Goal: Task Accomplishment & Management: Manage account settings

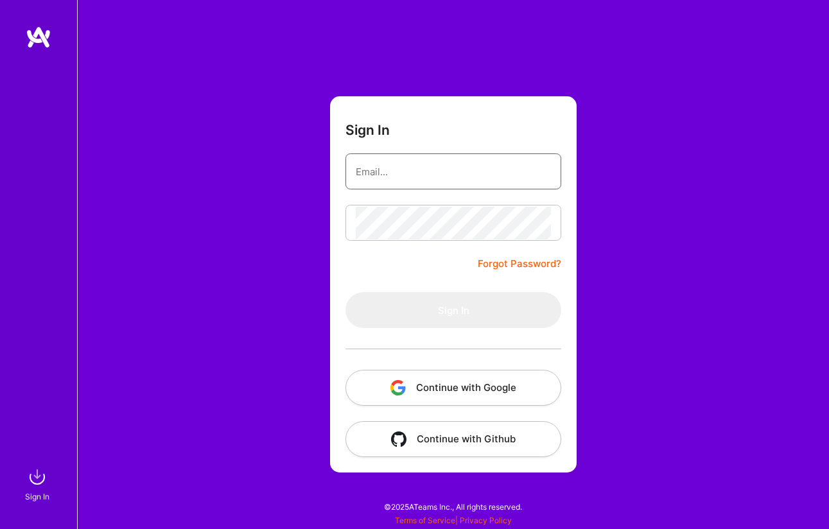
click at [407, 173] on input "email" at bounding box center [453, 171] width 195 height 33
type input "[EMAIL_ADDRESS][DOMAIN_NAME]"
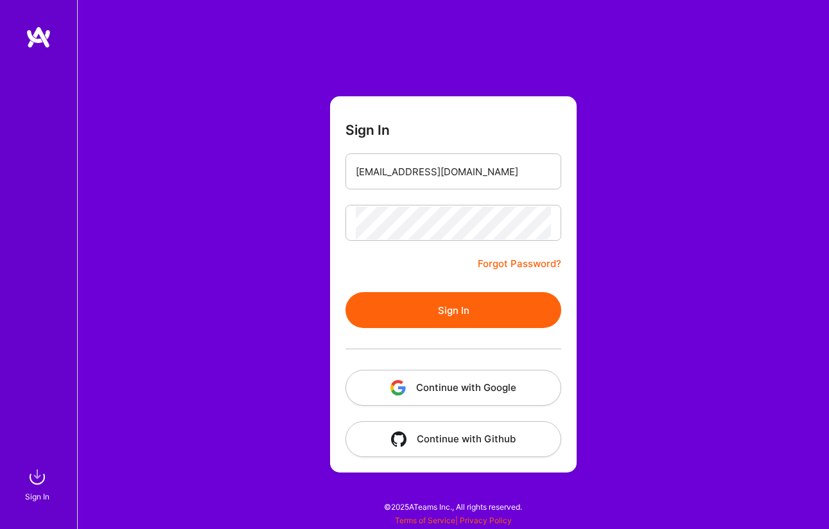
click at [461, 311] on button "Sign In" at bounding box center [454, 310] width 216 height 36
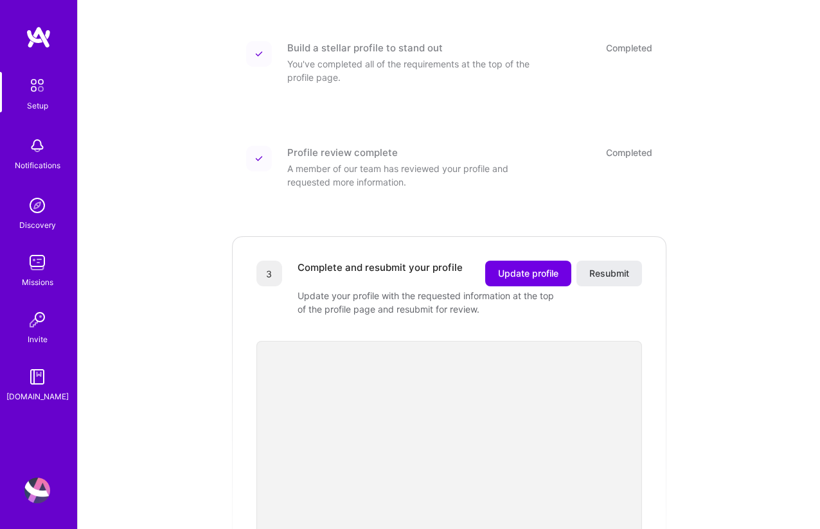
scroll to position [168, 0]
click at [519, 266] on span "Update profile" at bounding box center [528, 272] width 60 height 13
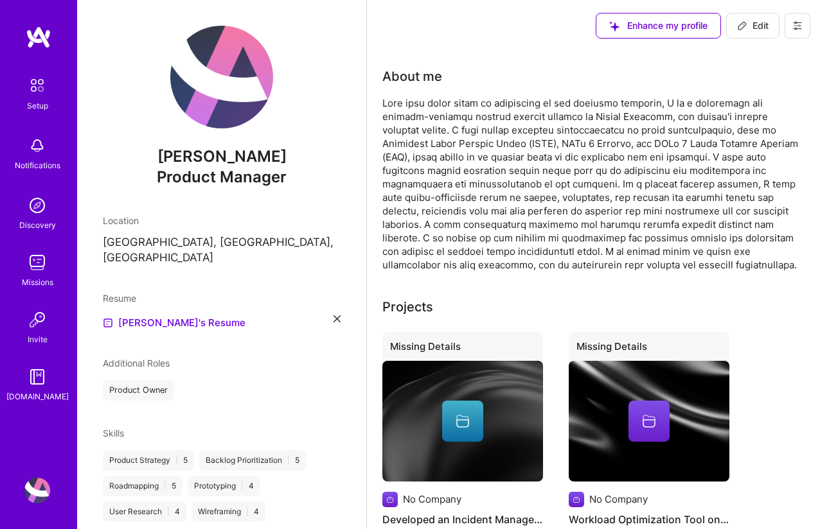
click at [333, 315] on icon at bounding box center [336, 318] width 7 height 7
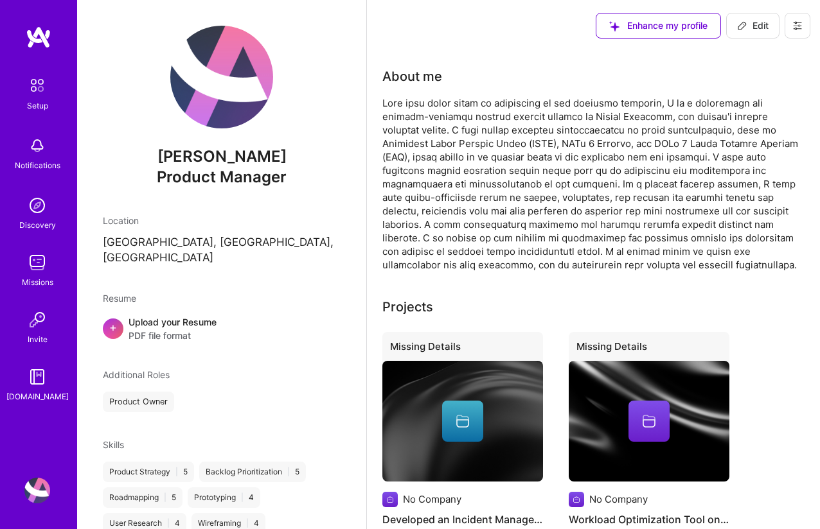
click at [115, 321] on span "+" at bounding box center [113, 327] width 8 height 13
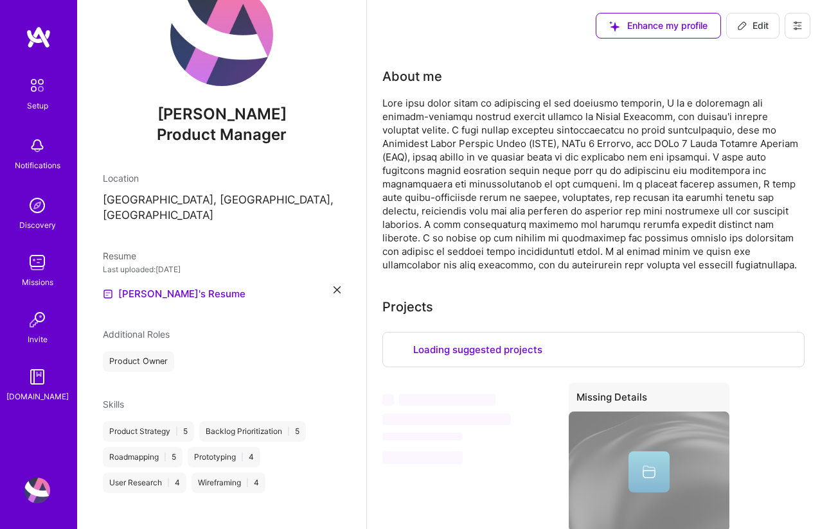
scroll to position [474, 0]
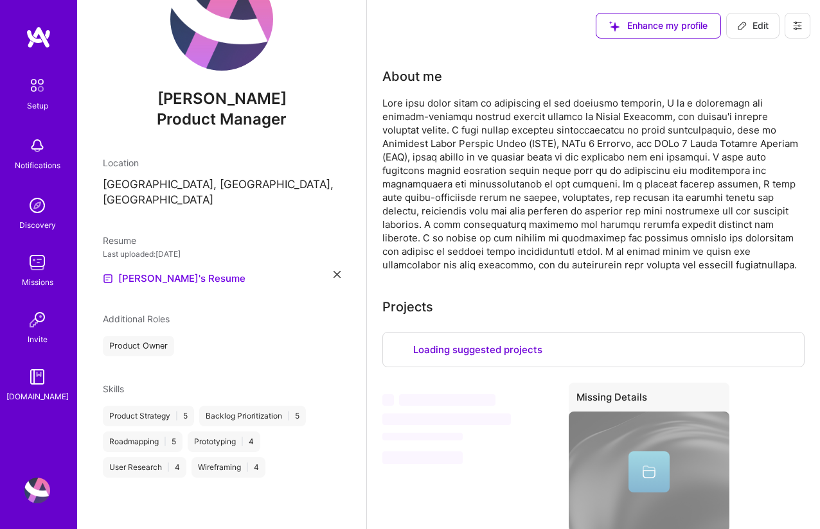
select select "US"
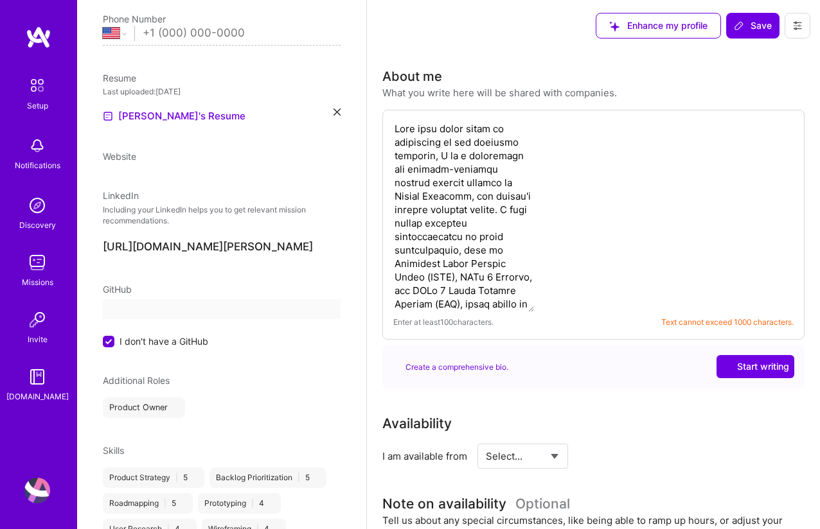
select select "US"
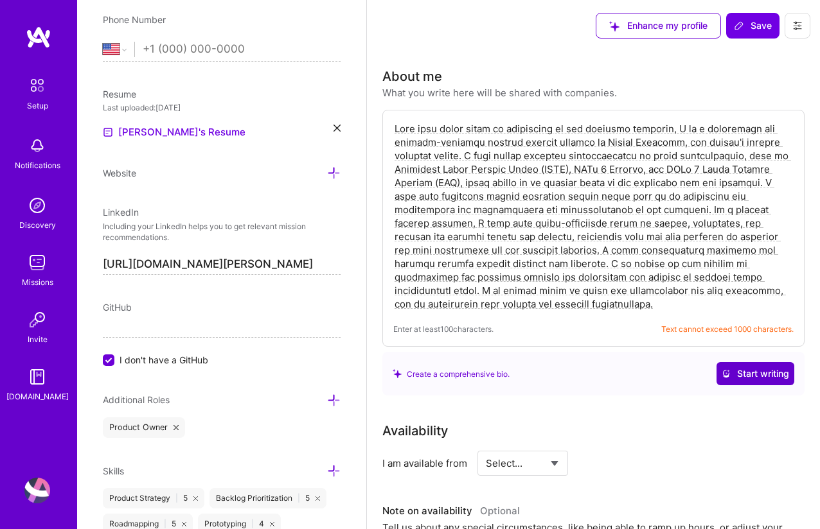
click at [762, 377] on span "Start writing" at bounding box center [754, 373] width 67 height 13
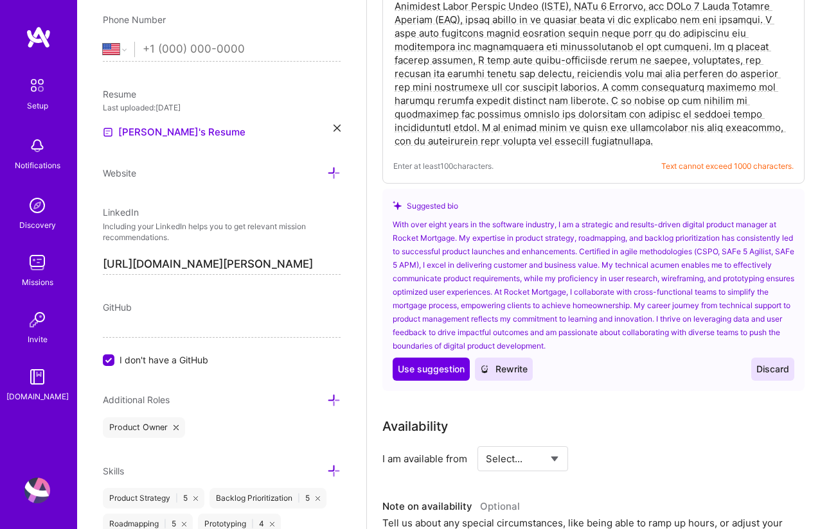
scroll to position [157, 0]
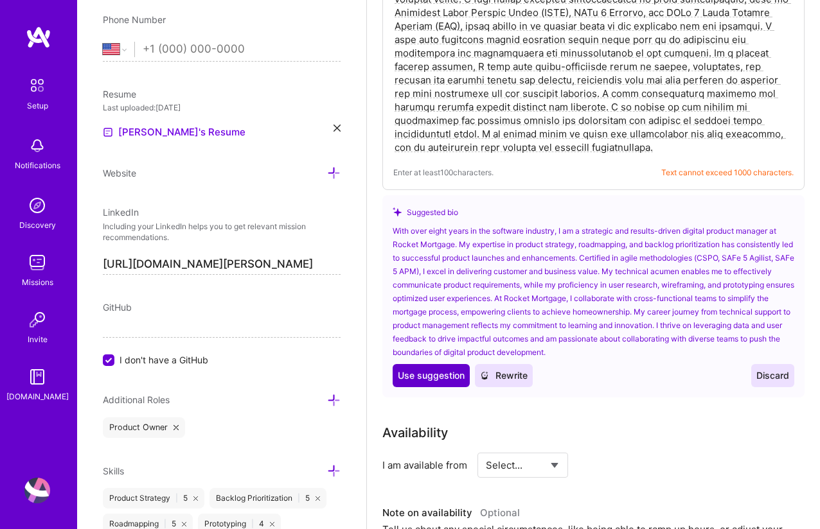
click at [422, 378] on span "Use suggestion" at bounding box center [431, 375] width 67 height 13
type textarea "With over eight years in the software industry, I am a strategic and results-dr…"
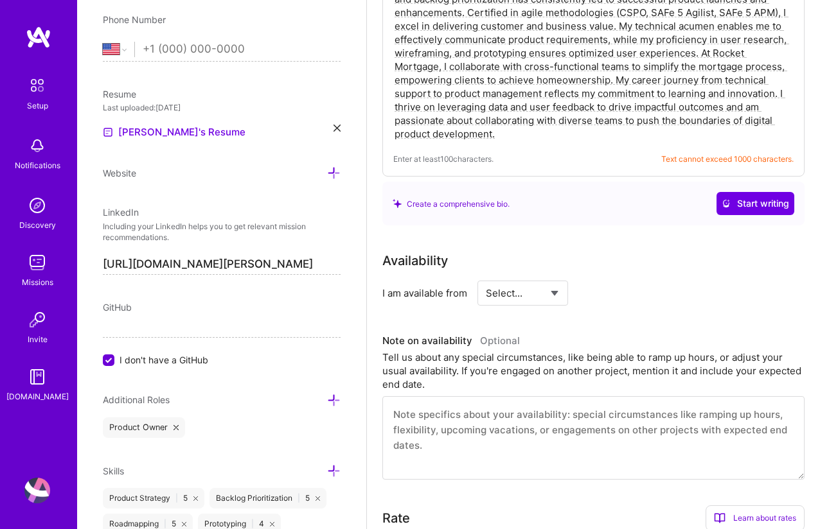
click at [547, 294] on select "Select... Right Now Future Date Not Available" at bounding box center [523, 293] width 74 height 33
select select "Right Now"
click at [486, 277] on select "Select... Right Now Future Date Not Available" at bounding box center [523, 293] width 74 height 33
click at [623, 295] on input at bounding box center [639, 293] width 77 height 25
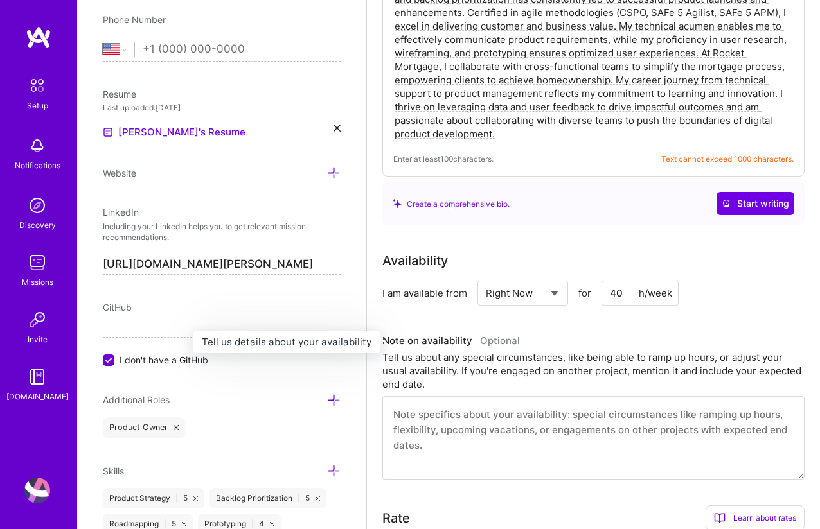
type input "40"
click at [581, 337] on h3 "Note on availability Optional" at bounding box center [593, 340] width 422 height 19
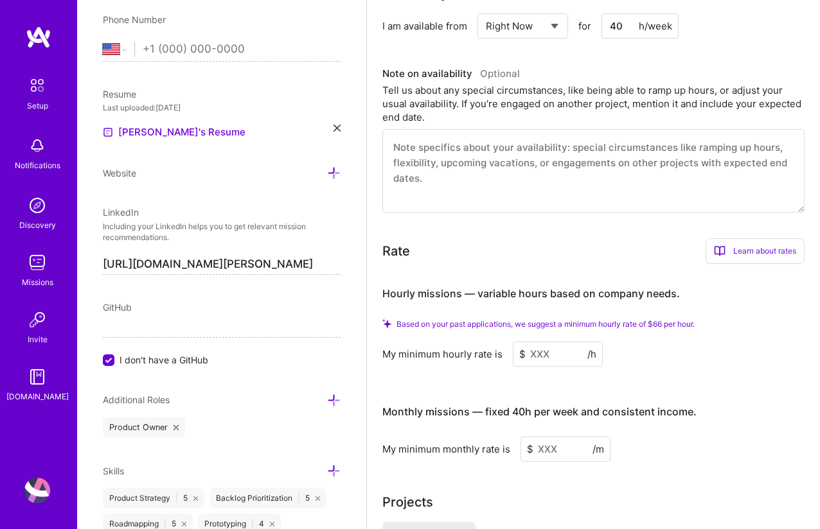
scroll to position [425, 0]
click at [753, 253] on div "Learn about rates" at bounding box center [754, 250] width 99 height 26
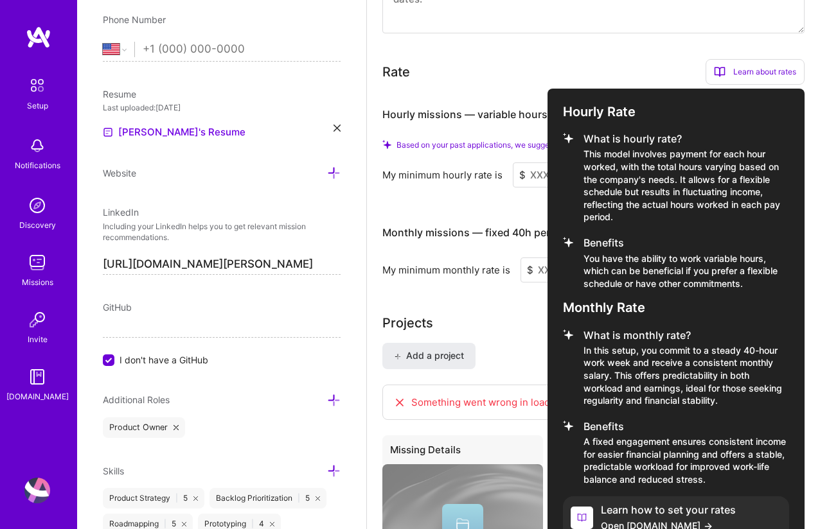
scroll to position [641, 0]
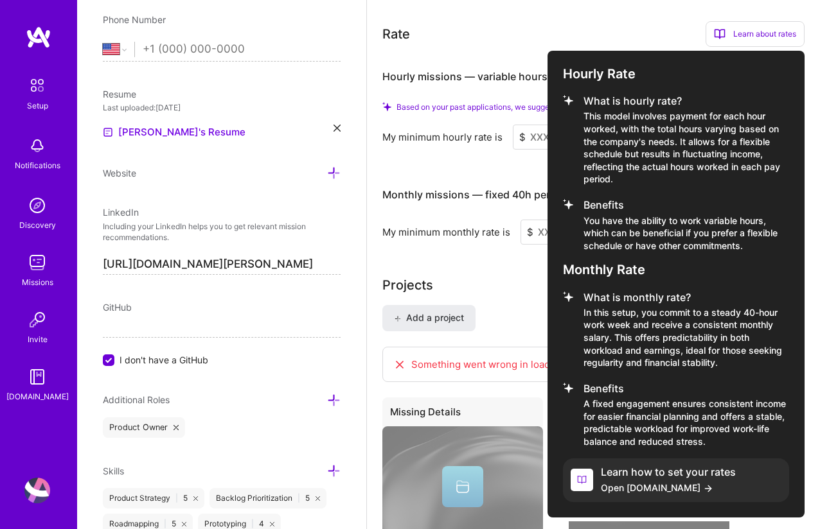
click at [517, 284] on div at bounding box center [410, 264] width 820 height 529
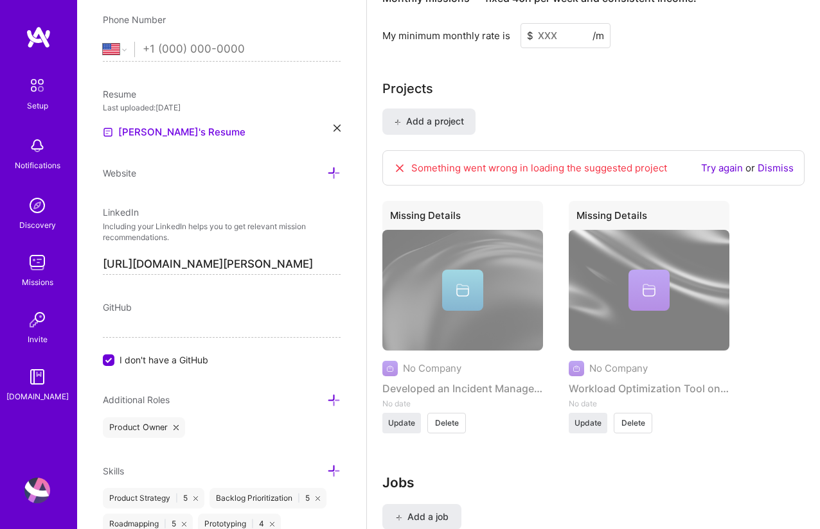
scroll to position [526, 0]
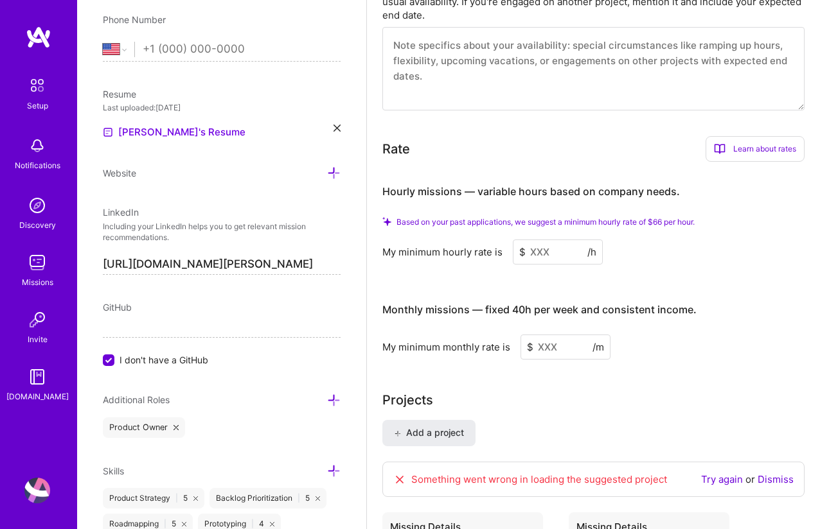
click at [552, 255] on input at bounding box center [558, 252] width 90 height 25
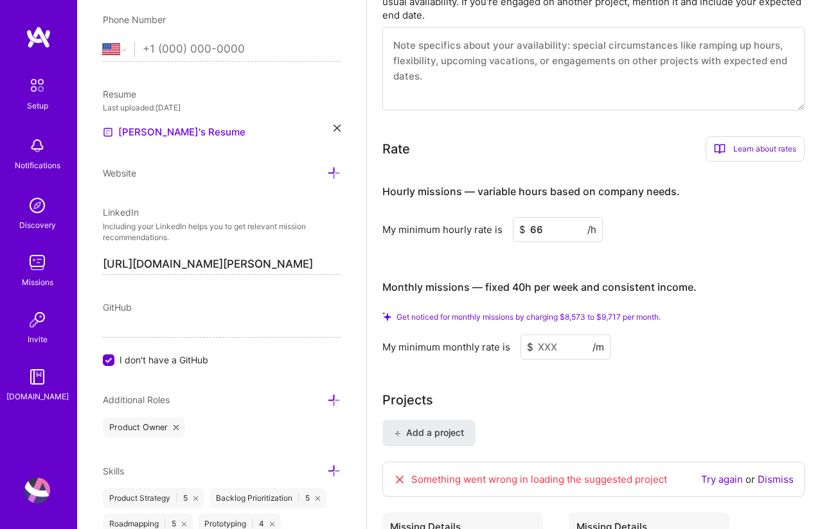
type input "66"
click at [563, 348] on input at bounding box center [565, 347] width 90 height 25
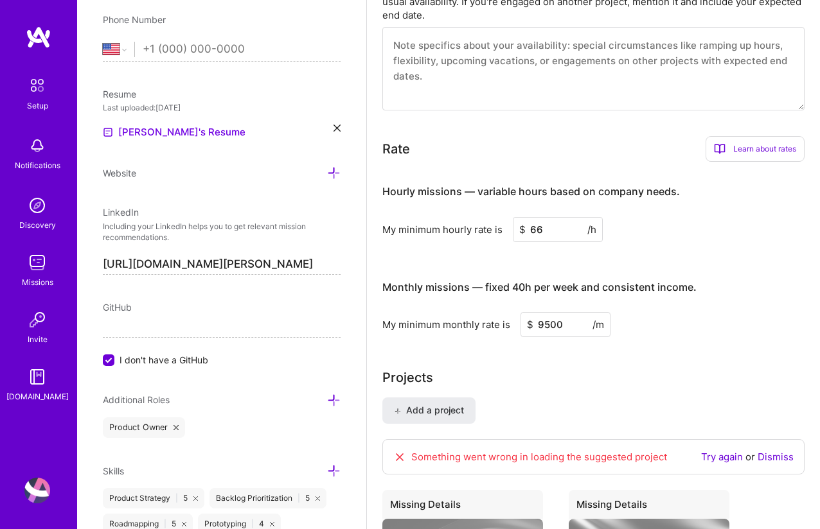
type input "9500"
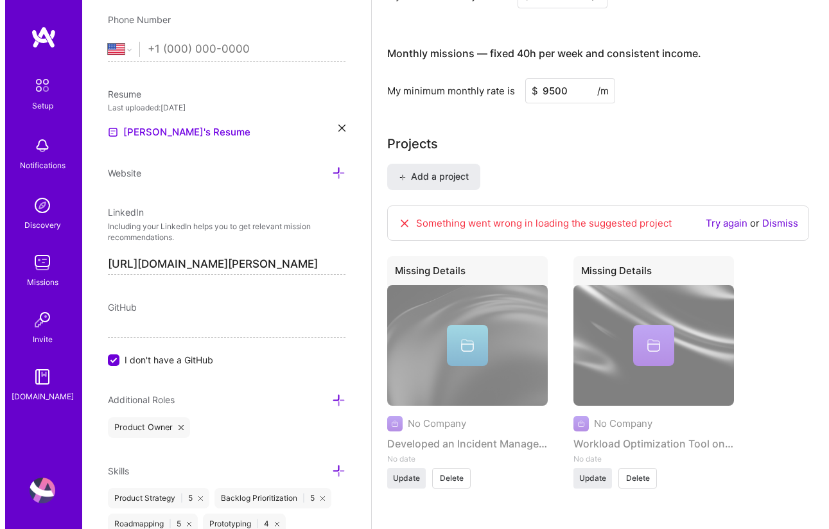
scroll to position [813, 0]
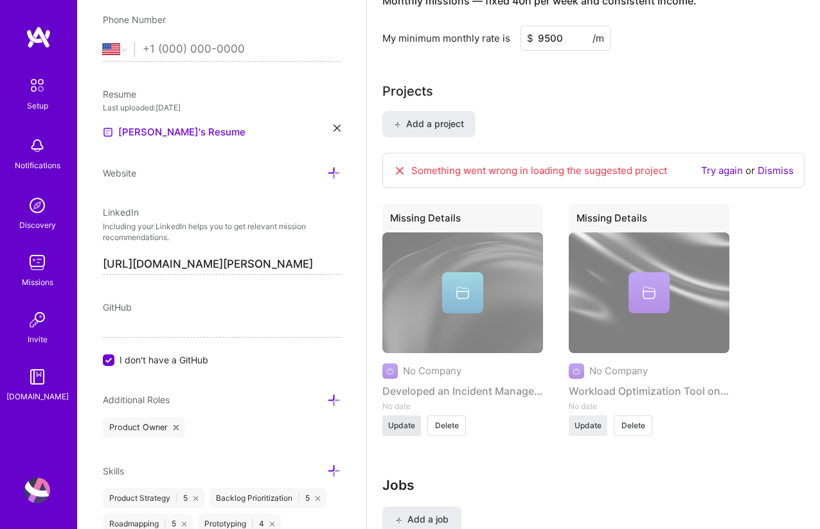
click at [391, 424] on span "Update" at bounding box center [401, 426] width 27 height 12
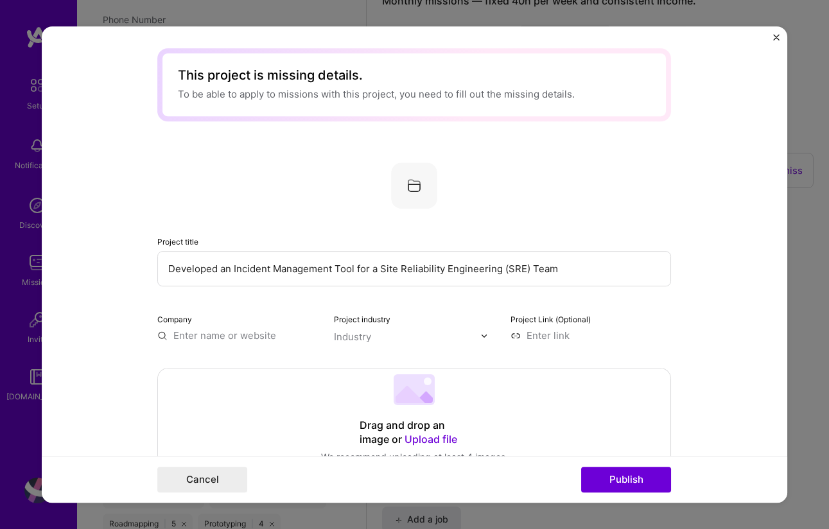
scroll to position [0, 0]
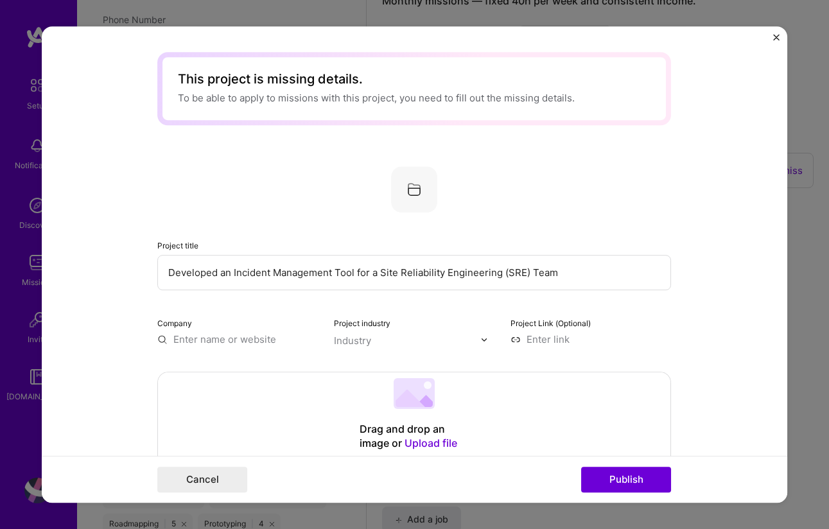
click at [227, 339] on input "text" at bounding box center [237, 339] width 161 height 13
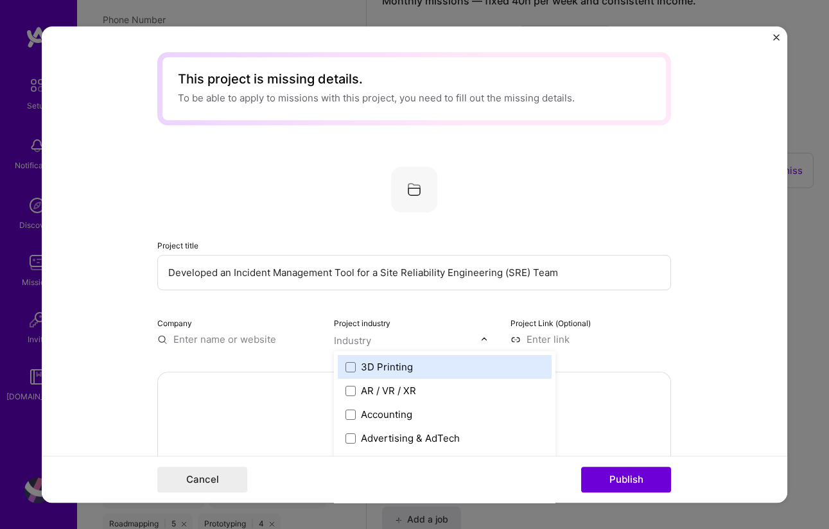
scroll to position [832, 0]
click at [452, 343] on input "text" at bounding box center [407, 340] width 146 height 13
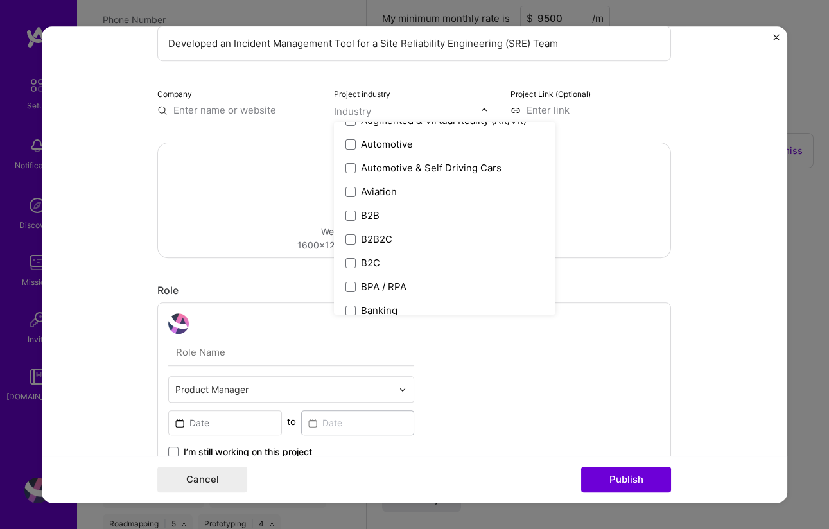
scroll to position [270, 0]
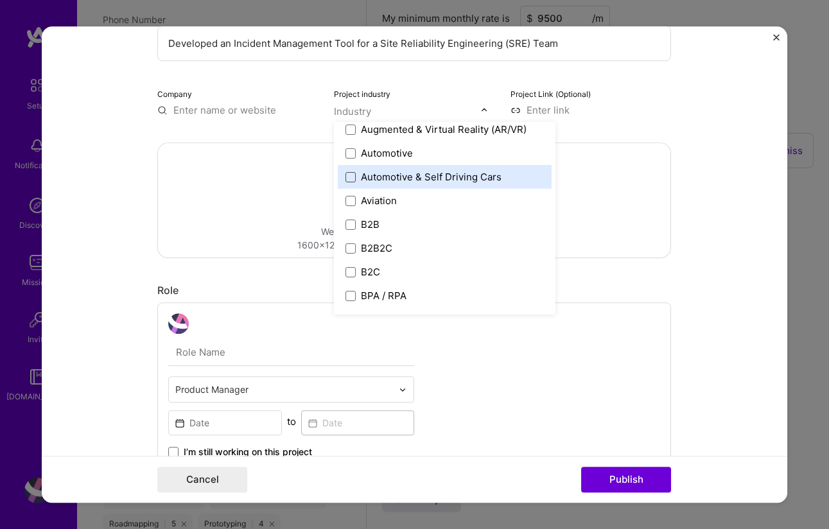
click at [347, 177] on span at bounding box center [351, 177] width 10 height 10
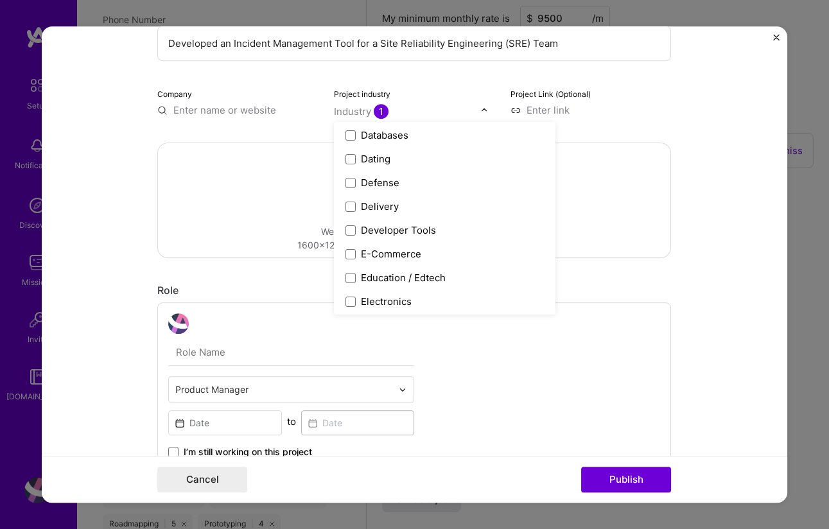
scroll to position [1034, 0]
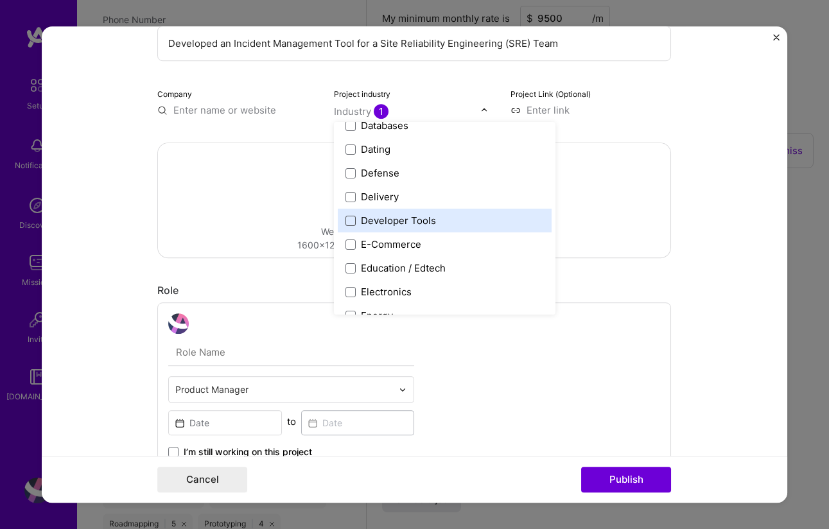
click at [346, 220] on span at bounding box center [351, 221] width 10 height 10
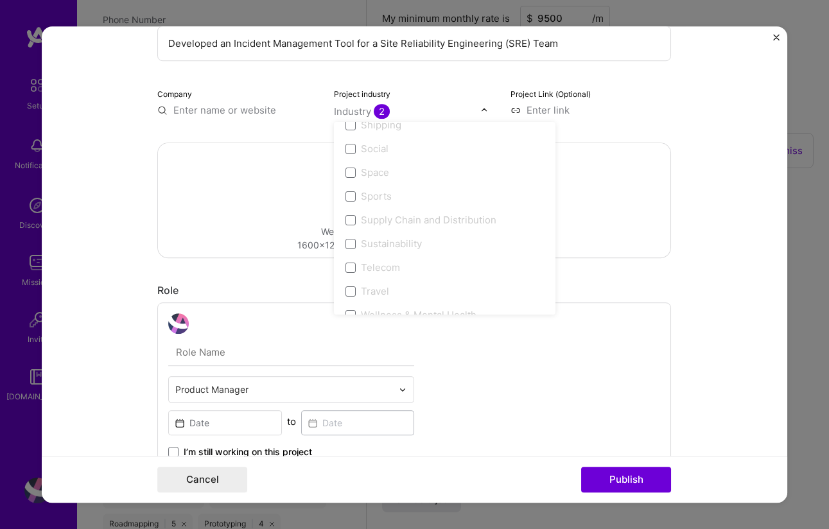
scroll to position [2667, 0]
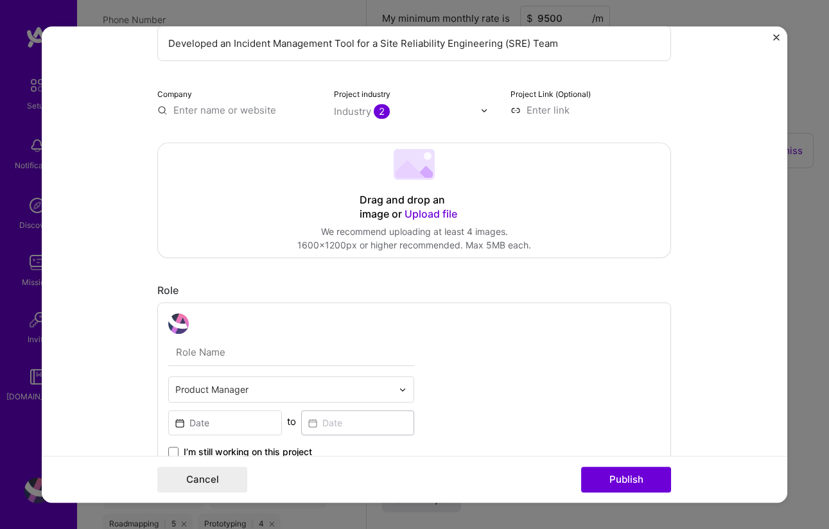
click at [725, 291] on form "This project is missing details. To be able to apply to missions with this proj…" at bounding box center [415, 264] width 746 height 477
click at [206, 106] on input "text" at bounding box center [237, 109] width 161 height 13
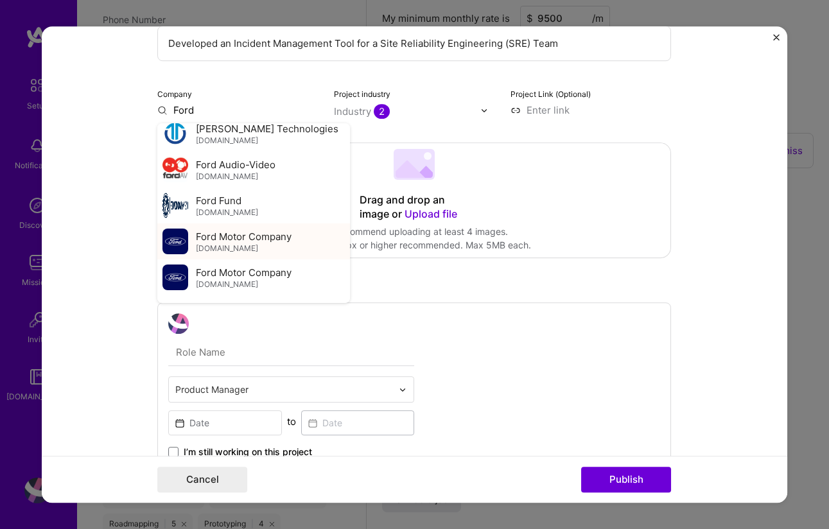
scroll to position [118, 0]
click at [234, 241] on div "Ford Motor Company [DOMAIN_NAME]" at bounding box center [244, 240] width 96 height 24
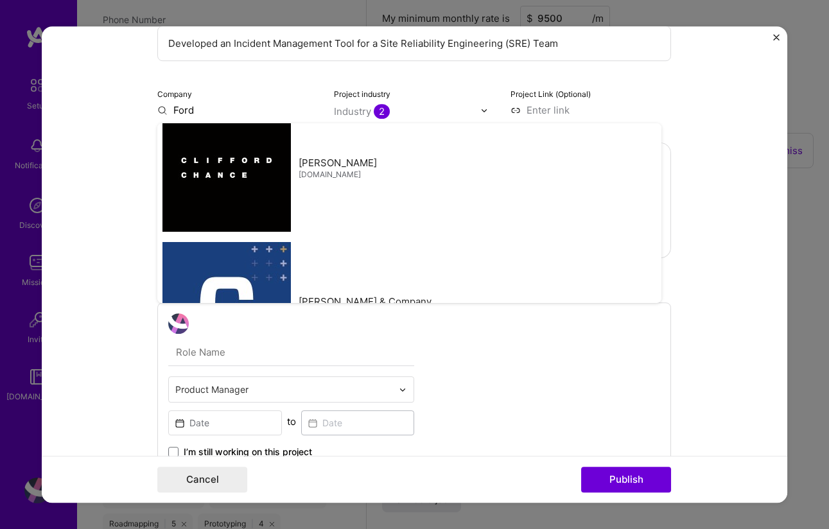
type input "Ford Motor Company"
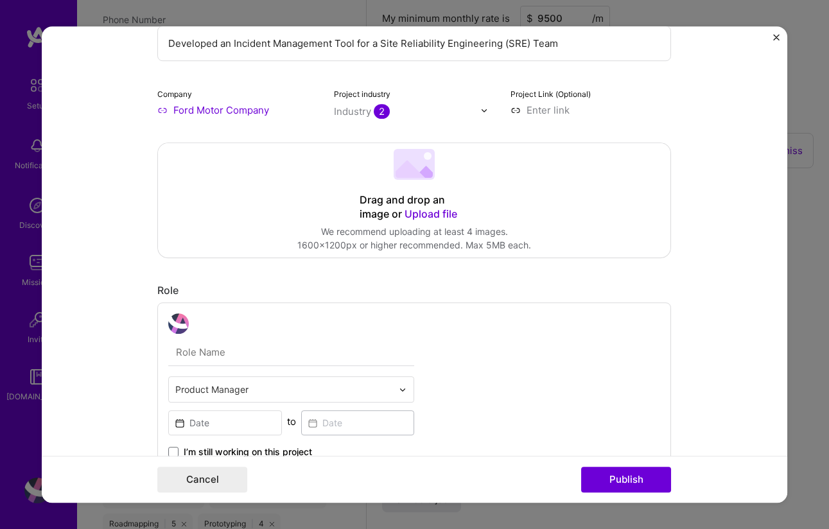
click at [709, 234] on form "This project is missing details. To be able to apply to missions with this proj…" at bounding box center [415, 264] width 746 height 477
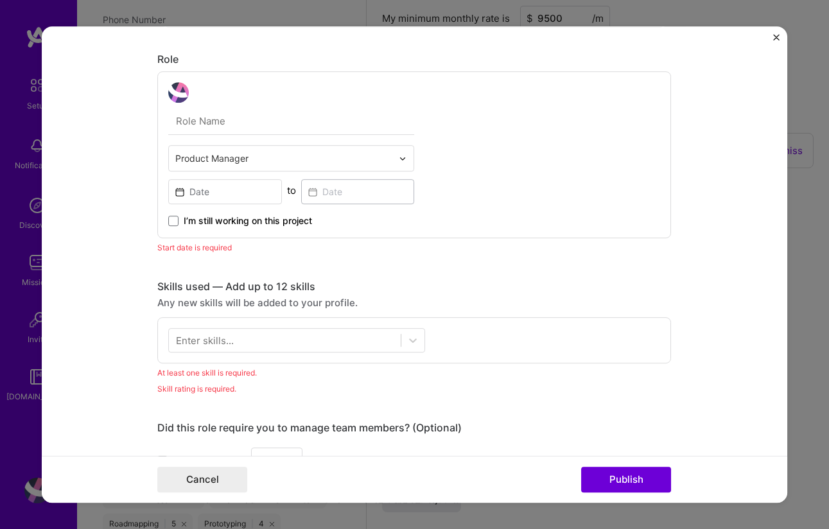
scroll to position [454, 0]
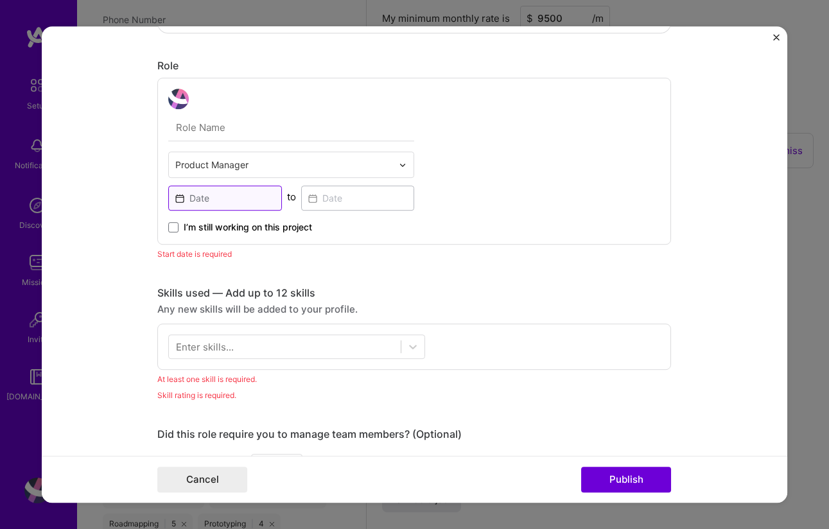
click at [216, 198] on input at bounding box center [225, 198] width 114 height 25
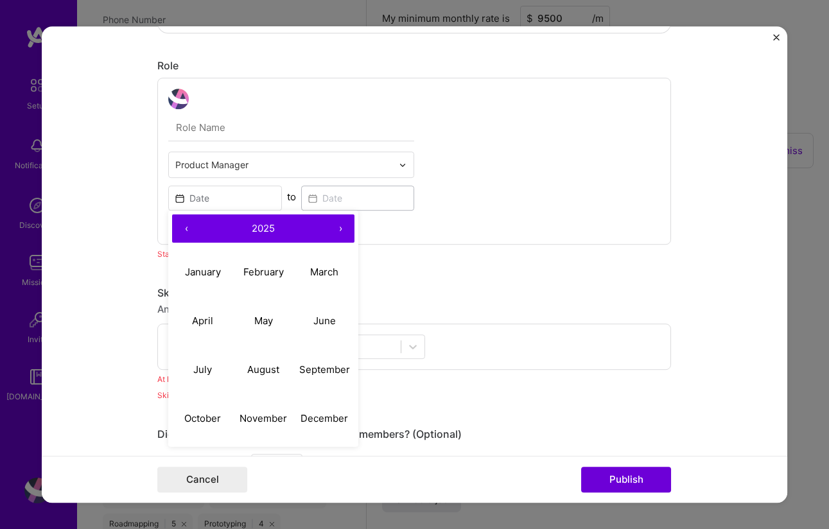
click at [179, 229] on button "‹" at bounding box center [186, 229] width 28 height 28
click at [180, 229] on button "‹" at bounding box center [186, 229] width 28 height 28
click at [179, 229] on button "‹" at bounding box center [186, 229] width 28 height 28
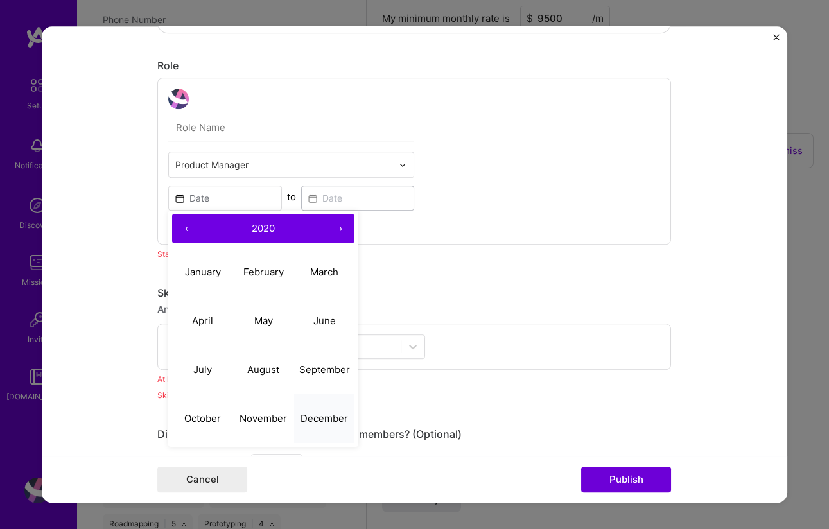
click at [326, 421] on abbr "December" at bounding box center [325, 418] width 48 height 12
type input "[DATE]"
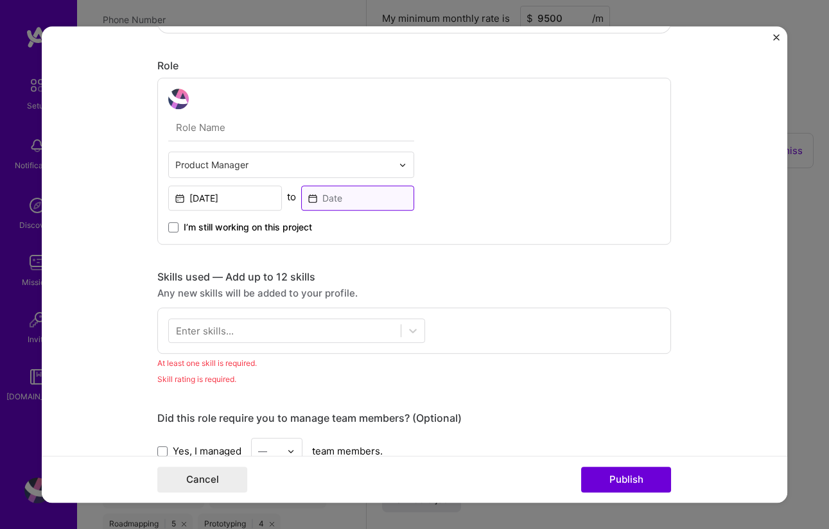
click at [356, 193] on input at bounding box center [358, 198] width 114 height 25
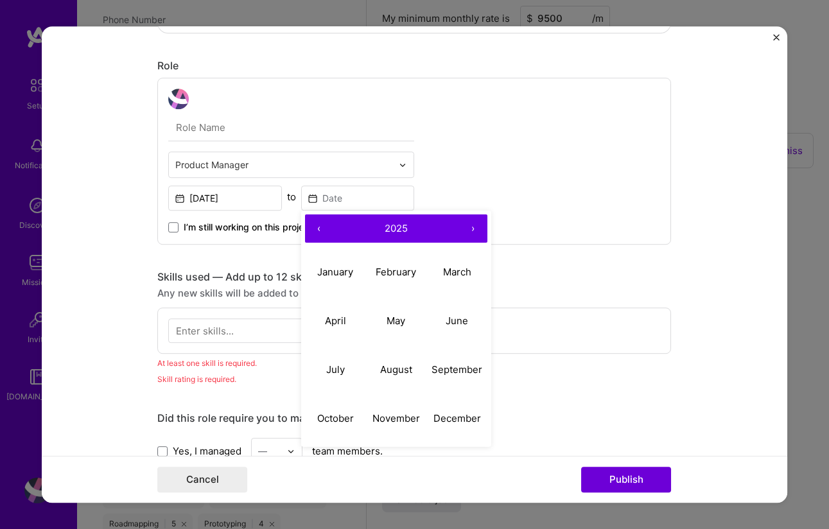
click at [318, 229] on button "‹" at bounding box center [319, 229] width 28 height 28
click at [454, 272] on abbr "March" at bounding box center [457, 272] width 28 height 12
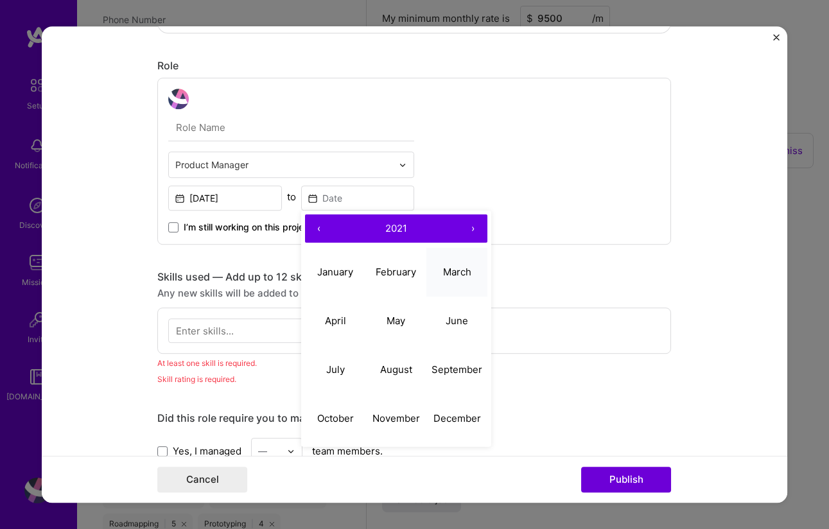
type input "[DATE]"
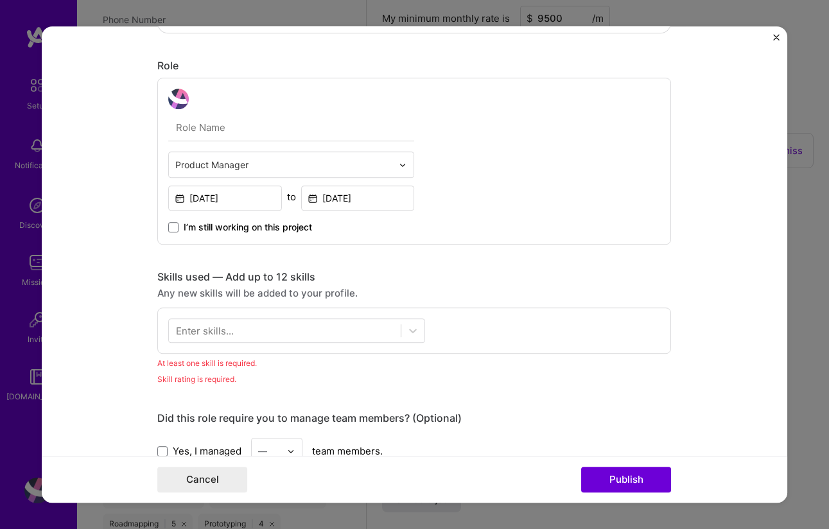
click at [721, 260] on form "This project is missing details. To be able to apply to missions with this proj…" at bounding box center [415, 264] width 746 height 477
click at [206, 331] on div "Enter skills..." at bounding box center [205, 330] width 58 height 13
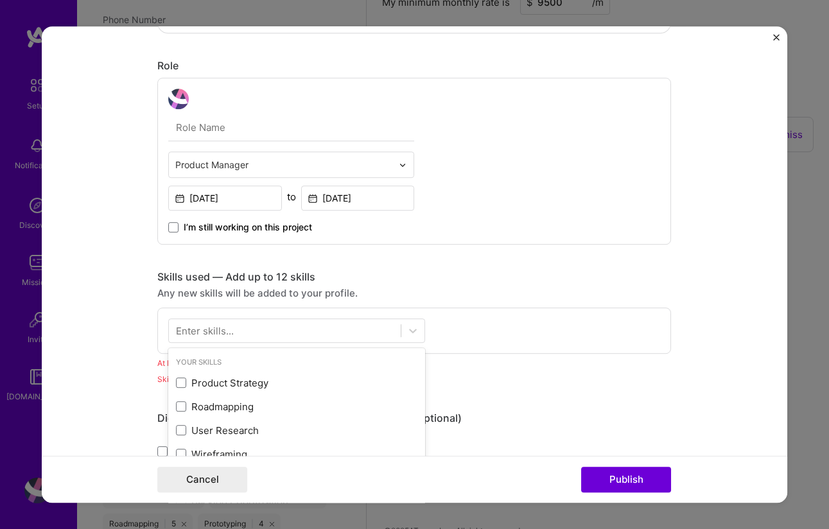
scroll to position [849, 0]
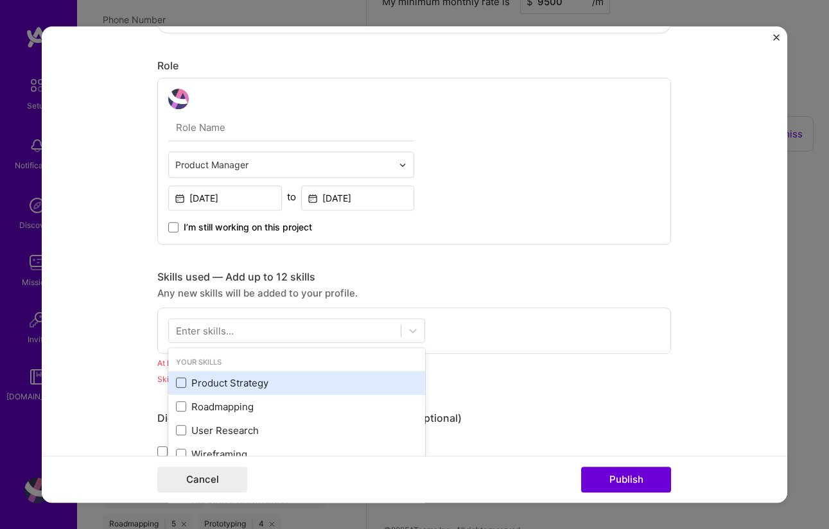
click at [176, 384] on span at bounding box center [181, 383] width 10 height 10
click at [0, 0] on input "checkbox" at bounding box center [0, 0] width 0 height 0
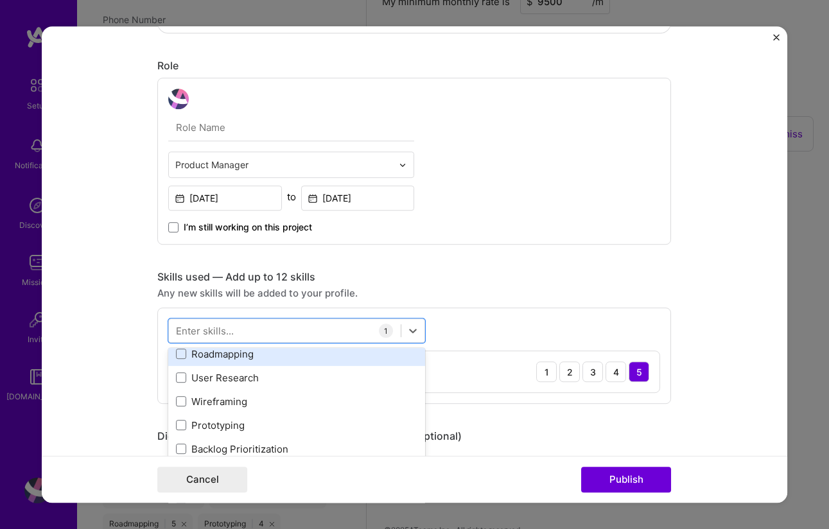
scroll to position [54, 0]
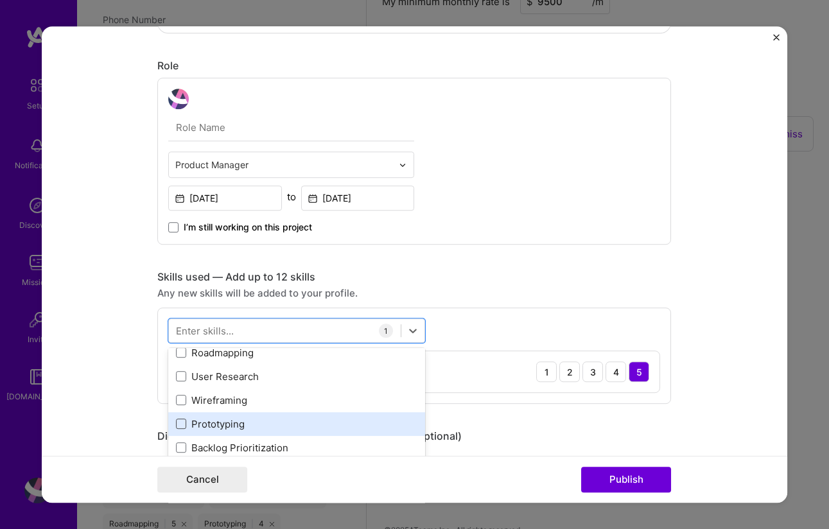
click at [178, 426] on span at bounding box center [181, 424] width 10 height 10
click at [0, 0] on input "checkbox" at bounding box center [0, 0] width 0 height 0
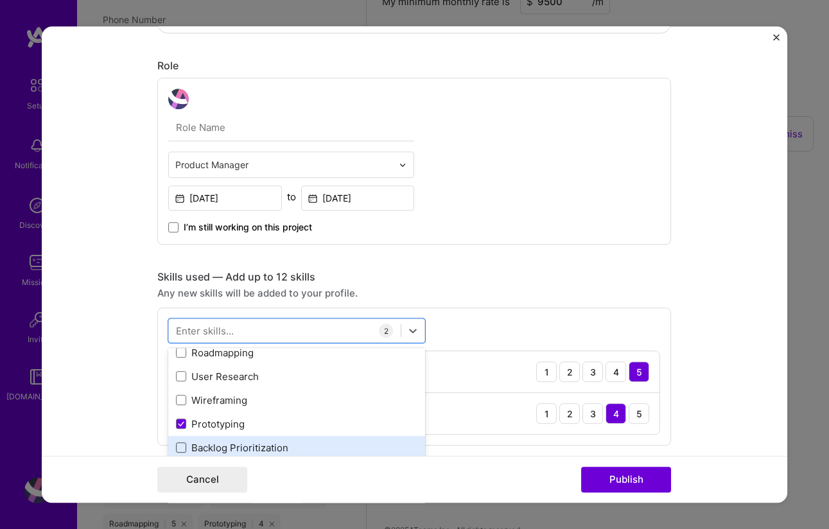
click at [180, 445] on span at bounding box center [181, 448] width 10 height 10
click at [0, 0] on input "checkbox" at bounding box center [0, 0] width 0 height 0
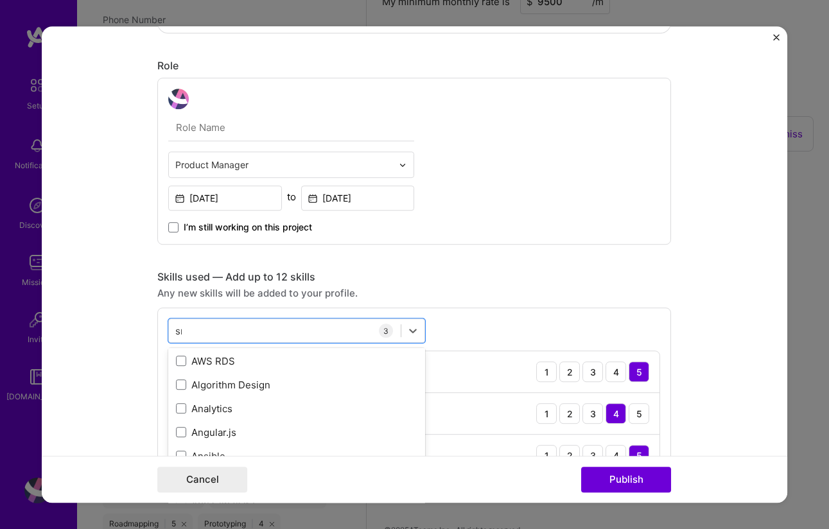
scroll to position [0, 0]
type input "s"
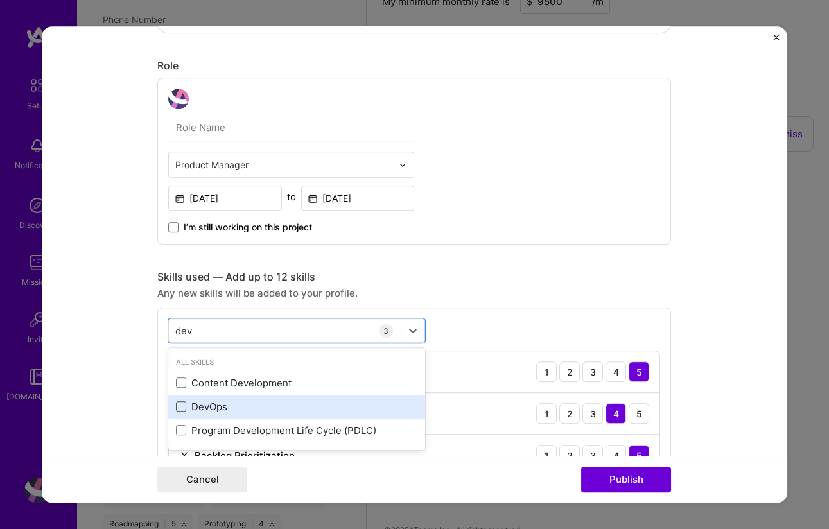
click at [177, 409] on span at bounding box center [181, 407] width 10 height 10
click at [0, 0] on input "checkbox" at bounding box center [0, 0] width 0 height 0
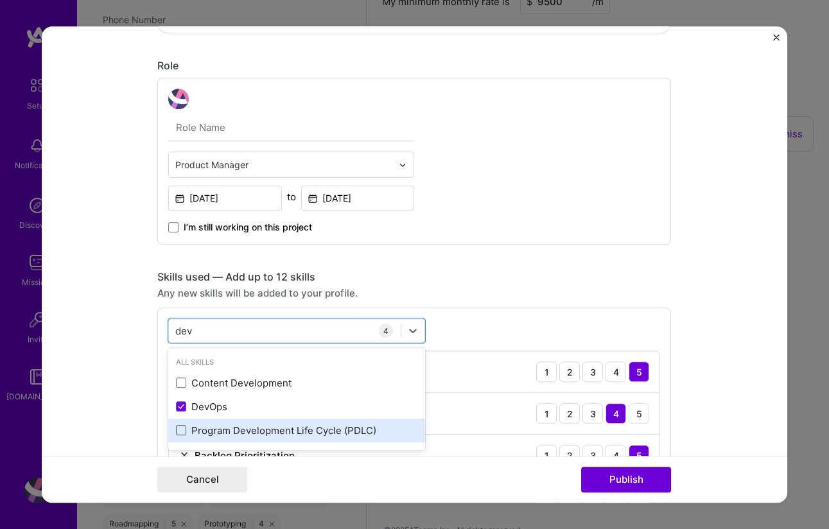
click at [177, 430] on span at bounding box center [181, 431] width 10 height 10
click at [0, 0] on input "checkbox" at bounding box center [0, 0] width 0 height 0
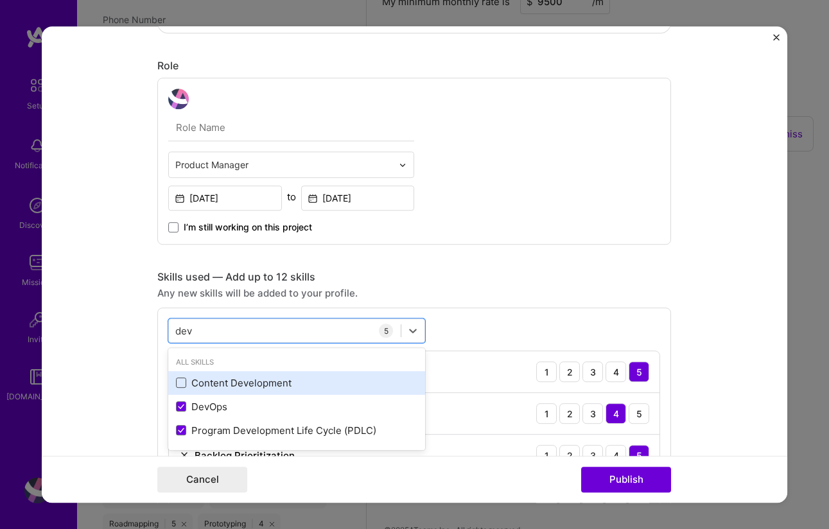
click at [178, 384] on span at bounding box center [181, 383] width 10 height 10
click at [0, 0] on input "checkbox" at bounding box center [0, 0] width 0 height 0
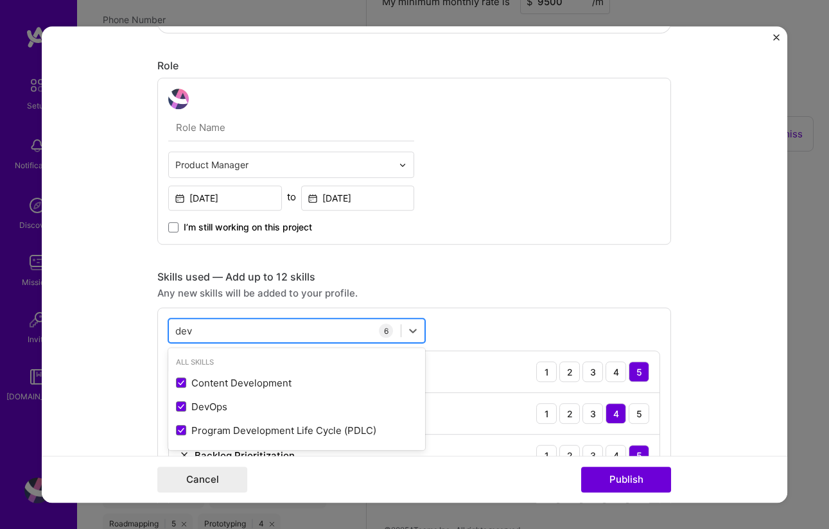
click at [206, 334] on div "dev dev" at bounding box center [285, 331] width 232 height 21
drag, startPoint x: 195, startPoint y: 331, endPoint x: 172, endPoint y: 331, distance: 23.1
click at [172, 331] on div "dev dev" at bounding box center [285, 331] width 232 height 21
type input "d"
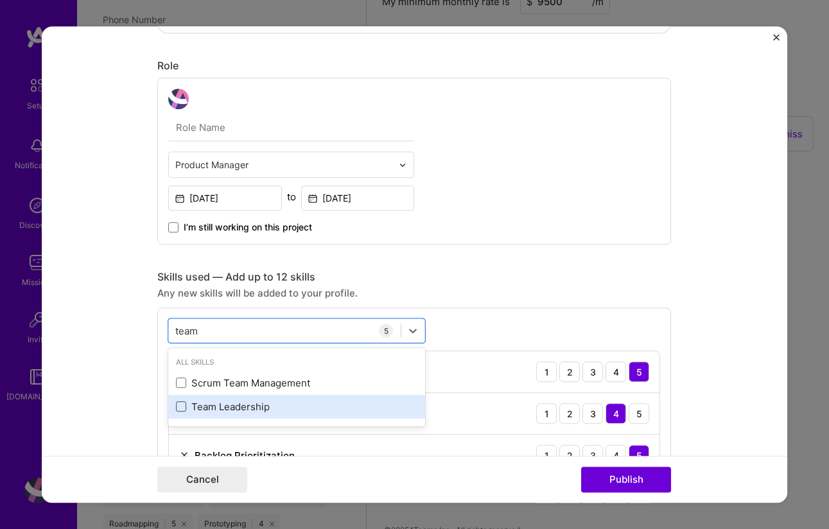
click at [176, 410] on span at bounding box center [181, 407] width 10 height 10
click at [0, 0] on input "checkbox" at bounding box center [0, 0] width 0 height 0
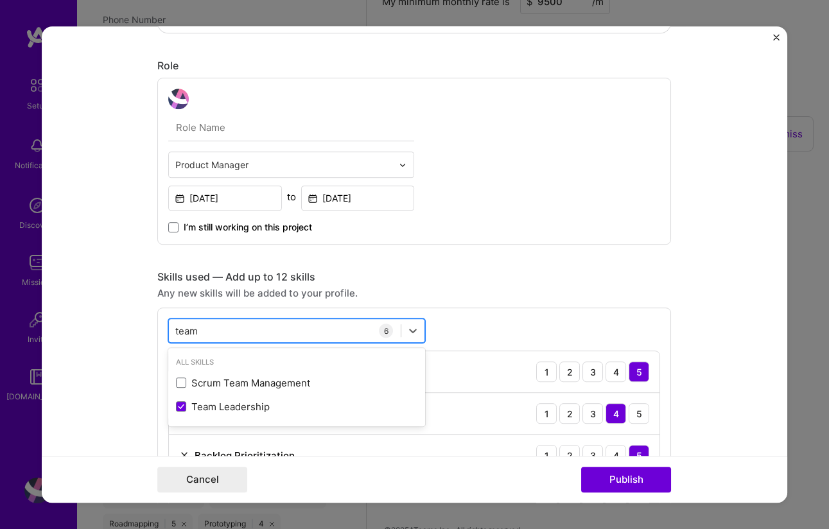
click at [208, 330] on div "team team" at bounding box center [285, 331] width 232 height 21
click at [196, 331] on div "team team" at bounding box center [285, 331] width 232 height 21
type input "t"
type input "i"
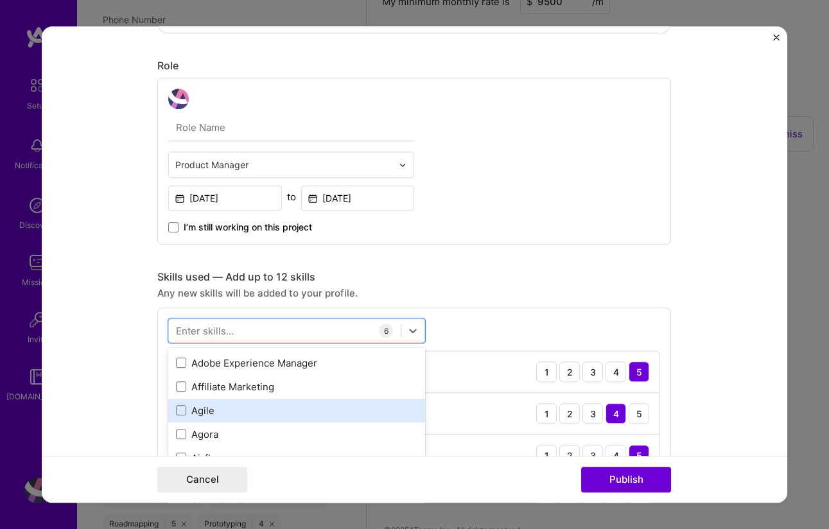
scroll to position [619, 0]
click at [176, 408] on span at bounding box center [181, 408] width 10 height 10
click at [0, 0] on input "checkbox" at bounding box center [0, 0] width 0 height 0
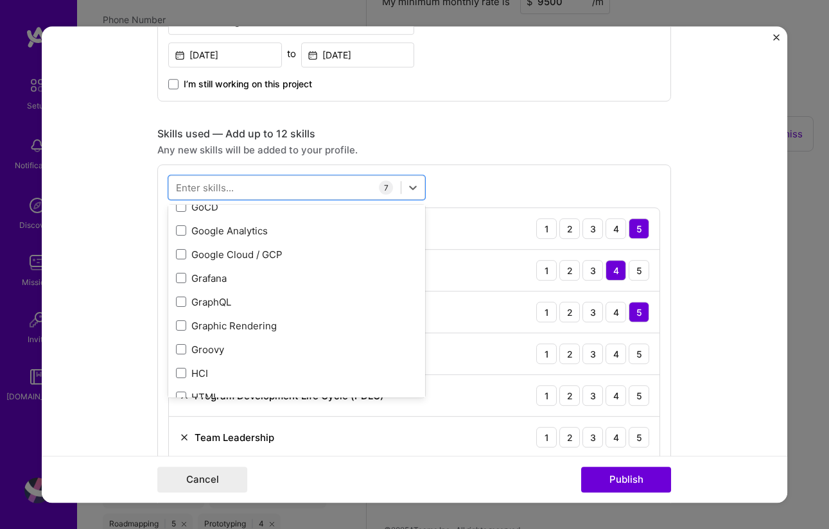
scroll to position [3727, 0]
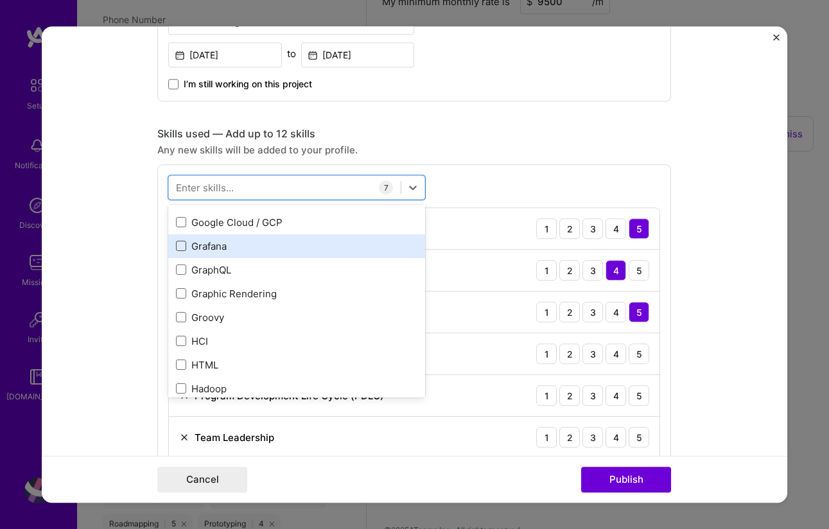
click at [178, 247] on span at bounding box center [181, 246] width 10 height 10
click at [0, 0] on input "checkbox" at bounding box center [0, 0] width 0 height 0
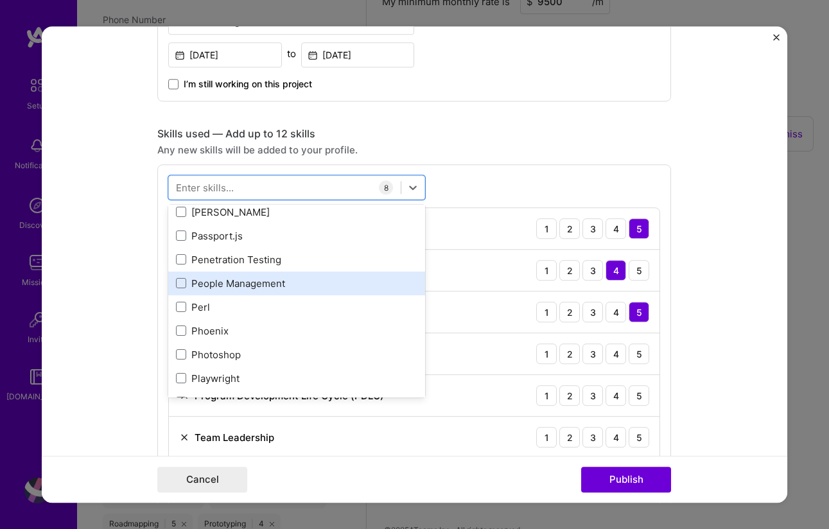
scroll to position [5729, 0]
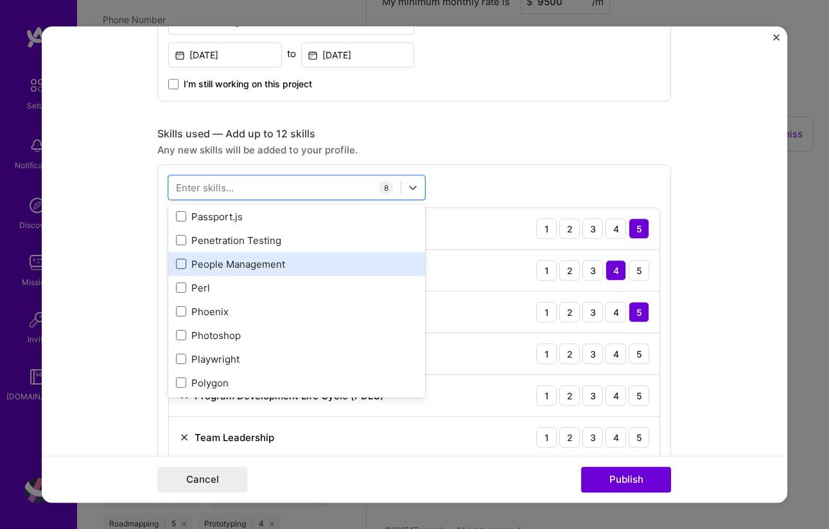
click at [180, 266] on span at bounding box center [181, 264] width 10 height 10
click at [0, 0] on input "checkbox" at bounding box center [0, 0] width 0 height 0
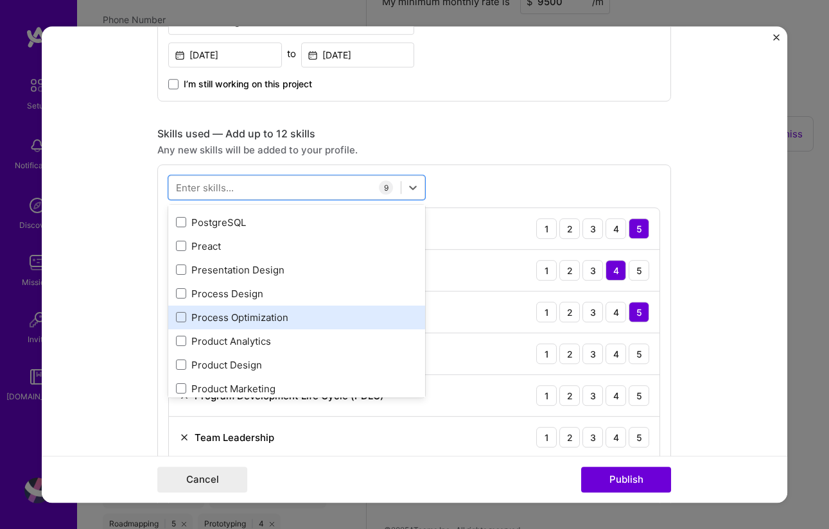
scroll to position [5939, 0]
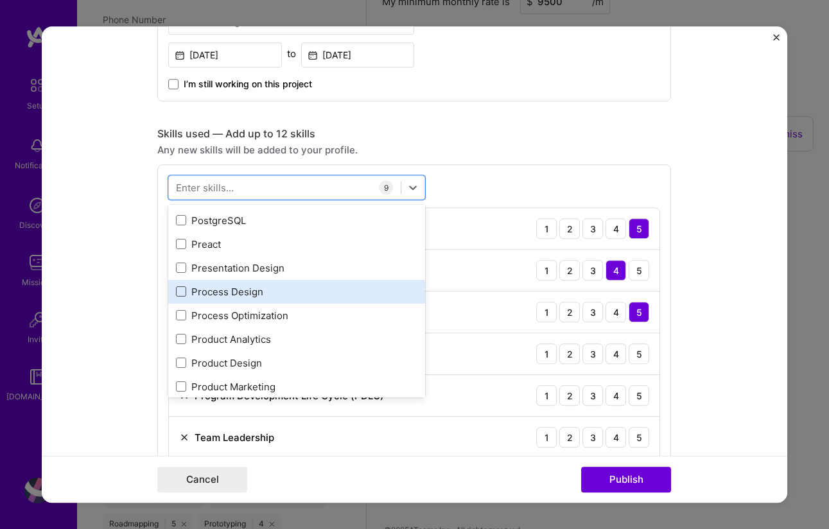
click at [176, 294] on span at bounding box center [181, 291] width 10 height 10
click at [0, 0] on input "checkbox" at bounding box center [0, 0] width 0 height 0
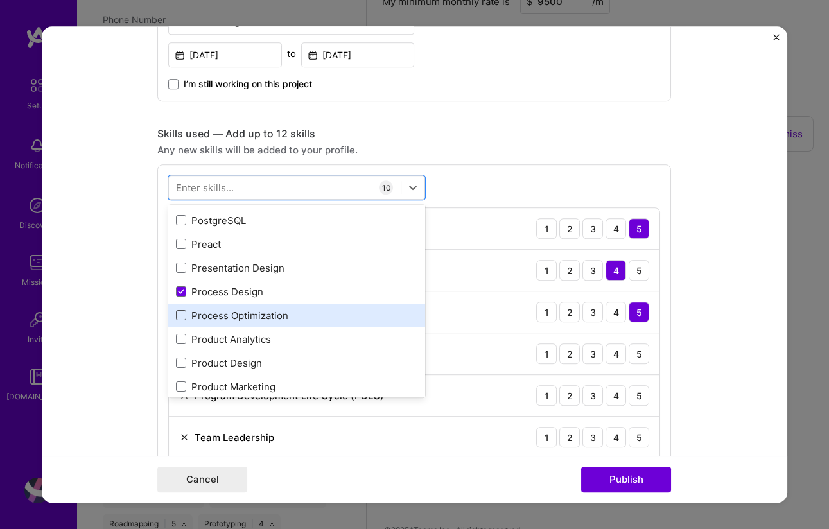
click at [178, 315] on span at bounding box center [181, 315] width 10 height 10
click at [0, 0] on input "checkbox" at bounding box center [0, 0] width 0 height 0
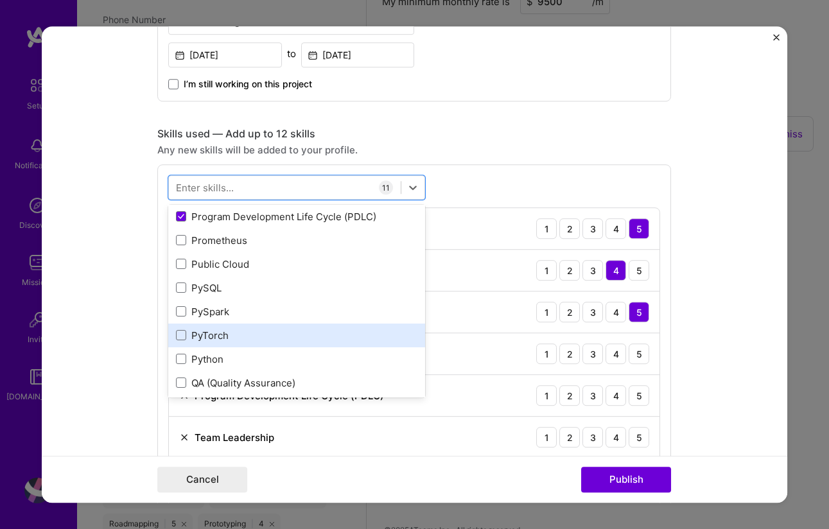
scroll to position [6134, 0]
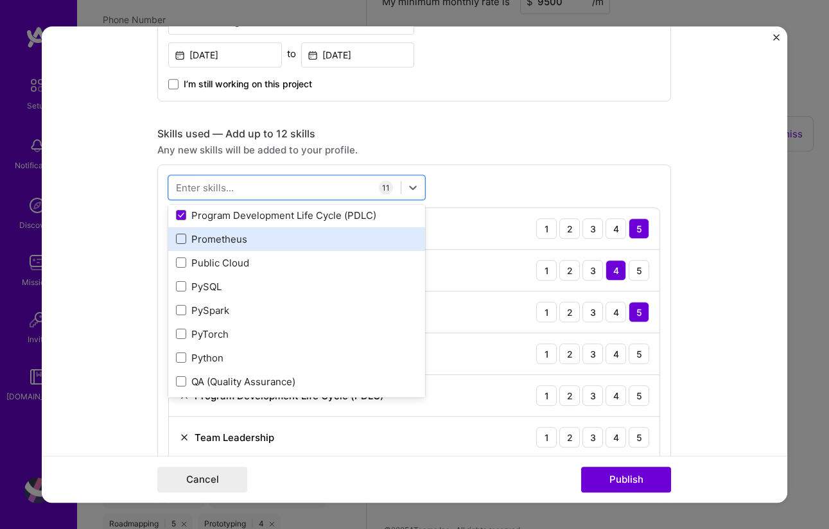
click at [176, 240] on span at bounding box center [181, 239] width 10 height 10
click at [0, 0] on input "checkbox" at bounding box center [0, 0] width 0 height 0
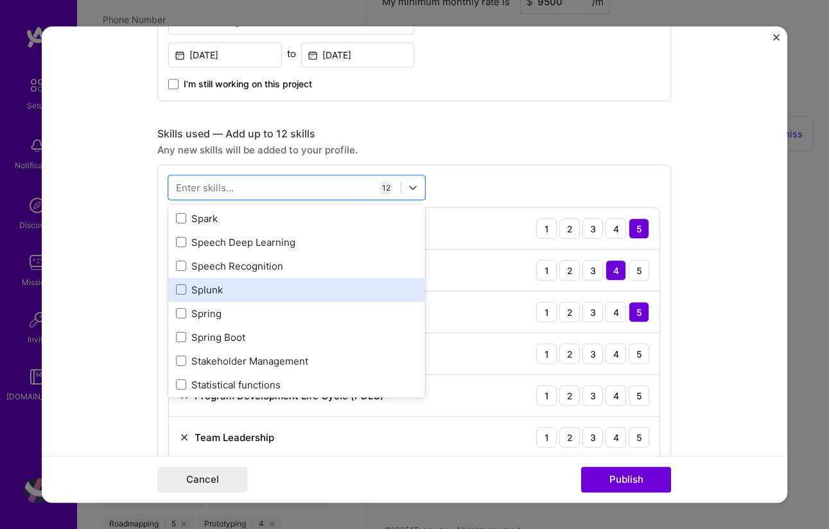
scroll to position [7475, 0]
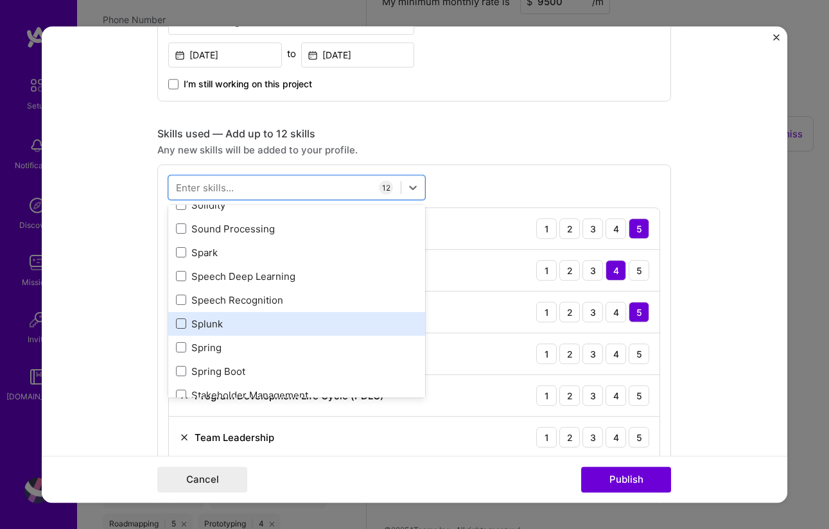
click at [176, 326] on span at bounding box center [181, 324] width 10 height 10
click at [0, 0] on input "checkbox" at bounding box center [0, 0] width 0 height 0
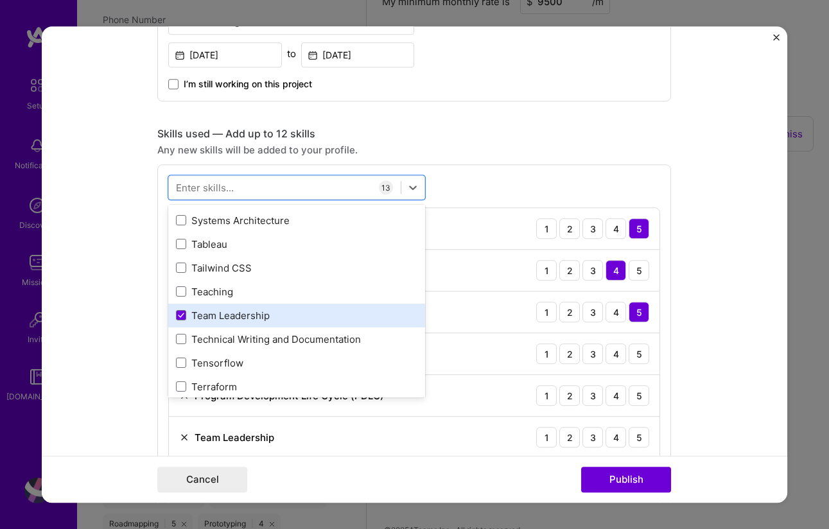
scroll to position [7912, 0]
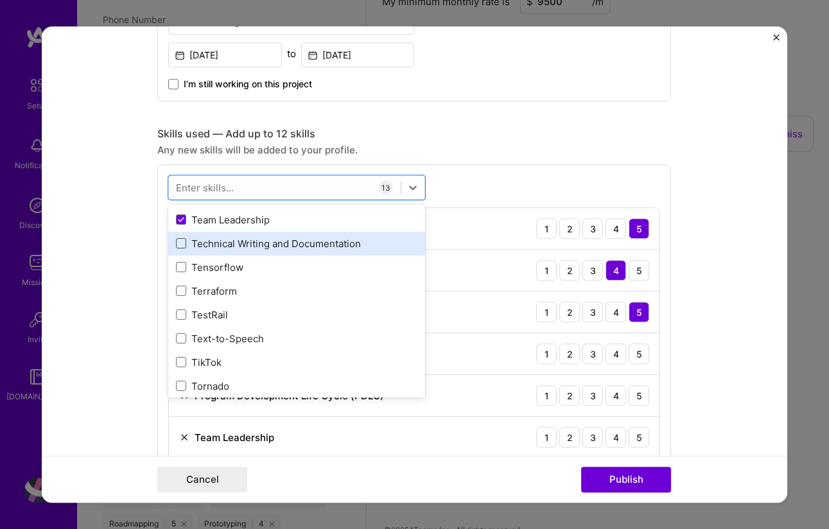
click at [177, 247] on span at bounding box center [181, 243] width 10 height 10
click at [0, 0] on input "checkbox" at bounding box center [0, 0] width 0 height 0
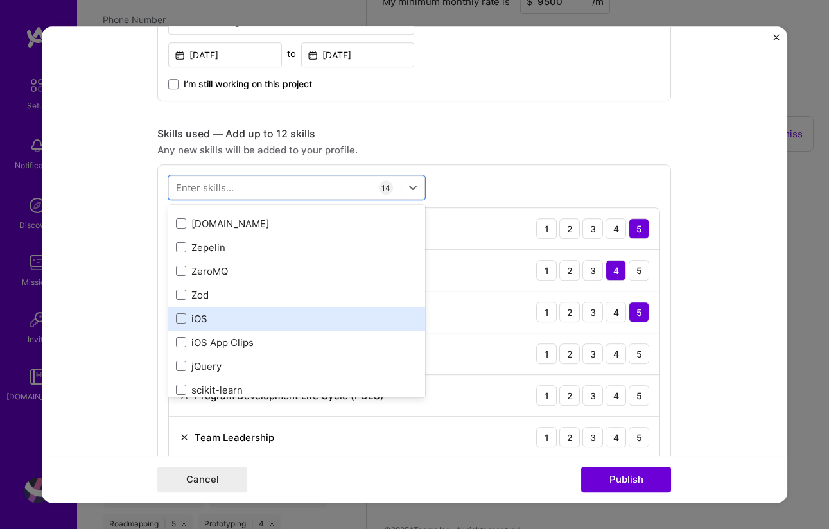
scroll to position [8847, 0]
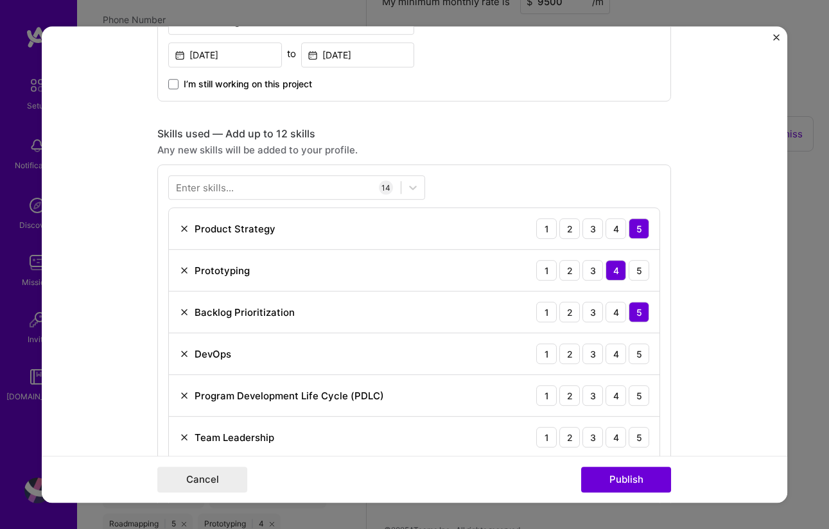
click at [713, 314] on form "This project is missing details. To be able to apply to missions with this proj…" at bounding box center [415, 264] width 746 height 477
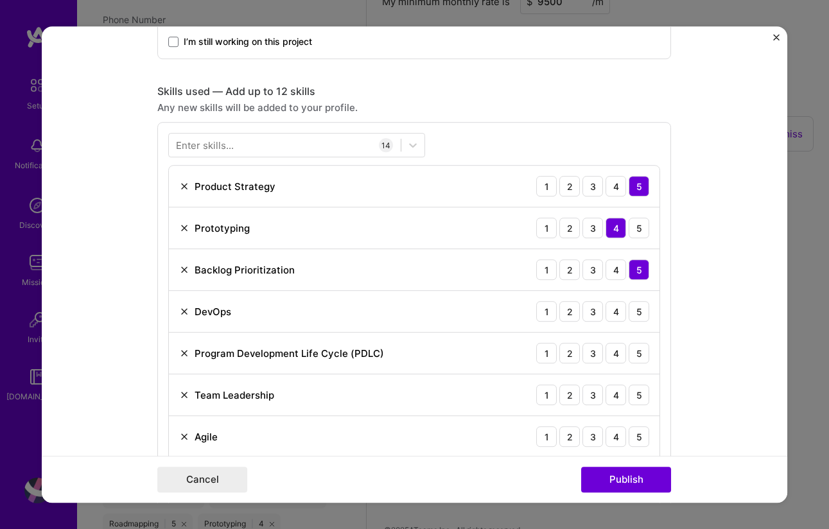
scroll to position [671, 0]
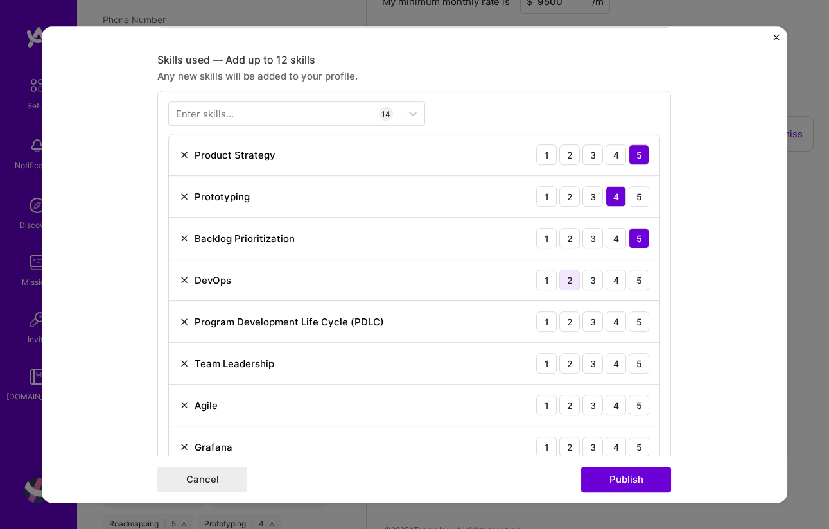
click at [568, 280] on div "2" at bounding box center [569, 280] width 21 height 21
click at [638, 320] on div "5" at bounding box center [639, 322] width 21 height 21
click at [638, 367] on div "5" at bounding box center [639, 363] width 21 height 21
click at [631, 408] on div "5" at bounding box center [639, 405] width 21 height 21
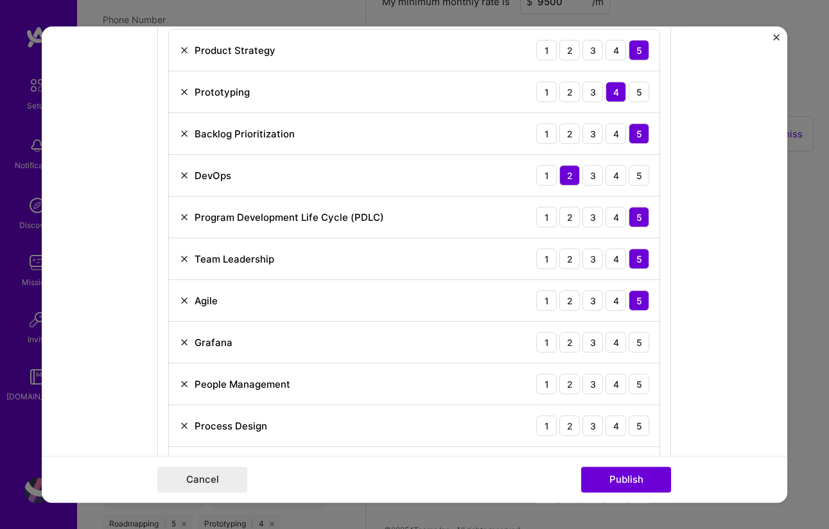
scroll to position [777, 0]
click at [566, 344] on div "2" at bounding box center [569, 341] width 21 height 21
click at [608, 385] on div "4" at bounding box center [616, 383] width 21 height 21
click at [635, 427] on div "5" at bounding box center [639, 425] width 21 height 21
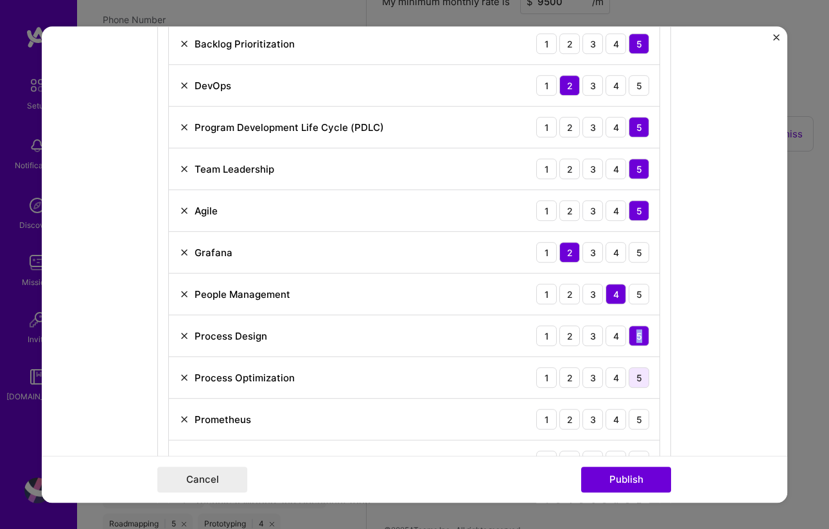
scroll to position [867, 0]
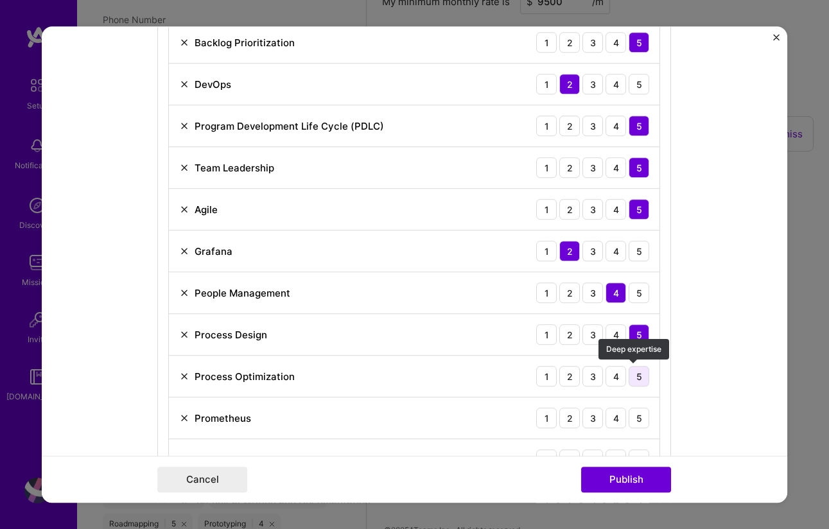
click at [639, 381] on div "5" at bounding box center [639, 376] width 21 height 21
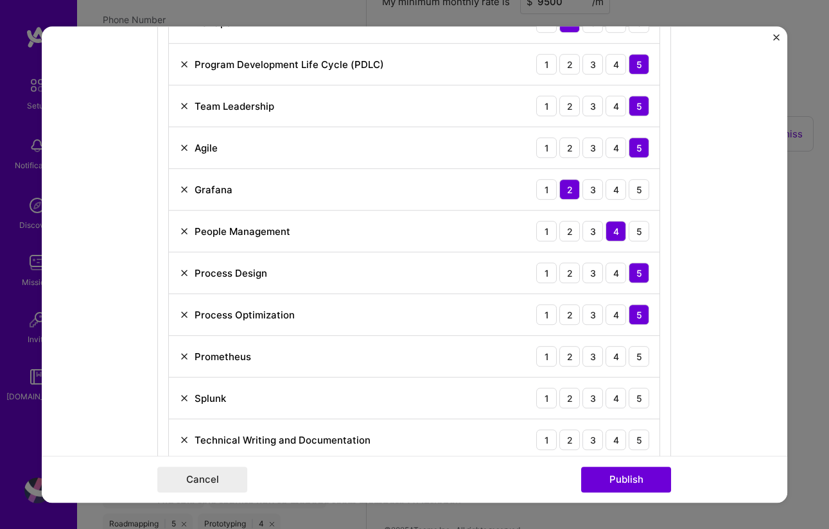
scroll to position [953, 0]
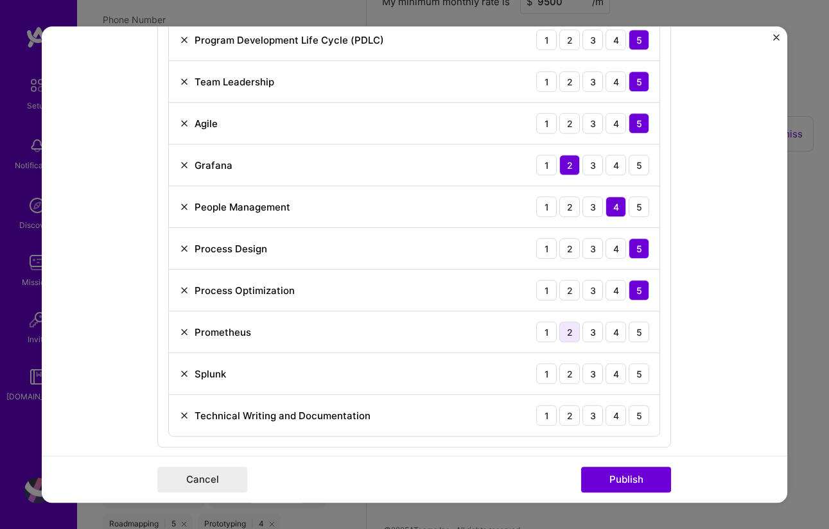
click at [563, 331] on div "2" at bounding box center [569, 332] width 21 height 21
click at [590, 375] on div "3" at bounding box center [593, 374] width 21 height 21
click at [611, 415] on div "4" at bounding box center [616, 415] width 21 height 21
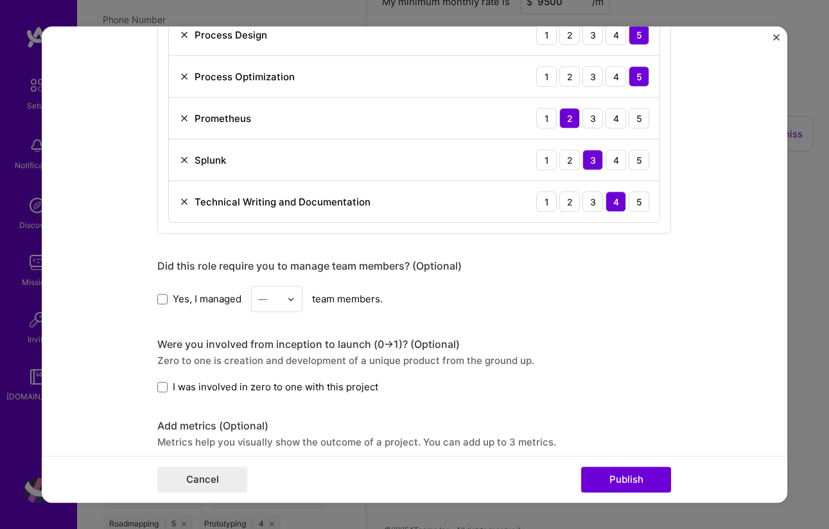
scroll to position [1175, 0]
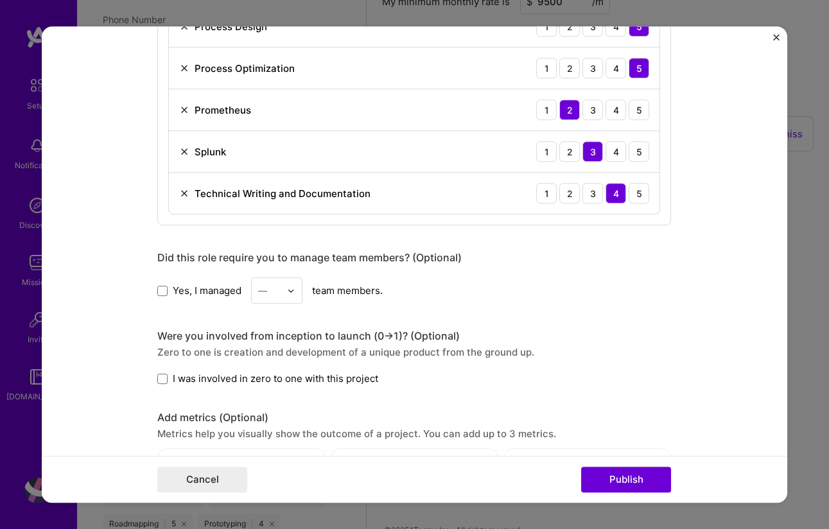
click at [287, 291] on img at bounding box center [291, 291] width 8 height 8
click at [687, 324] on form "This project is missing details. To be able to apply to missions with this proj…" at bounding box center [415, 264] width 746 height 477
click at [162, 380] on span at bounding box center [162, 379] width 10 height 10
click at [0, 0] on input "I was involved in zero to one with this project" at bounding box center [0, 0] width 0 height 0
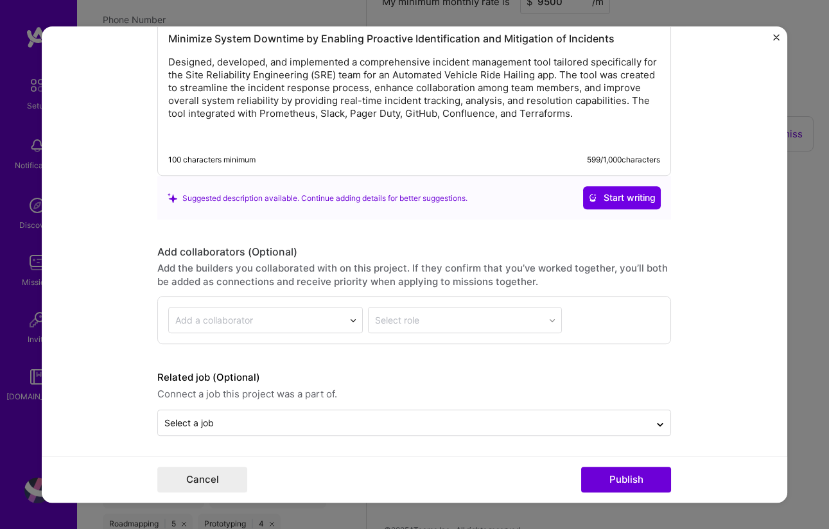
scroll to position [1786, 0]
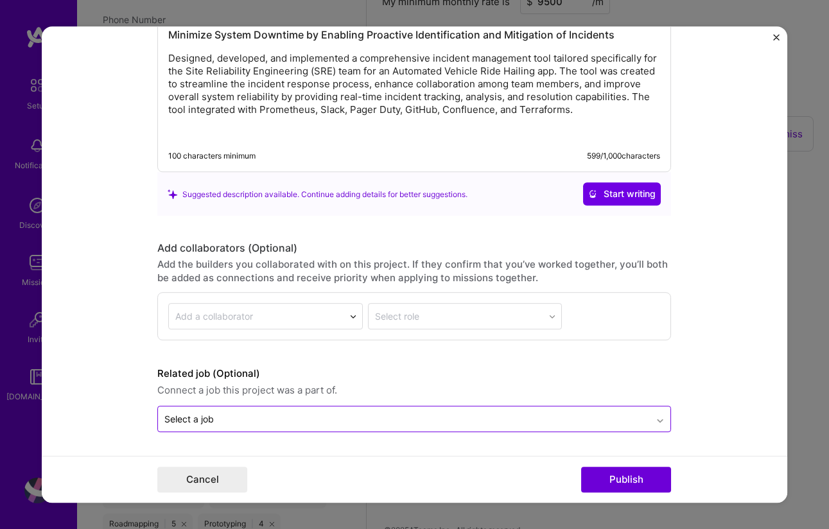
click at [659, 420] on icon at bounding box center [660, 420] width 10 height 13
click at [656, 418] on icon at bounding box center [660, 418] width 10 height 13
click at [627, 481] on button "Publish" at bounding box center [626, 480] width 90 height 26
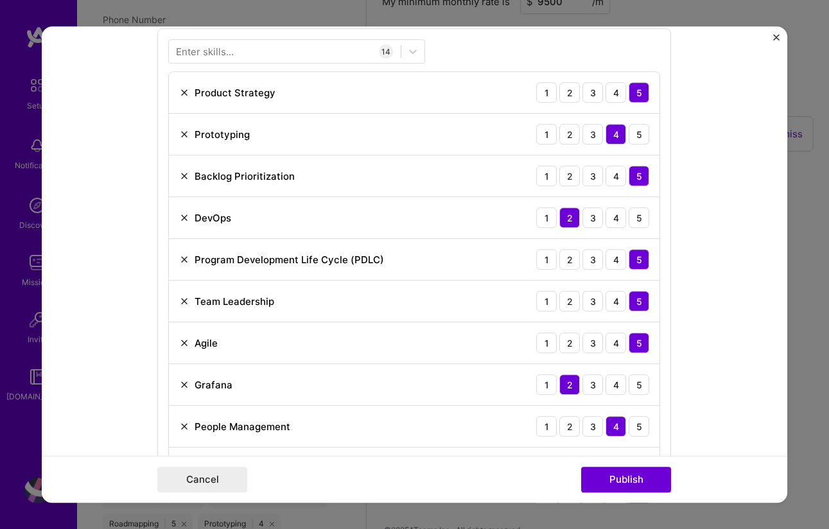
scroll to position [798, 0]
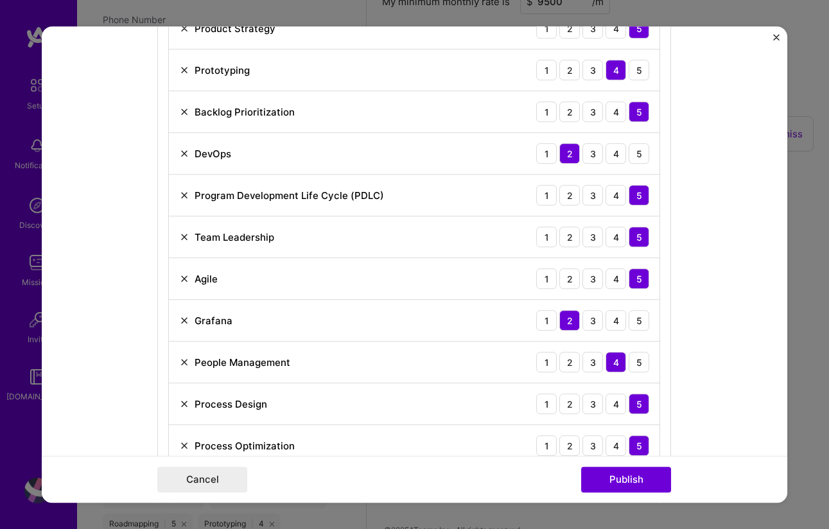
click at [179, 322] on img at bounding box center [184, 320] width 10 height 10
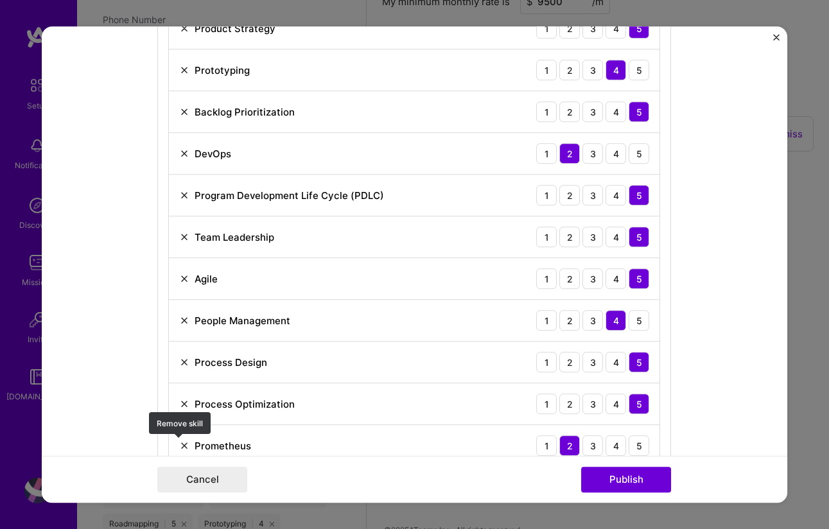
click at [184, 446] on img at bounding box center [184, 446] width 10 height 10
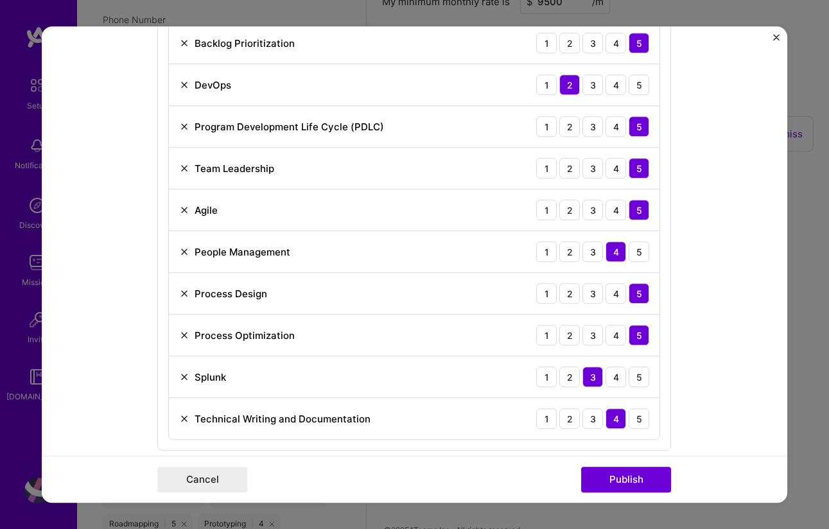
scroll to position [869, 0]
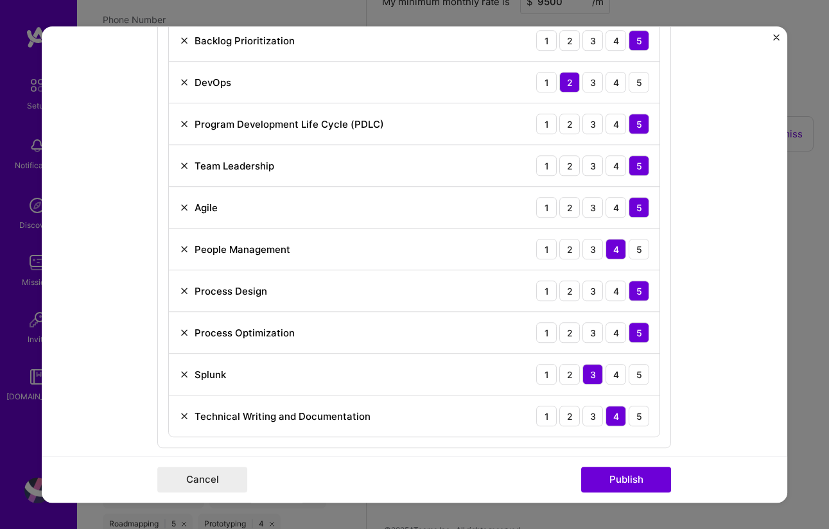
click at [180, 84] on img at bounding box center [184, 82] width 10 height 10
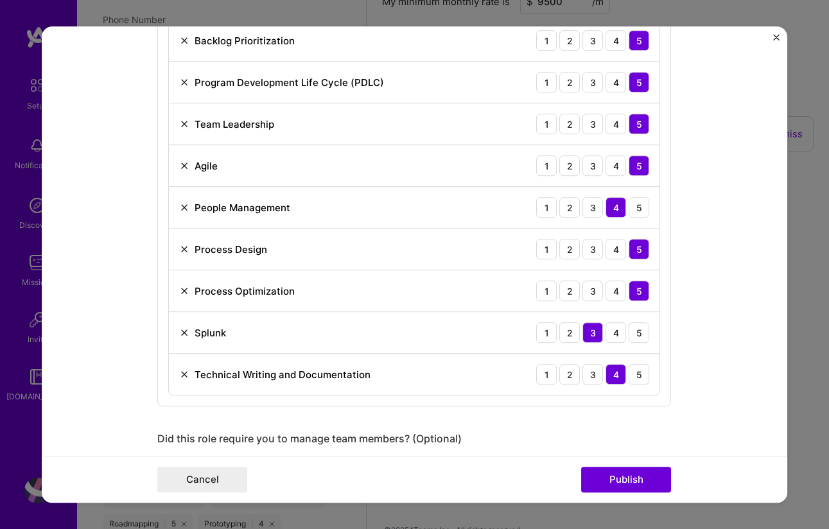
click at [182, 331] on img at bounding box center [184, 333] width 10 height 10
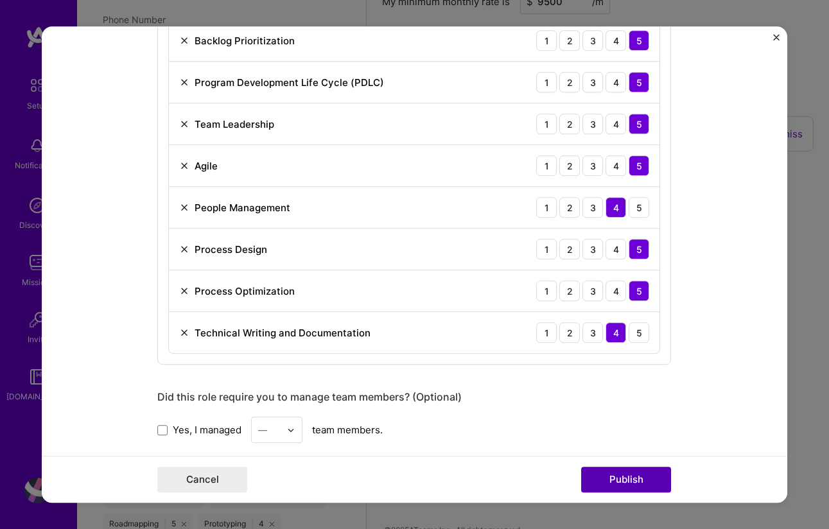
click at [611, 484] on button "Publish" at bounding box center [626, 480] width 90 height 26
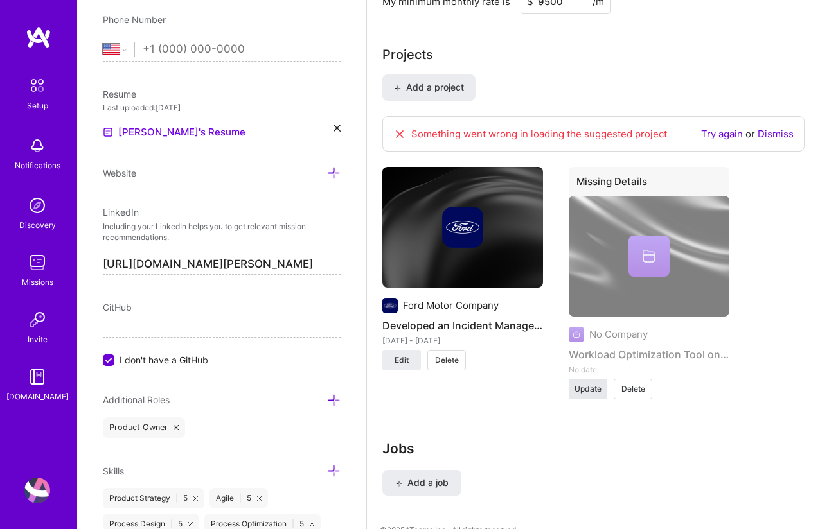
click at [592, 391] on span "Update" at bounding box center [587, 389] width 27 height 12
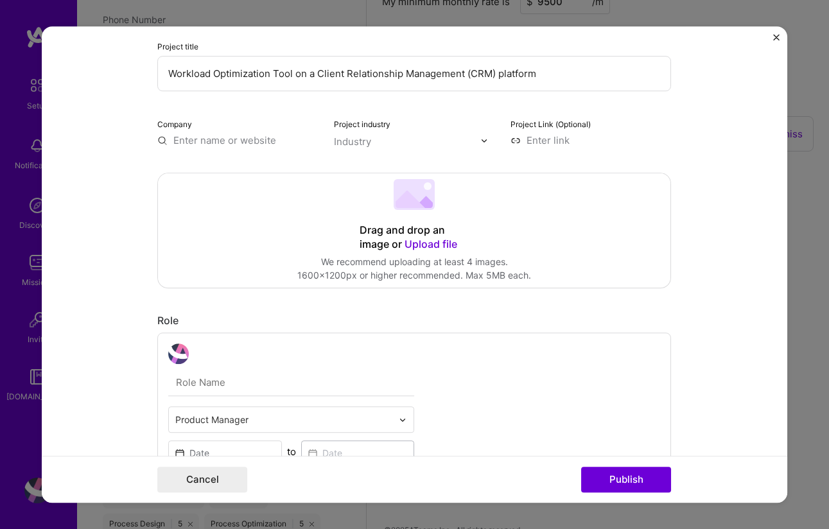
scroll to position [189, 0]
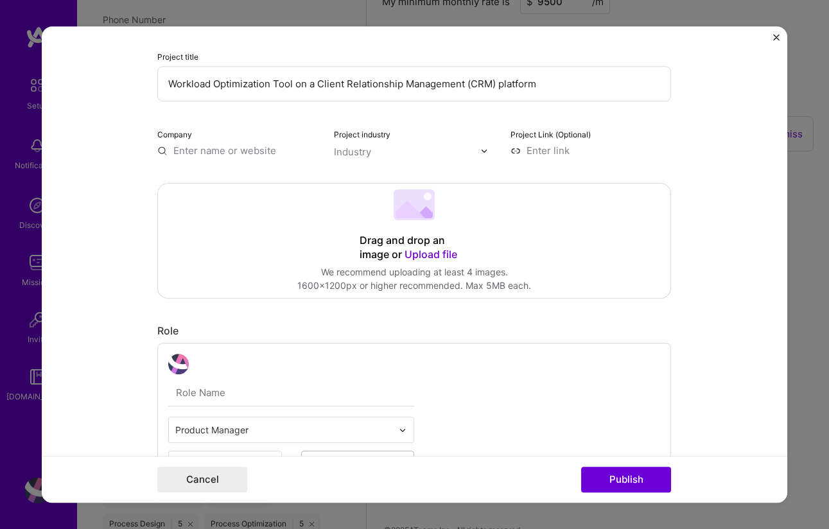
click at [248, 150] on input "text" at bounding box center [237, 150] width 161 height 13
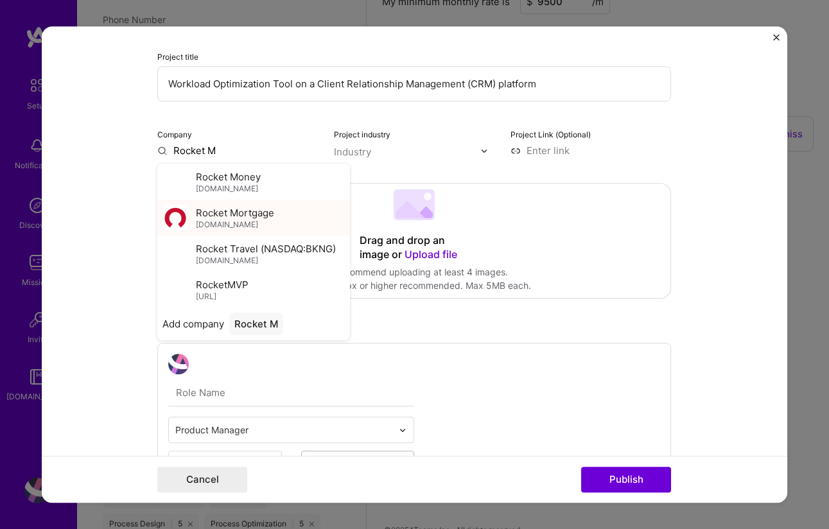
click at [256, 209] on span "Rocket Mortgage" at bounding box center [235, 212] width 78 height 13
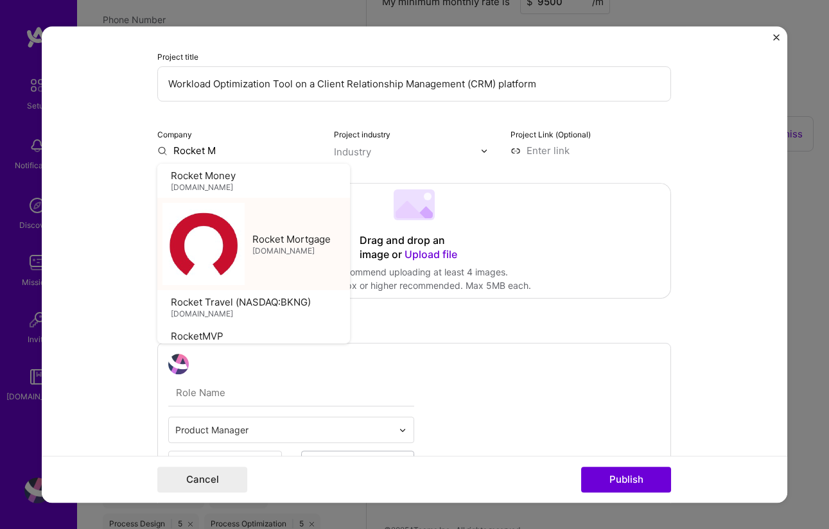
type input "Rocket Mortgage"
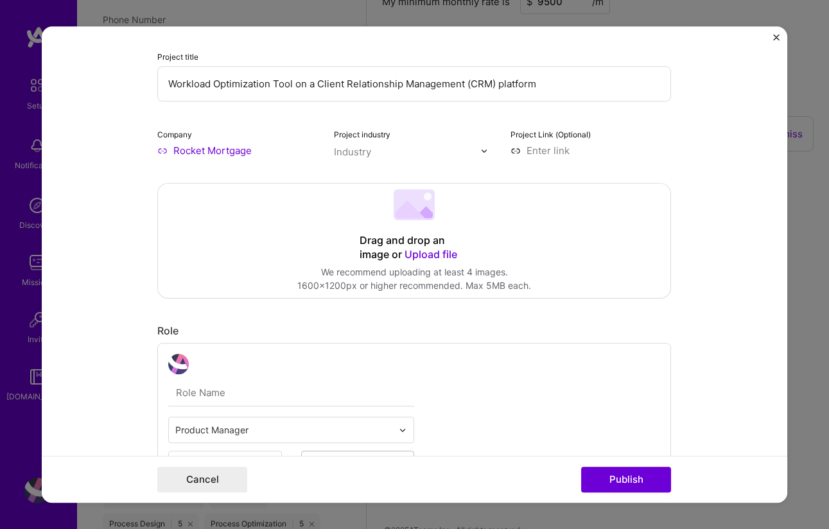
click at [378, 154] on input "text" at bounding box center [407, 151] width 146 height 13
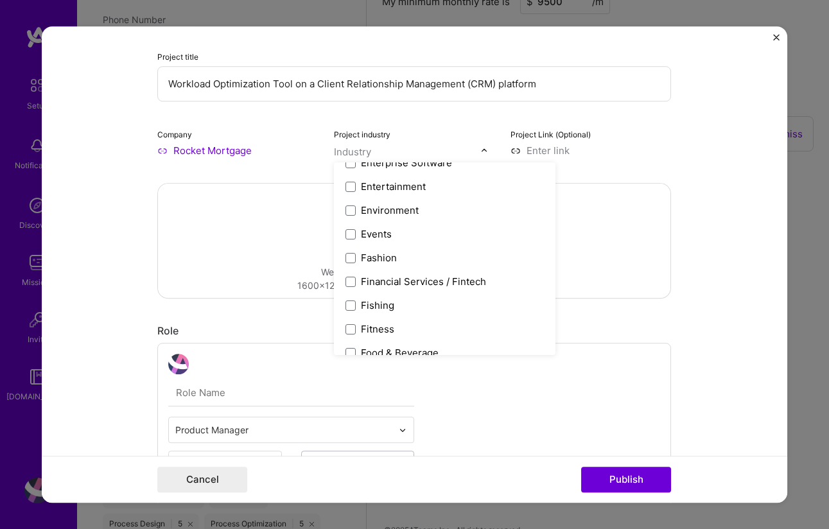
scroll to position [1261, 0]
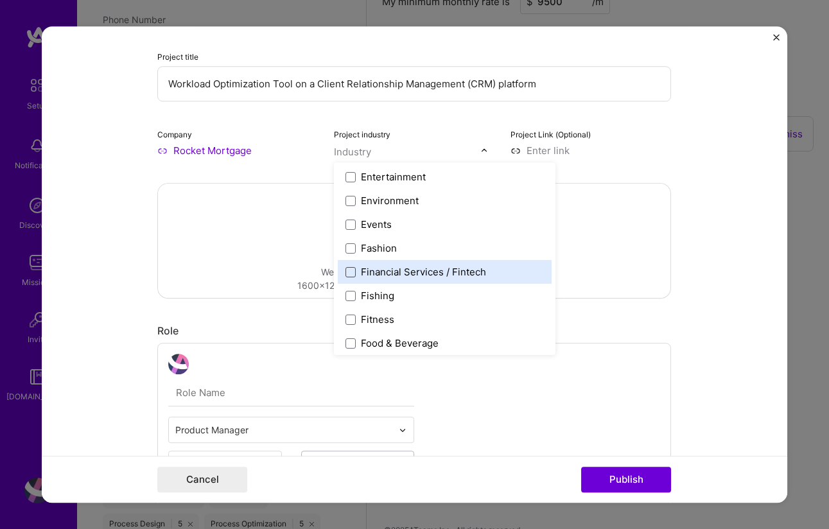
click at [346, 274] on span at bounding box center [351, 272] width 10 height 10
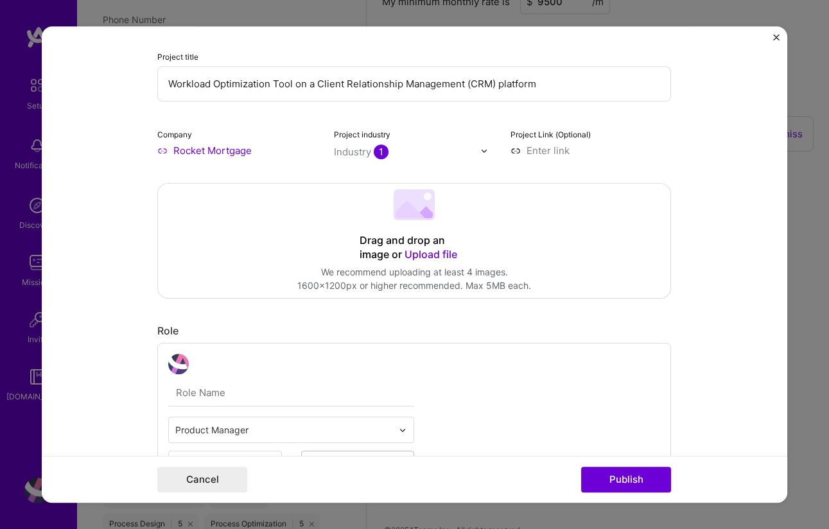
click at [744, 224] on form "This project is missing details. To be able to apply to missions with this proj…" at bounding box center [415, 264] width 746 height 477
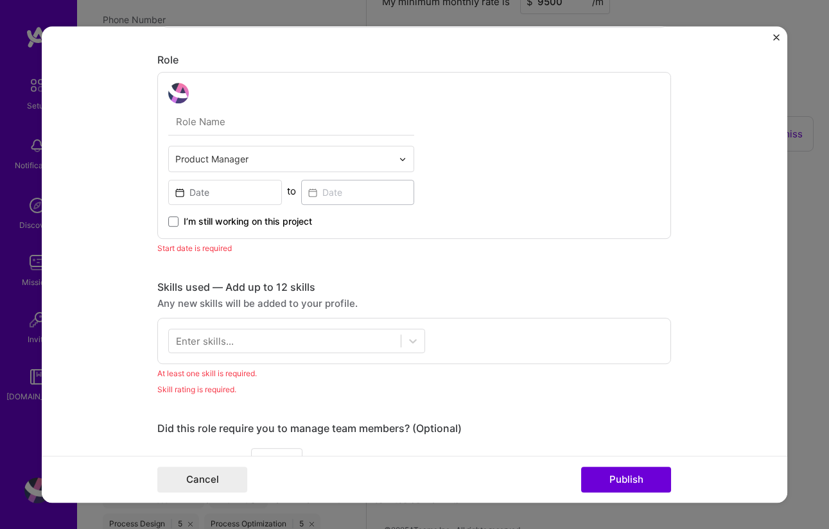
scroll to position [506, 0]
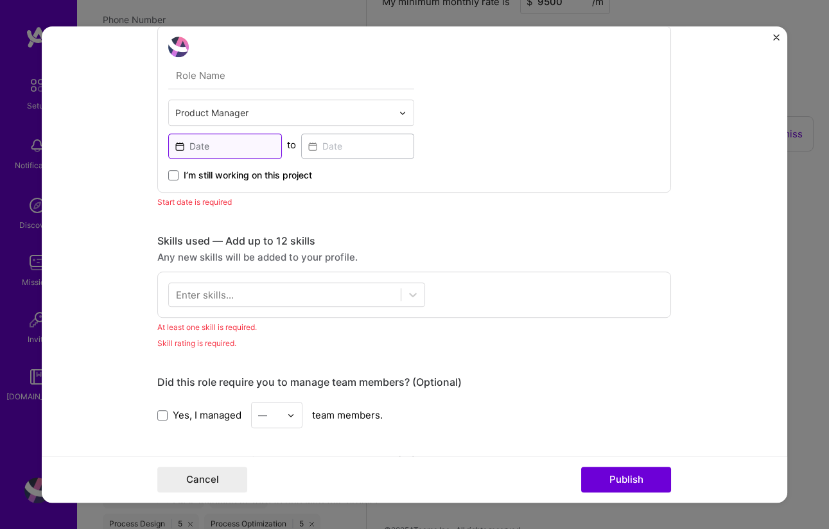
click at [202, 145] on input at bounding box center [225, 146] width 114 height 25
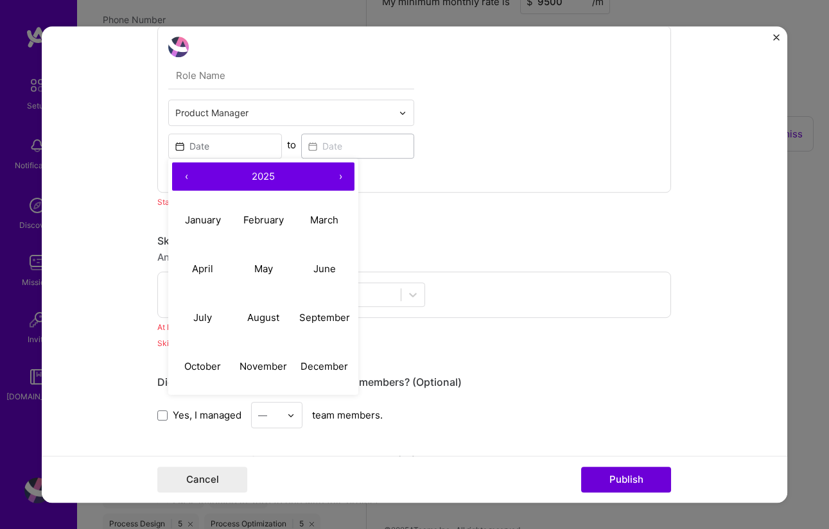
click at [182, 179] on button "‹" at bounding box center [186, 177] width 28 height 28
click at [259, 324] on button "August" at bounding box center [263, 318] width 61 height 49
type input "[DATE]"
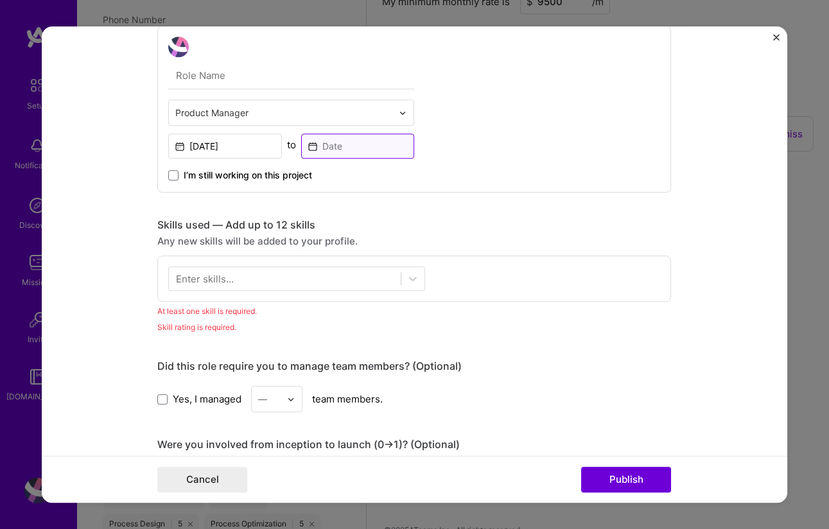
click at [362, 147] on input at bounding box center [358, 146] width 114 height 25
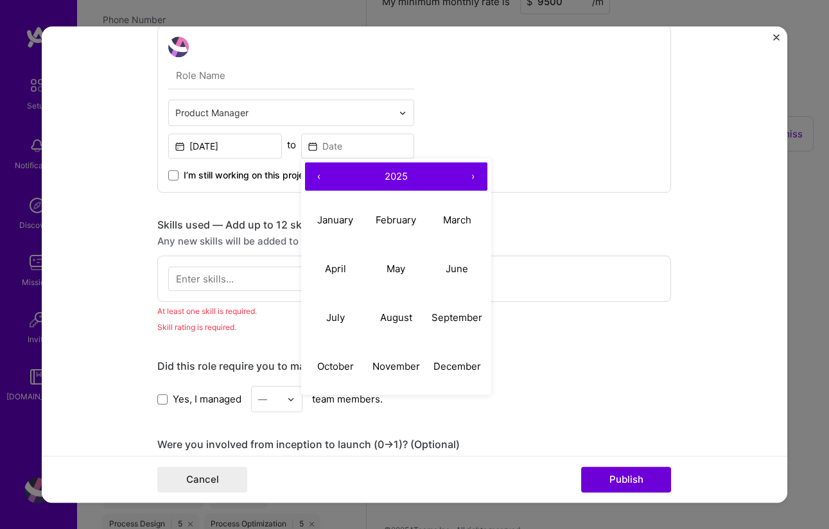
click at [471, 179] on button "›" at bounding box center [473, 177] width 28 height 28
click at [312, 173] on button "‹" at bounding box center [319, 177] width 28 height 28
click at [397, 218] on abbr "February" at bounding box center [396, 220] width 40 height 12
type input "[DATE]"
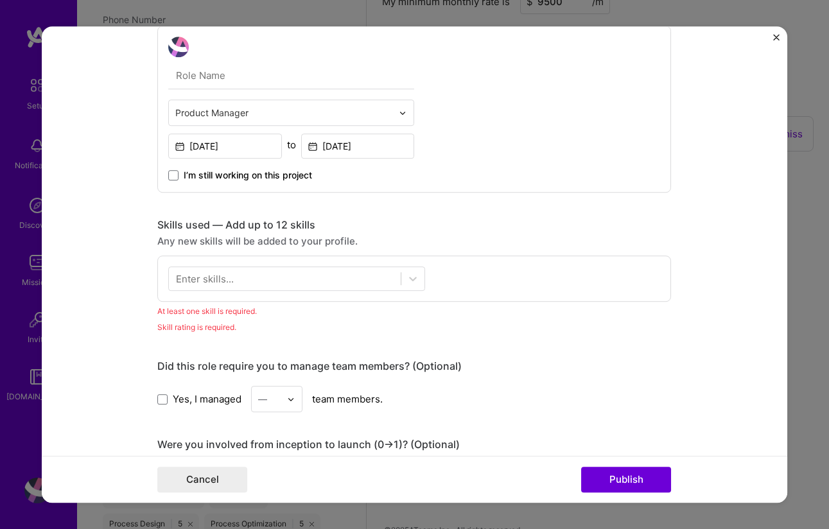
click at [705, 251] on form "This project is missing details. To be able to apply to missions with this proj…" at bounding box center [415, 264] width 746 height 477
click at [407, 284] on icon at bounding box center [413, 278] width 13 height 13
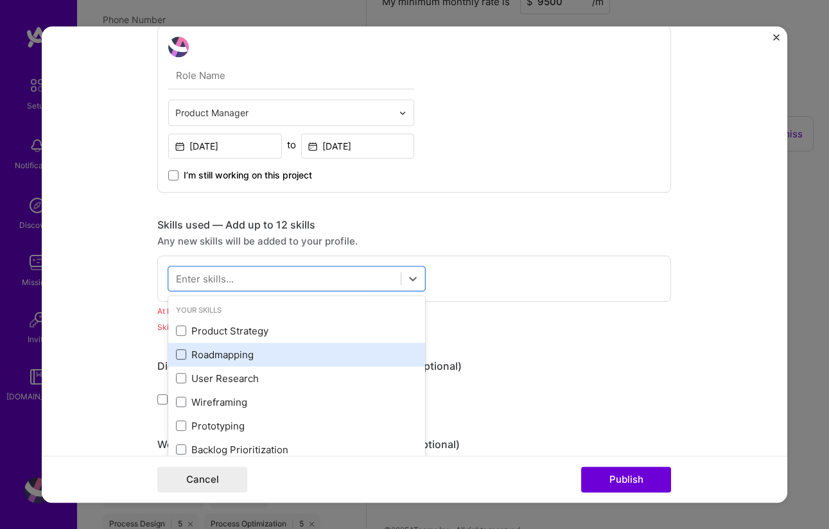
click at [176, 353] on span at bounding box center [181, 355] width 10 height 10
click at [0, 0] on input "checkbox" at bounding box center [0, 0] width 0 height 0
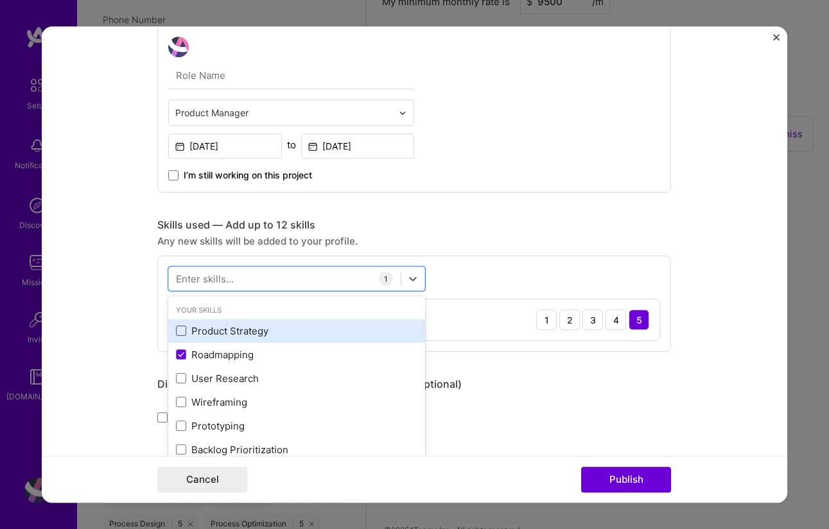
click at [180, 331] on span at bounding box center [181, 331] width 10 height 10
click at [0, 0] on input "checkbox" at bounding box center [0, 0] width 0 height 0
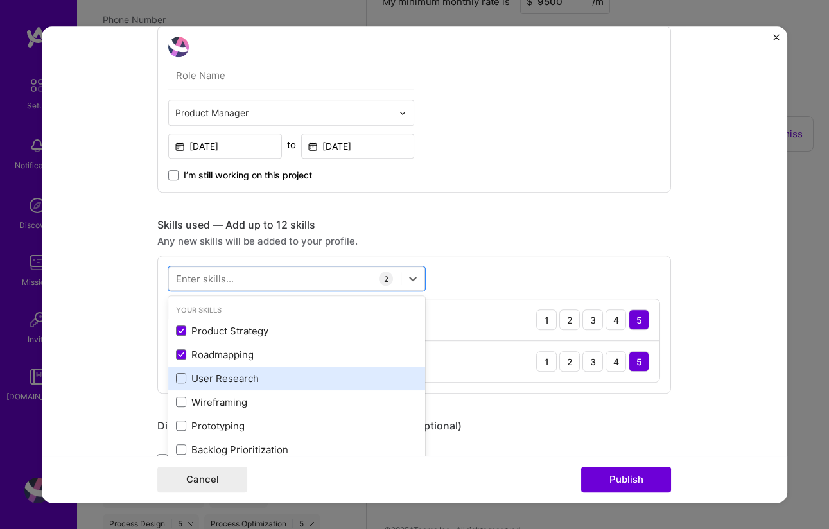
click at [176, 380] on span at bounding box center [181, 379] width 10 height 10
click at [0, 0] on input "checkbox" at bounding box center [0, 0] width 0 height 0
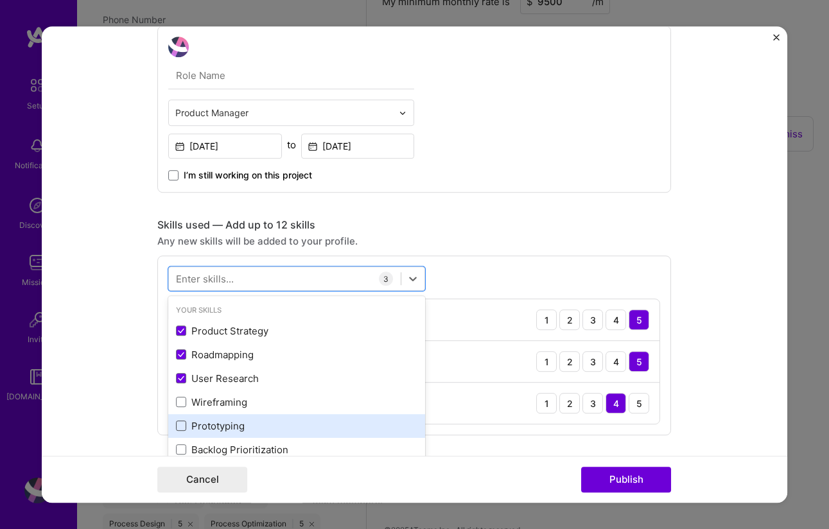
click at [179, 428] on span at bounding box center [181, 426] width 10 height 10
click at [0, 0] on input "checkbox" at bounding box center [0, 0] width 0 height 0
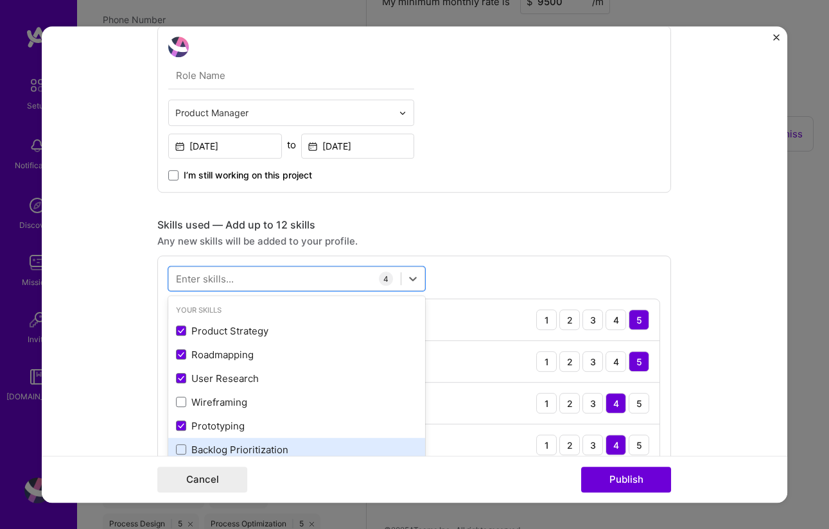
click at [181, 452] on label at bounding box center [181, 450] width 10 height 10
click at [0, 0] on input "checkbox" at bounding box center [0, 0] width 0 height 0
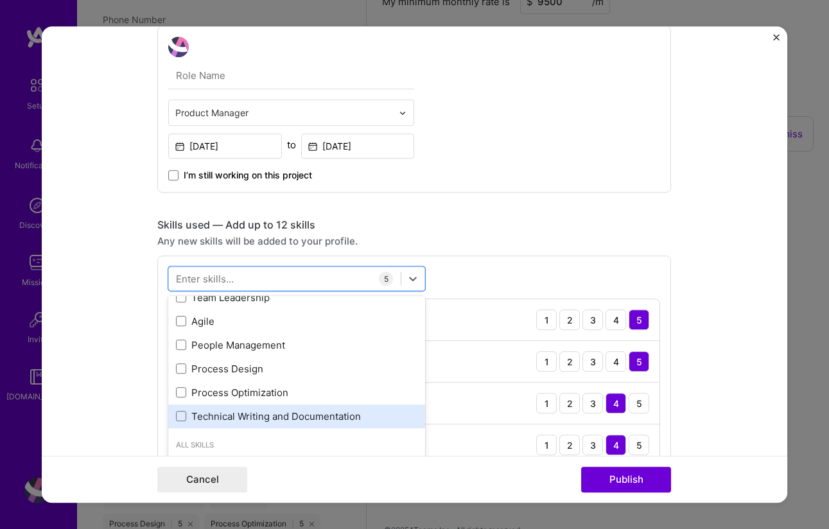
scroll to position [198, 0]
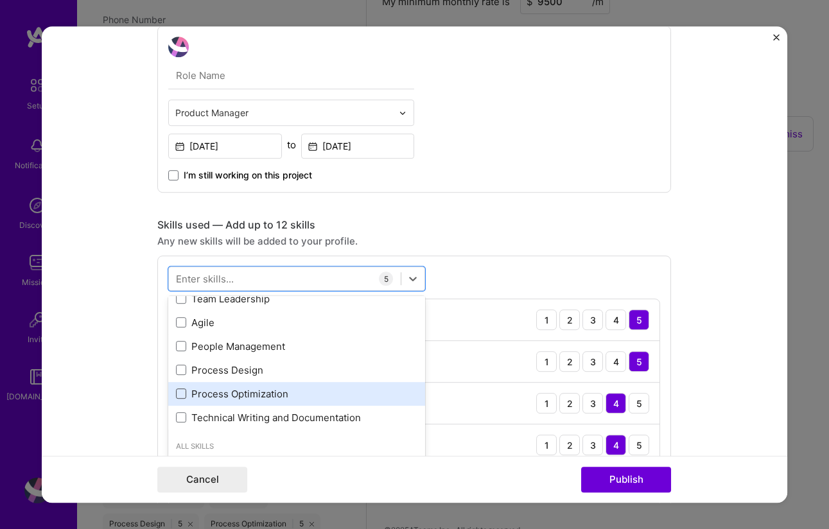
click at [177, 395] on span at bounding box center [181, 394] width 10 height 10
click at [0, 0] on input "checkbox" at bounding box center [0, 0] width 0 height 0
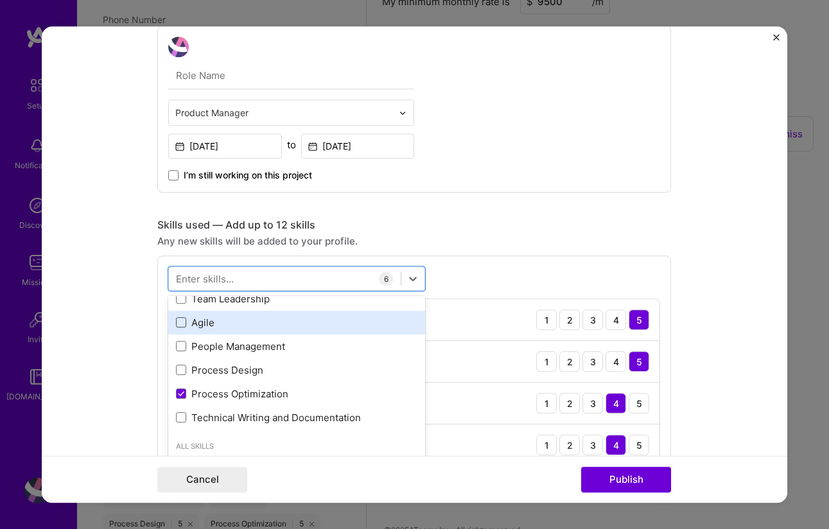
click at [179, 326] on span at bounding box center [181, 323] width 10 height 10
click at [0, 0] on input "checkbox" at bounding box center [0, 0] width 0 height 0
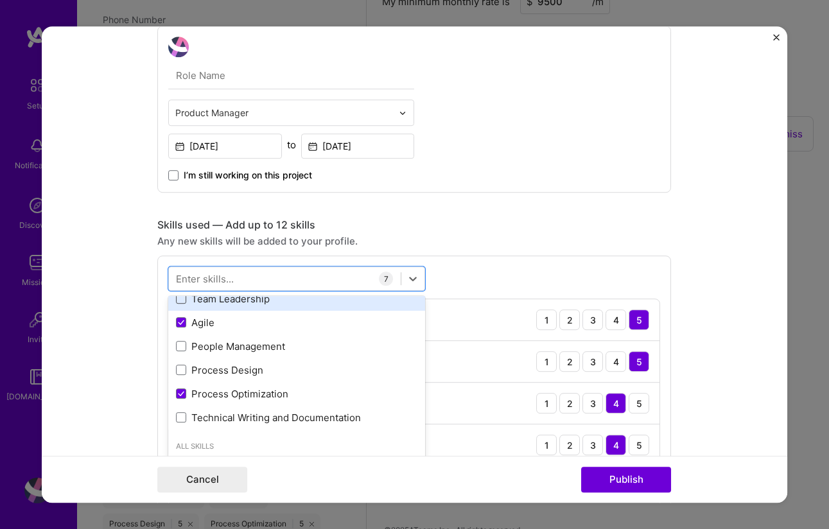
click at [177, 303] on span at bounding box center [181, 299] width 10 height 10
click at [0, 0] on input "checkbox" at bounding box center [0, 0] width 0 height 0
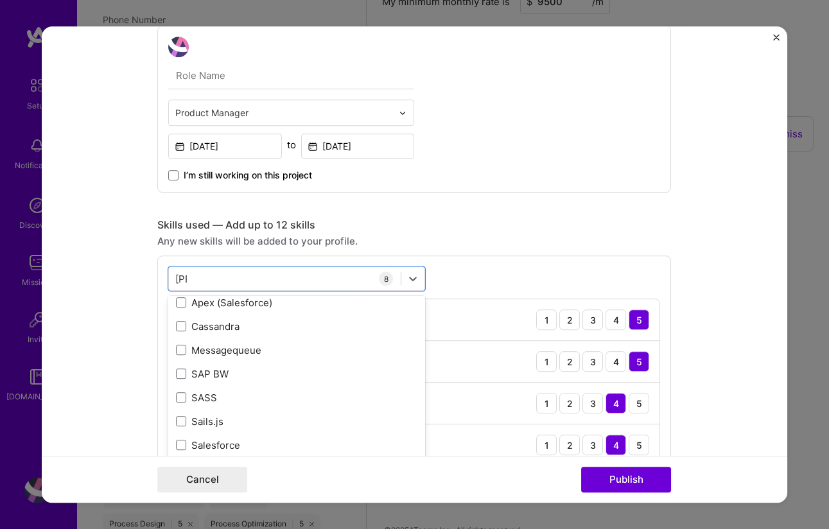
scroll to position [0, 0]
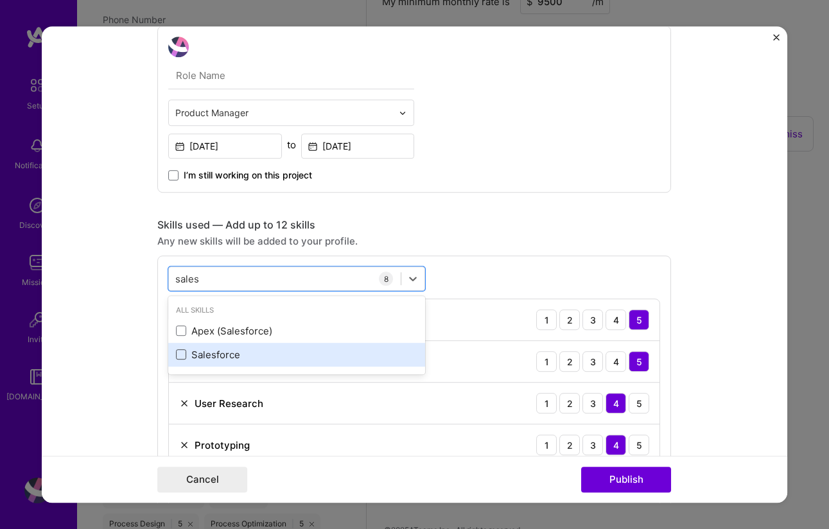
click at [180, 355] on span at bounding box center [181, 355] width 10 height 10
click at [0, 0] on input "checkbox" at bounding box center [0, 0] width 0 height 0
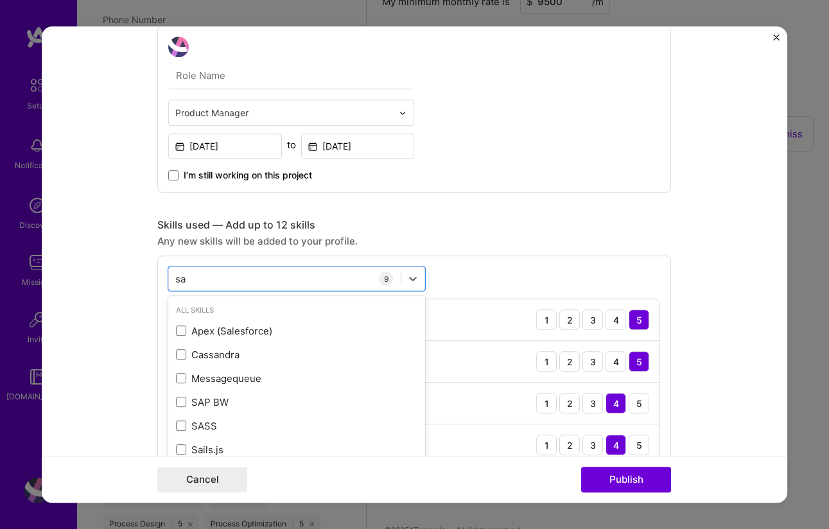
type input "s"
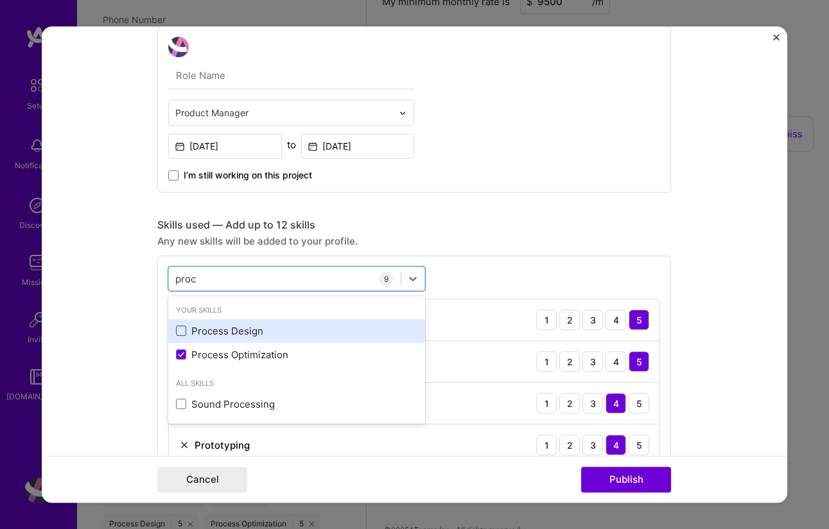
click at [181, 332] on span at bounding box center [181, 331] width 10 height 10
click at [0, 0] on input "checkbox" at bounding box center [0, 0] width 0 height 0
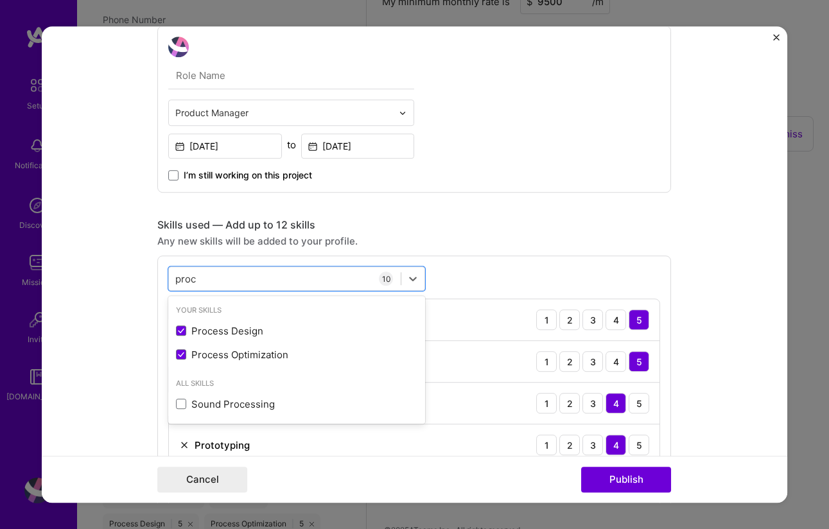
type input "proc"
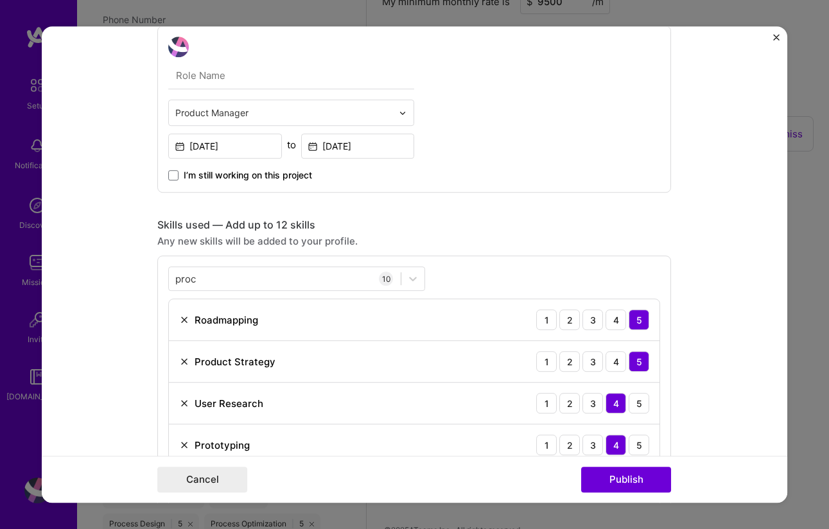
click at [710, 348] on form "This project is missing details. To be able to apply to missions with this proj…" at bounding box center [415, 264] width 746 height 477
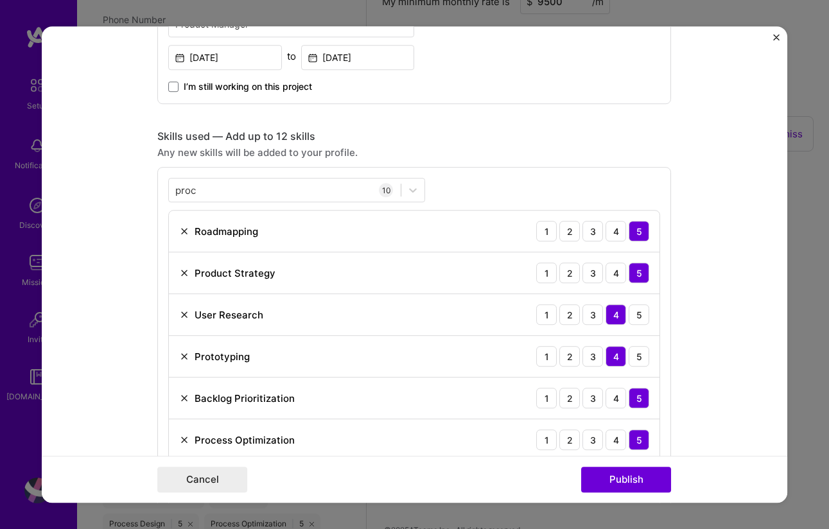
scroll to position [599, 0]
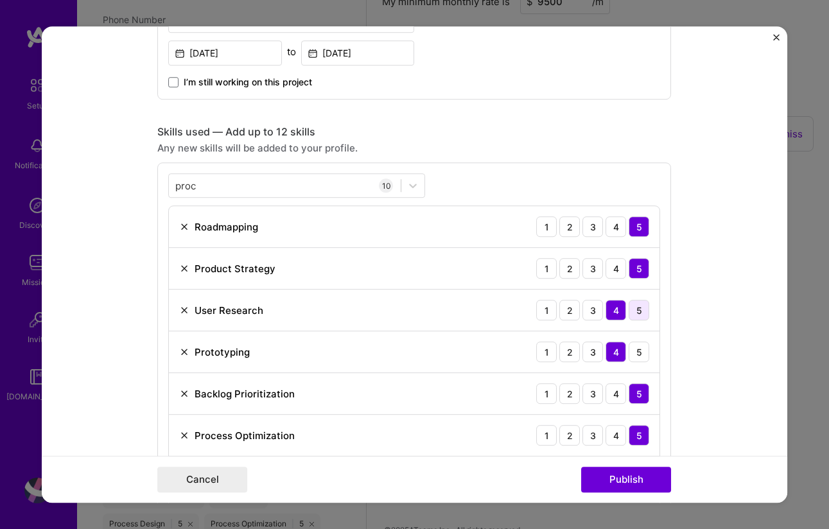
click at [638, 312] on div "5" at bounding box center [639, 310] width 21 height 21
click at [633, 349] on div "5" at bounding box center [639, 352] width 21 height 21
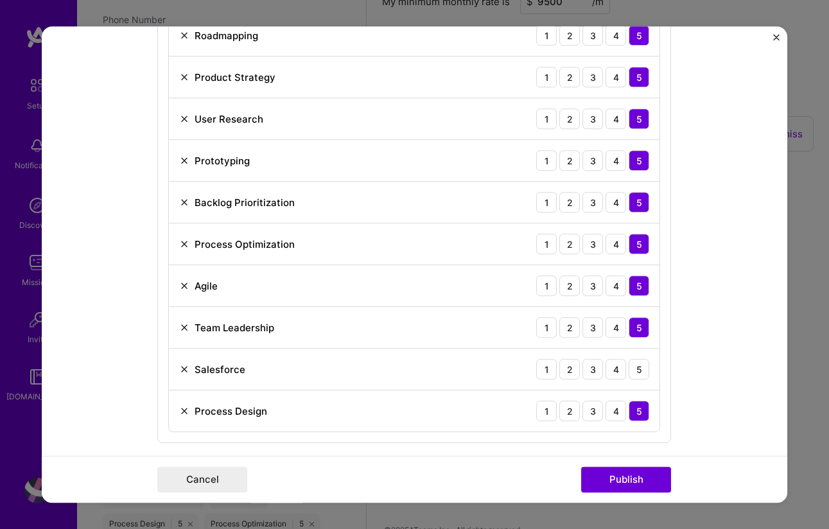
scroll to position [802, 0]
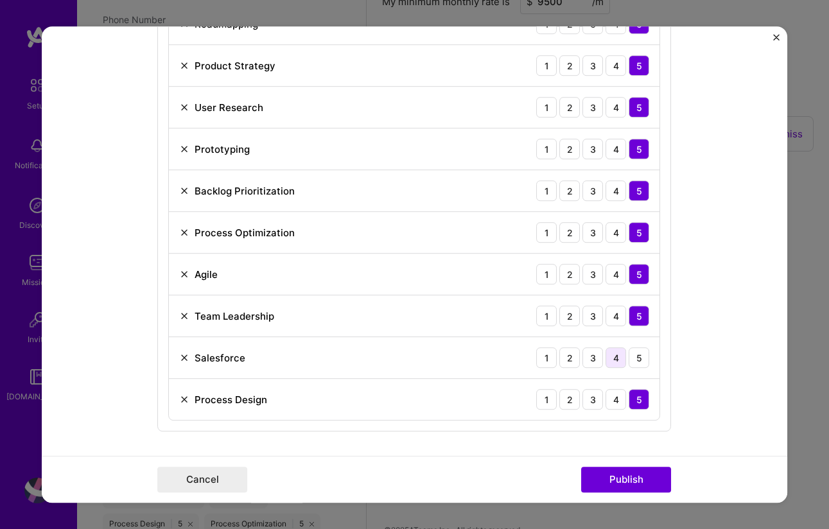
click at [613, 360] on div "4" at bounding box center [616, 358] width 21 height 21
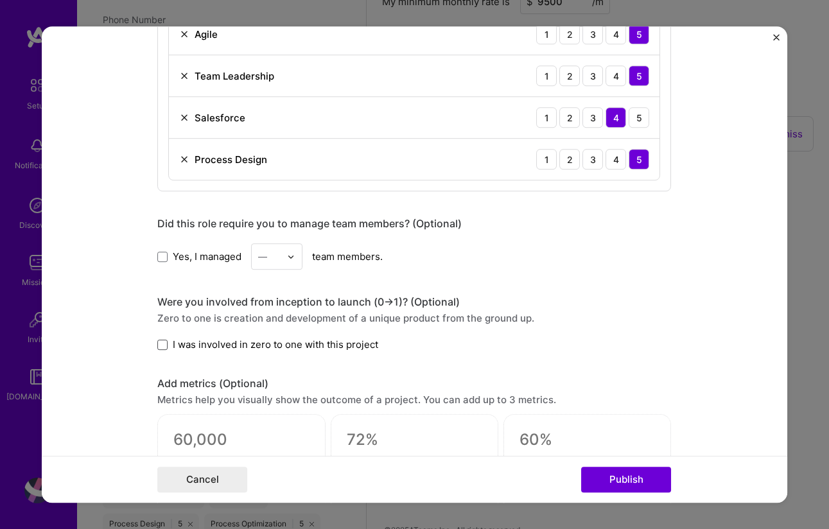
click at [159, 347] on span at bounding box center [162, 345] width 10 height 10
click at [0, 0] on input "I was involved in zero to one with this project" at bounding box center [0, 0] width 0 height 0
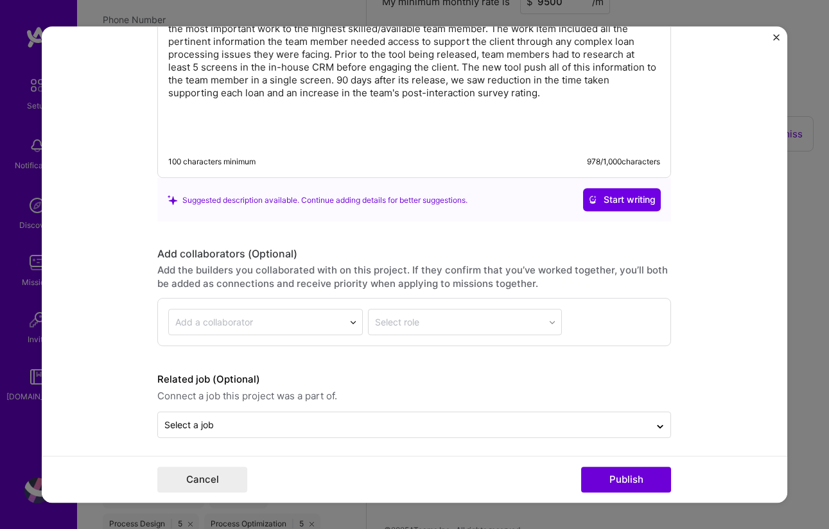
scroll to position [1693, 0]
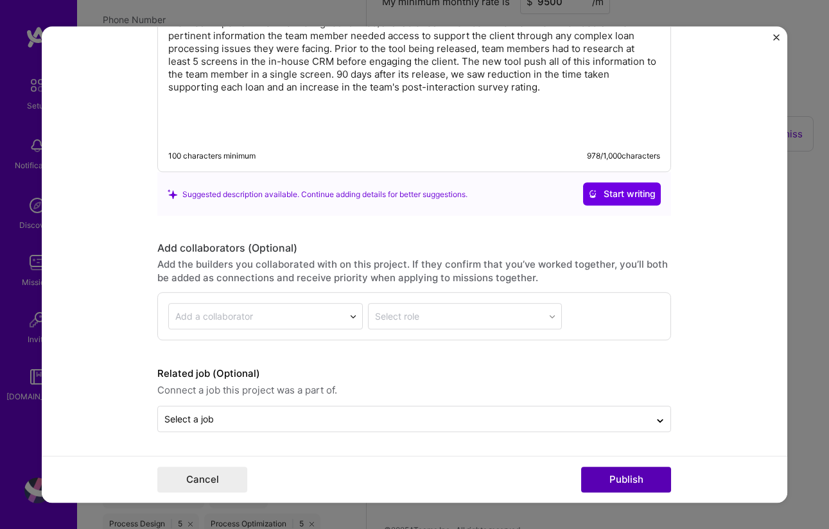
click at [613, 478] on button "Publish" at bounding box center [626, 480] width 90 height 26
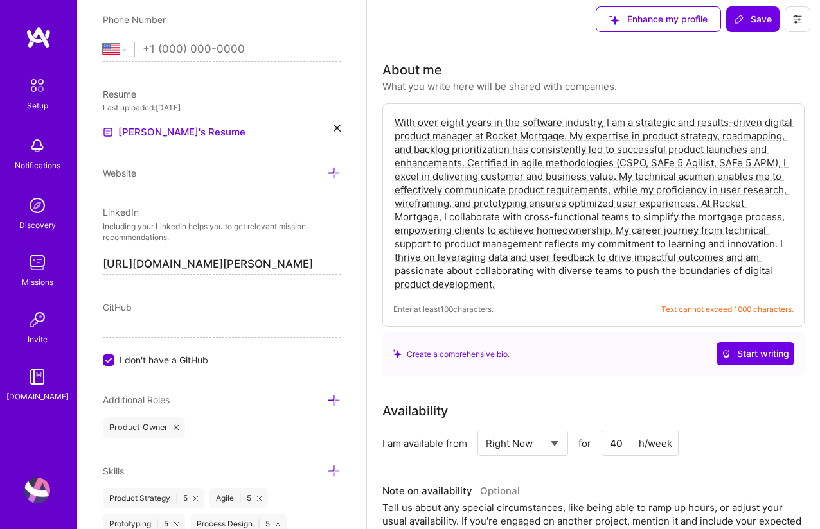
scroll to position [0, 0]
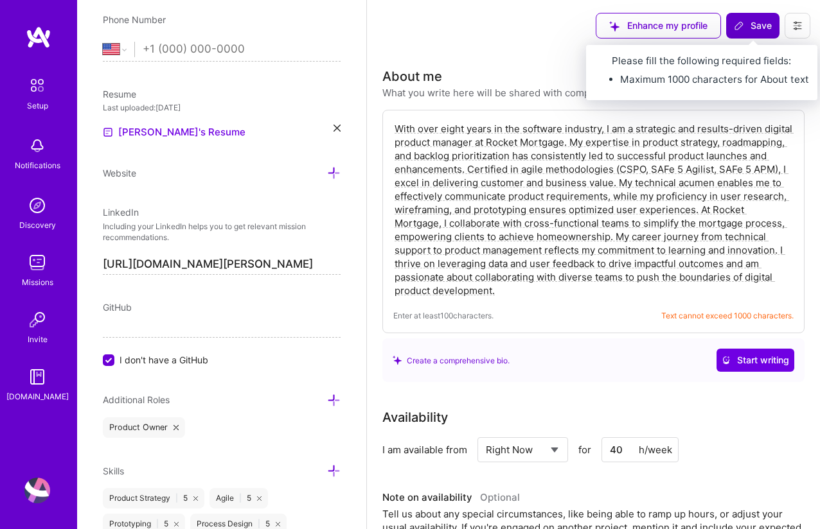
click at [757, 30] on span "Save" at bounding box center [753, 25] width 38 height 13
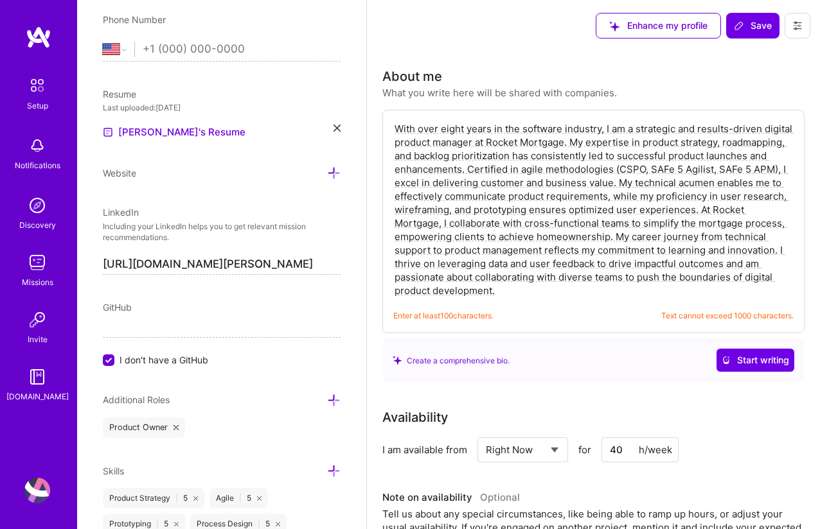
drag, startPoint x: 534, startPoint y: 294, endPoint x: 374, endPoint y: 128, distance: 229.9
paste textarea "Results-driven and collaborative professional who builds strong teams and stake…"
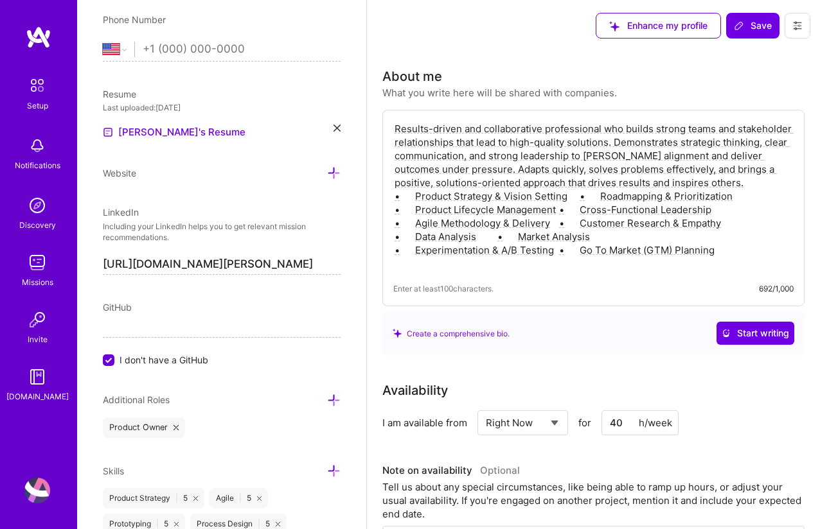
click at [481, 241] on textarea "Results-driven and collaborative professional who builds strong teams and stake…" at bounding box center [593, 196] width 400 height 151
click at [568, 213] on textarea "Results-driven and collaborative professional who builds strong teams and stake…" at bounding box center [593, 196] width 400 height 151
click at [569, 224] on textarea "Results-driven and collaborative professional who builds strong teams and stake…" at bounding box center [593, 196] width 400 height 151
click at [570, 238] on textarea "Results-driven and collaborative professional who builds strong teams and stake…" at bounding box center [593, 196] width 400 height 151
click at [570, 252] on textarea "Results-driven and collaborative professional who builds strong teams and stake…" at bounding box center [593, 196] width 400 height 151
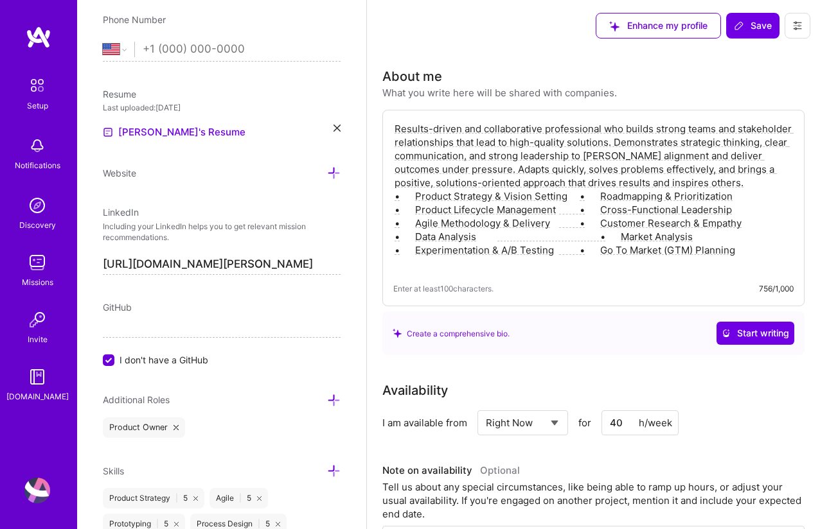
type textarea "Results-driven and collaborative professional who builds strong teams and stake…"
click at [750, 29] on span "Save" at bounding box center [753, 25] width 38 height 13
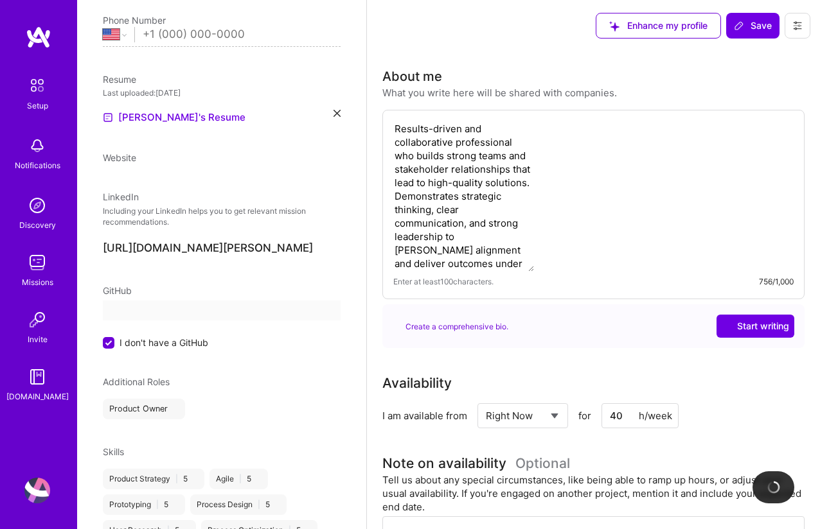
scroll to position [221, 0]
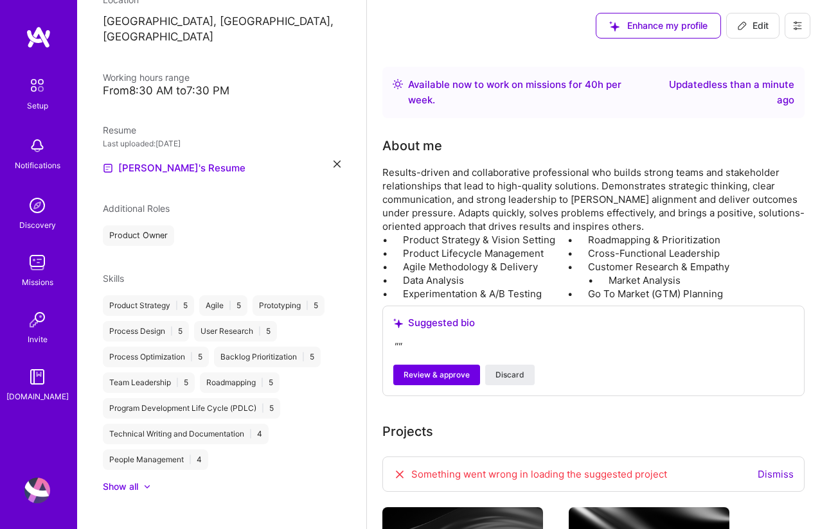
click at [399, 474] on icon at bounding box center [399, 474] width 13 height 13
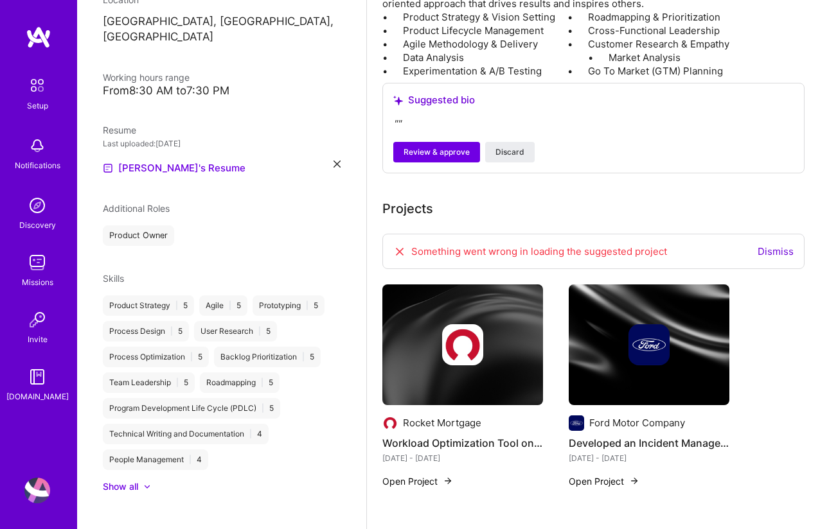
scroll to position [254, 0]
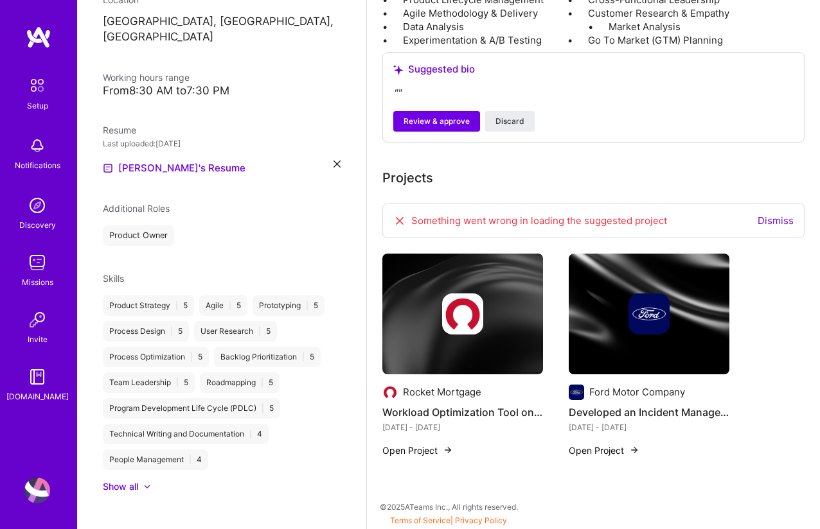
click at [774, 224] on link "Dismiss" at bounding box center [775, 221] width 36 height 12
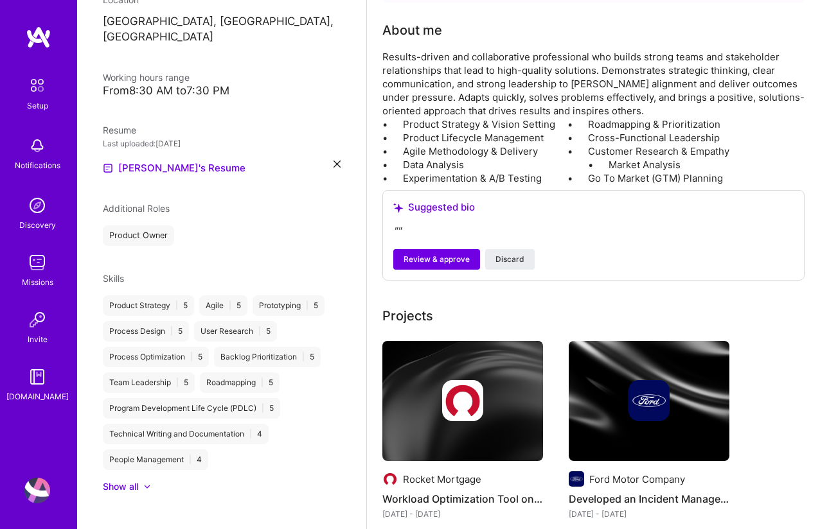
scroll to position [0, 0]
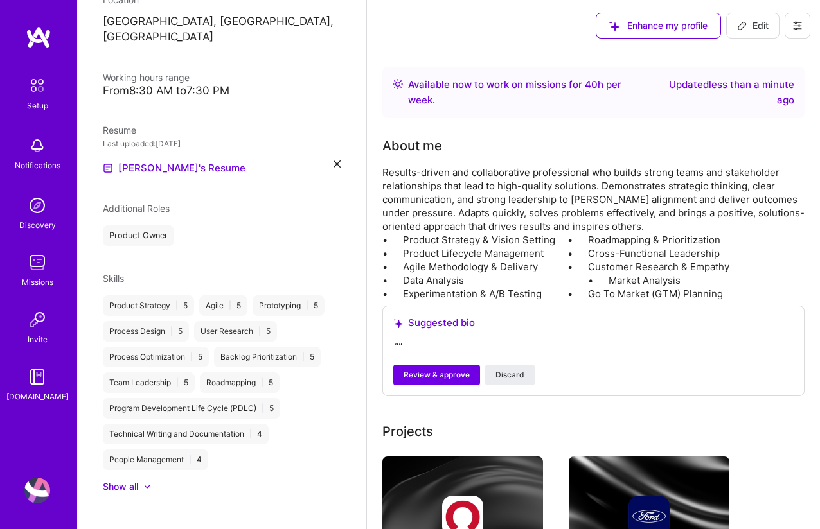
click at [33, 274] on img at bounding box center [37, 263] width 26 height 26
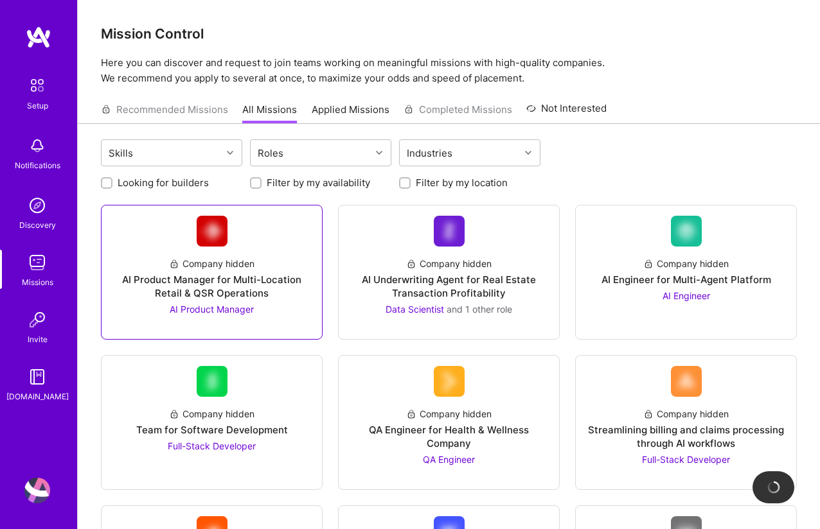
click at [226, 292] on div "AI Product Manager for Multi-Location Retail & QSR Operations" at bounding box center [212, 286] width 200 height 27
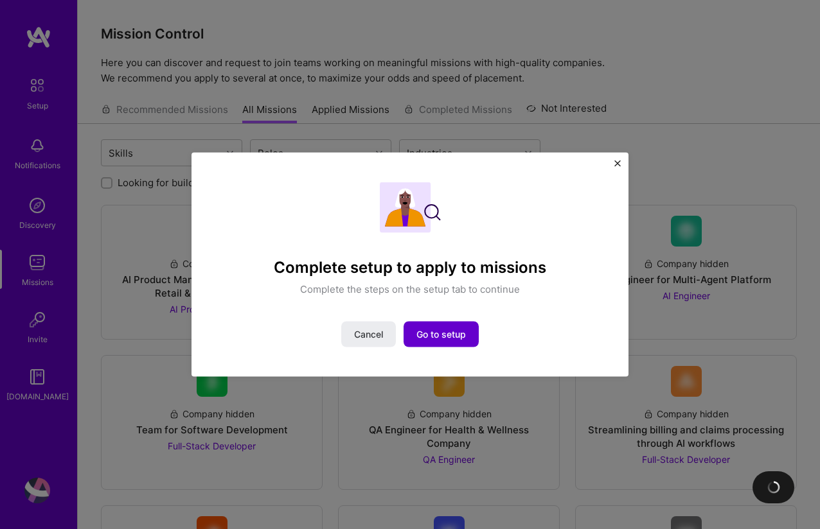
click at [441, 334] on span "Go to setup" at bounding box center [440, 334] width 49 height 13
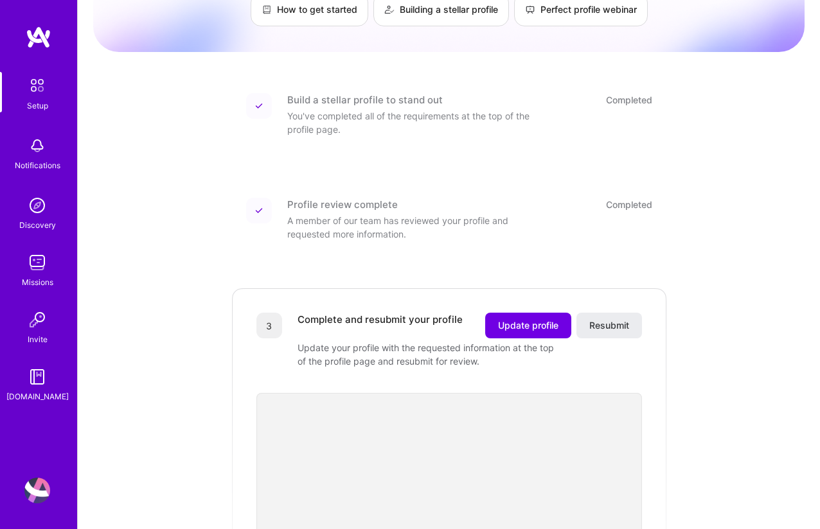
scroll to position [331, 0]
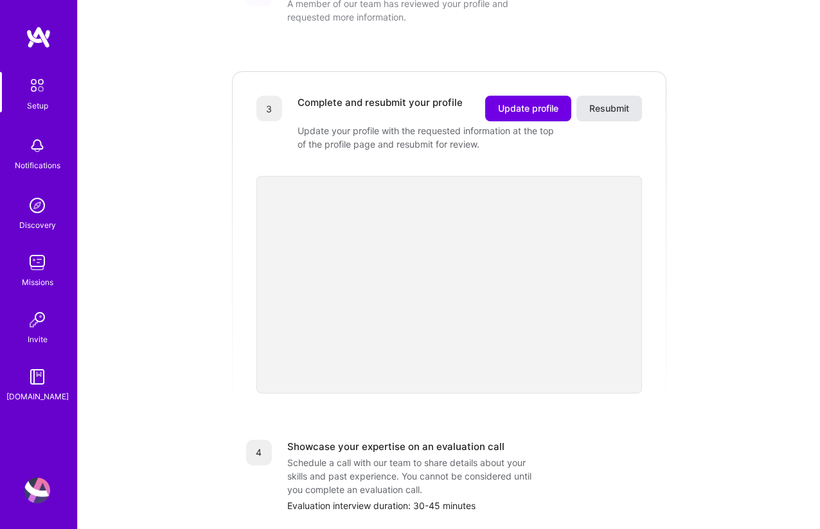
click at [604, 102] on span "Resubmit" at bounding box center [609, 108] width 40 height 13
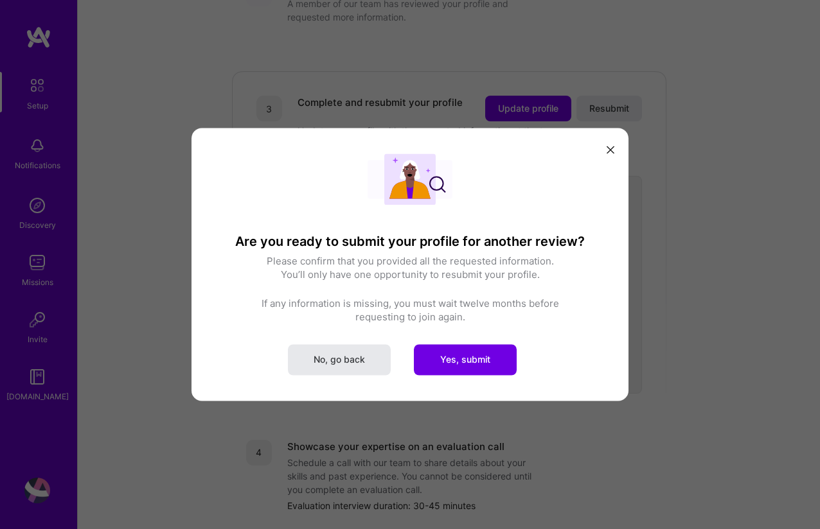
click at [344, 366] on button "No, go back" at bounding box center [339, 359] width 103 height 31
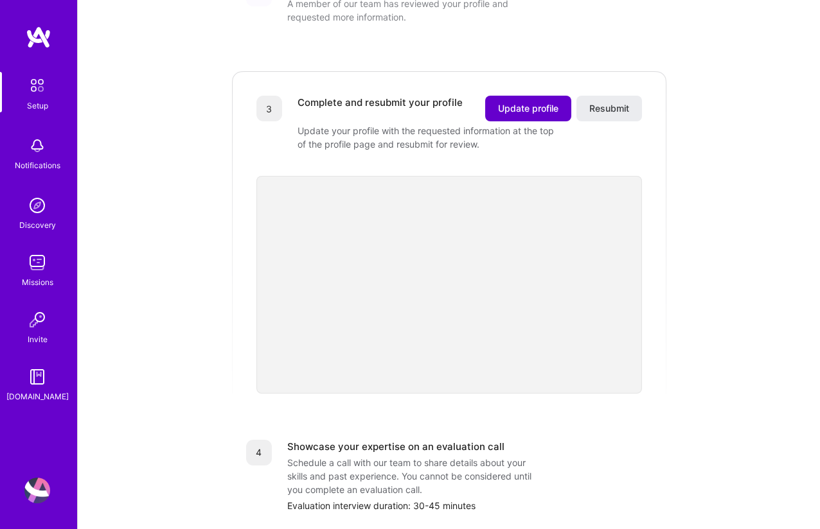
click at [528, 101] on button "Update profile" at bounding box center [528, 109] width 86 height 26
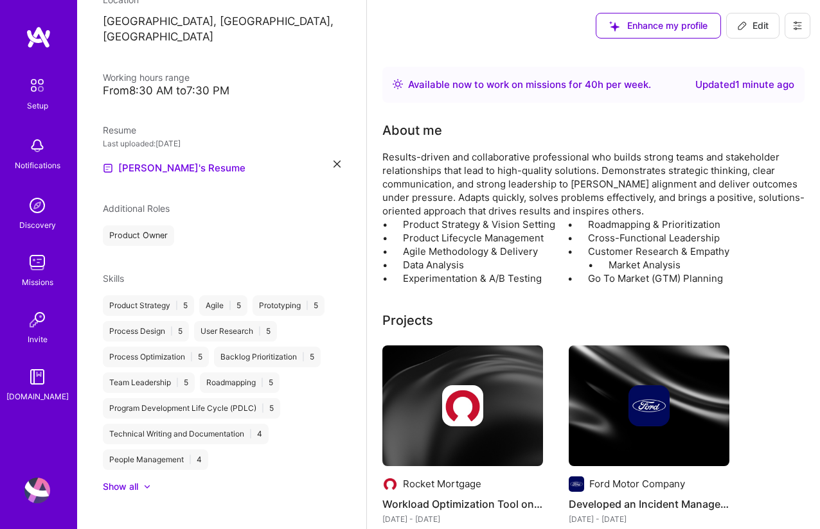
click at [748, 20] on span "Edit" at bounding box center [752, 25] width 31 height 13
select select "US"
select select "Right Now"
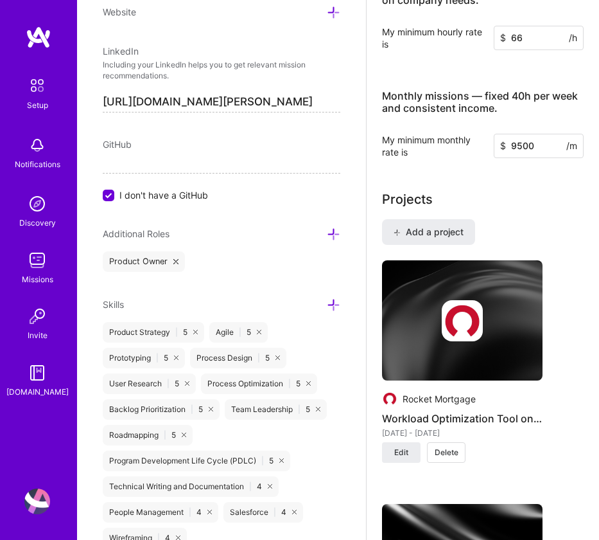
scroll to position [635, 0]
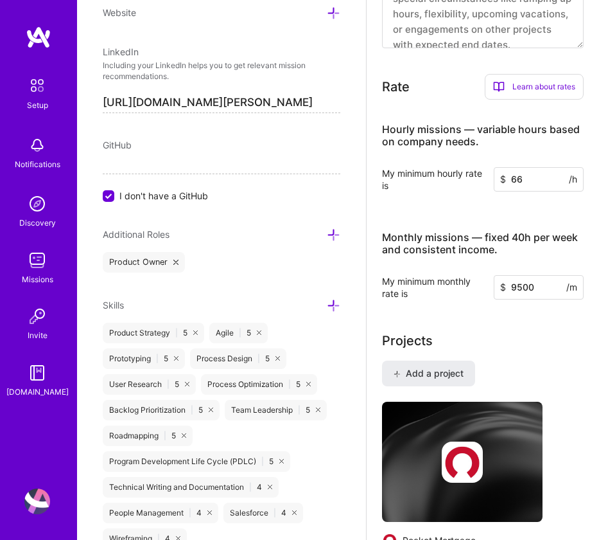
click at [327, 238] on icon at bounding box center [333, 234] width 13 height 13
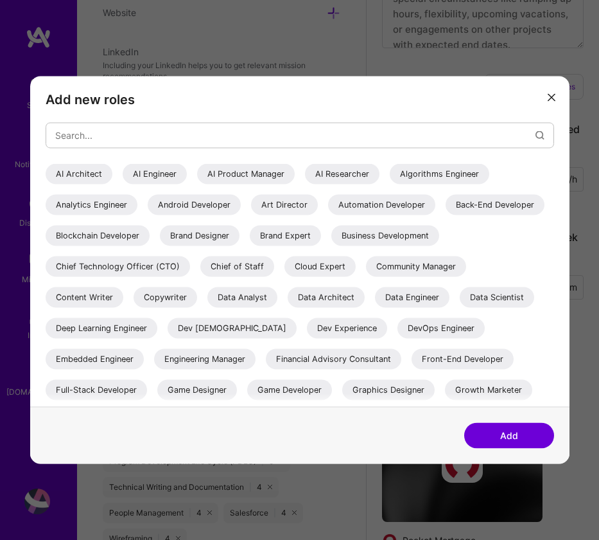
click at [224, 171] on div "AI Product Manager" at bounding box center [246, 174] width 98 height 21
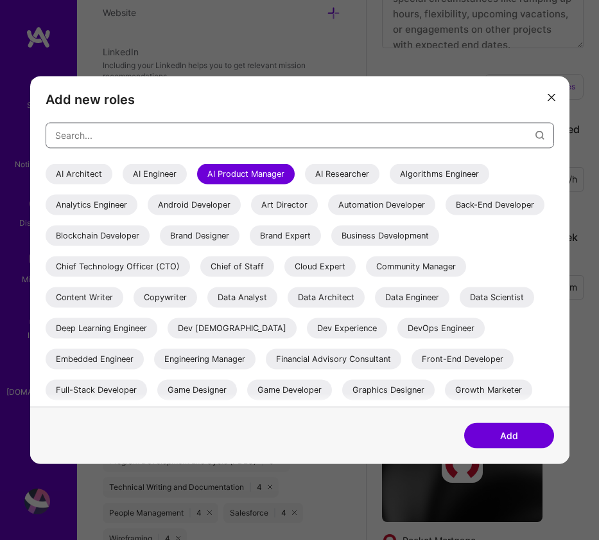
click at [128, 129] on input "modal" at bounding box center [295, 135] width 480 height 31
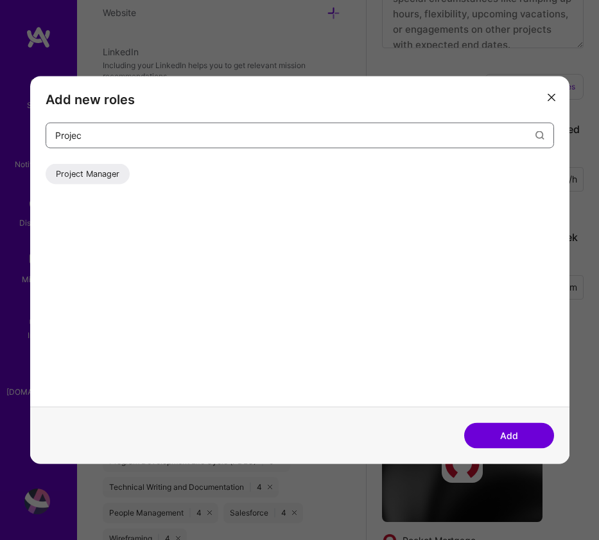
type input "Projec"
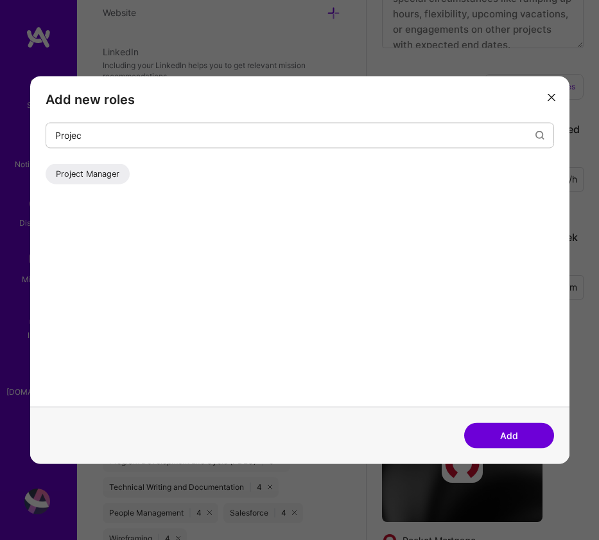
click at [114, 175] on div "Project Manager" at bounding box center [88, 174] width 84 height 21
click at [509, 434] on button "Add" at bounding box center [509, 436] width 90 height 26
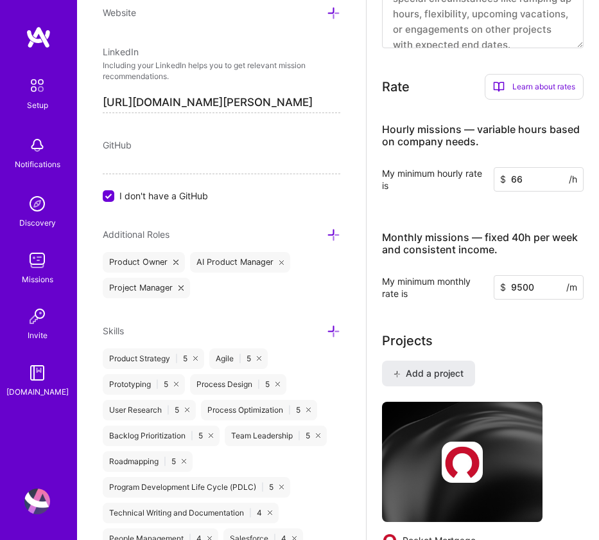
click at [328, 233] on icon at bounding box center [333, 234] width 13 height 13
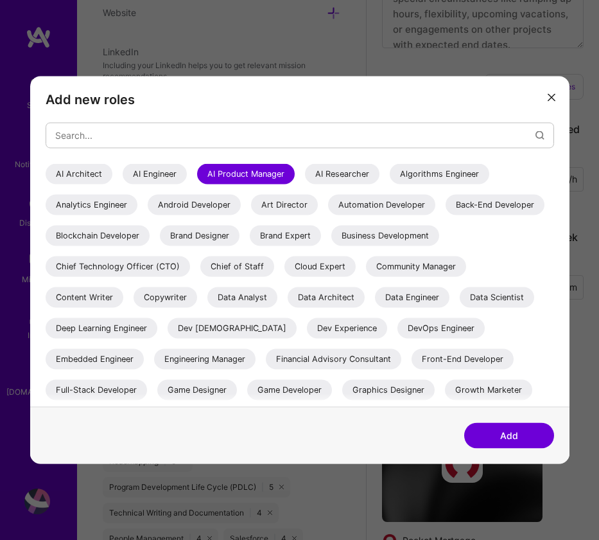
click at [274, 267] on div "Chief of Staff" at bounding box center [237, 266] width 74 height 21
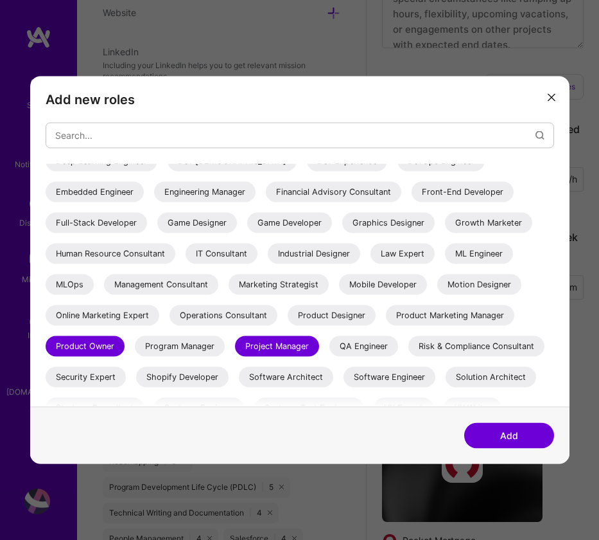
scroll to position [209, 0]
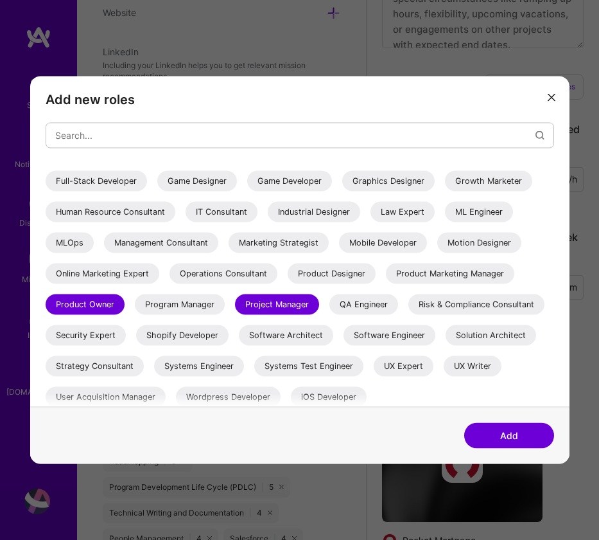
click at [135, 315] on div "Program Manager" at bounding box center [180, 304] width 90 height 21
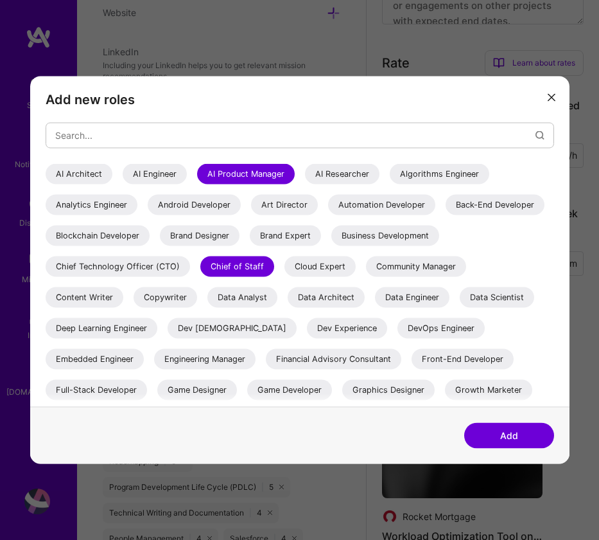
scroll to position [785, 0]
click at [516, 434] on button "Add" at bounding box center [509, 436] width 90 height 26
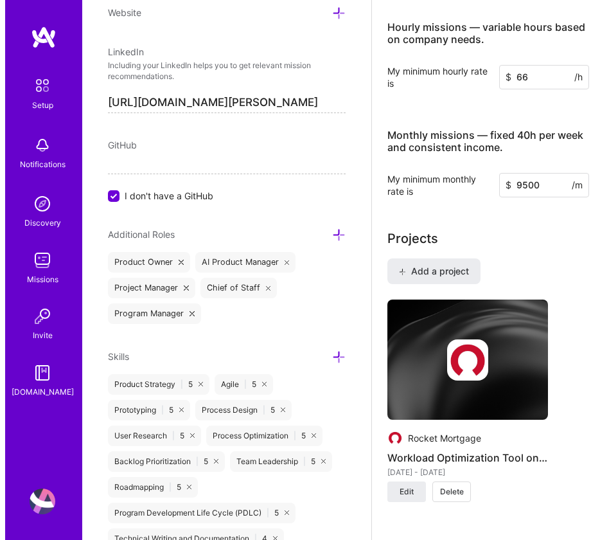
scroll to position [875, 0]
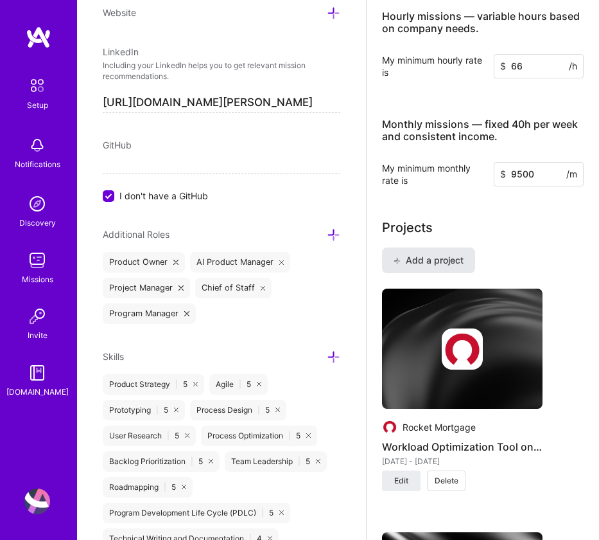
click at [426, 256] on span "Add a project" at bounding box center [429, 260] width 70 height 13
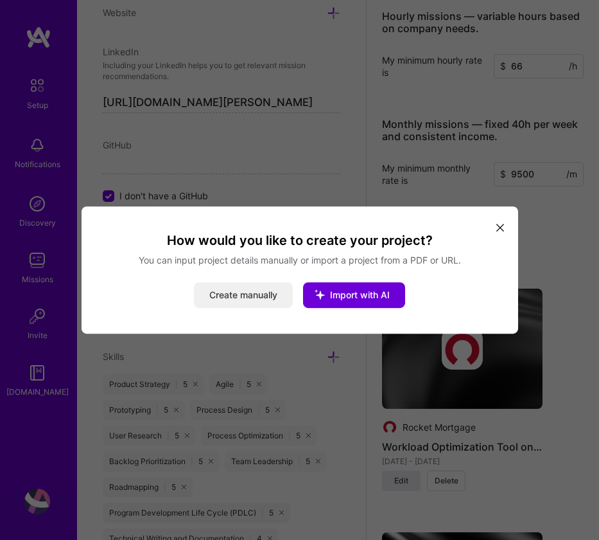
click at [238, 299] on button "Create manually" at bounding box center [243, 295] width 99 height 26
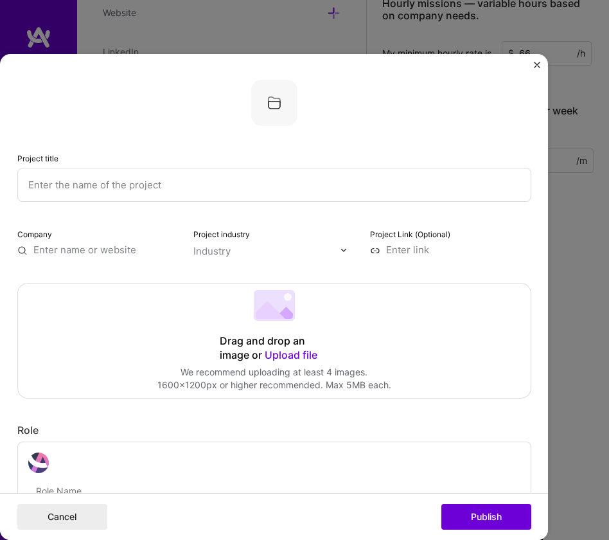
click at [97, 182] on input "text" at bounding box center [274, 185] width 514 height 35
type input "Wireless Data Usage Monitoring Tool"
click at [70, 246] on input "text" at bounding box center [97, 249] width 161 height 13
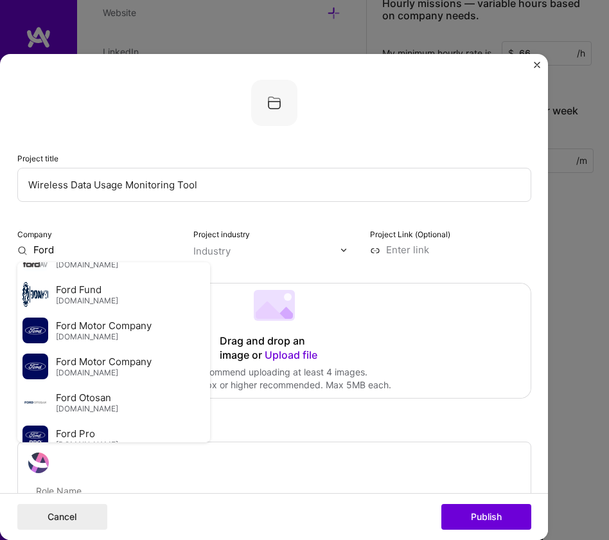
scroll to position [179, 0]
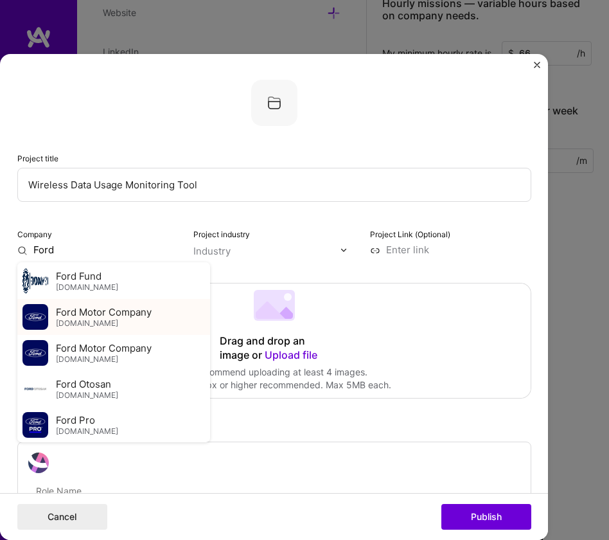
click at [84, 321] on div "Ford Motor Company [DOMAIN_NAME]" at bounding box center [104, 317] width 96 height 23
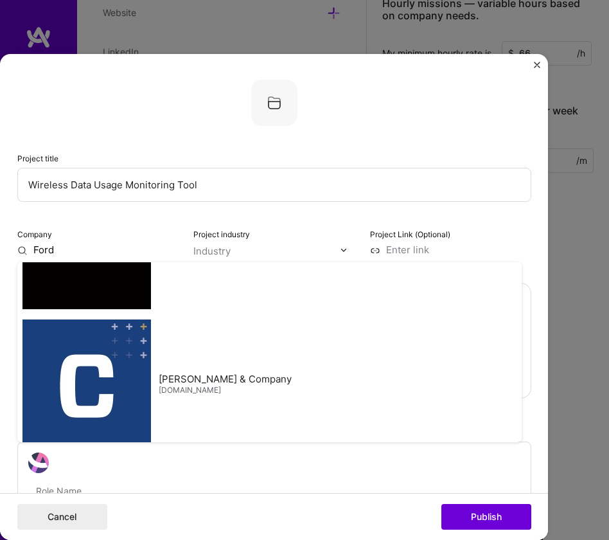
type input "Ford Motor Company"
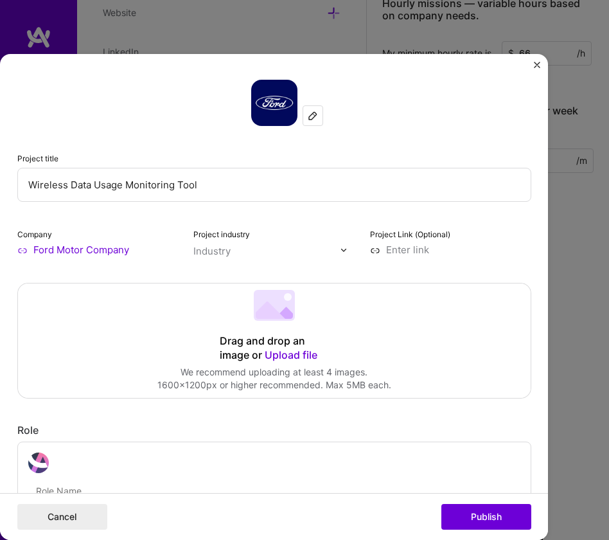
click at [227, 251] on input "text" at bounding box center [266, 251] width 146 height 13
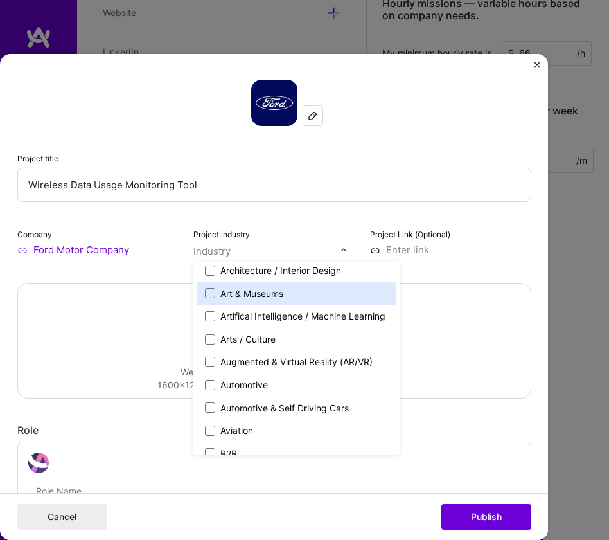
scroll to position [211, 0]
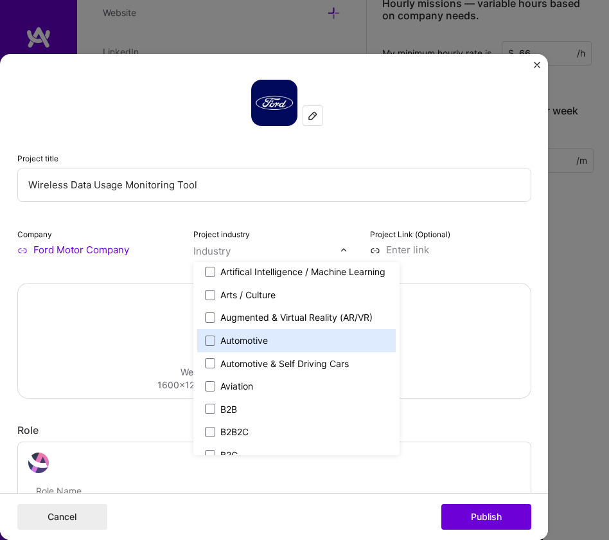
click at [238, 342] on div "Automotive" at bounding box center [244, 340] width 48 height 13
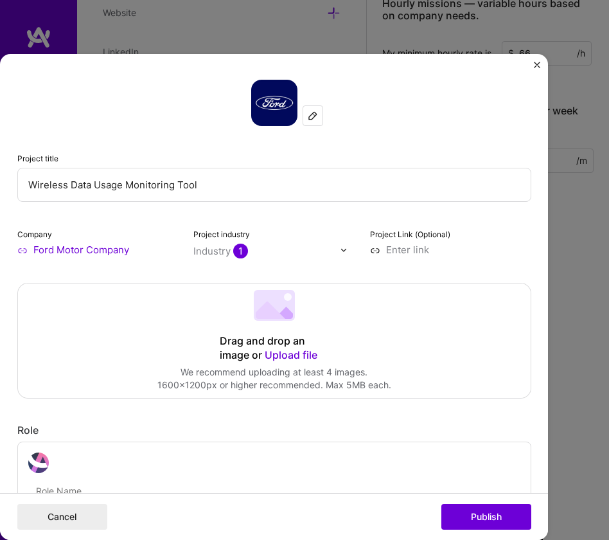
click at [321, 227] on div "Project industry Industry 1" at bounding box center [273, 242] width 161 height 30
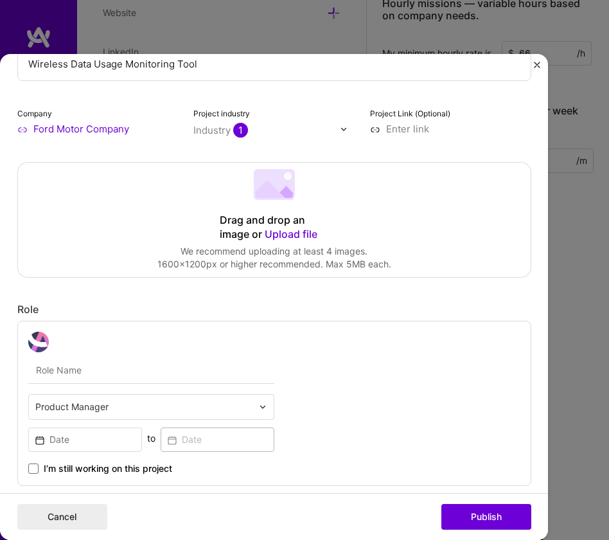
scroll to position [133, 0]
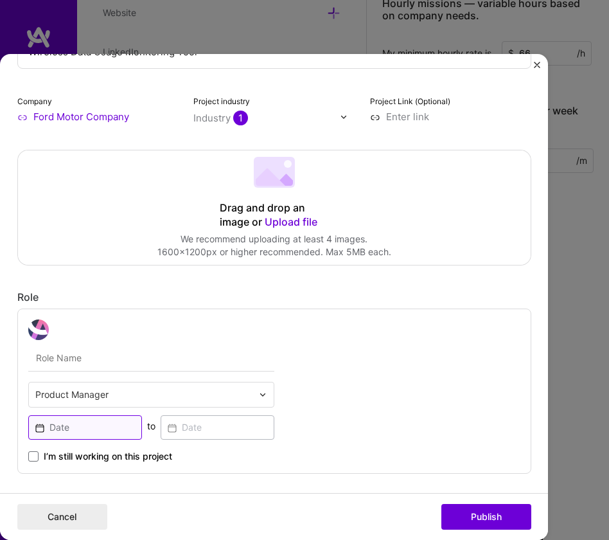
click at [83, 431] on input at bounding box center [85, 427] width 114 height 24
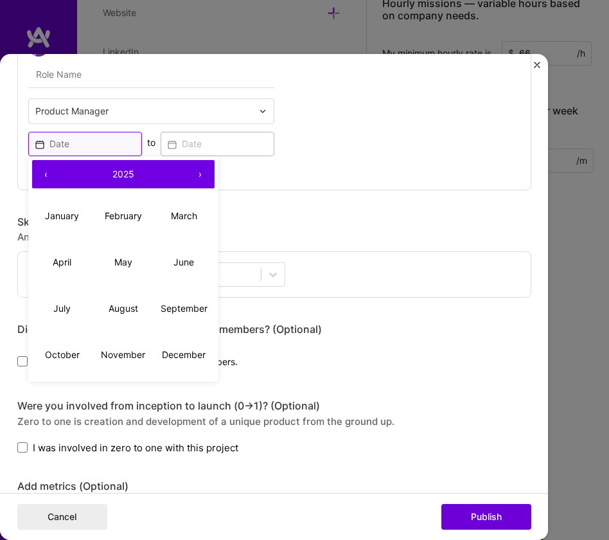
scroll to position [480, 0]
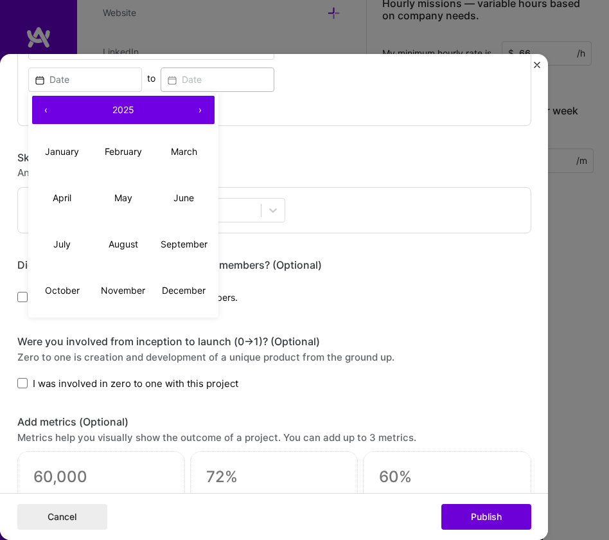
click at [39, 112] on button "‹" at bounding box center [46, 110] width 28 height 28
click at [39, 113] on button "‹" at bounding box center [46, 110] width 28 height 28
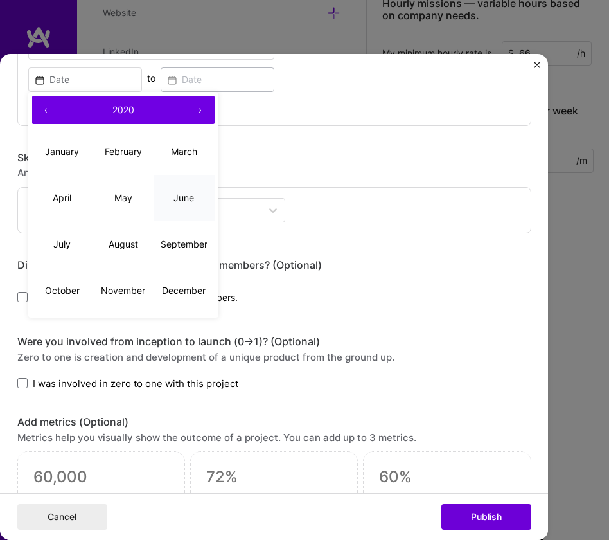
click at [177, 201] on abbr "June" at bounding box center [183, 197] width 21 height 11
type input "[DATE]"
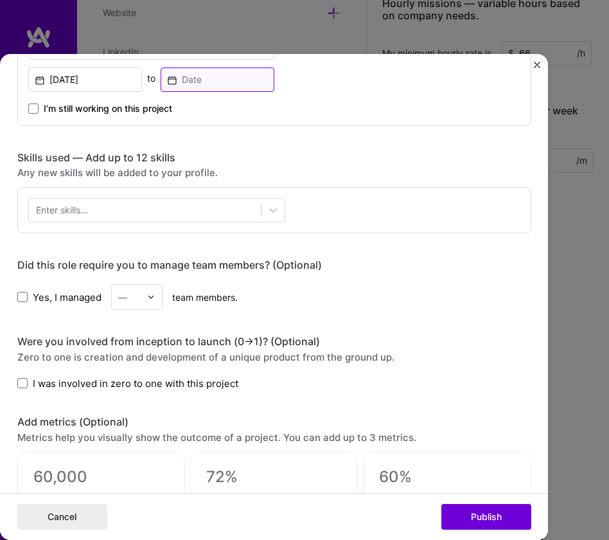
click at [206, 80] on input at bounding box center [218, 79] width 114 height 24
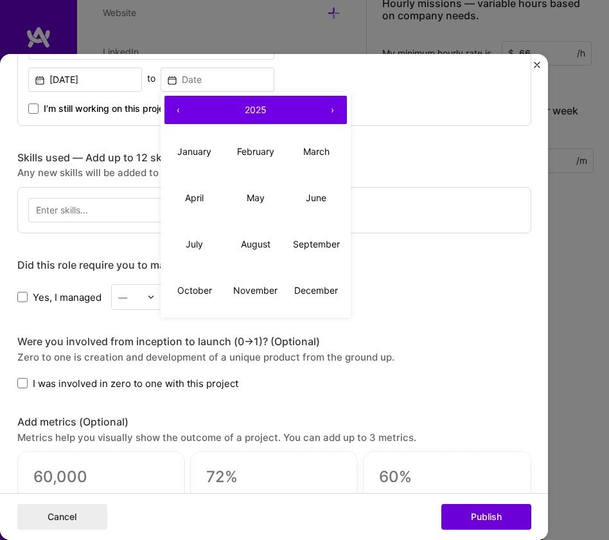
click at [172, 110] on button "‹" at bounding box center [178, 110] width 28 height 28
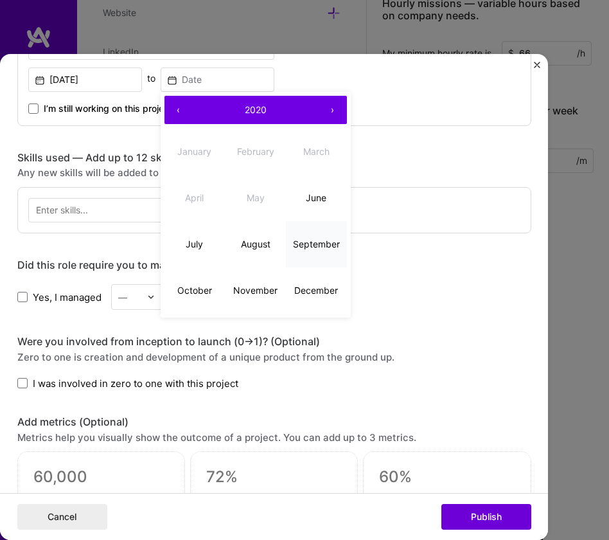
click at [316, 247] on abbr "September" at bounding box center [316, 243] width 47 height 11
type input "[DATE]"
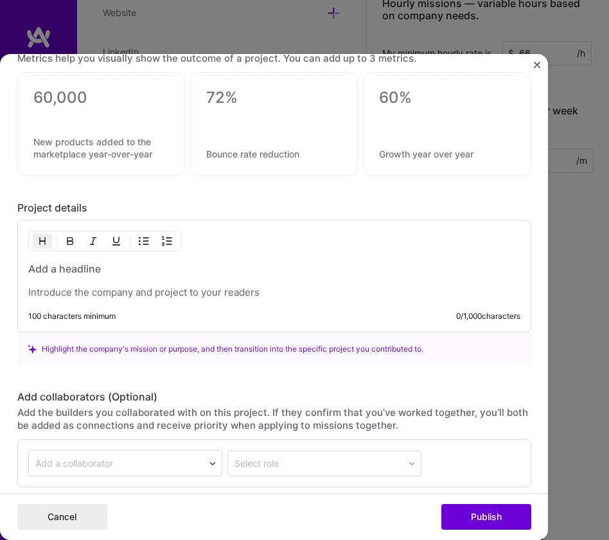
scroll to position [877, 0]
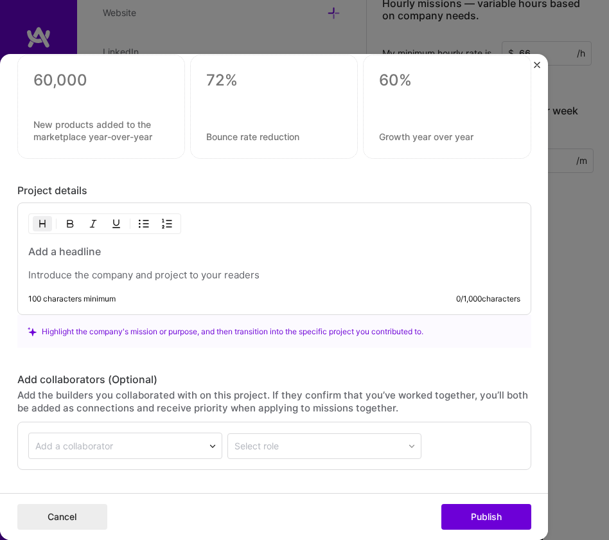
click at [64, 276] on p at bounding box center [274, 274] width 492 height 13
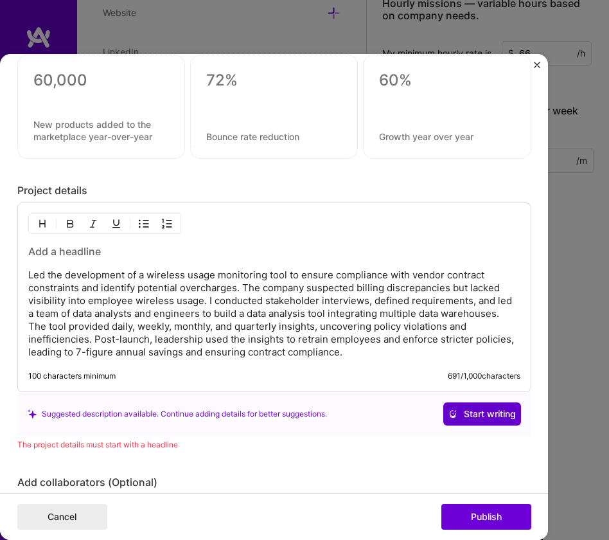
click at [469, 416] on span "Start writing" at bounding box center [481, 413] width 67 height 13
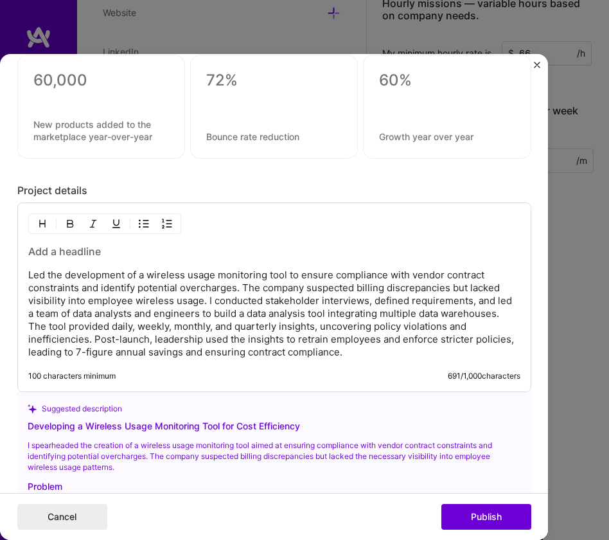
click at [56, 252] on h3 at bounding box center [274, 251] width 492 height 14
click at [57, 252] on h3 at bounding box center [274, 251] width 492 height 14
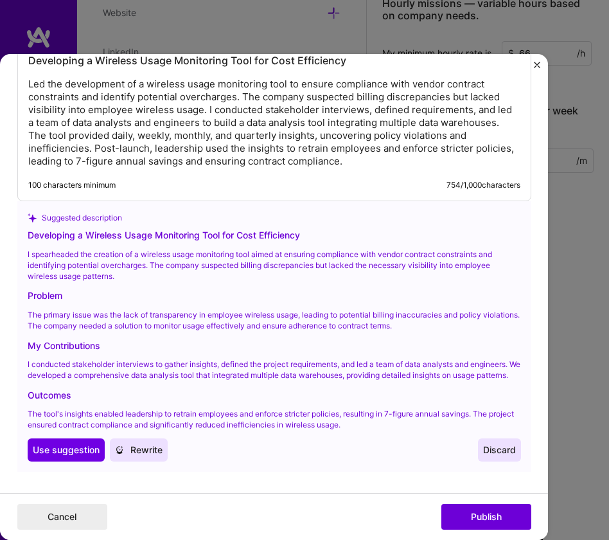
scroll to position [1069, 0]
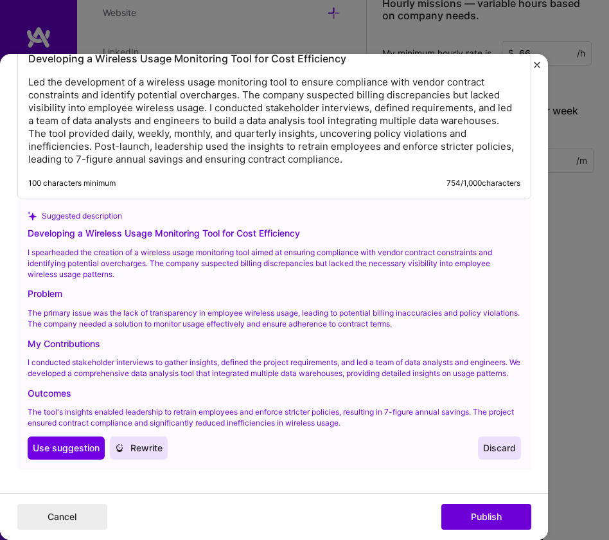
click at [491, 454] on span "Discard" at bounding box center [499, 447] width 33 height 13
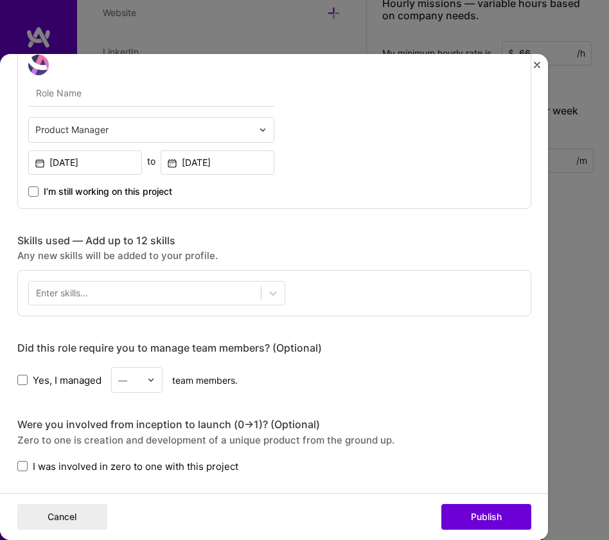
scroll to position [396, 0]
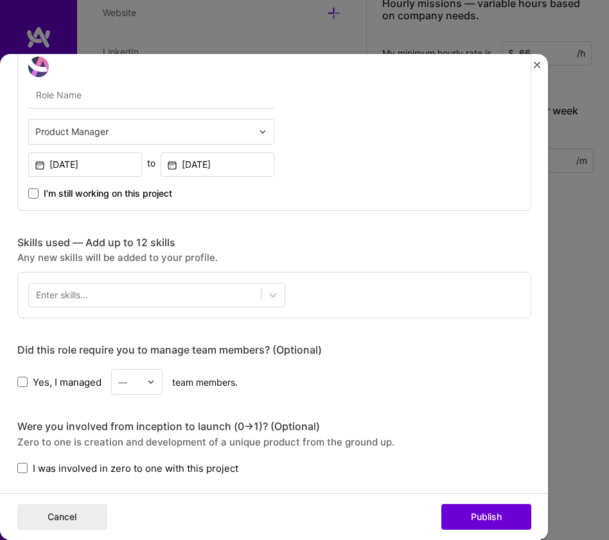
click at [76, 295] on div "Enter skills..." at bounding box center [62, 294] width 52 height 13
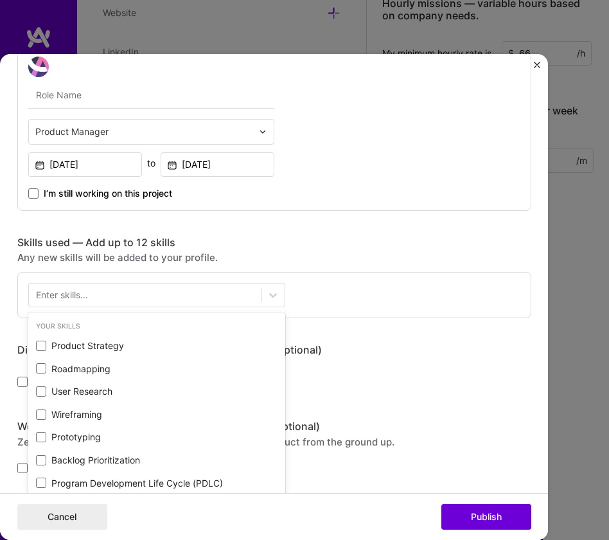
click at [76, 295] on div "Enter skills..." at bounding box center [62, 294] width 52 height 13
click at [51, 302] on div at bounding box center [145, 295] width 232 height 21
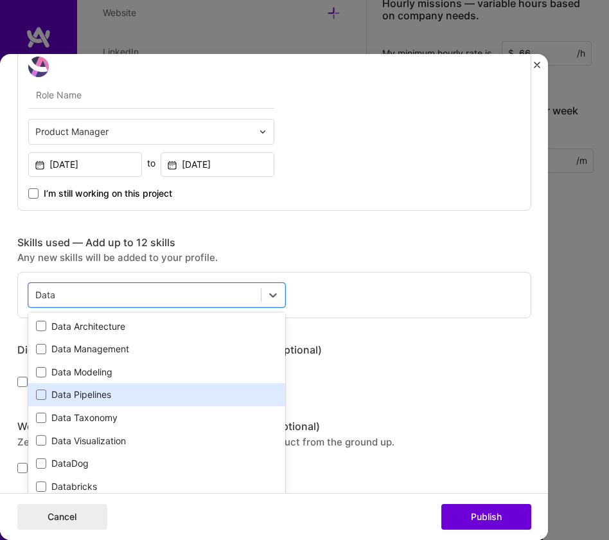
scroll to position [42, 0]
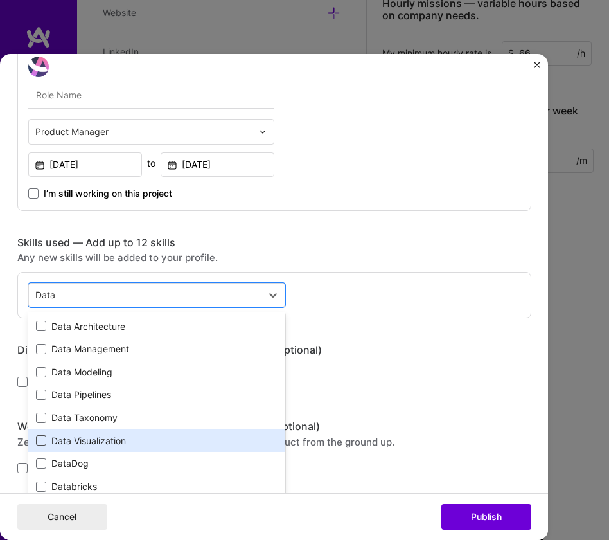
click at [36, 441] on span at bounding box center [41, 440] width 10 height 10
click at [0, 0] on input "checkbox" at bounding box center [0, 0] width 0 height 0
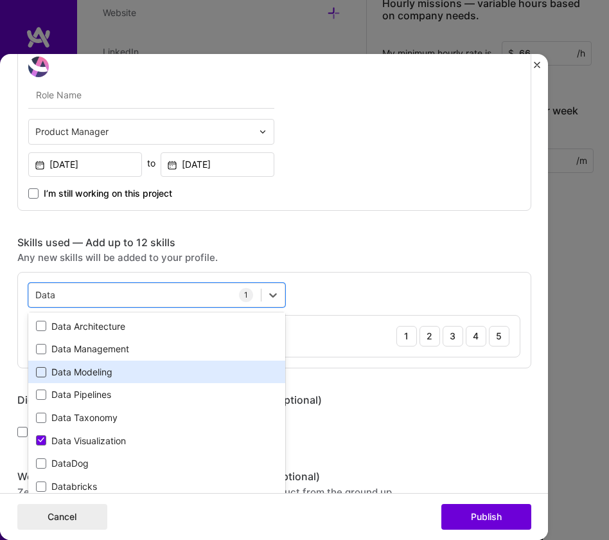
click at [38, 373] on span at bounding box center [41, 372] width 10 height 10
click at [0, 0] on input "checkbox" at bounding box center [0, 0] width 0 height 0
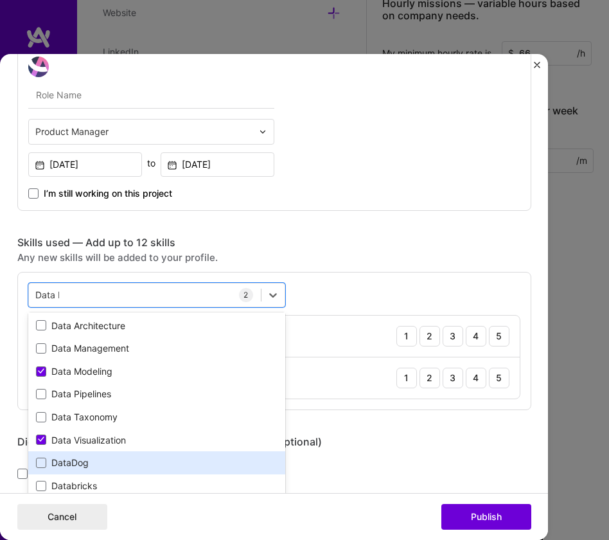
scroll to position [0, 0]
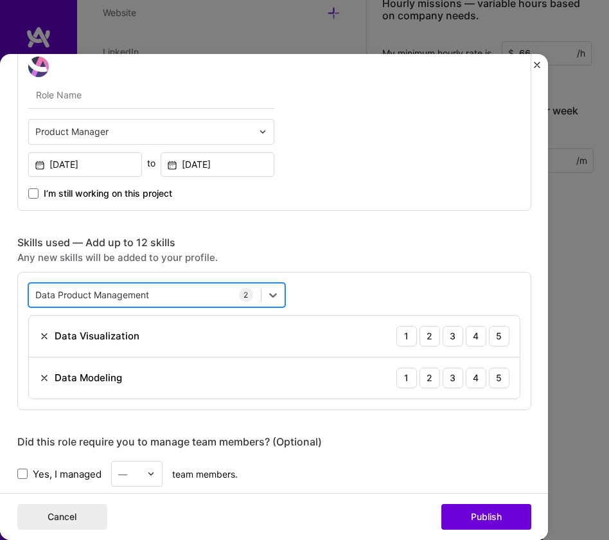
click at [157, 304] on div "Data Product Management Data Product Management" at bounding box center [145, 295] width 232 height 21
click at [157, 296] on div "Data Product Management Data Product Management" at bounding box center [145, 295] width 232 height 21
click at [150, 296] on div "Data Product Management Data Product Management" at bounding box center [145, 295] width 232 height 21
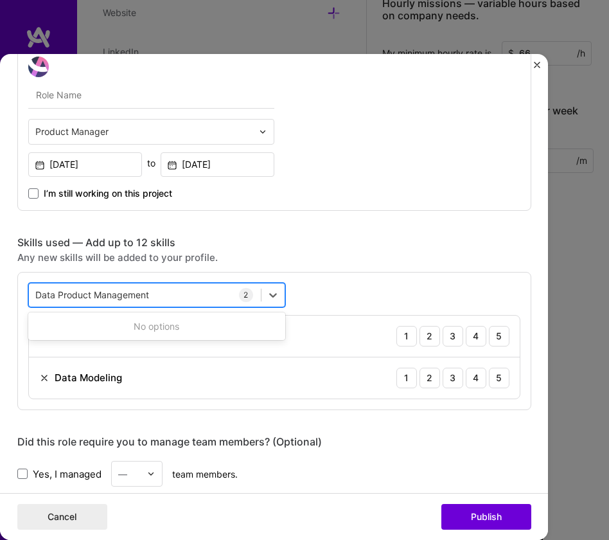
drag, startPoint x: 154, startPoint y: 298, endPoint x: 33, endPoint y: 294, distance: 120.8
click at [33, 294] on div "Data Product Management Data Product Management" at bounding box center [145, 295] width 232 height 21
click at [35, 294] on input "Data Product Management" at bounding box center [93, 294] width 116 height 13
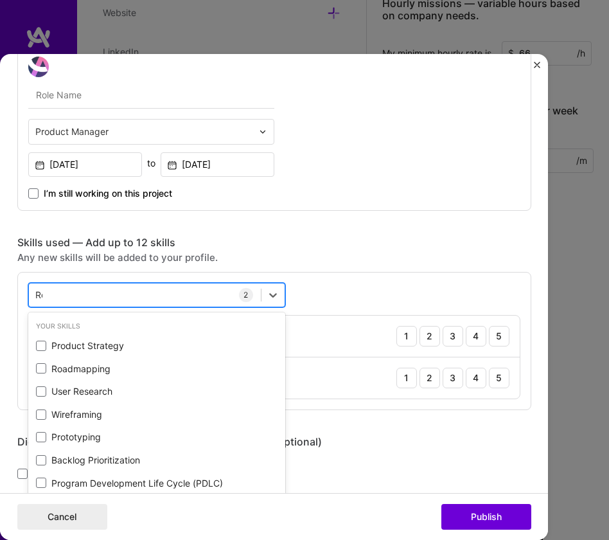
type input "Roa"
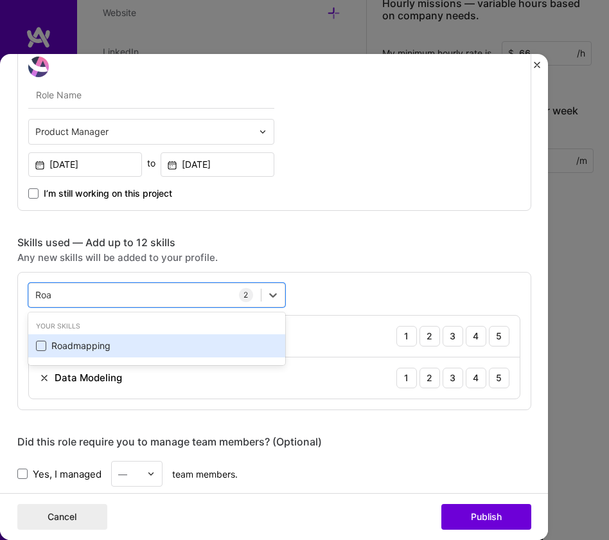
click at [38, 342] on span at bounding box center [41, 345] width 10 height 10
click at [0, 0] on input "checkbox" at bounding box center [0, 0] width 0 height 0
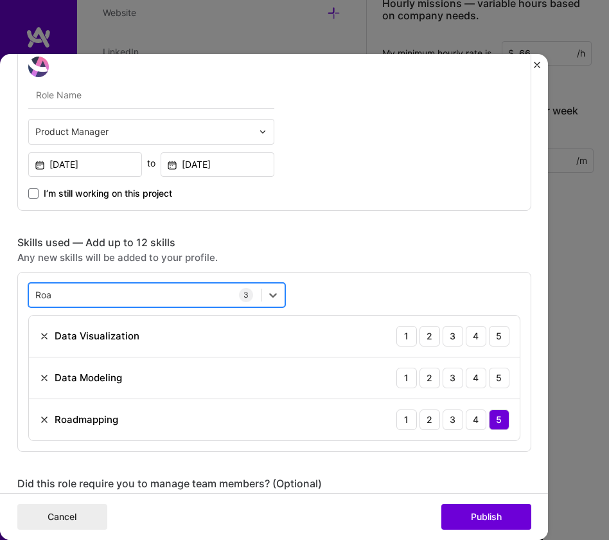
click at [52, 294] on div "Roa Roa" at bounding box center [145, 295] width 232 height 21
click at [46, 293] on input "Roa" at bounding box center [43, 294] width 17 height 13
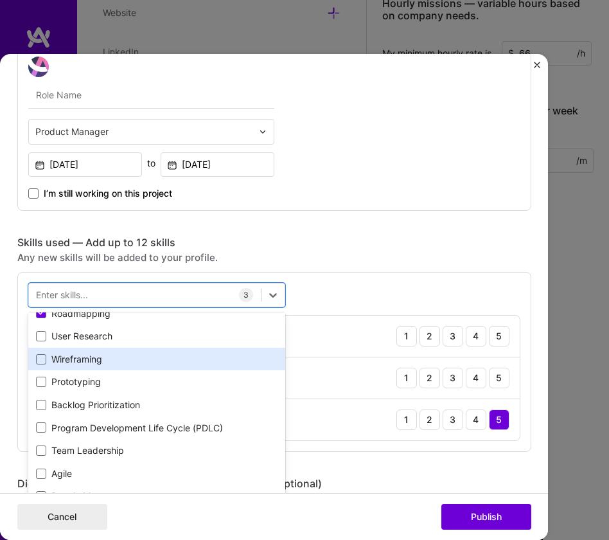
scroll to position [82, 0]
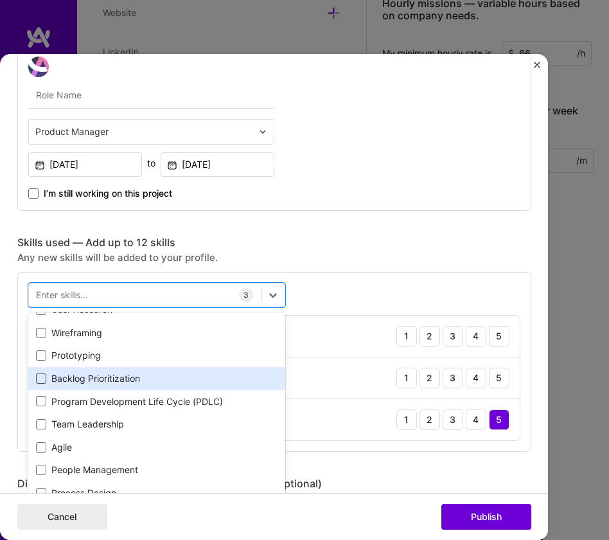
click at [37, 376] on span at bounding box center [41, 378] width 10 height 10
click at [0, 0] on input "checkbox" at bounding box center [0, 0] width 0 height 0
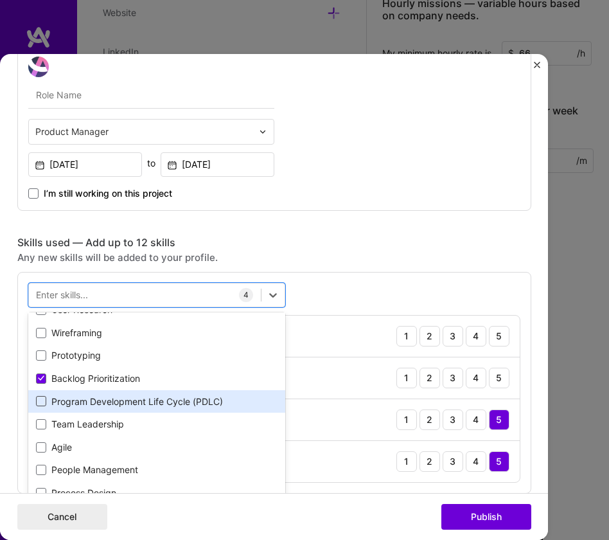
click at [36, 399] on span at bounding box center [41, 401] width 10 height 10
click at [0, 0] on input "checkbox" at bounding box center [0, 0] width 0 height 0
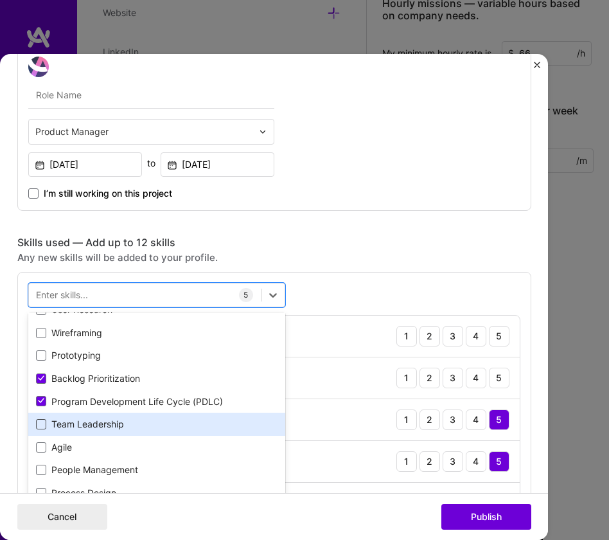
click at [36, 422] on span at bounding box center [41, 424] width 10 height 10
click at [0, 0] on input "checkbox" at bounding box center [0, 0] width 0 height 0
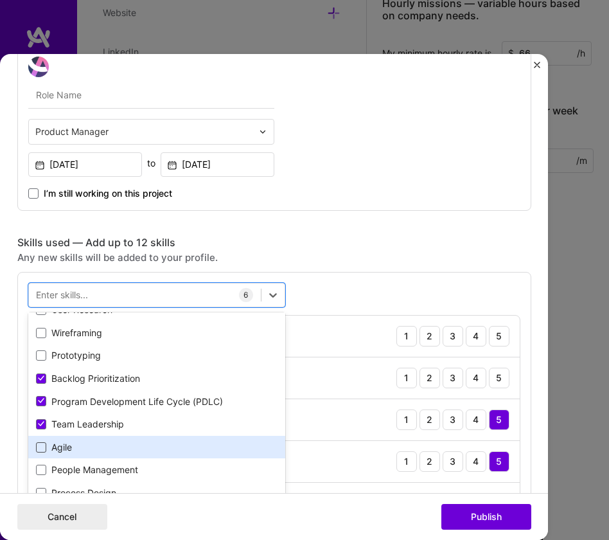
click at [37, 448] on span at bounding box center [41, 447] width 10 height 10
click at [0, 0] on input "checkbox" at bounding box center [0, 0] width 0 height 0
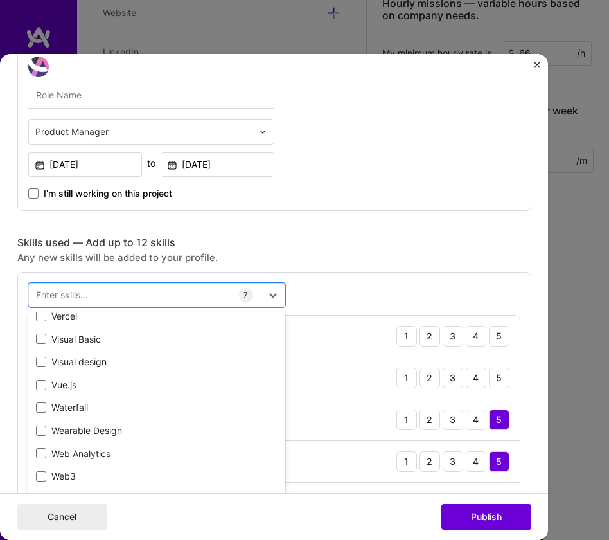
scroll to position [8504, 0]
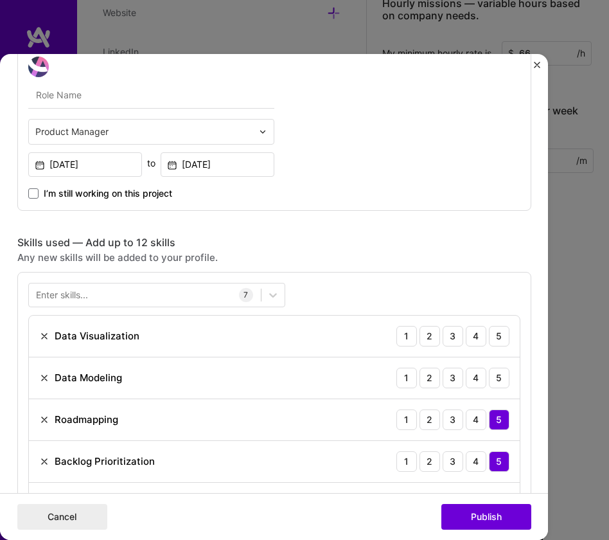
click at [319, 222] on div "Project title Wireless Data Usage Monitoring Tool Company Ford Motor Company Pr…" at bounding box center [274, 535] width 514 height 1703
click at [450, 340] on div "3" at bounding box center [453, 336] width 21 height 21
click at [450, 381] on div "3" at bounding box center [453, 377] width 21 height 21
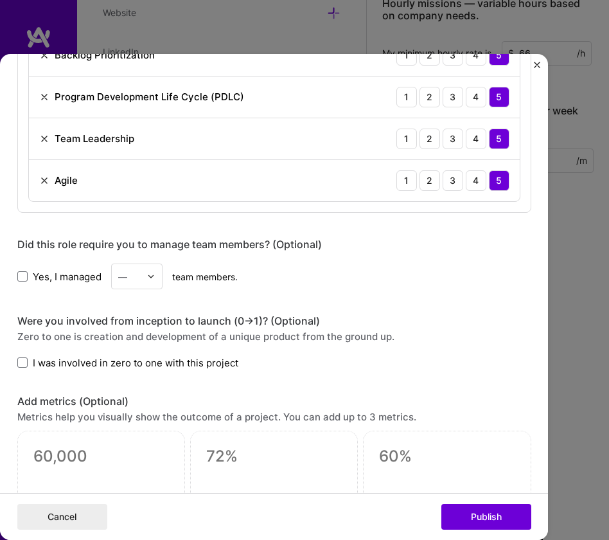
scroll to position [802, 0]
click at [17, 362] on span at bounding box center [22, 361] width 10 height 10
click at [0, 0] on input "I was involved in zero to one with this project" at bounding box center [0, 0] width 0 height 0
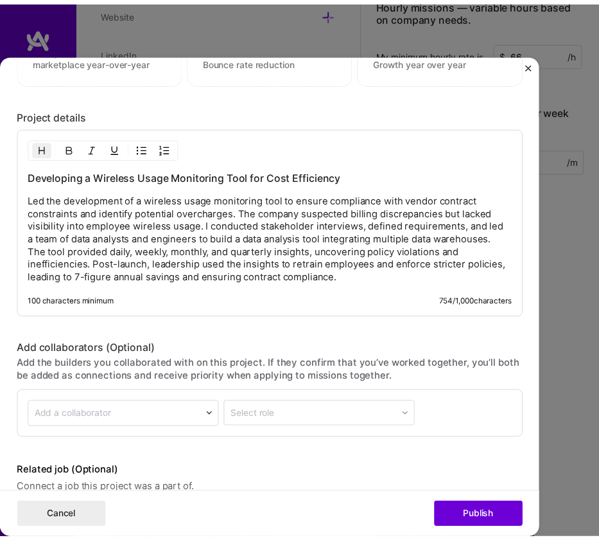
scroll to position [1314, 0]
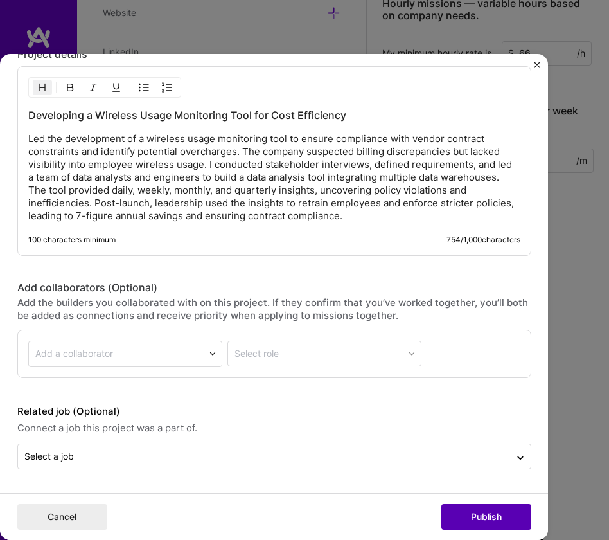
click at [473, 522] on button "Publish" at bounding box center [486, 517] width 90 height 26
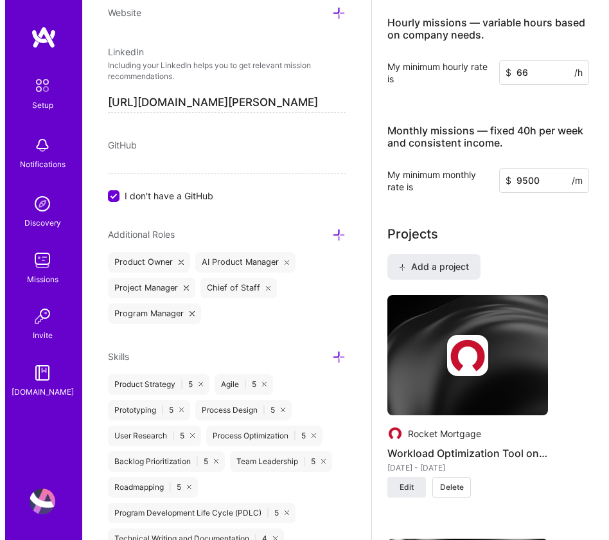
scroll to position [867, 0]
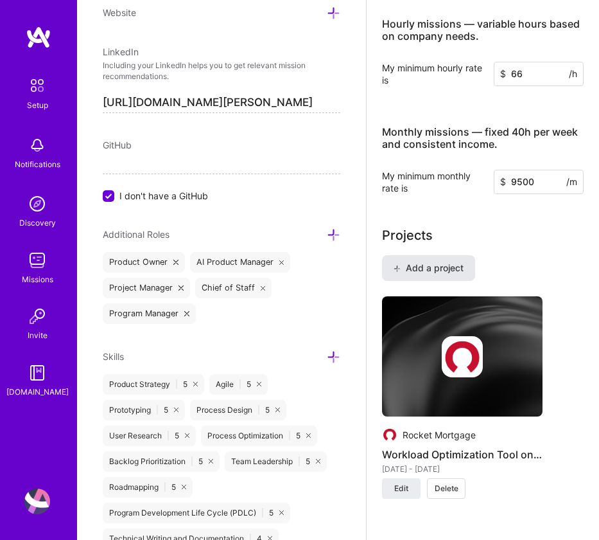
click at [415, 270] on span "Add a project" at bounding box center [429, 267] width 70 height 13
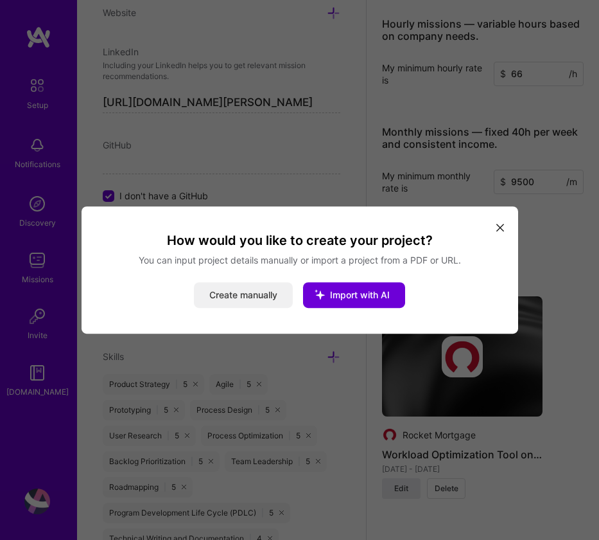
click at [247, 292] on button "Create manually" at bounding box center [243, 295] width 99 height 26
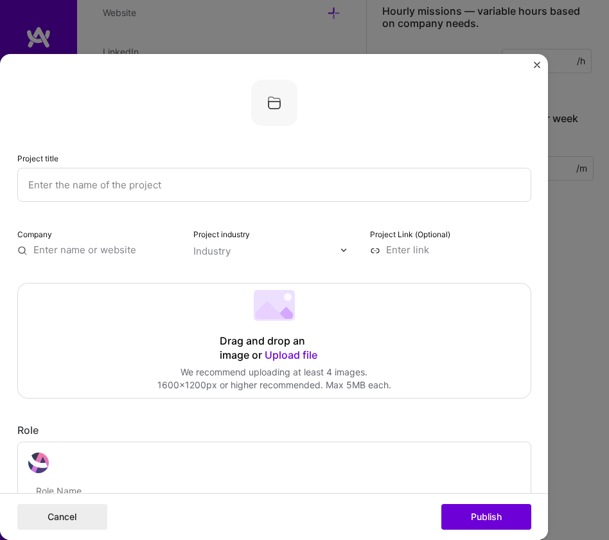
click at [61, 187] on input "text" at bounding box center [274, 185] width 514 height 35
type input "Drag & Snap Scheduling"
click at [315, 253] on input "text" at bounding box center [266, 251] width 146 height 13
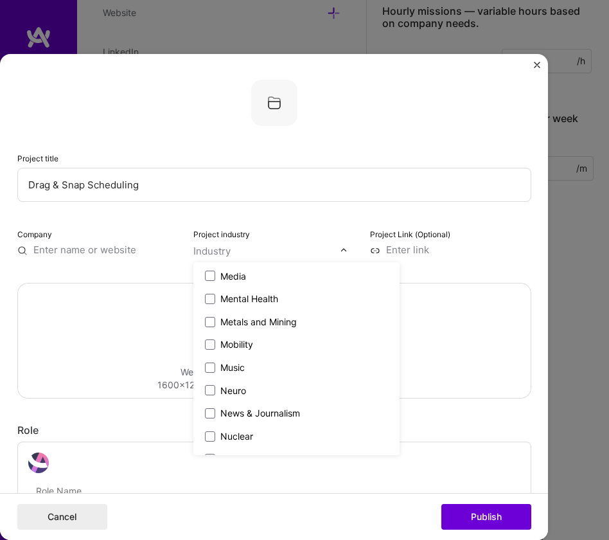
scroll to position [1913, 0]
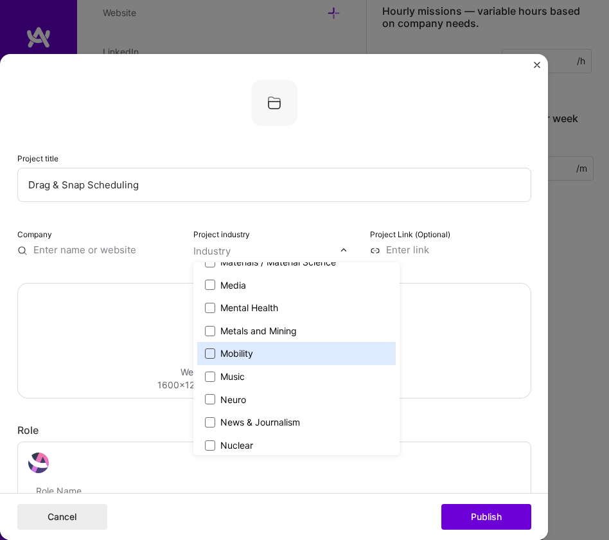
click at [207, 353] on span at bounding box center [210, 353] width 10 height 10
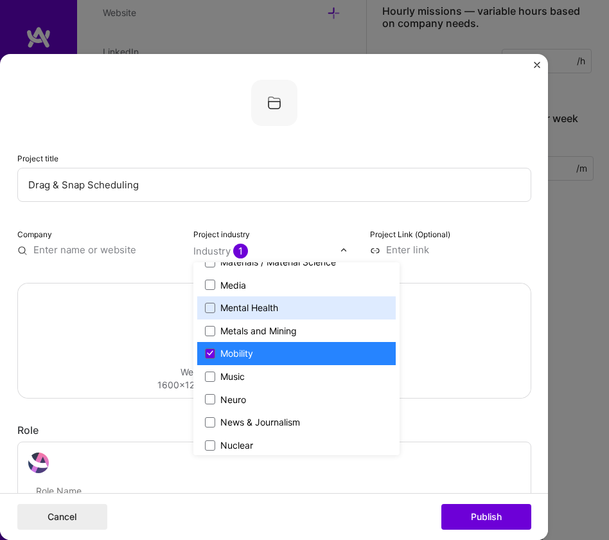
click at [490, 237] on div "Project Link (Optional)" at bounding box center [450, 242] width 161 height 30
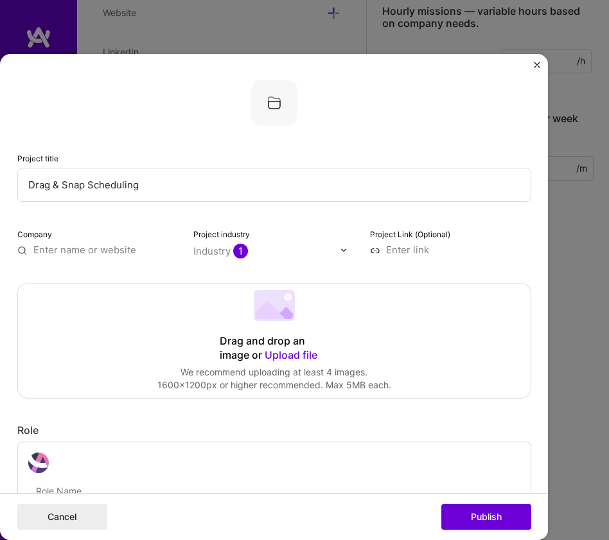
click at [78, 252] on input "text" at bounding box center [97, 249] width 161 height 13
type input "Tripspark"
click at [105, 277] on div "Tripspark" at bounding box center [116, 278] width 54 height 22
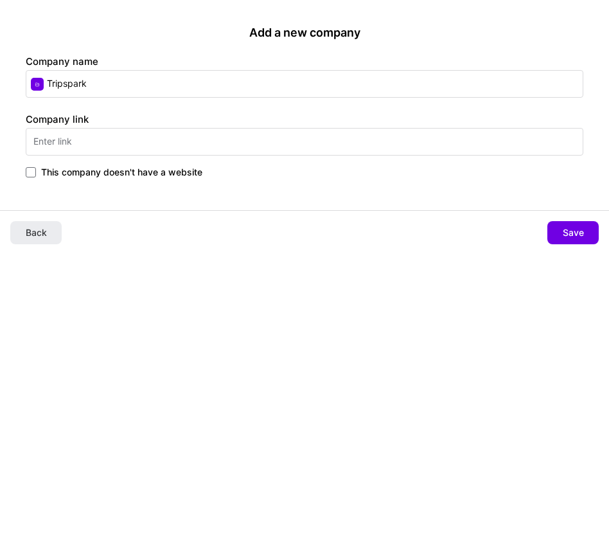
drag, startPoint x: 93, startPoint y: 84, endPoint x: 33, endPoint y: 84, distance: 59.7
click at [33, 84] on input "Tripspark" at bounding box center [305, 84] width 558 height 28
type input "Routematch Software"
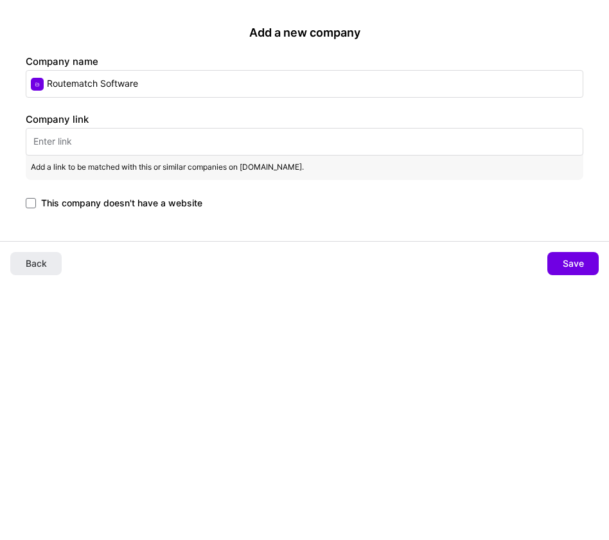
click at [86, 142] on input "text" at bounding box center [305, 142] width 558 height 28
paste input "[URL][DOMAIN_NAME]"
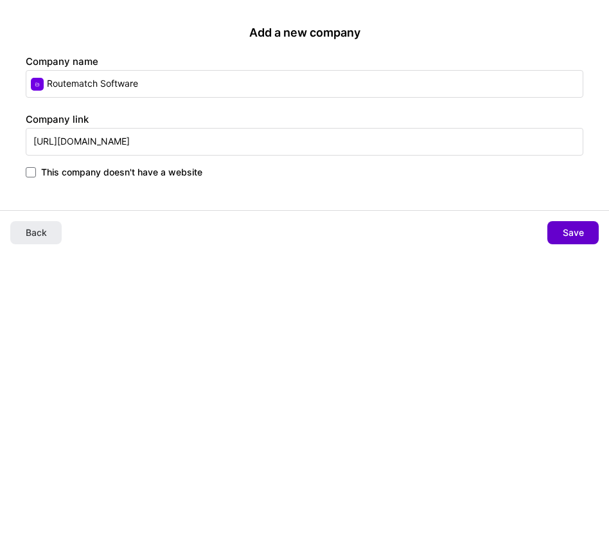
type input "[URL][DOMAIN_NAME]"
click at [569, 229] on span "Save" at bounding box center [573, 232] width 21 height 13
type input "Routematch Software"
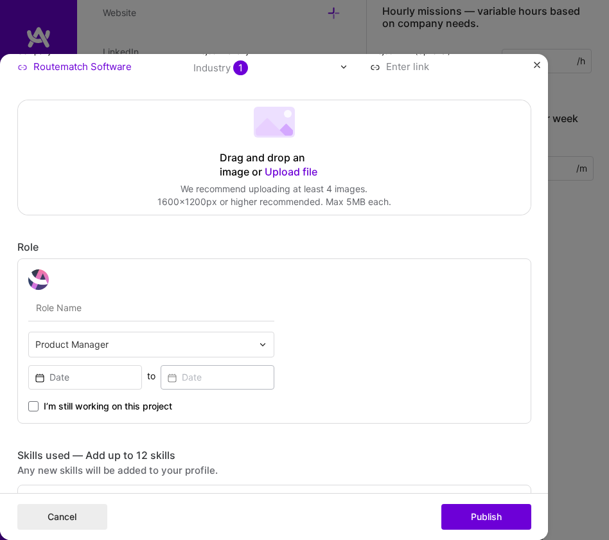
scroll to position [202, 0]
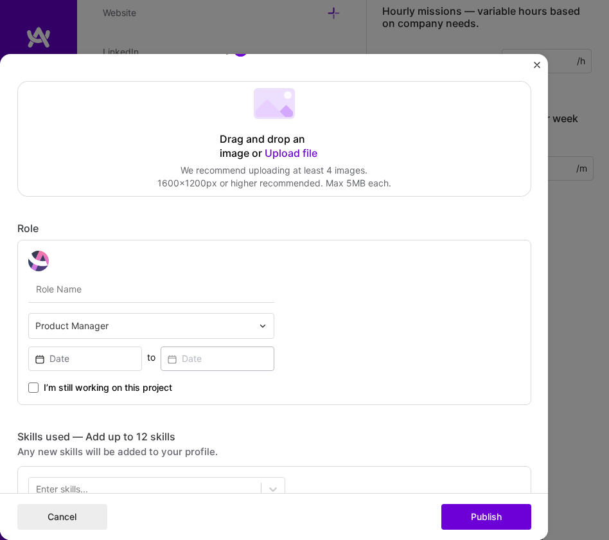
click at [144, 328] on input "text" at bounding box center [143, 325] width 217 height 13
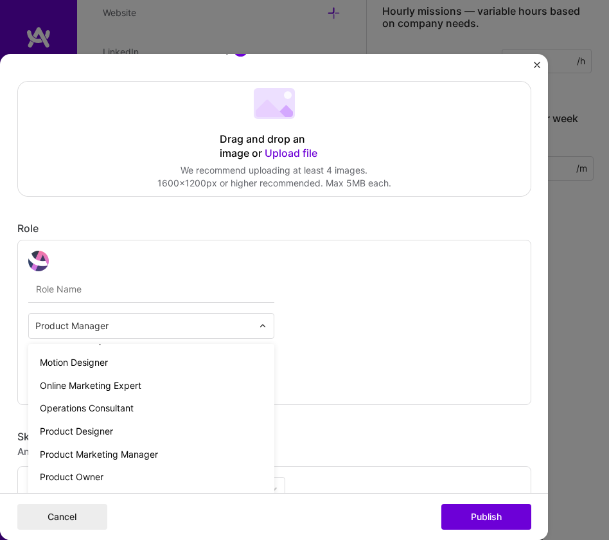
scroll to position [1080, 0]
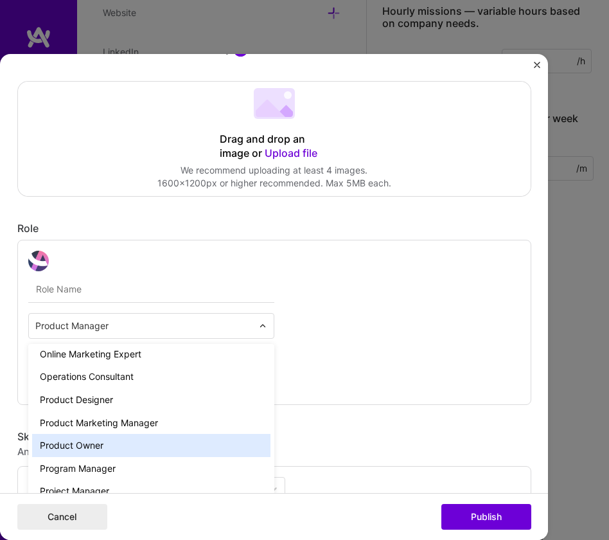
click at [67, 441] on div "Product Owner" at bounding box center [151, 445] width 238 height 23
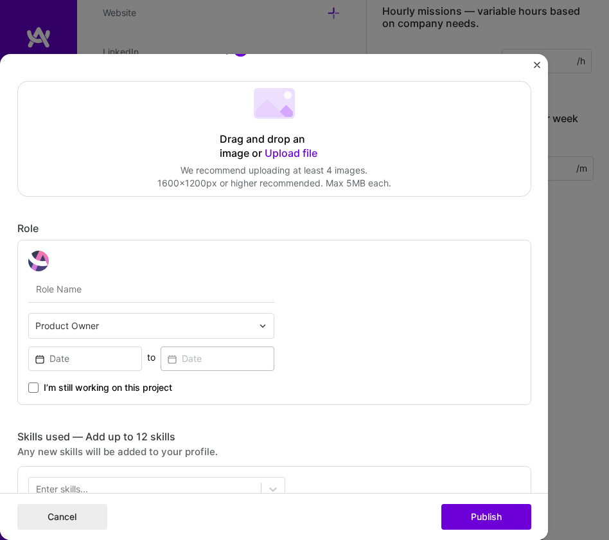
click at [353, 363] on div "option Product Owner, selected. Select is focused ,type to refine list, press D…" at bounding box center [274, 322] width 514 height 164
click at [73, 360] on input at bounding box center [85, 358] width 114 height 24
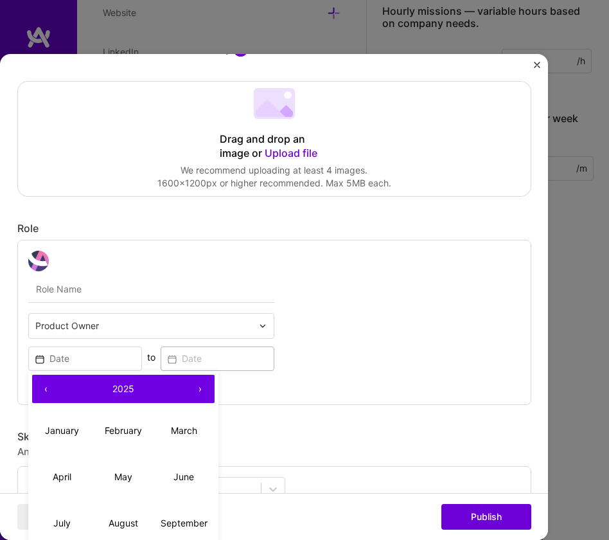
click at [45, 391] on button "‹" at bounding box center [46, 388] width 28 height 28
click at [45, 392] on button "‹" at bounding box center [46, 388] width 28 height 28
click at [45, 393] on button "‹" at bounding box center [46, 388] width 28 height 28
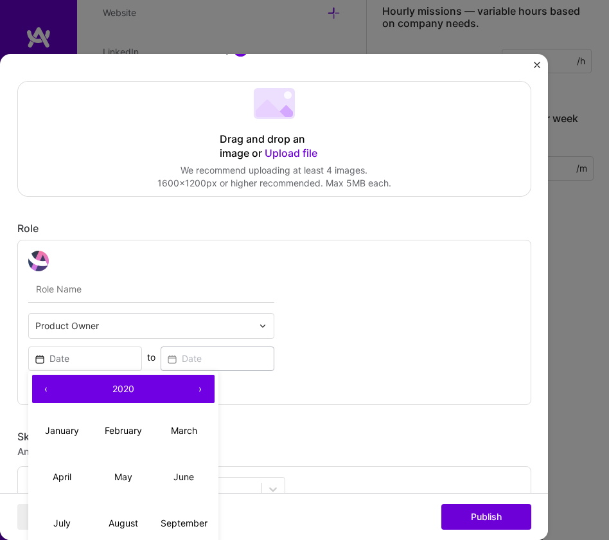
click at [45, 393] on button "‹" at bounding box center [46, 388] width 28 height 28
click at [115, 486] on button "May" at bounding box center [122, 476] width 61 height 46
type input "[DATE]"
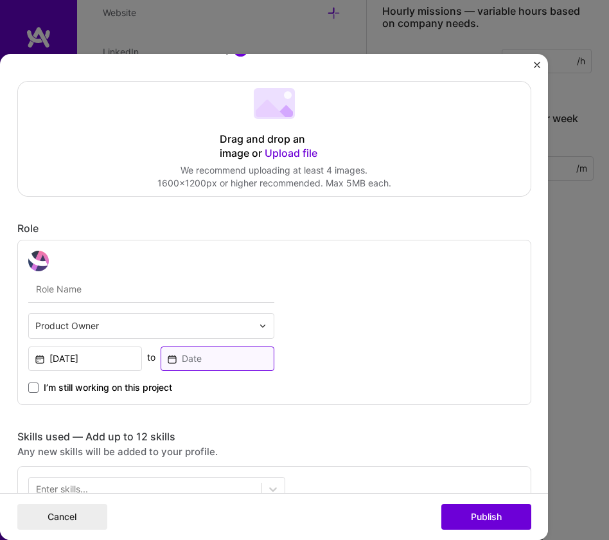
click at [198, 362] on input at bounding box center [218, 358] width 114 height 24
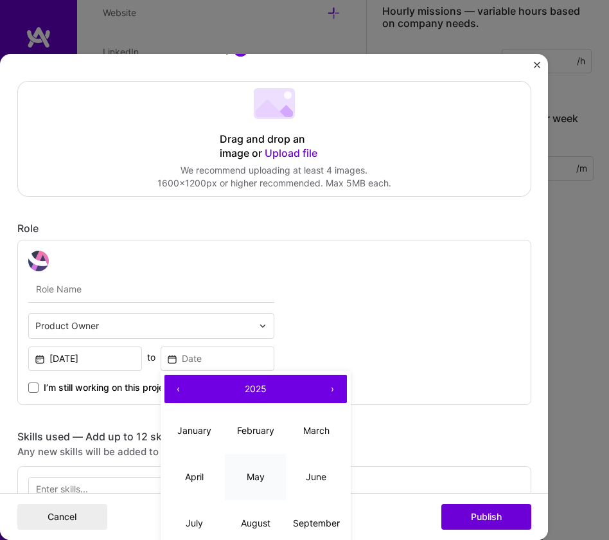
click at [248, 482] on button "May" at bounding box center [255, 476] width 61 height 46
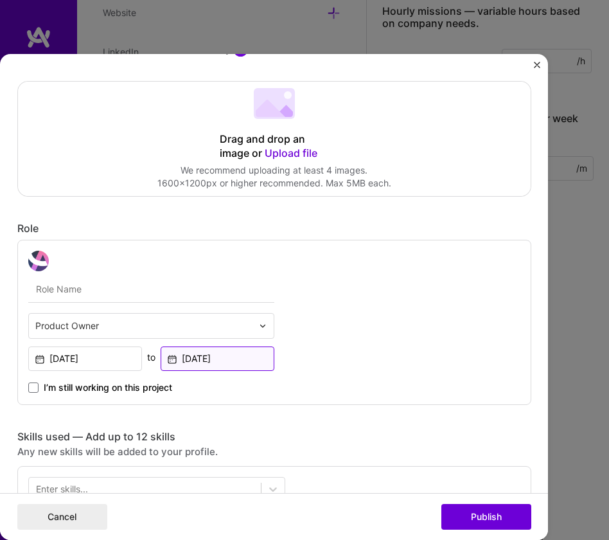
click at [216, 362] on input "[DATE]" at bounding box center [218, 358] width 114 height 24
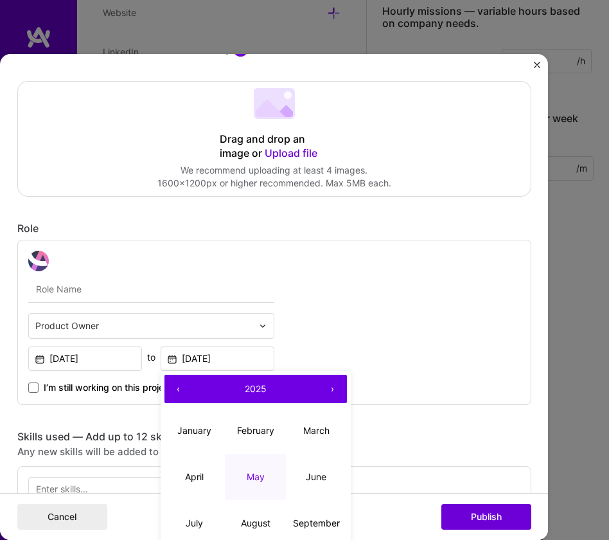
click at [175, 393] on button "‹" at bounding box center [178, 388] width 28 height 28
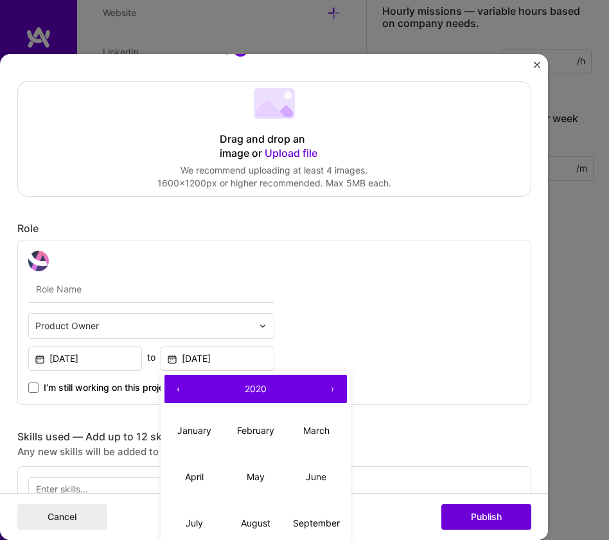
click at [175, 393] on button "‹" at bounding box center [178, 388] width 28 height 28
click at [254, 479] on abbr "May" at bounding box center [256, 476] width 18 height 11
type input "[DATE]"
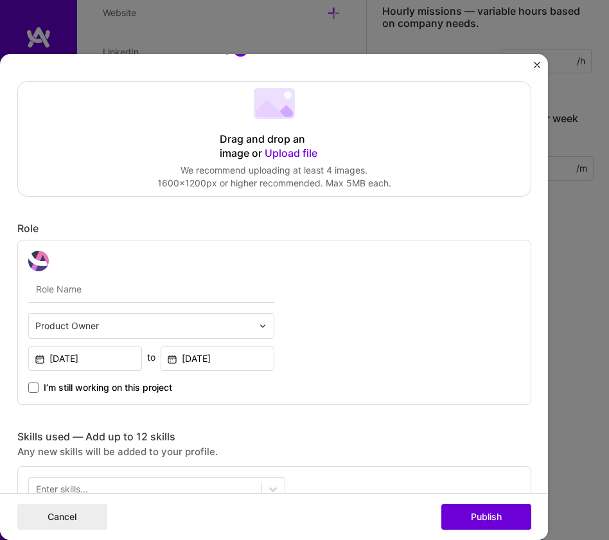
click at [317, 356] on div "Product Owner [DATE] to [DATE] I’m still working on this project" at bounding box center [274, 322] width 514 height 164
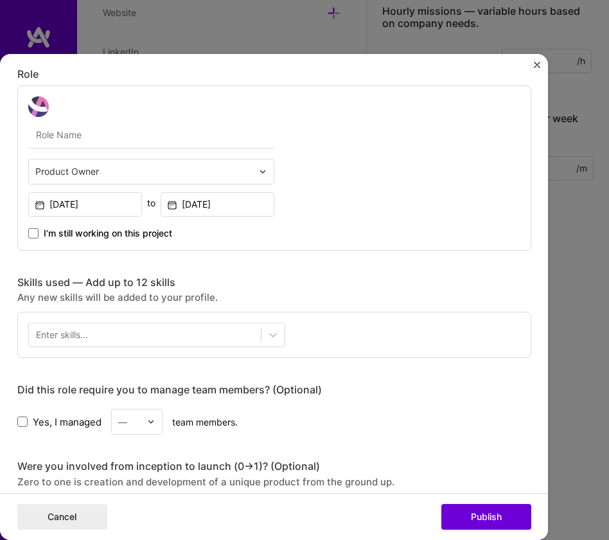
scroll to position [387, 0]
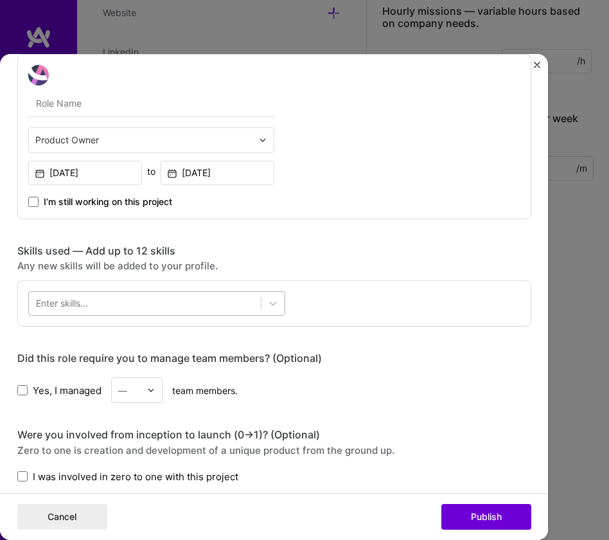
click at [96, 306] on div at bounding box center [145, 303] width 232 height 21
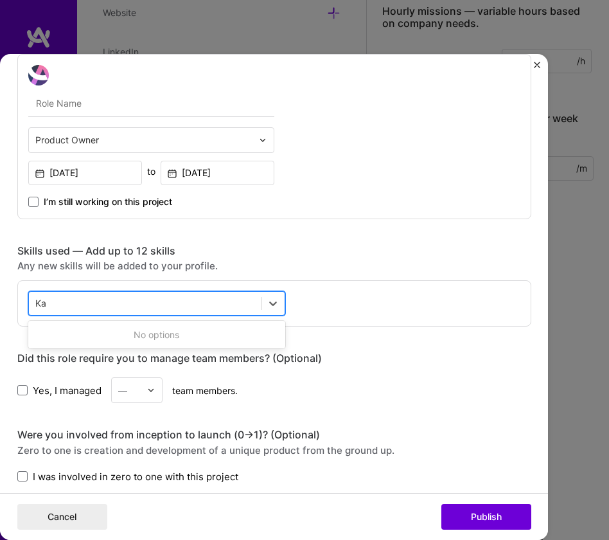
type input "K"
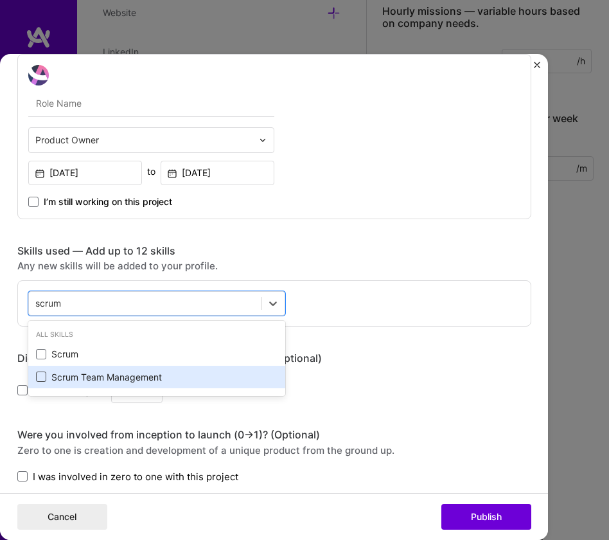
click at [37, 377] on span at bounding box center [41, 376] width 10 height 10
click at [0, 0] on input "checkbox" at bounding box center [0, 0] width 0 height 0
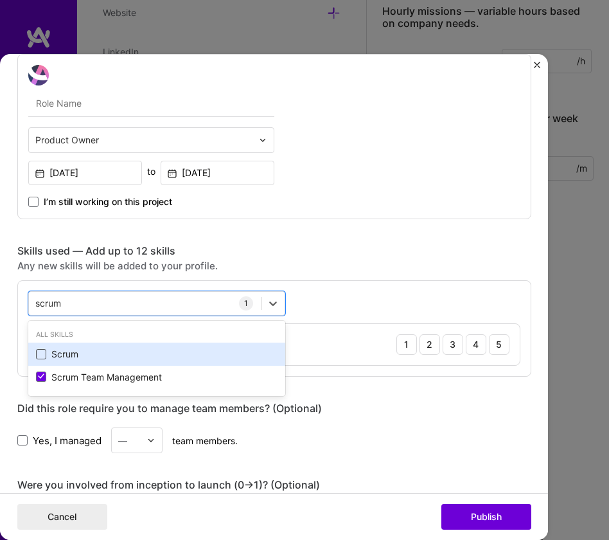
click at [39, 357] on span at bounding box center [41, 354] width 10 height 10
click at [0, 0] on input "checkbox" at bounding box center [0, 0] width 0 height 0
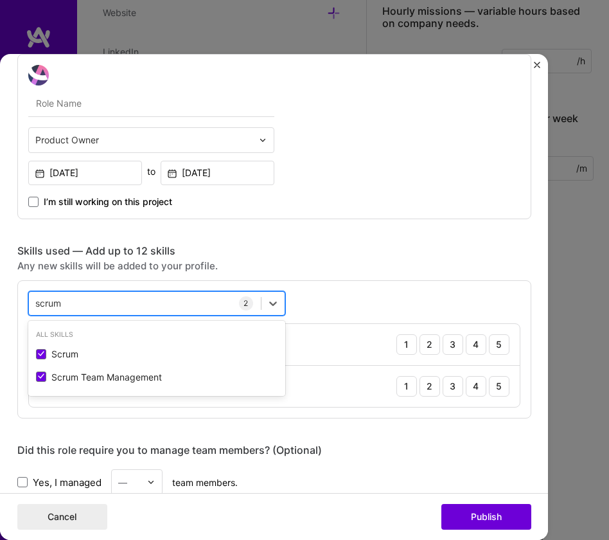
click at [73, 303] on div "scrum scrum" at bounding box center [145, 303] width 232 height 21
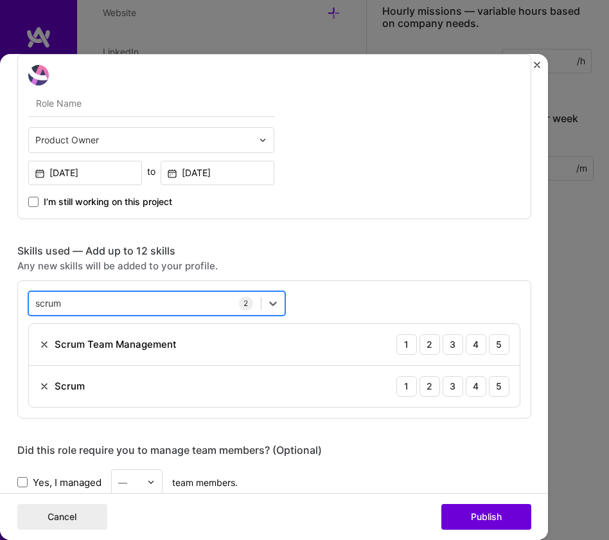
click at [62, 302] on div "scrum scrum" at bounding box center [145, 303] width 232 height 21
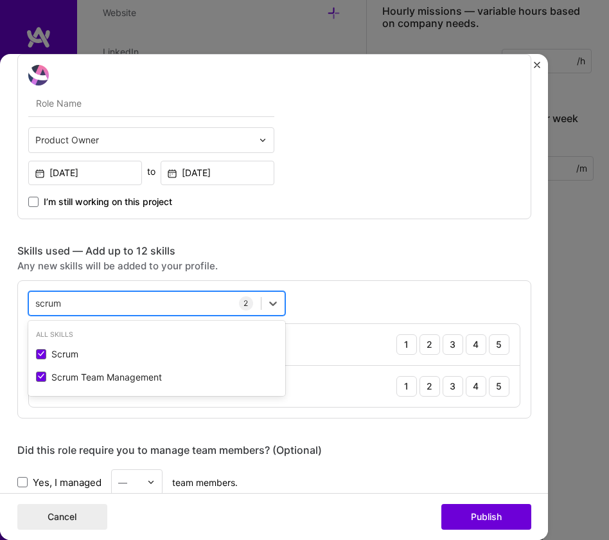
click at [60, 303] on div "scrum scrum" at bounding box center [145, 303] width 232 height 21
drag, startPoint x: 60, startPoint y: 302, endPoint x: 35, endPoint y: 303, distance: 25.1
click at [35, 303] on div "scrum scrum" at bounding box center [145, 303] width 232 height 21
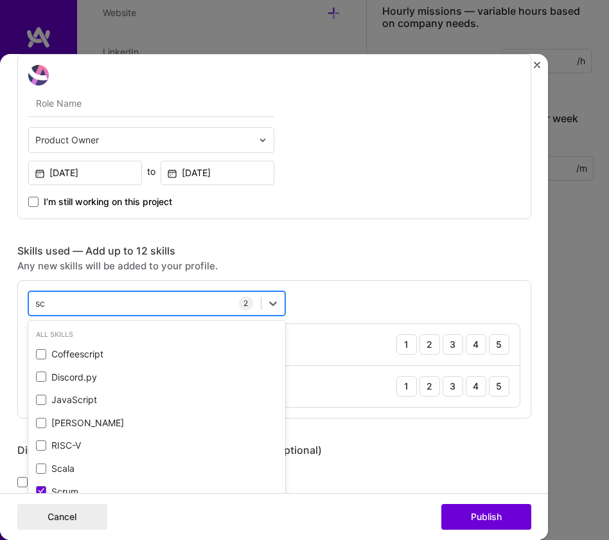
type input "s"
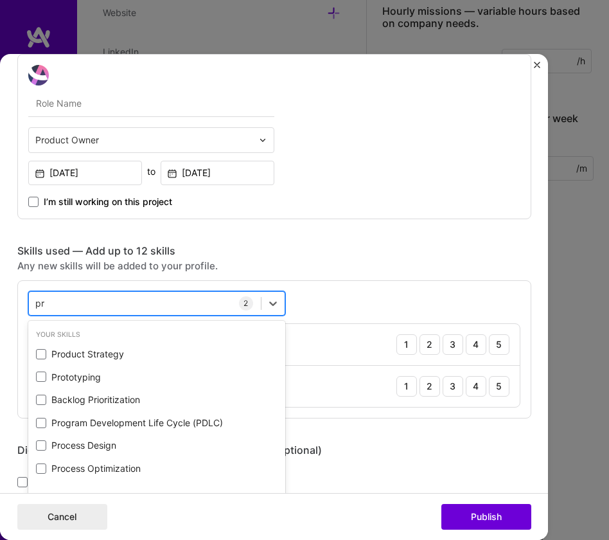
type input "p"
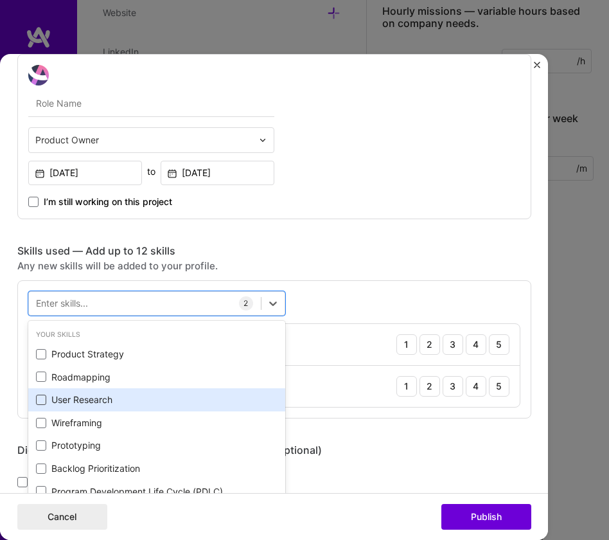
click at [36, 400] on span at bounding box center [41, 399] width 10 height 10
click at [0, 0] on input "checkbox" at bounding box center [0, 0] width 0 height 0
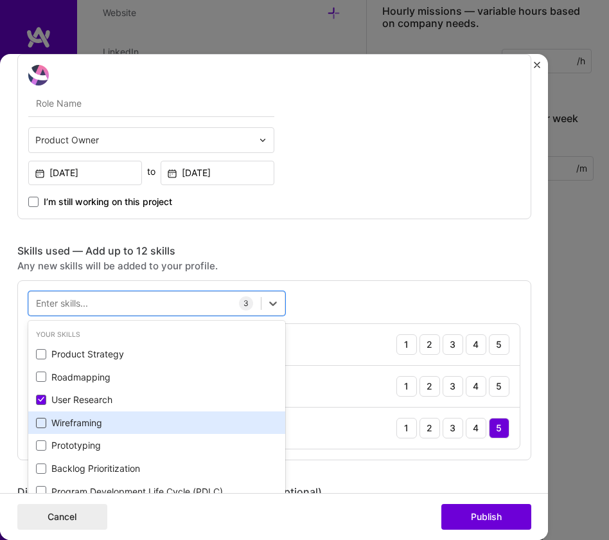
click at [36, 421] on span at bounding box center [41, 423] width 10 height 10
click at [0, 0] on input "checkbox" at bounding box center [0, 0] width 0 height 0
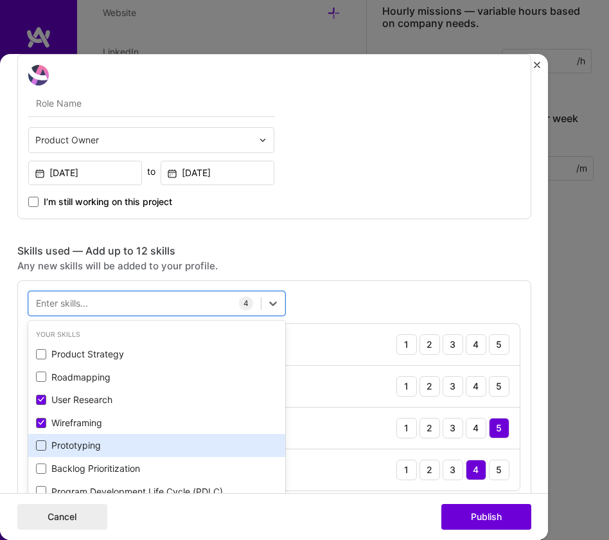
click at [36, 441] on span at bounding box center [41, 445] width 10 height 10
click at [0, 0] on input "checkbox" at bounding box center [0, 0] width 0 height 0
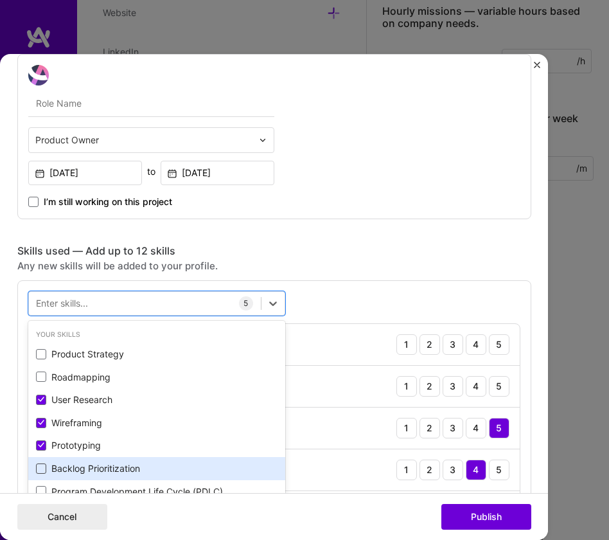
click at [38, 468] on span at bounding box center [41, 468] width 10 height 10
click at [0, 0] on input "checkbox" at bounding box center [0, 0] width 0 height 0
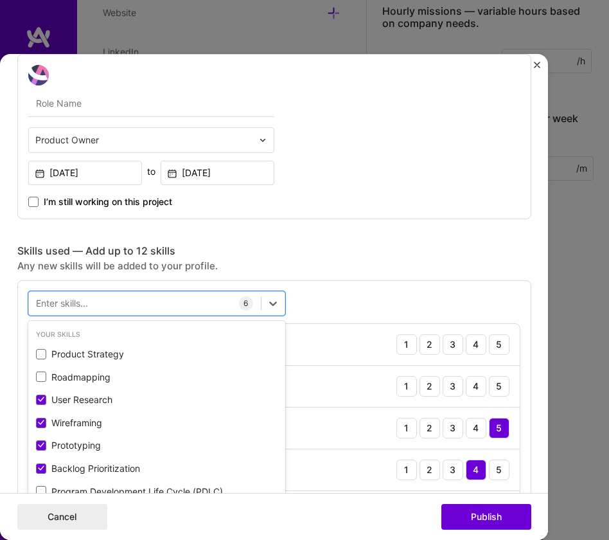
click at [297, 249] on div "Skills used — Add up to 12 skills" at bounding box center [274, 251] width 514 height 13
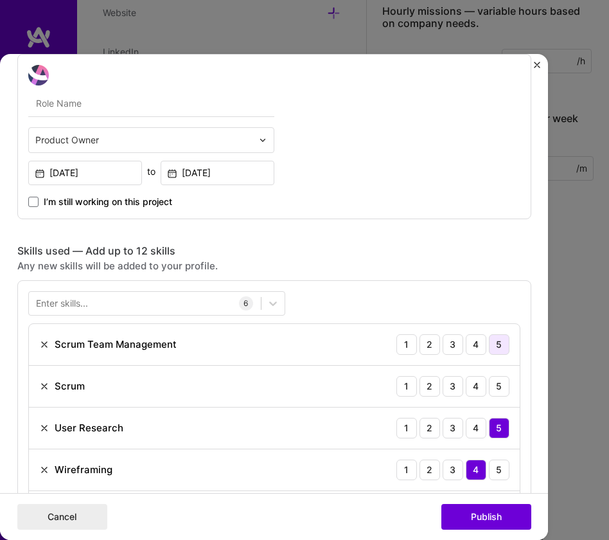
click at [500, 344] on div "5" at bounding box center [499, 344] width 21 height 21
click at [493, 391] on div "5" at bounding box center [499, 386] width 21 height 21
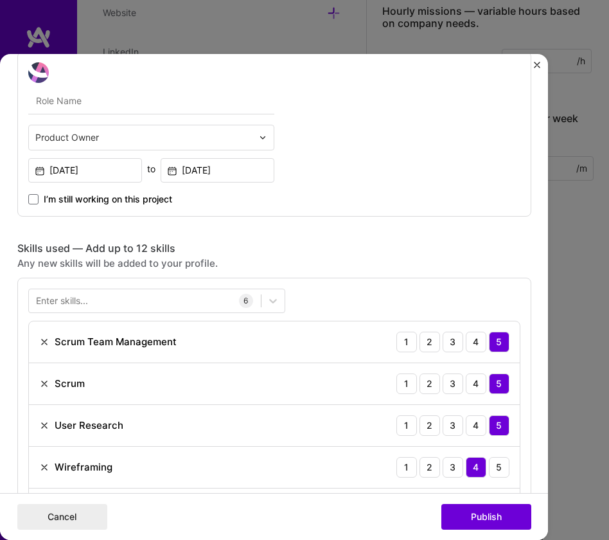
scroll to position [453, 0]
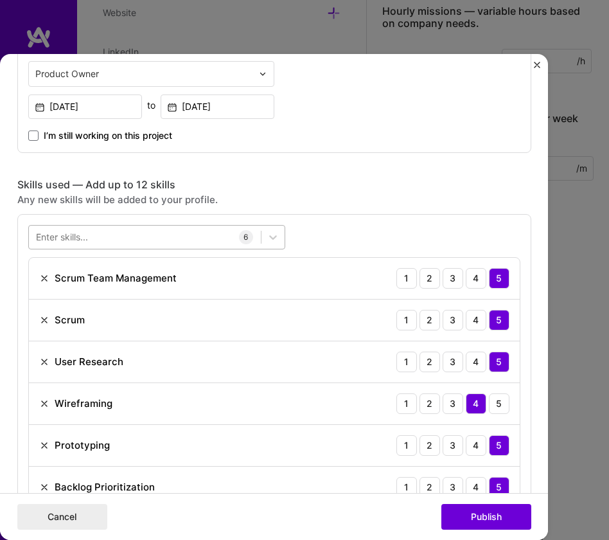
click at [121, 233] on div at bounding box center [145, 237] width 232 height 21
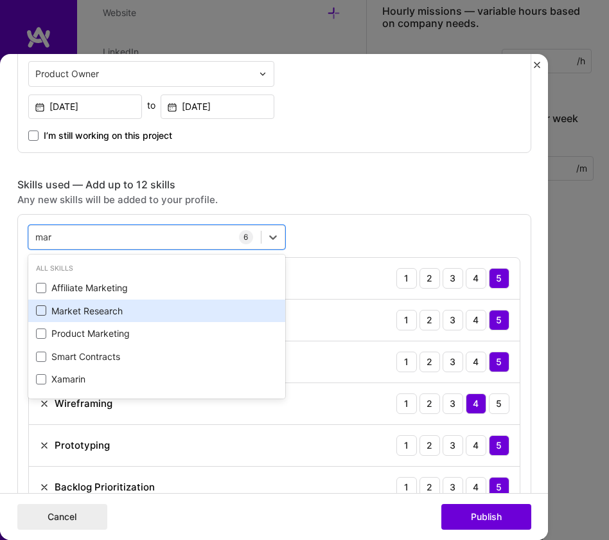
click at [36, 308] on span at bounding box center [41, 310] width 10 height 10
click at [0, 0] on input "checkbox" at bounding box center [0, 0] width 0 height 0
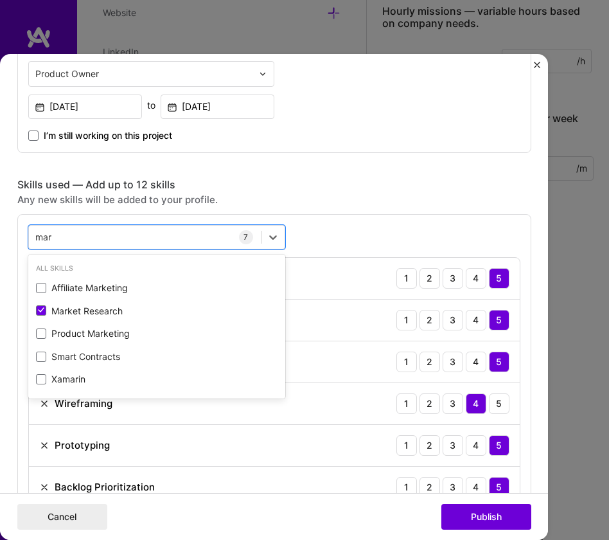
type input "mar"
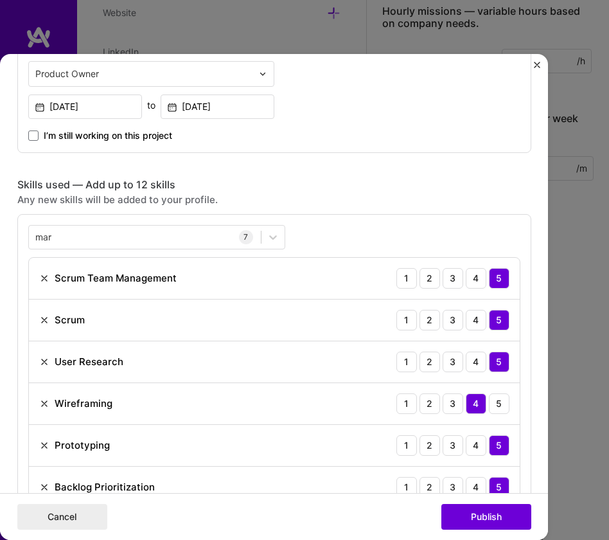
click at [337, 203] on div "Any new skills will be added to your profile." at bounding box center [274, 199] width 514 height 13
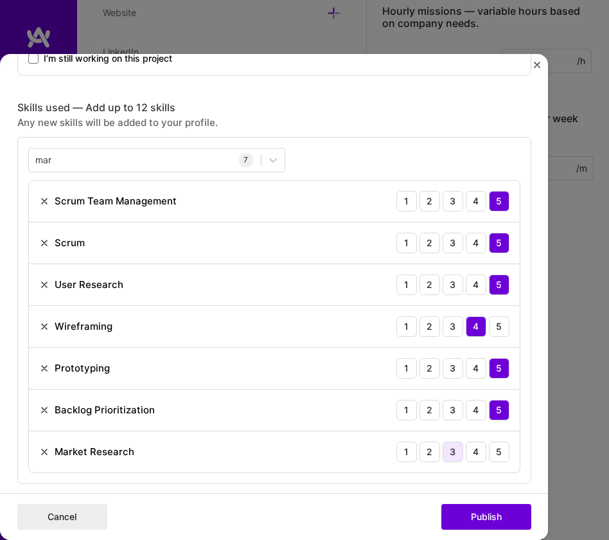
scroll to position [532, 0]
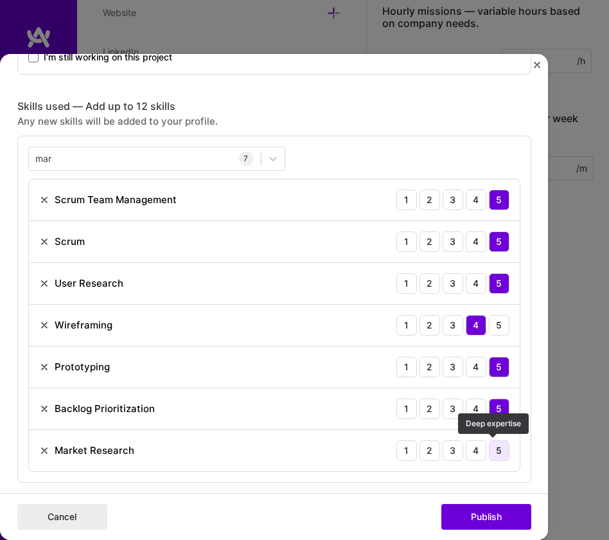
click at [495, 454] on div "5" at bounding box center [499, 450] width 21 height 21
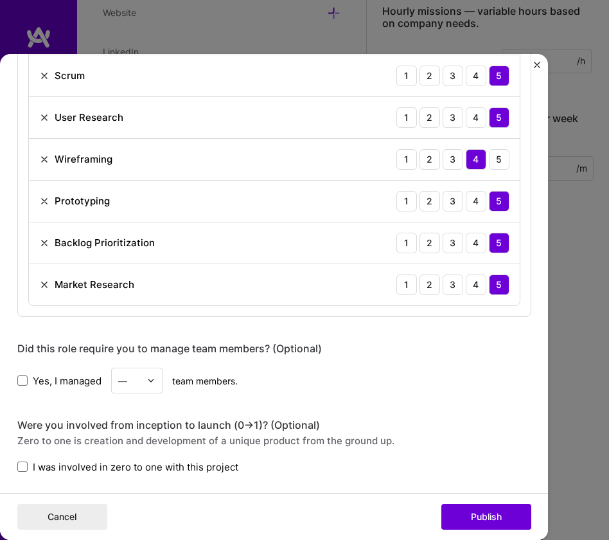
scroll to position [735, 0]
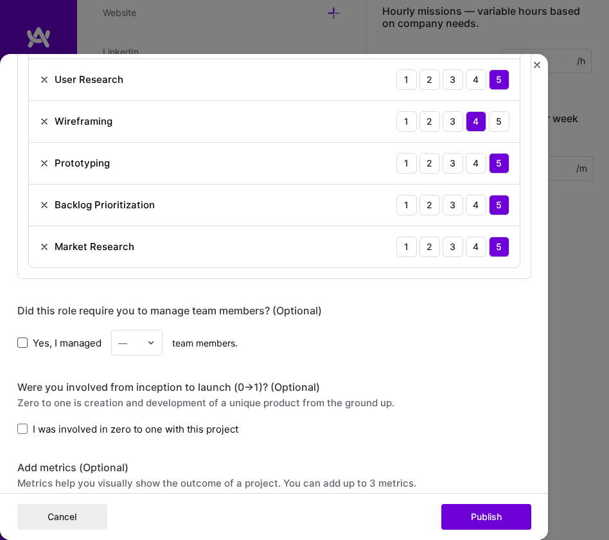
click at [21, 342] on span at bounding box center [22, 342] width 10 height 10
click at [0, 0] on input "Yes, I managed" at bounding box center [0, 0] width 0 height 0
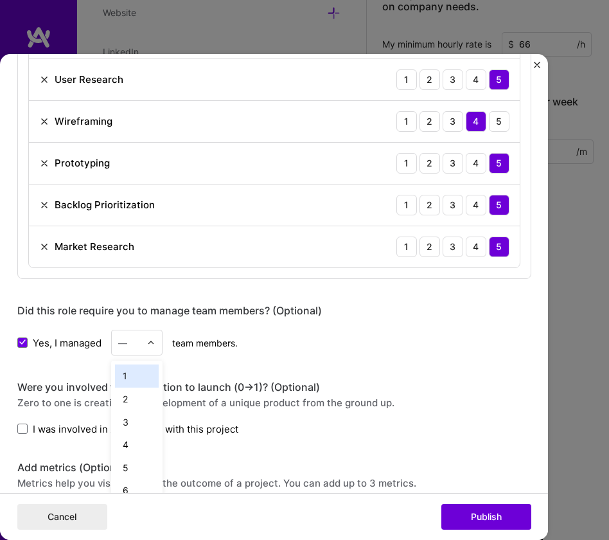
click at [142, 340] on div "—" at bounding box center [136, 343] width 51 height 26
click at [126, 400] on div "2" at bounding box center [137, 398] width 44 height 23
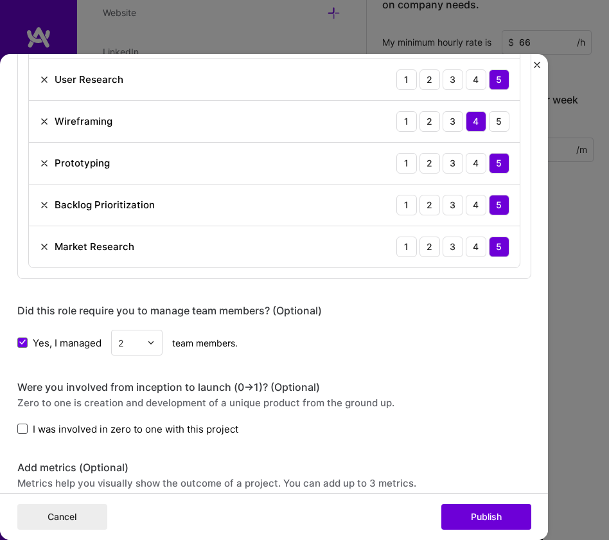
click at [19, 427] on span at bounding box center [22, 428] width 10 height 10
click at [0, 0] on input "I was involved in zero to one with this project" at bounding box center [0, 0] width 0 height 0
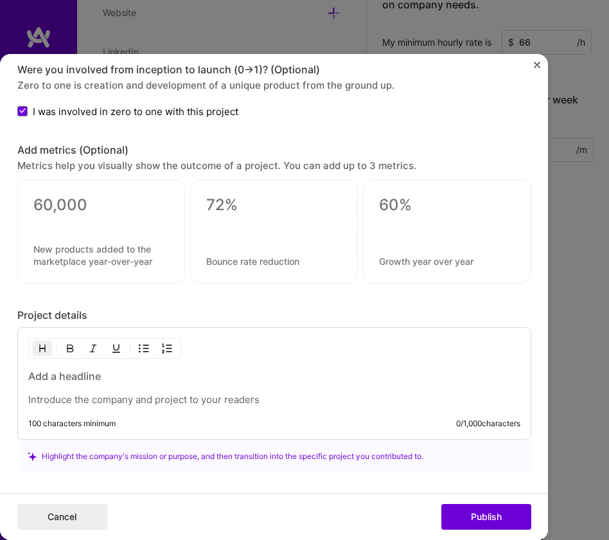
scroll to position [1054, 0]
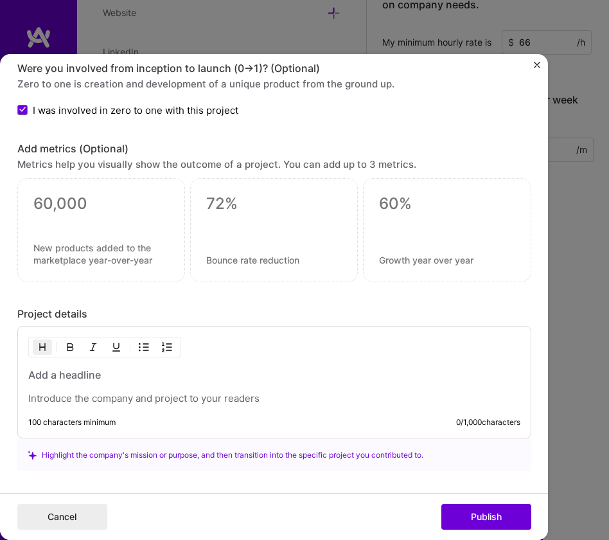
click at [63, 398] on p at bounding box center [274, 398] width 492 height 13
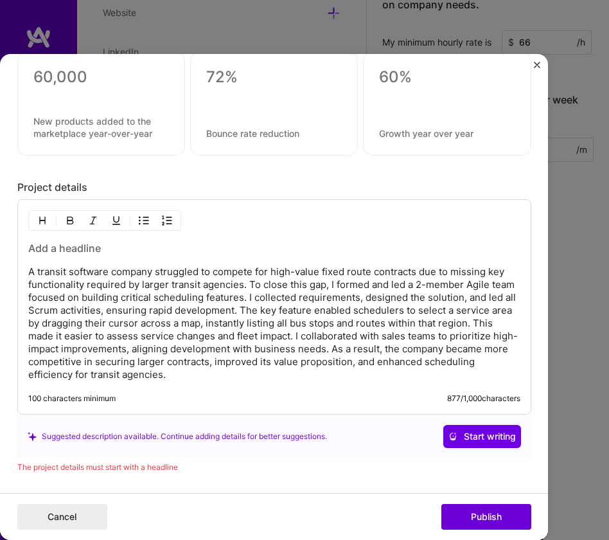
scroll to position [1303, 0]
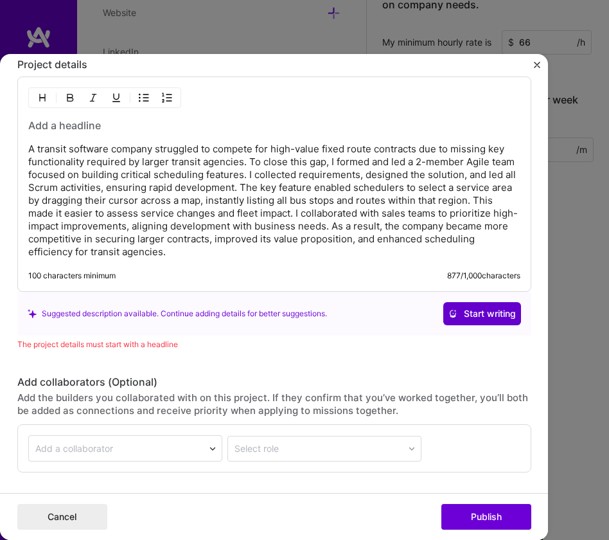
click at [480, 315] on span "Start writing" at bounding box center [481, 313] width 67 height 13
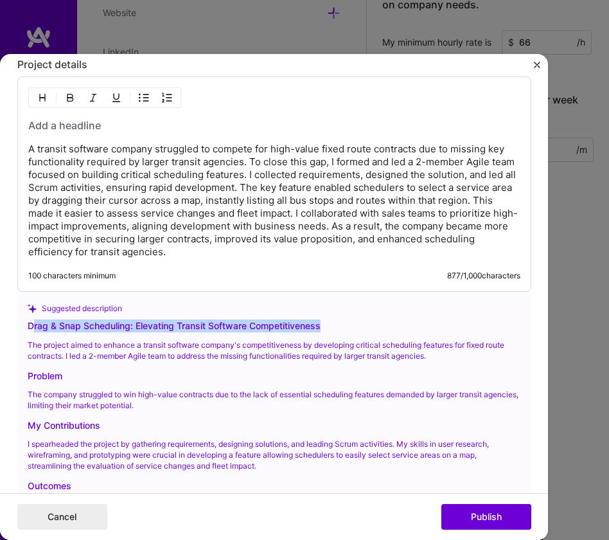
drag, startPoint x: 26, startPoint y: 327, endPoint x: 333, endPoint y: 326, distance: 306.4
click at [333, 326] on div "Drag & Snap Scheduling: Elevating Transit Software Competitiveness" at bounding box center [274, 325] width 493 height 13
click at [74, 326] on div "Drag & Snap Scheduling: Elevating Transit Software Competitiveness" at bounding box center [274, 325] width 493 height 13
drag, startPoint x: 24, startPoint y: 327, endPoint x: 321, endPoint y: 328, distance: 296.1
click at [321, 328] on div "Drag & Snap Scheduling: Elevating Transit Software Competitiveness" at bounding box center [274, 325] width 493 height 13
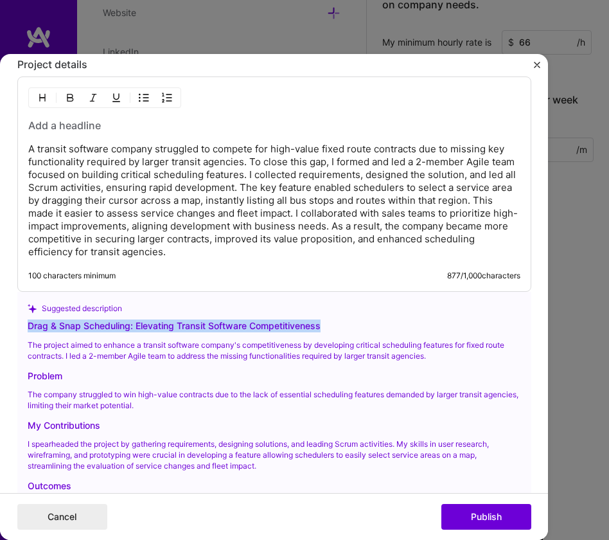
copy div "Drag & Snap Scheduling: Elevating Transit Software Competitiveness"
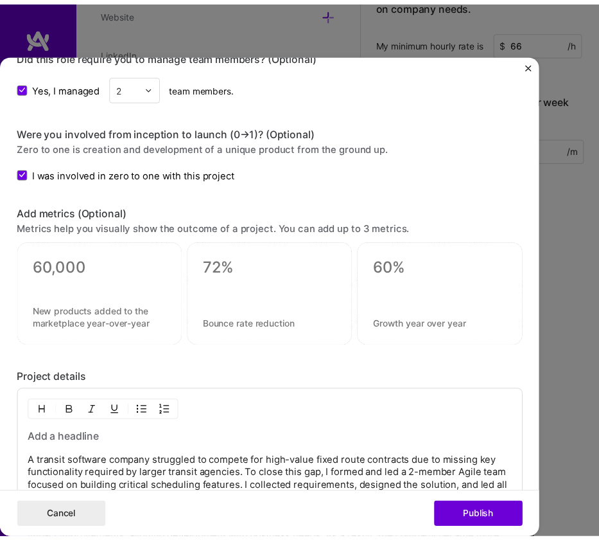
scroll to position [1025, 0]
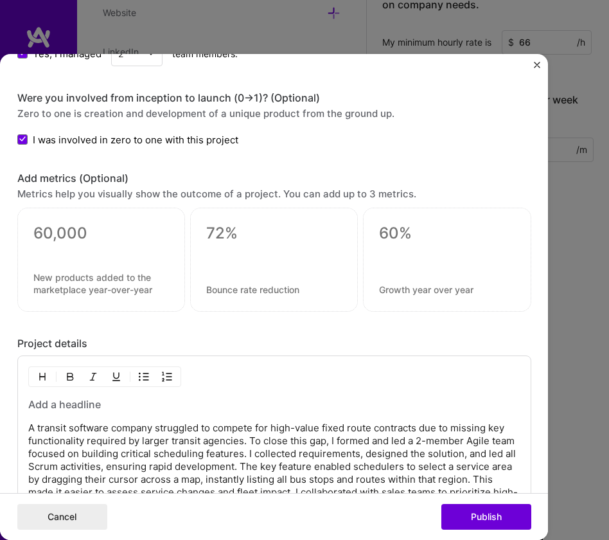
click at [52, 442] on div "A transit software company struggled to compete for high-value fixed route cont…" at bounding box center [274, 467] width 492 height 140
click at [38, 404] on h3 at bounding box center [274, 404] width 492 height 14
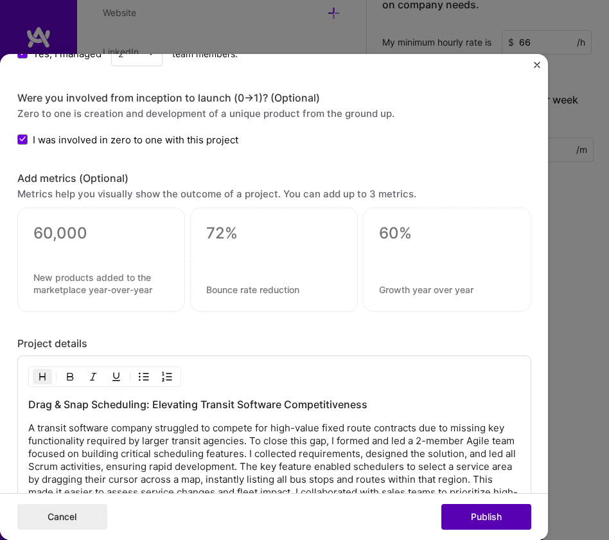
click at [477, 520] on button "Publish" at bounding box center [486, 517] width 90 height 26
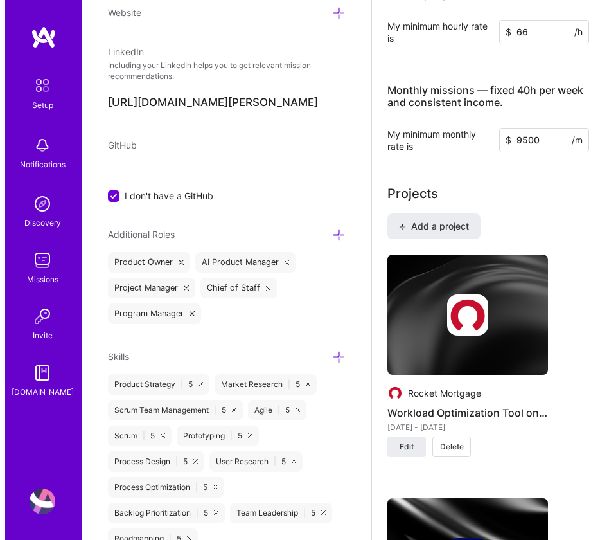
scroll to position [910, 0]
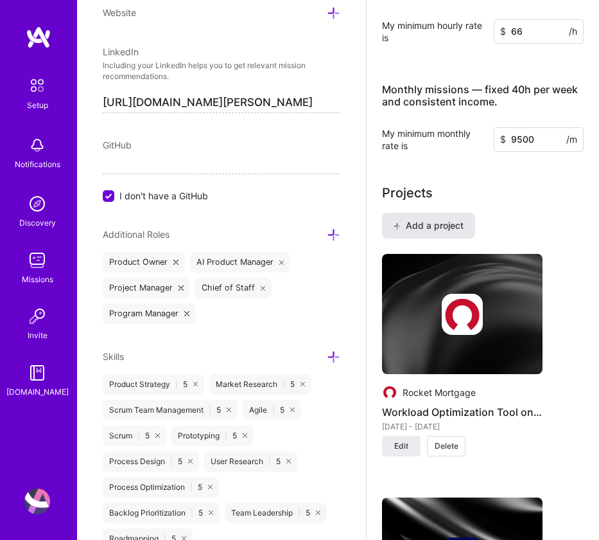
click at [416, 225] on span "Add a project" at bounding box center [429, 225] width 70 height 13
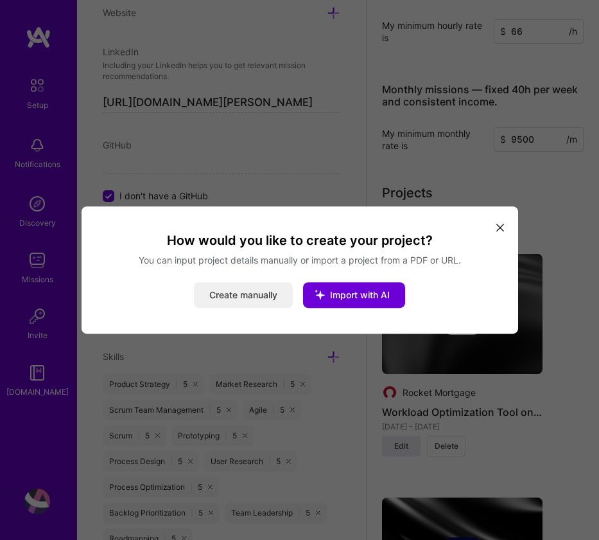
click at [242, 297] on button "Create manually" at bounding box center [243, 295] width 99 height 26
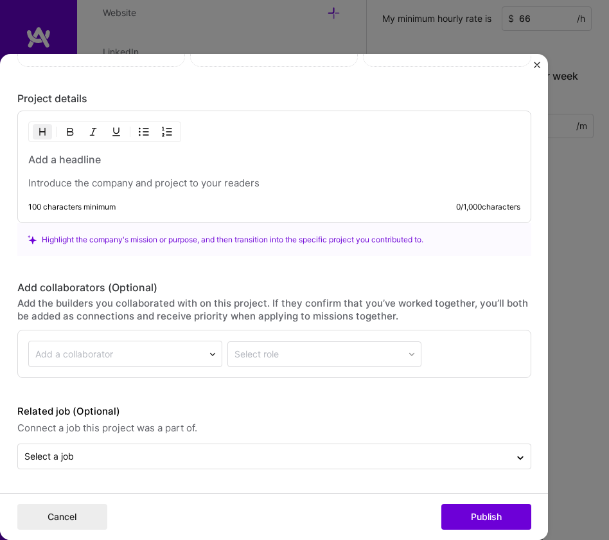
scroll to position [969, 0]
click at [52, 184] on p at bounding box center [274, 183] width 492 height 13
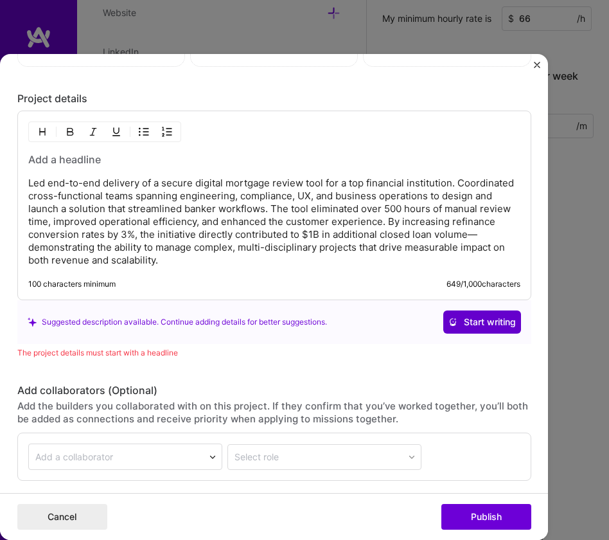
click at [483, 326] on span "Start writing" at bounding box center [481, 321] width 67 height 13
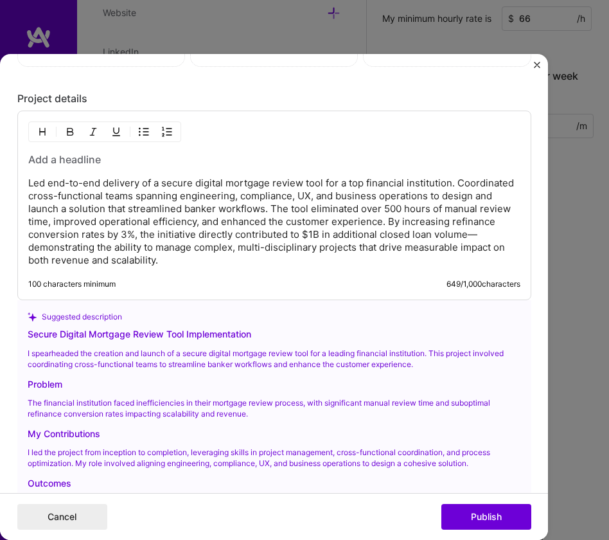
click at [42, 162] on h3 at bounding box center [274, 159] width 492 height 14
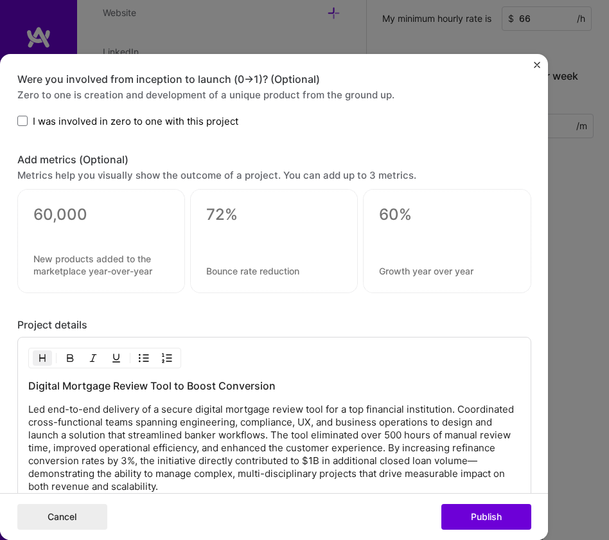
scroll to position [795, 0]
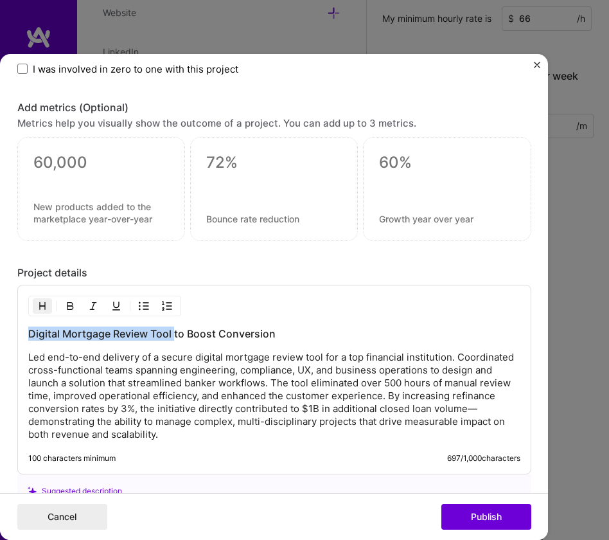
drag, startPoint x: 26, startPoint y: 334, endPoint x: 168, endPoint y: 335, distance: 142.6
click at [168, 335] on h3 "Digital Mortgage Review Tool to Boost Conversion" at bounding box center [274, 333] width 492 height 14
copy h3 "Digital Mortgage Review Tool"
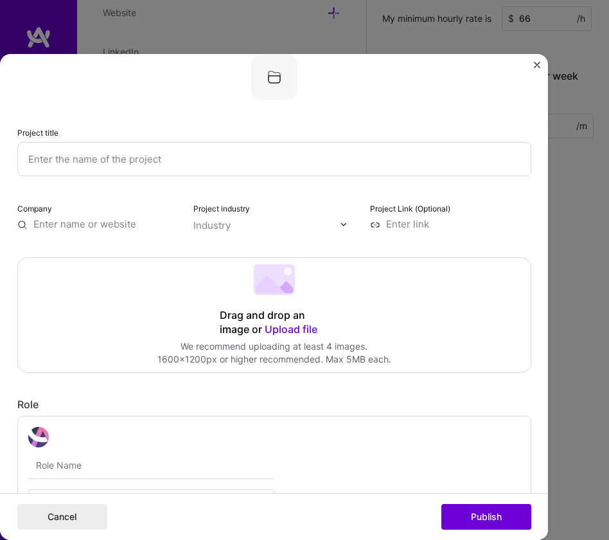
scroll to position [0, 0]
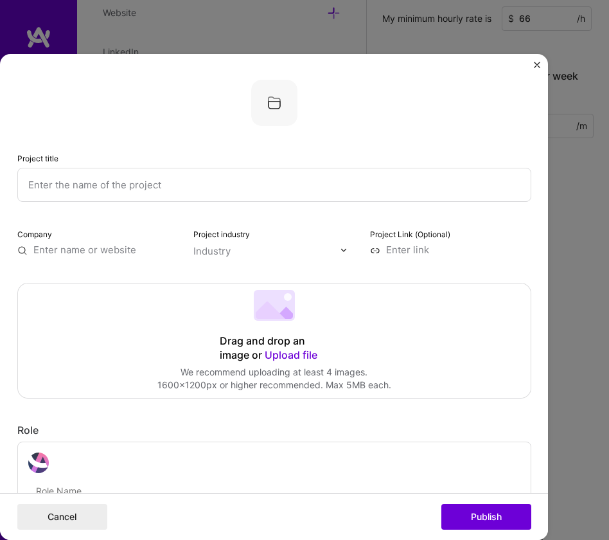
click at [78, 184] on input "text" at bounding box center [274, 185] width 514 height 35
paste input "Digital Mortgage Review Tool"
type input "Digital Mortgage Review Tool"
click at [80, 248] on input "text" at bounding box center [97, 249] width 161 height 13
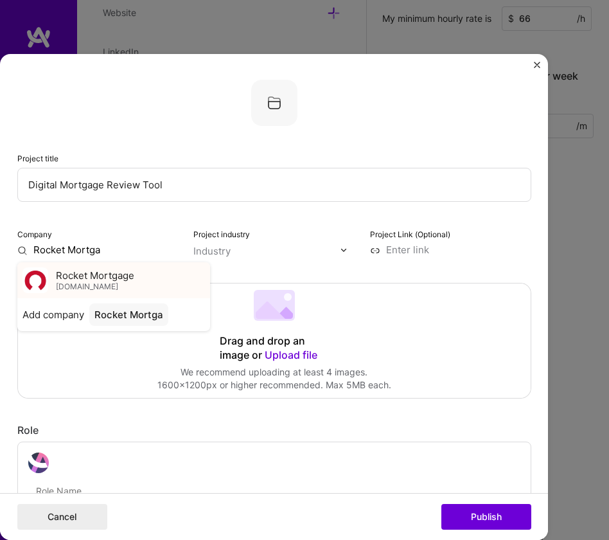
click at [112, 284] on span "[DOMAIN_NAME]" at bounding box center [87, 286] width 62 height 10
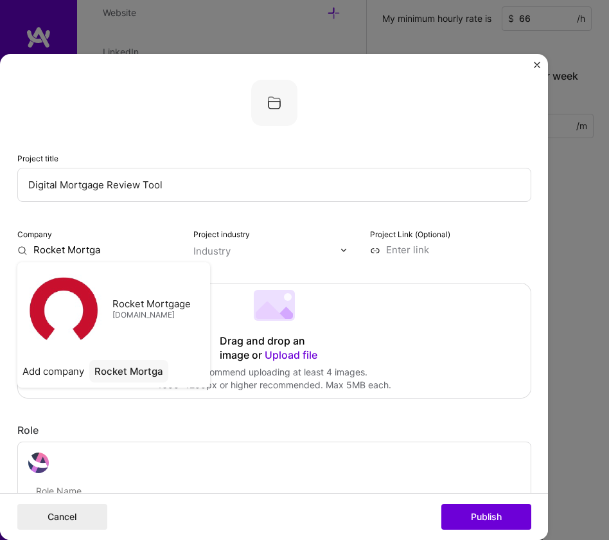
type input "Rocket Mortgage"
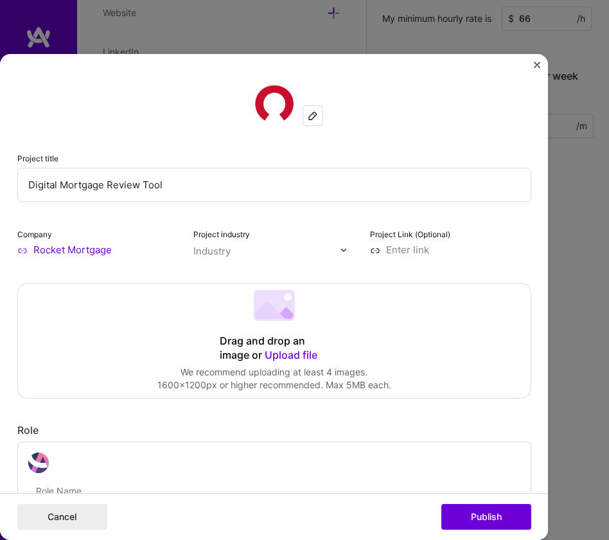
click at [225, 250] on div "Industry" at bounding box center [211, 251] width 37 height 13
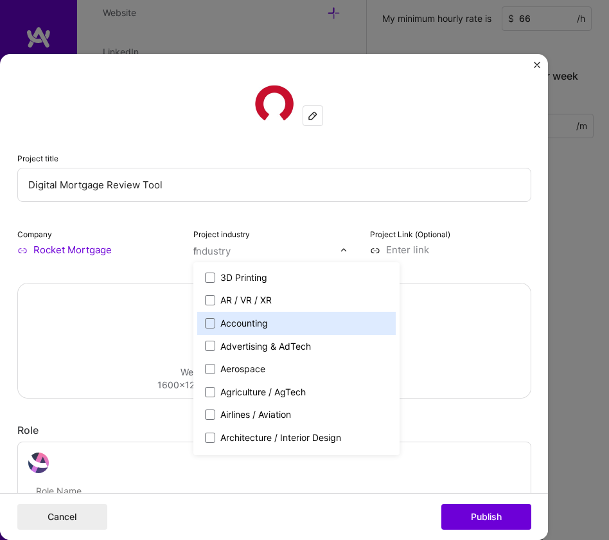
type input "fi"
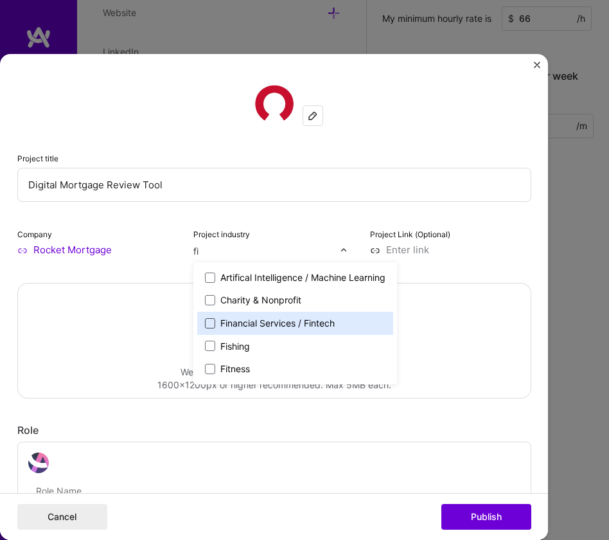
click at [209, 324] on span at bounding box center [210, 323] width 10 height 10
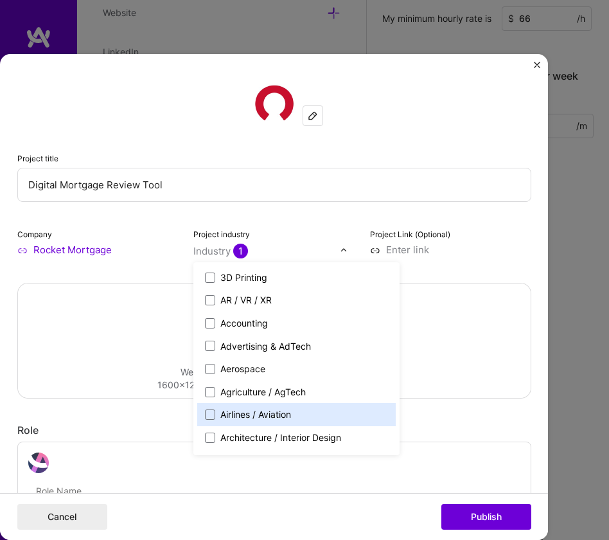
click at [523, 424] on div "Role" at bounding box center [274, 430] width 514 height 13
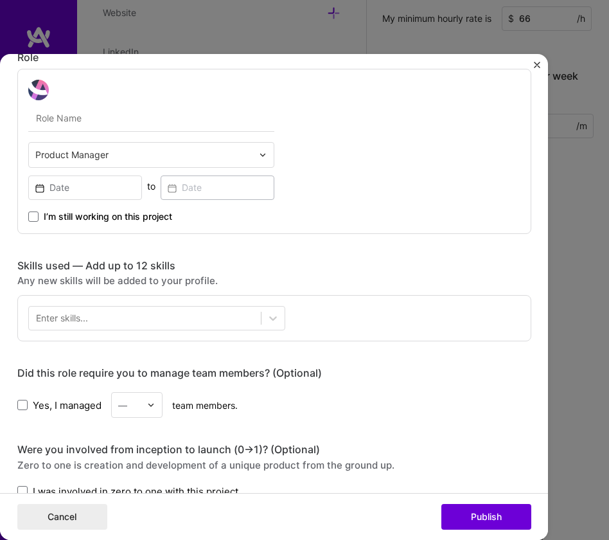
scroll to position [369, 0]
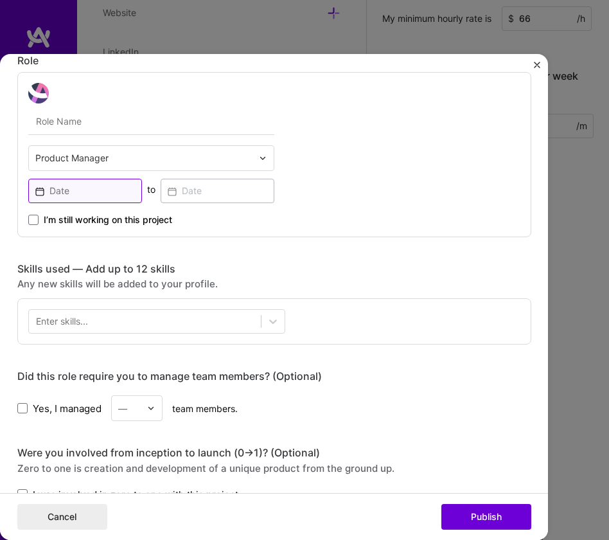
click at [69, 191] on input at bounding box center [85, 191] width 114 height 24
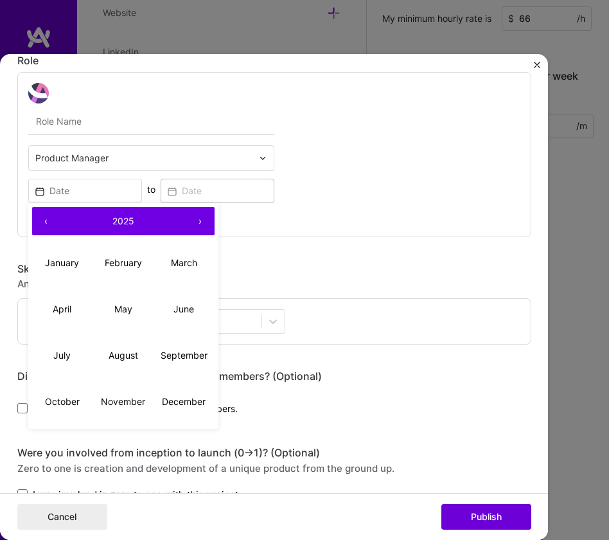
click at [43, 224] on button "‹" at bounding box center [46, 221] width 28 height 28
click at [198, 224] on button "›" at bounding box center [200, 221] width 28 height 28
click at [44, 224] on button "‹" at bounding box center [46, 221] width 28 height 28
click at [175, 402] on abbr "December" at bounding box center [184, 401] width 44 height 11
type input "[DATE]"
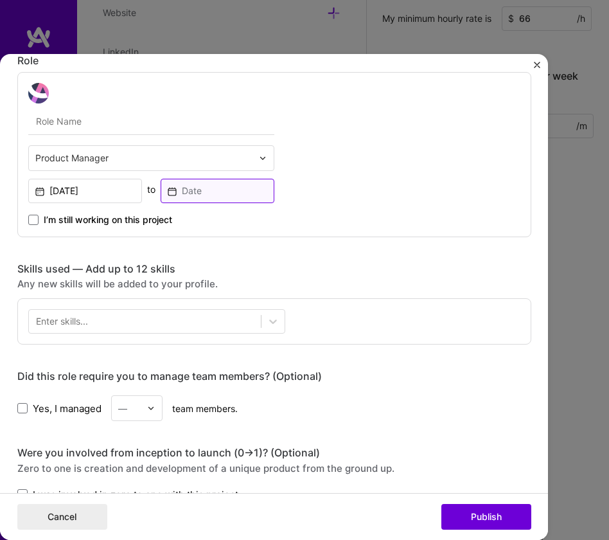
click at [209, 196] on input at bounding box center [218, 191] width 114 height 24
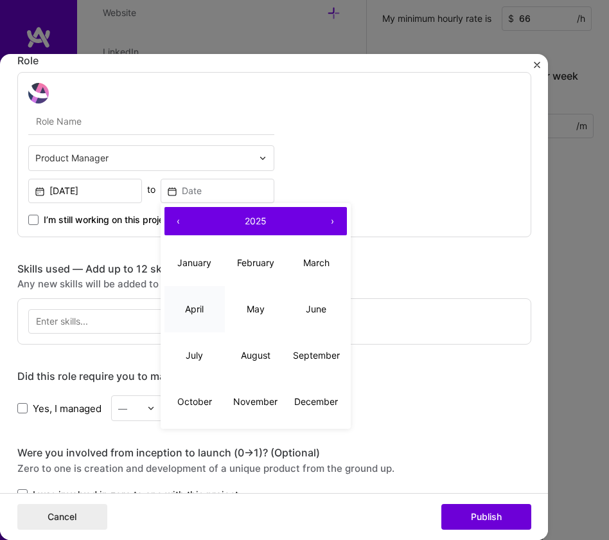
click at [200, 308] on button "April" at bounding box center [194, 309] width 61 height 46
type input "[DATE]"
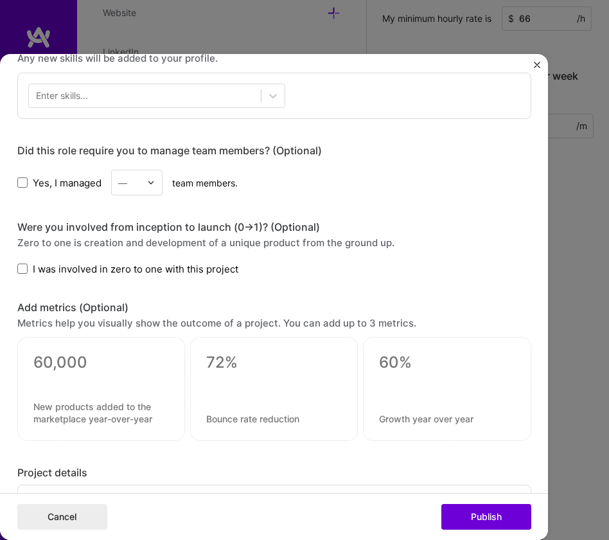
scroll to position [610, 0]
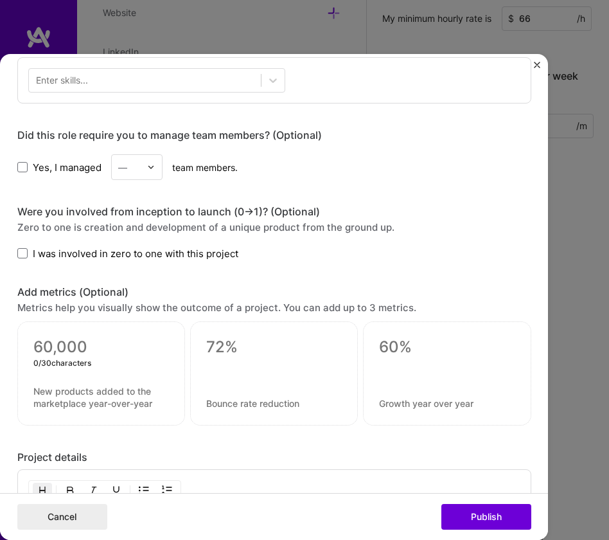
click at [51, 346] on textarea at bounding box center [101, 346] width 136 height 19
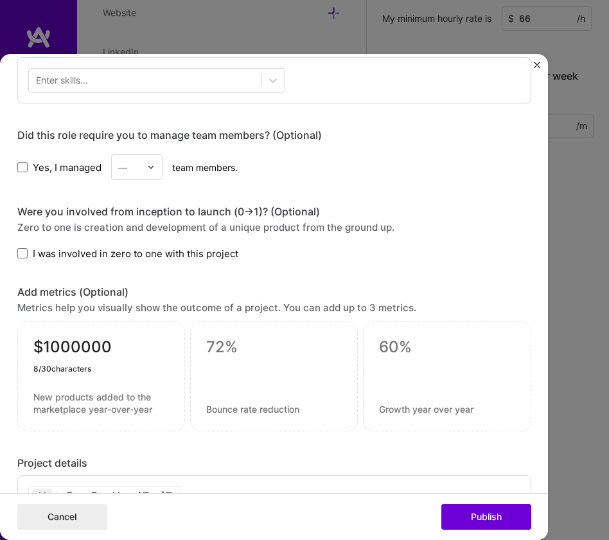
click at [44, 348] on textarea "$1000000" at bounding box center [101, 349] width 136 height 25
click at [71, 349] on textarea "$1,000000" at bounding box center [101, 349] width 136 height 25
click at [136, 346] on textarea "$1,000,0000" at bounding box center [101, 349] width 136 height 25
type textarea "$1,000,000,000"
click at [108, 410] on textarea at bounding box center [101, 403] width 136 height 24
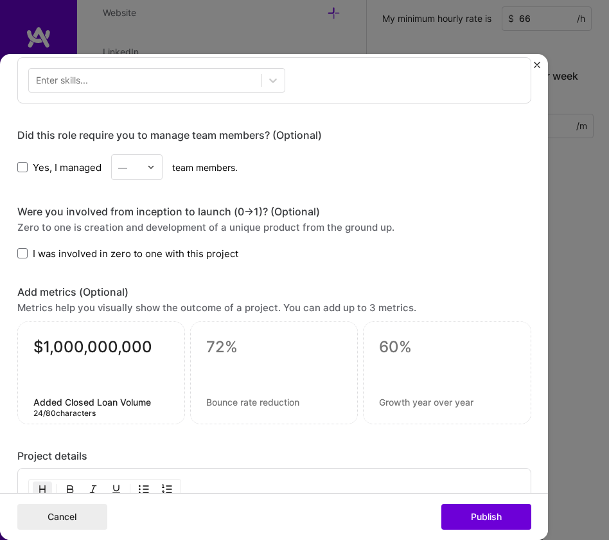
type textarea "Added Closed Loan Volume"
click at [218, 347] on textarea at bounding box center [274, 346] width 136 height 19
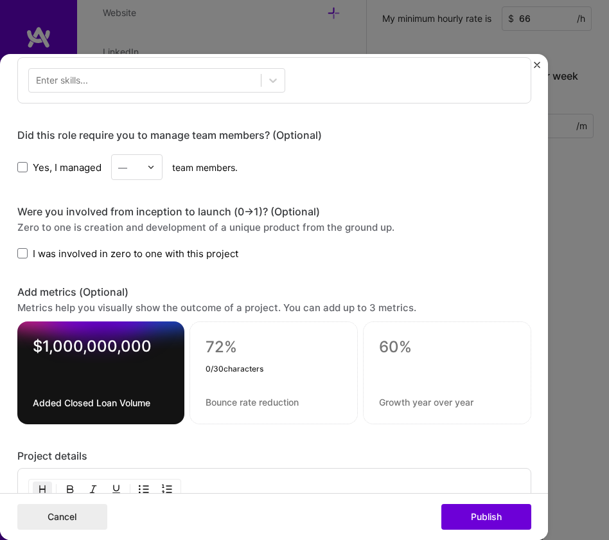
click at [221, 346] on textarea at bounding box center [274, 346] width 136 height 19
type textarea "3%"
click at [225, 403] on textarea at bounding box center [274, 402] width 136 height 12
drag, startPoint x: 297, startPoint y: 403, endPoint x: 186, endPoint y: 401, distance: 111.1
click at [189, 401] on div "3% 0 / 80 characters" at bounding box center [273, 372] width 168 height 103
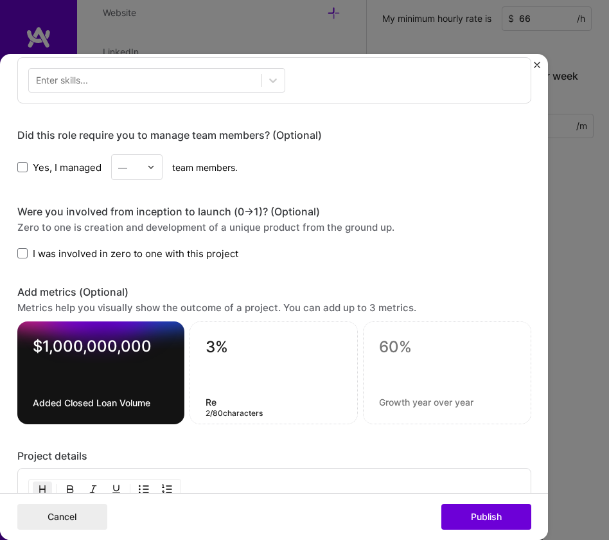
type textarea "R"
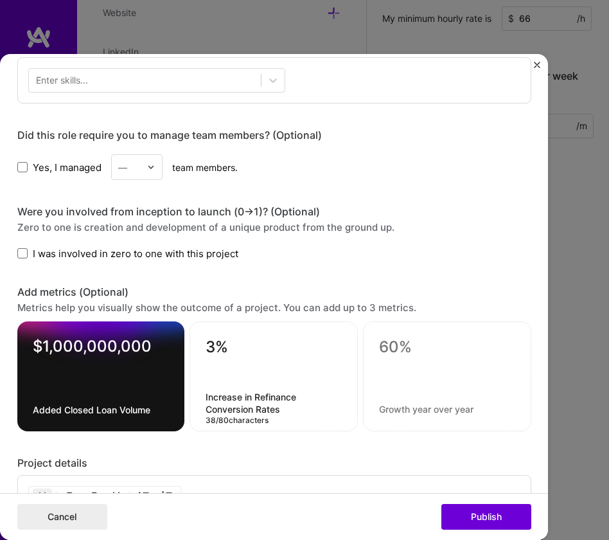
type textarea "Increase in Refinance Conversion Rates"
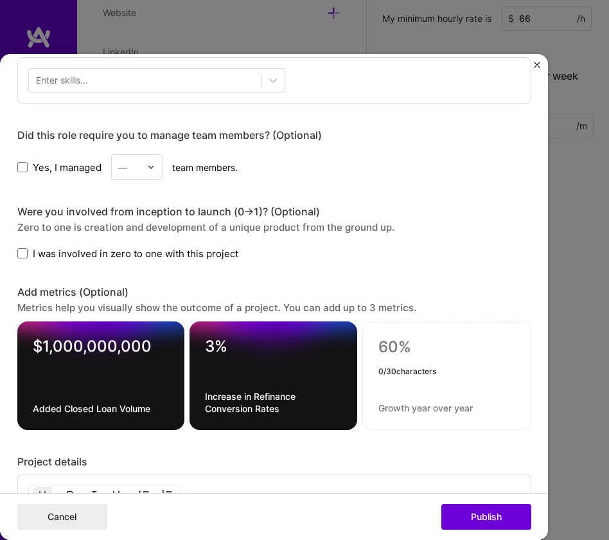
click at [397, 348] on textarea at bounding box center [446, 346] width 137 height 19
click at [430, 410] on textarea at bounding box center [446, 407] width 137 height 12
click at [430, 409] on textarea at bounding box center [446, 407] width 137 height 12
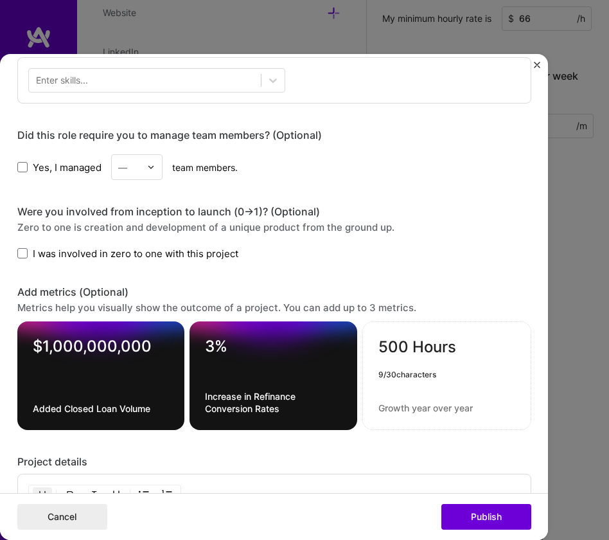
click at [403, 347] on textarea "500 Hours" at bounding box center [446, 349] width 137 height 25
type textarea "500+ Hours"
click at [406, 410] on textarea at bounding box center [446, 407] width 137 height 12
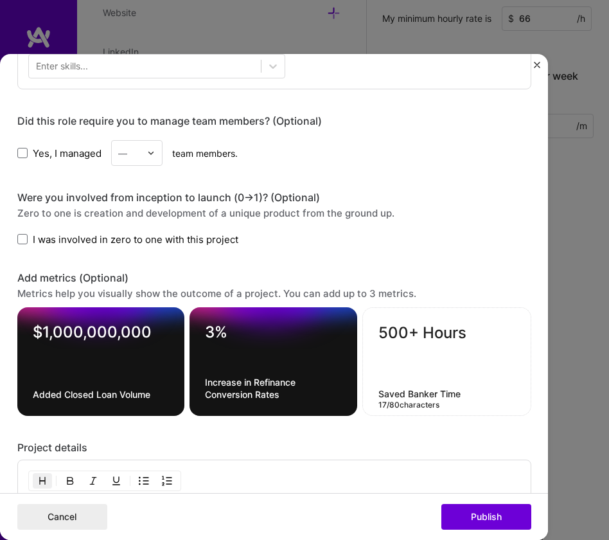
scroll to position [627, 0]
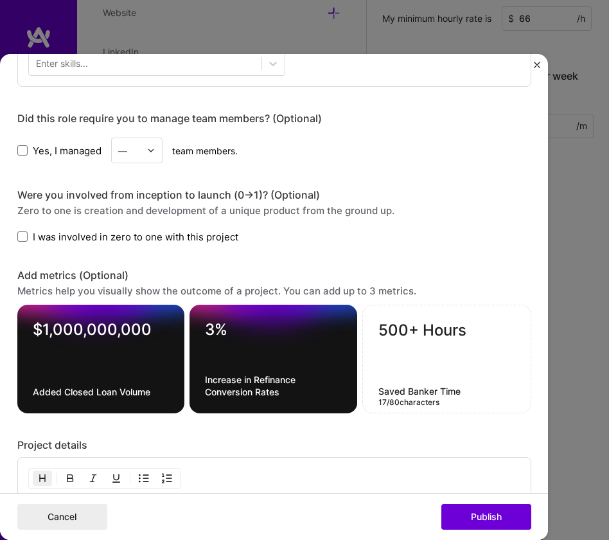
type textarea "Saved Banker Time"
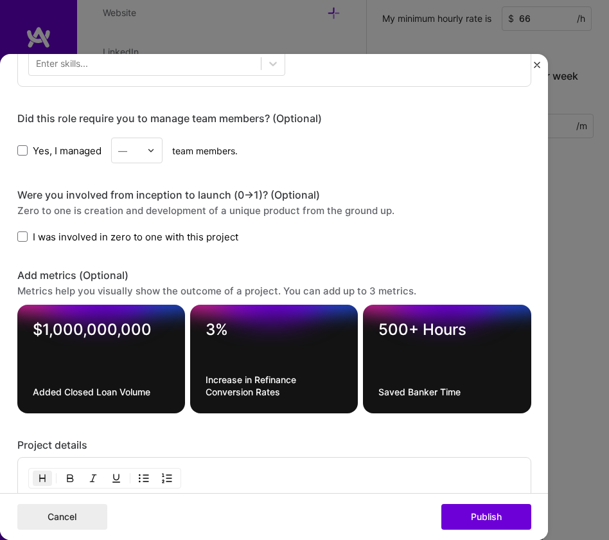
click at [529, 374] on form "Project title Digital Mortgage Review Tool Company Rocket Mortgage Project indu…" at bounding box center [274, 297] width 548 height 486
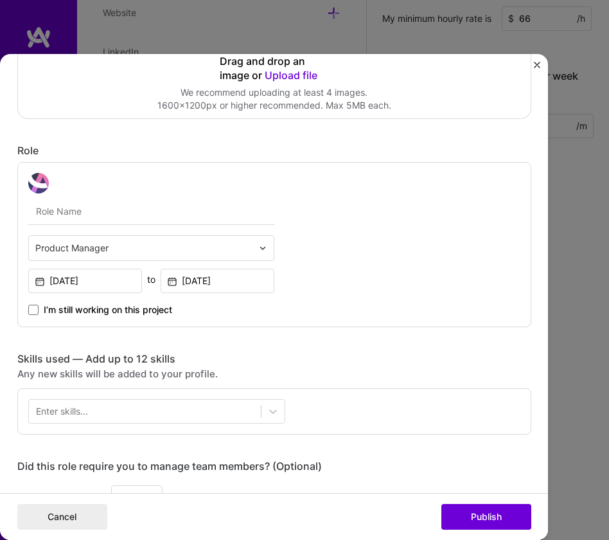
scroll to position [279, 0]
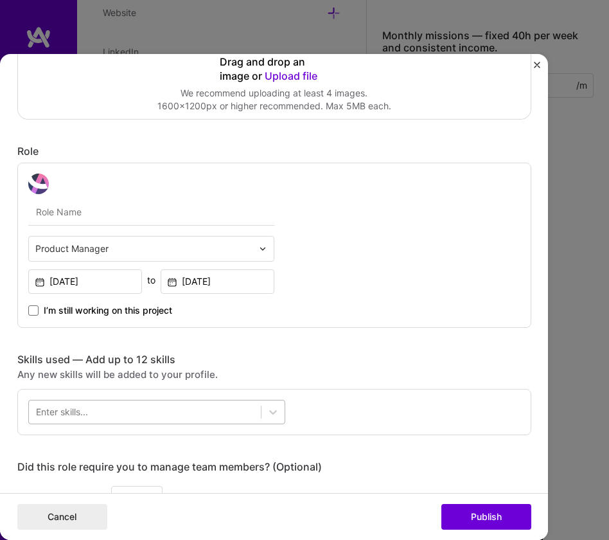
click at [182, 414] on div at bounding box center [145, 411] width 232 height 21
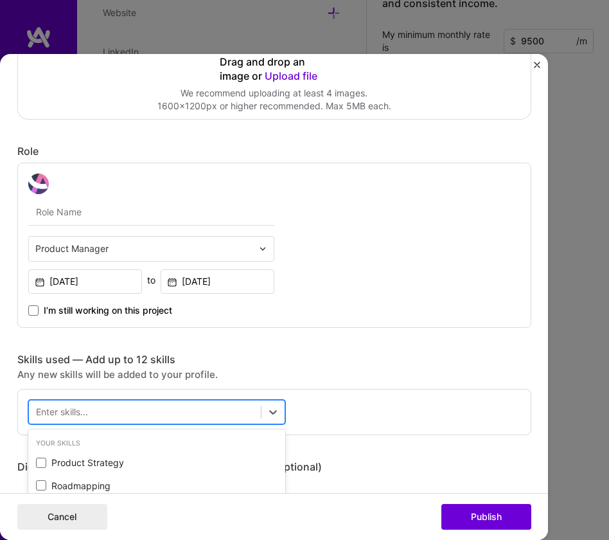
scroll to position [997, 0]
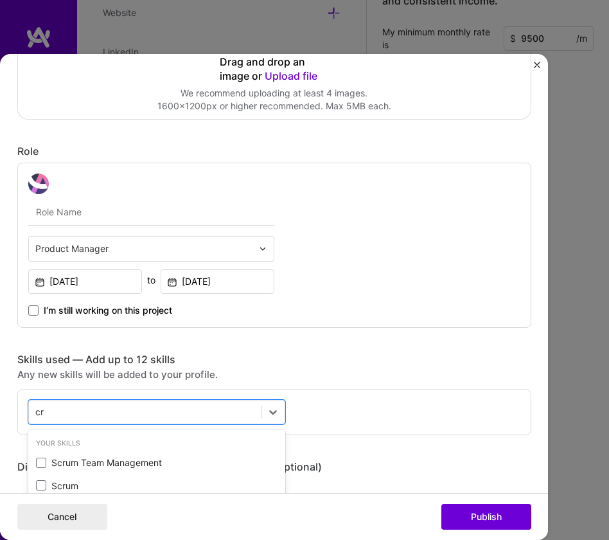
type input "c"
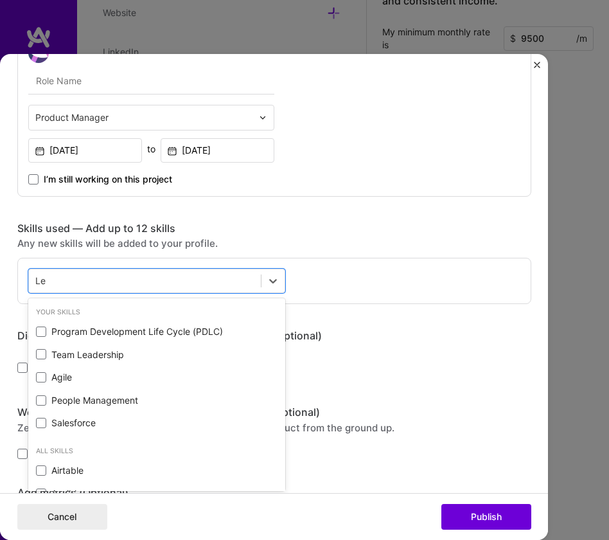
scroll to position [418, 0]
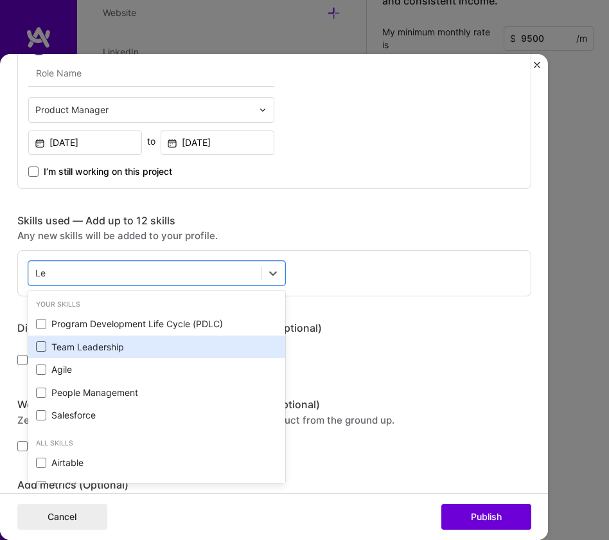
click at [39, 345] on span at bounding box center [41, 346] width 10 height 10
click at [0, 0] on input "checkbox" at bounding box center [0, 0] width 0 height 0
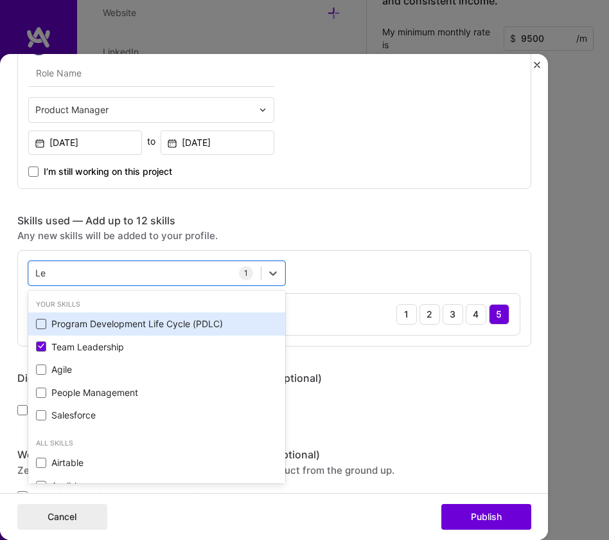
click at [40, 322] on span at bounding box center [41, 324] width 10 height 10
click at [0, 0] on input "checkbox" at bounding box center [0, 0] width 0 height 0
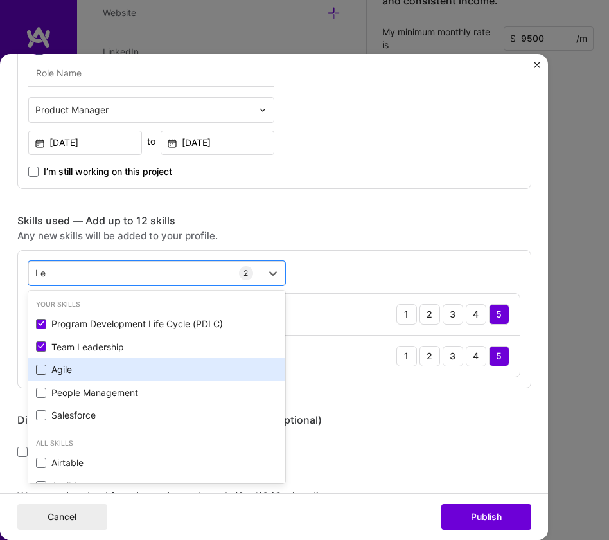
click at [36, 370] on span at bounding box center [41, 369] width 10 height 10
click at [0, 0] on input "checkbox" at bounding box center [0, 0] width 0 height 0
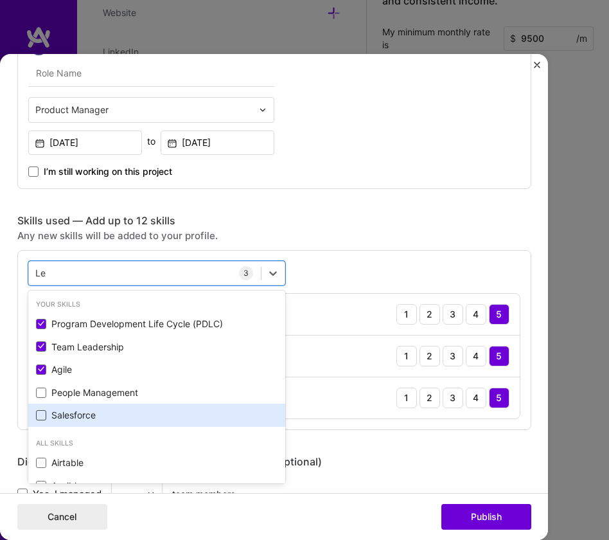
click at [40, 414] on span at bounding box center [41, 415] width 10 height 10
click at [0, 0] on input "checkbox" at bounding box center [0, 0] width 0 height 0
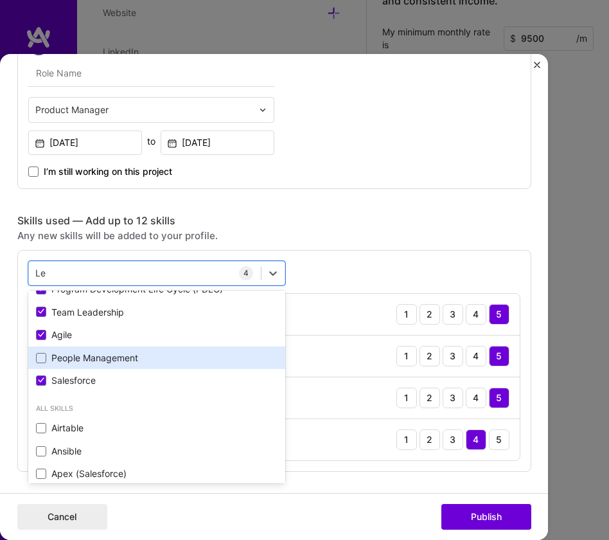
scroll to position [169, 0]
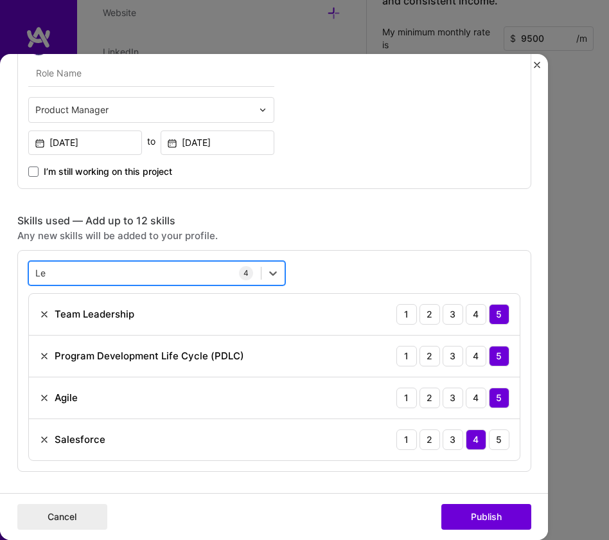
drag, startPoint x: 47, startPoint y: 272, endPoint x: 32, endPoint y: 274, distance: 14.9
click at [32, 274] on div "Le Le" at bounding box center [145, 273] width 232 height 21
click at [44, 274] on div "Le Le" at bounding box center [145, 273] width 232 height 21
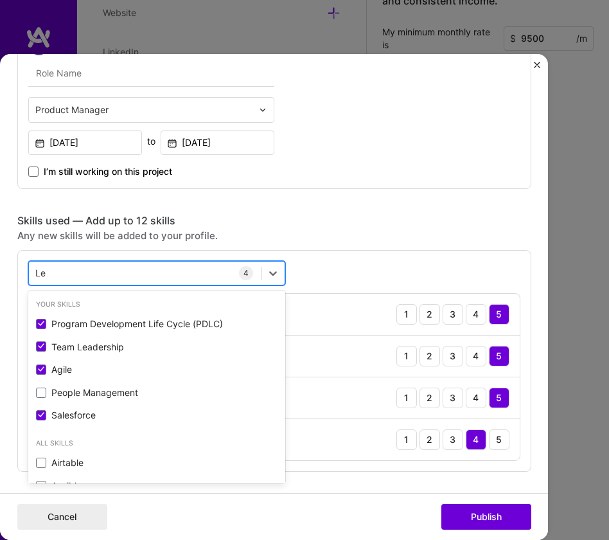
click at [39, 275] on input "Le" at bounding box center [41, 273] width 12 height 13
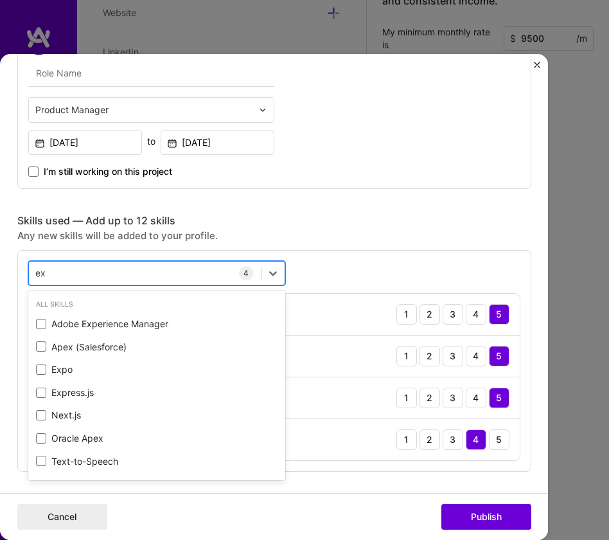
type input "e"
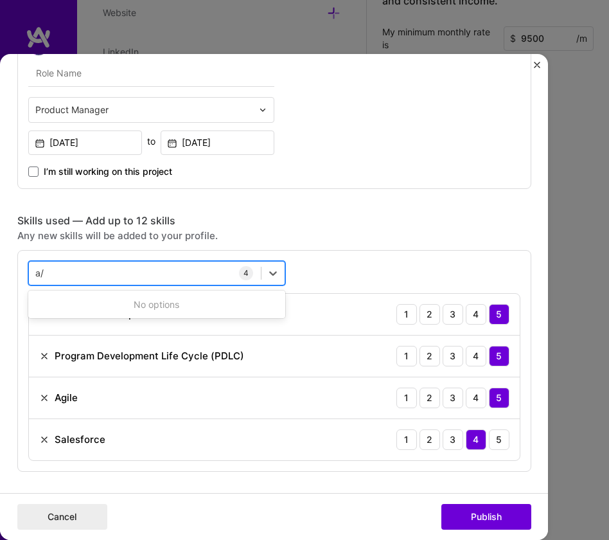
type input "a"
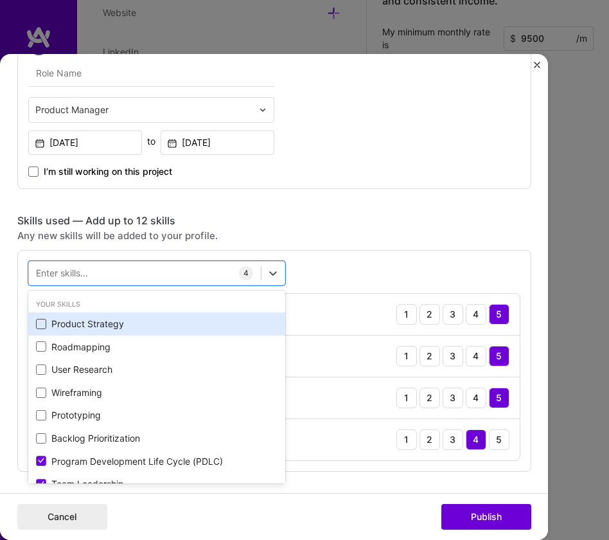
click at [39, 324] on span at bounding box center [41, 324] width 10 height 10
click at [0, 0] on input "checkbox" at bounding box center [0, 0] width 0 height 0
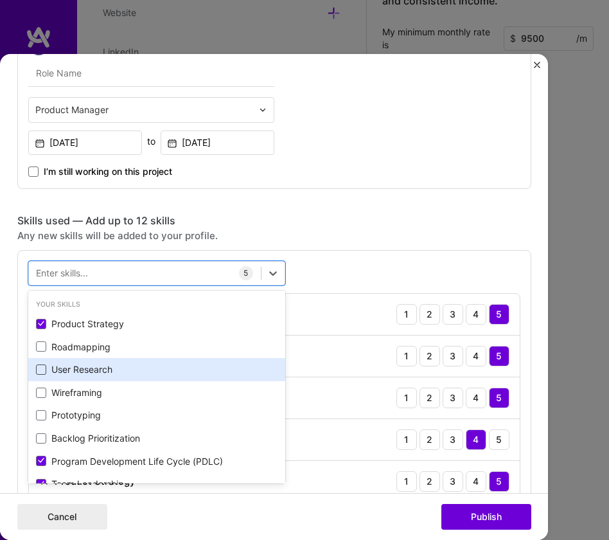
click at [37, 374] on span at bounding box center [41, 369] width 10 height 10
click at [0, 0] on input "checkbox" at bounding box center [0, 0] width 0 height 0
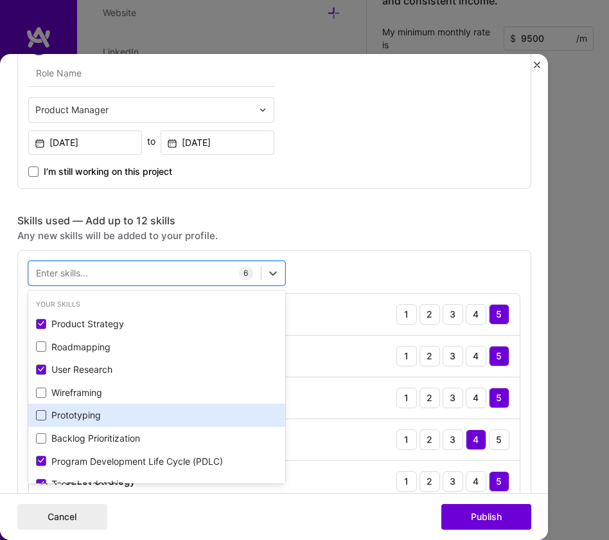
click at [37, 412] on span at bounding box center [41, 415] width 10 height 10
click at [0, 0] on input "checkbox" at bounding box center [0, 0] width 0 height 0
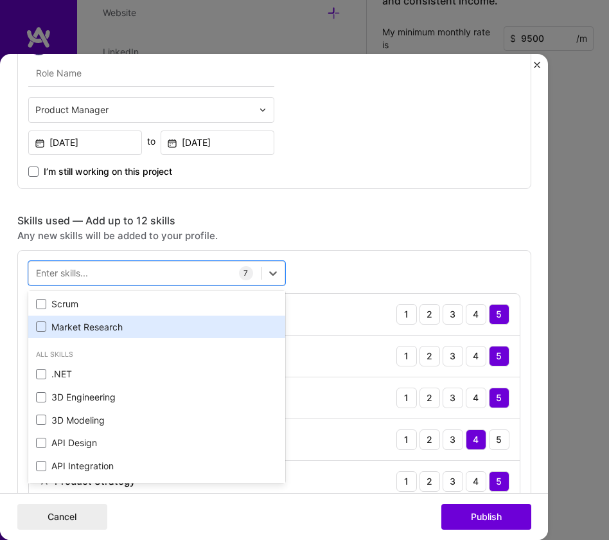
scroll to position [393, 0]
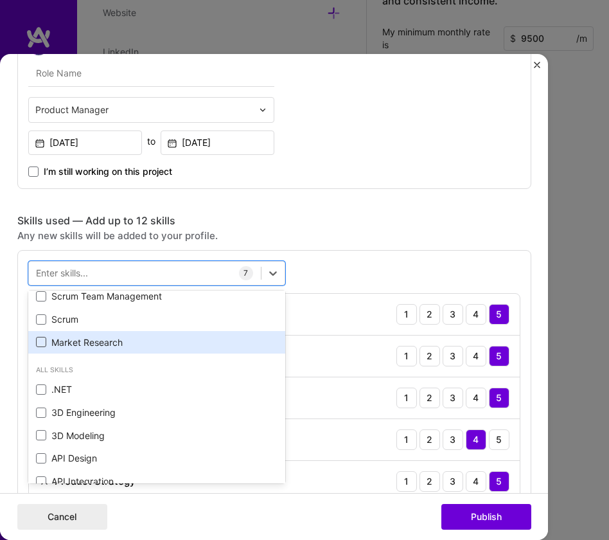
click at [37, 343] on span at bounding box center [41, 342] width 10 height 10
click at [0, 0] on input "checkbox" at bounding box center [0, 0] width 0 height 0
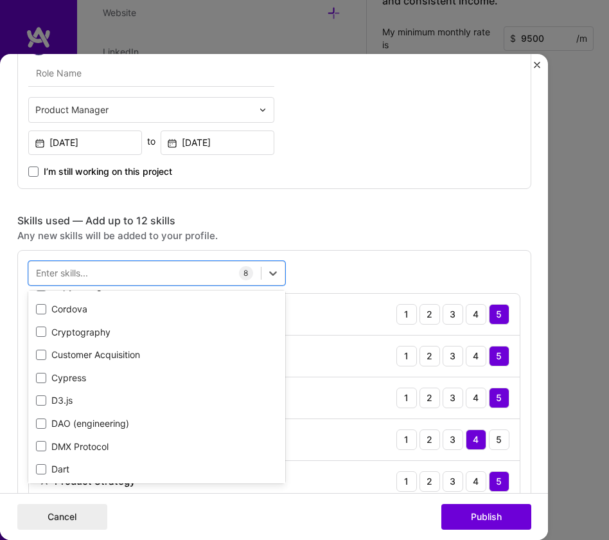
scroll to position [2189, 0]
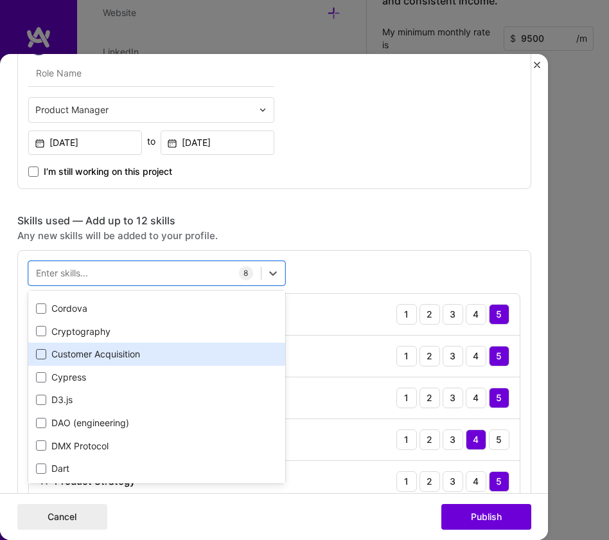
click at [39, 356] on span at bounding box center [41, 354] width 10 height 10
click at [0, 0] on input "checkbox" at bounding box center [0, 0] width 0 height 0
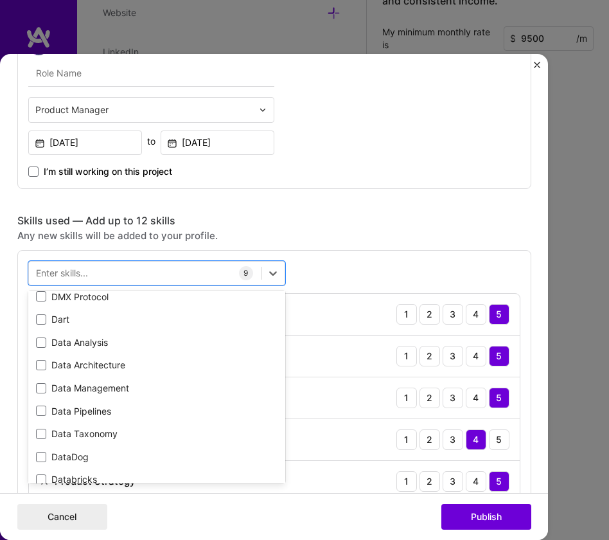
scroll to position [2318, 0]
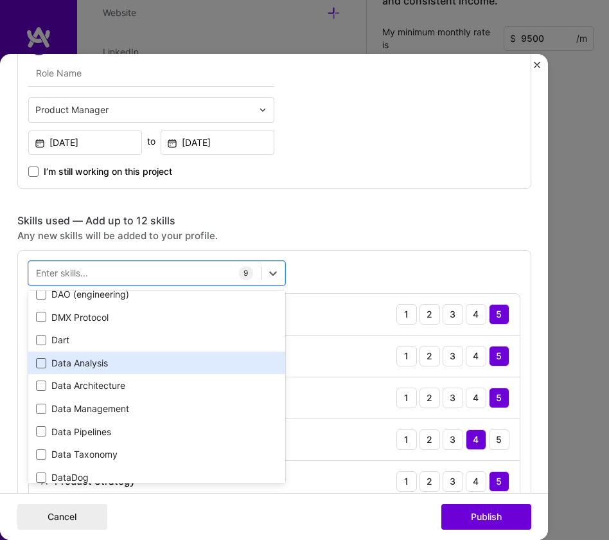
click at [39, 363] on span at bounding box center [41, 363] width 10 height 10
click at [0, 0] on input "checkbox" at bounding box center [0, 0] width 0 height 0
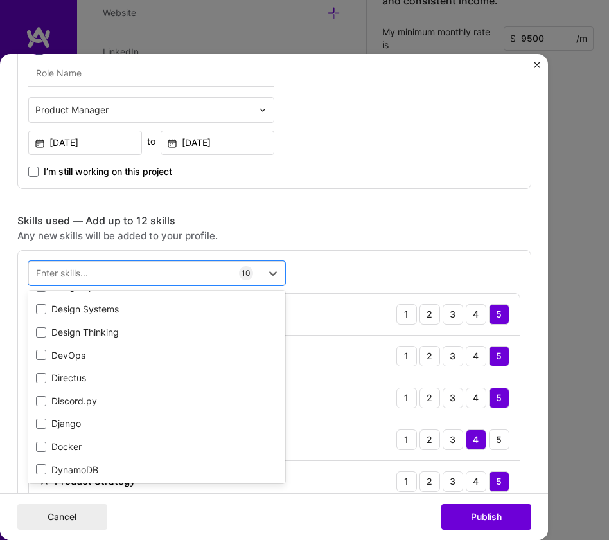
scroll to position [2676, 0]
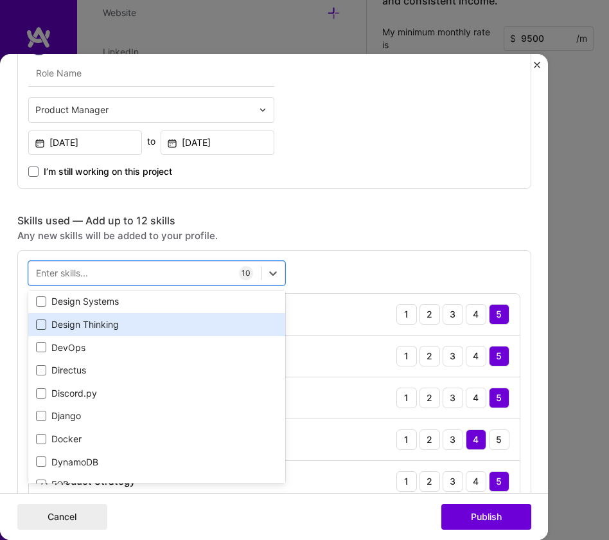
click at [36, 326] on span at bounding box center [41, 324] width 10 height 10
click at [0, 0] on input "checkbox" at bounding box center [0, 0] width 0 height 0
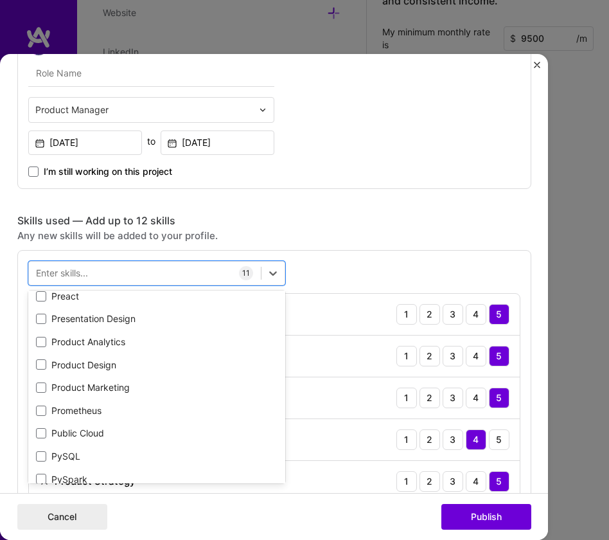
scroll to position [5946, 0]
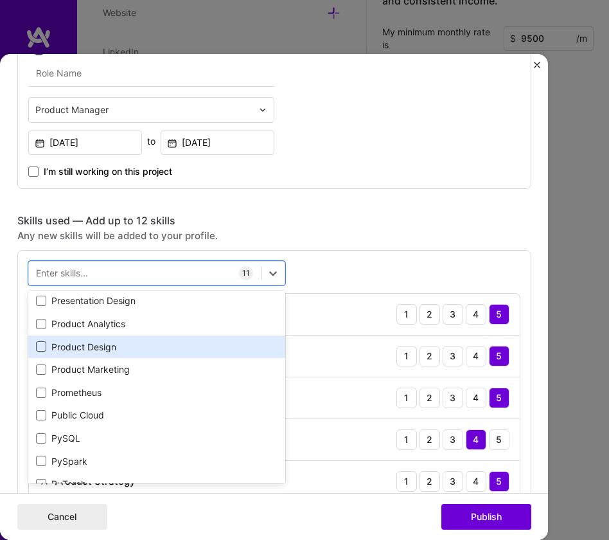
click at [36, 348] on span at bounding box center [41, 346] width 10 height 10
click at [0, 0] on input "checkbox" at bounding box center [0, 0] width 0 height 0
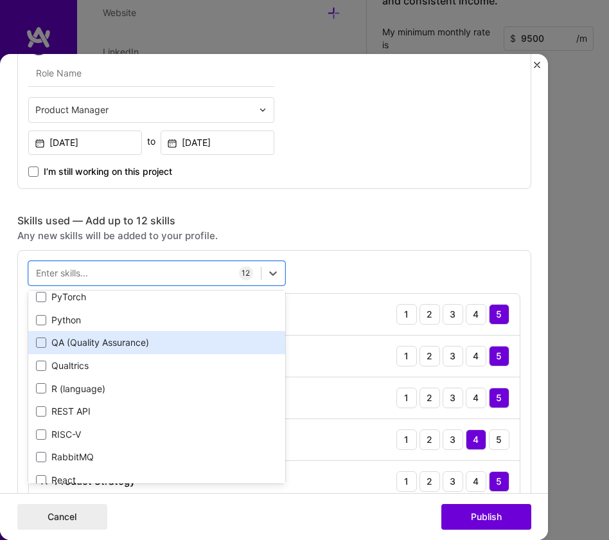
scroll to position [6143, 0]
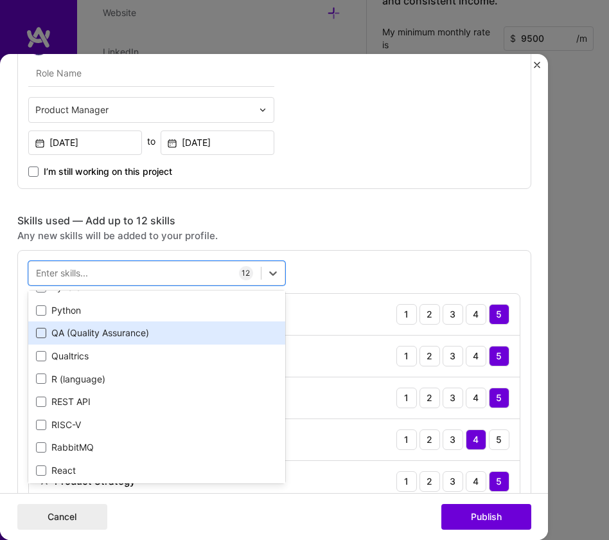
click at [36, 334] on span at bounding box center [41, 333] width 10 height 10
click at [0, 0] on input "checkbox" at bounding box center [0, 0] width 0 height 0
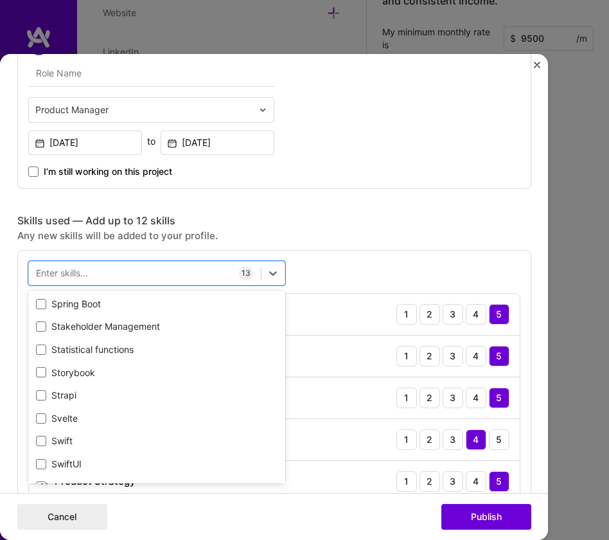
scroll to position [7385, 0]
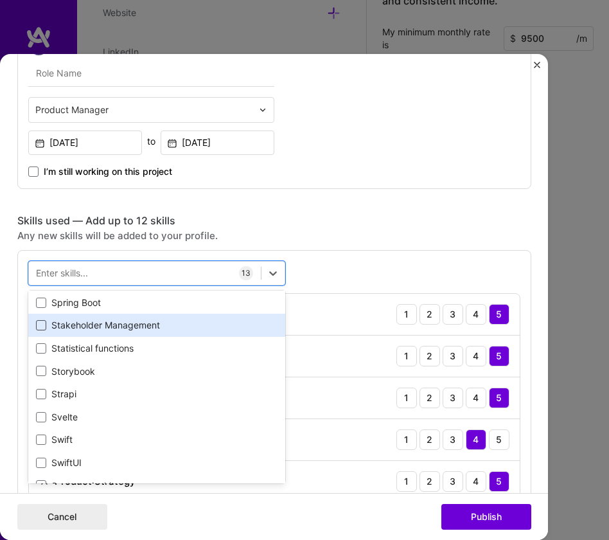
click at [36, 329] on span at bounding box center [41, 325] width 10 height 10
click at [0, 0] on input "checkbox" at bounding box center [0, 0] width 0 height 0
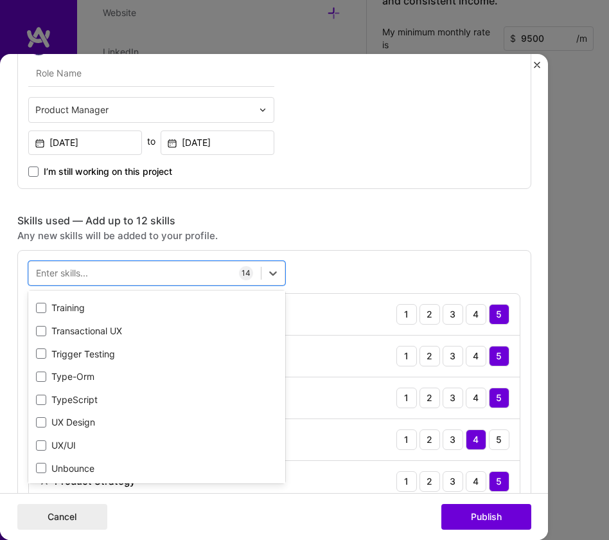
scroll to position [7794, 0]
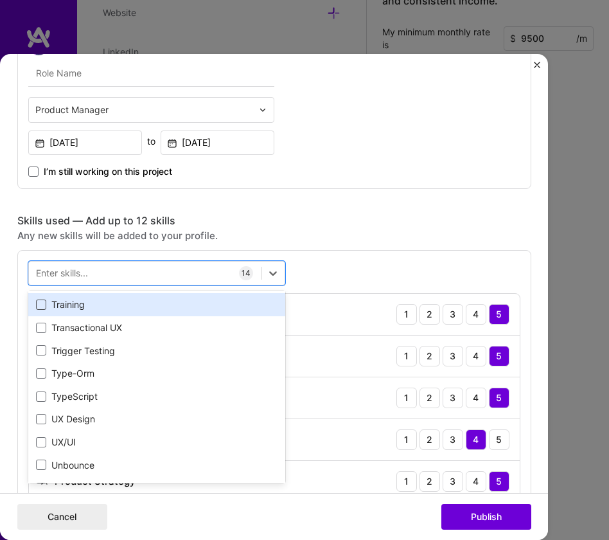
click at [37, 305] on span at bounding box center [41, 304] width 10 height 10
click at [0, 0] on input "checkbox" at bounding box center [0, 0] width 0 height 0
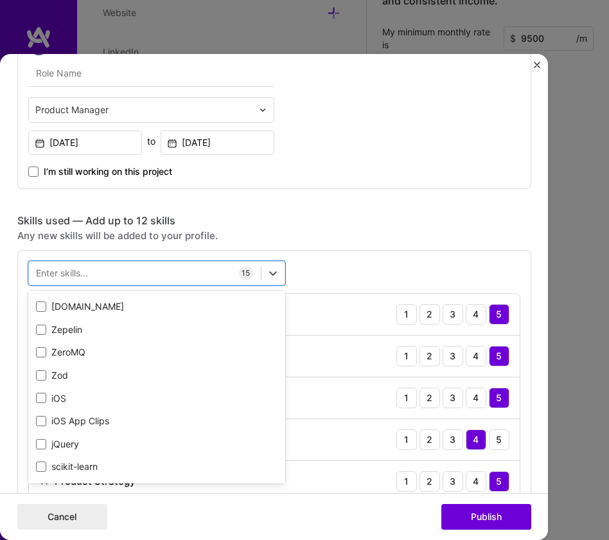
scroll to position [8504, 0]
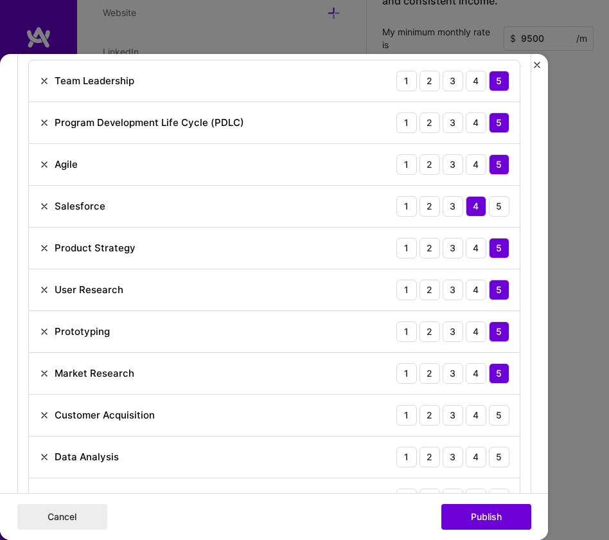
scroll to position [669, 0]
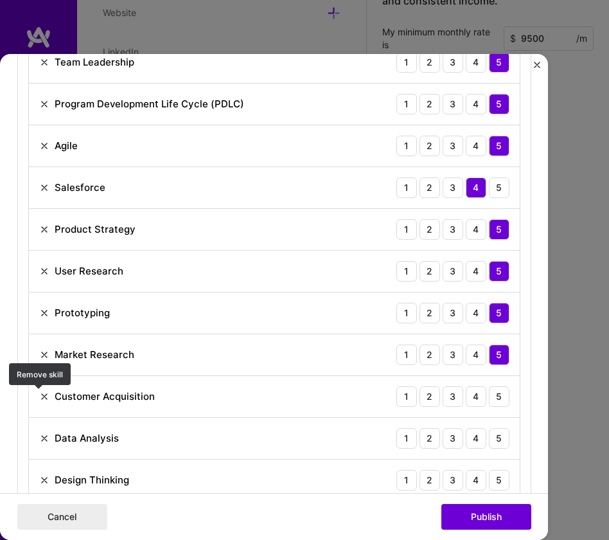
click at [40, 398] on img at bounding box center [44, 396] width 10 height 10
click at [469, 400] on div "4" at bounding box center [476, 396] width 21 height 21
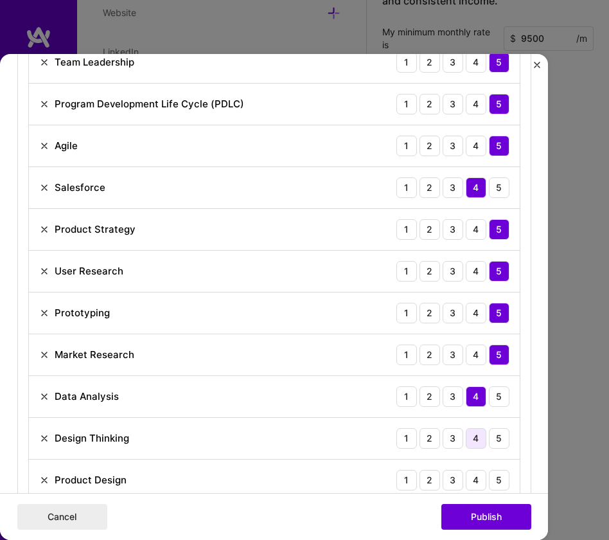
click at [470, 441] on div "4" at bounding box center [476, 438] width 21 height 21
click at [476, 482] on div "4" at bounding box center [476, 480] width 21 height 21
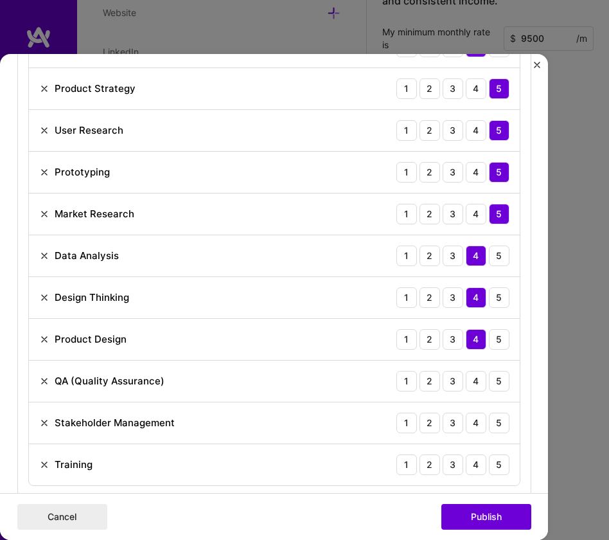
scroll to position [811, 0]
click at [40, 379] on img at bounding box center [44, 380] width 10 height 10
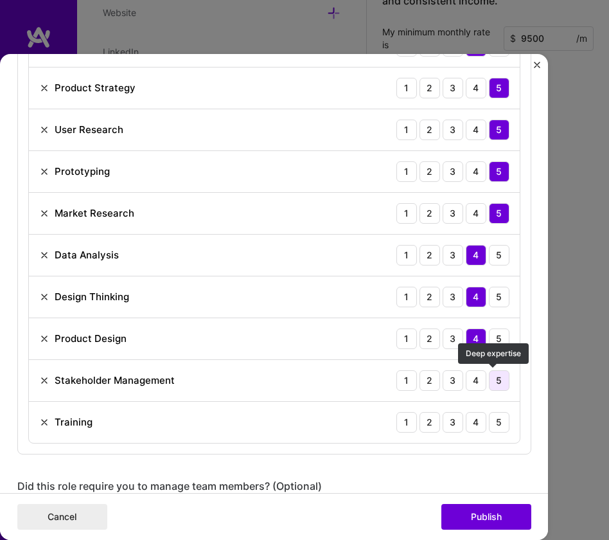
click at [498, 383] on div "5" at bounding box center [499, 380] width 21 height 21
click at [39, 421] on img at bounding box center [44, 422] width 10 height 10
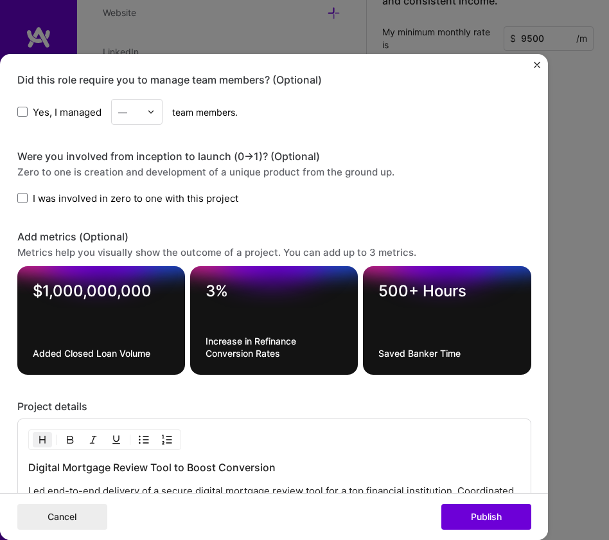
scroll to position [1148, 0]
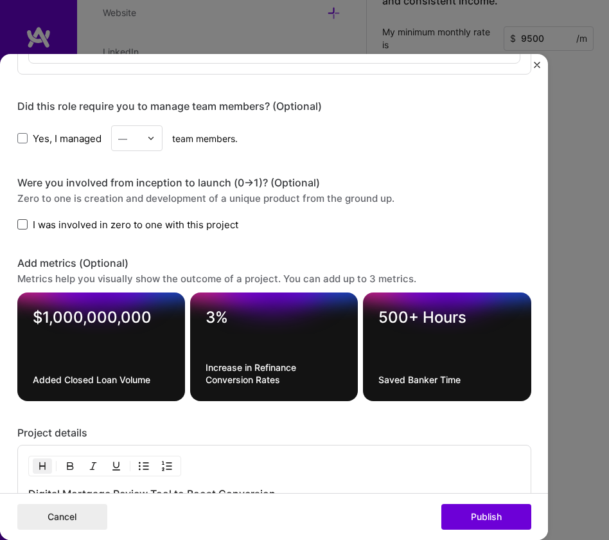
click at [17, 226] on span at bounding box center [22, 224] width 10 height 10
click at [0, 0] on input "I was involved in zero to one with this project" at bounding box center [0, 0] width 0 height 0
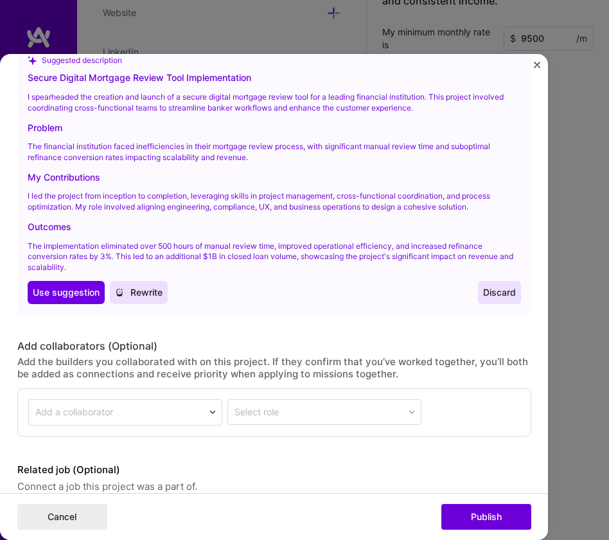
scroll to position [1744, 0]
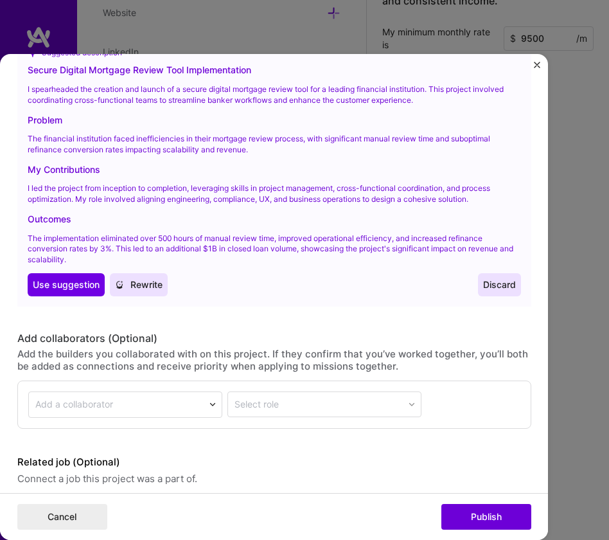
click at [497, 286] on span "Discard" at bounding box center [499, 284] width 33 height 13
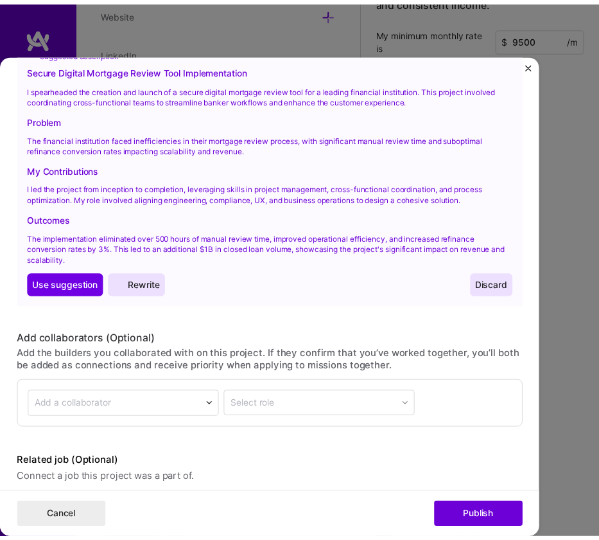
scroll to position [1527, 0]
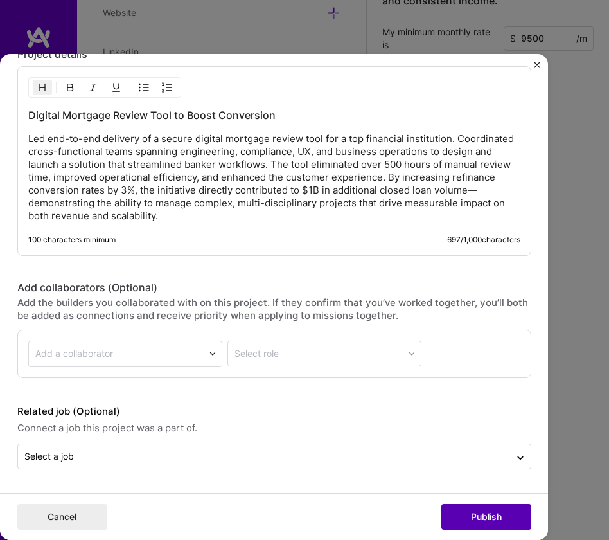
click at [485, 519] on button "Publish" at bounding box center [486, 517] width 90 height 26
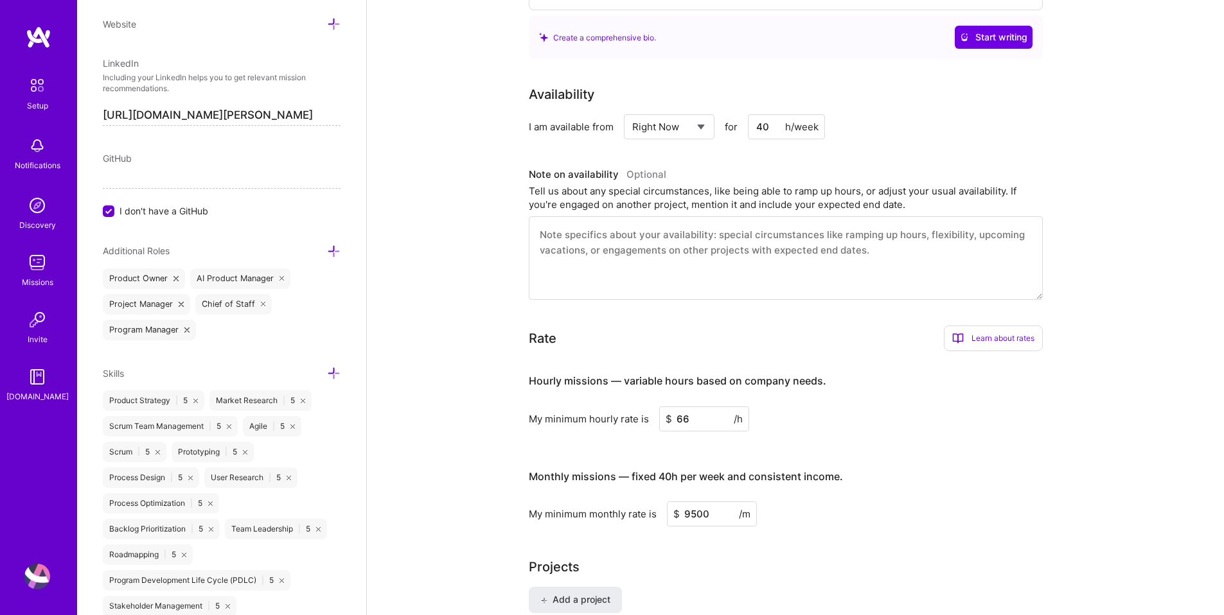
scroll to position [0, 0]
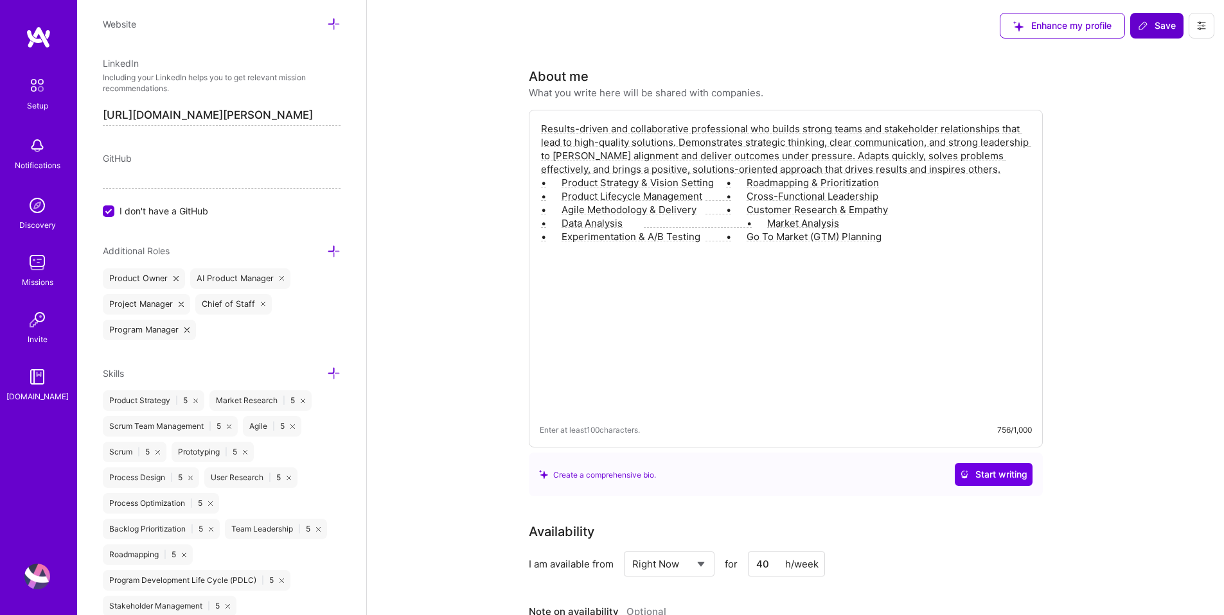
click at [829, 18] on button "Save" at bounding box center [1156, 26] width 53 height 26
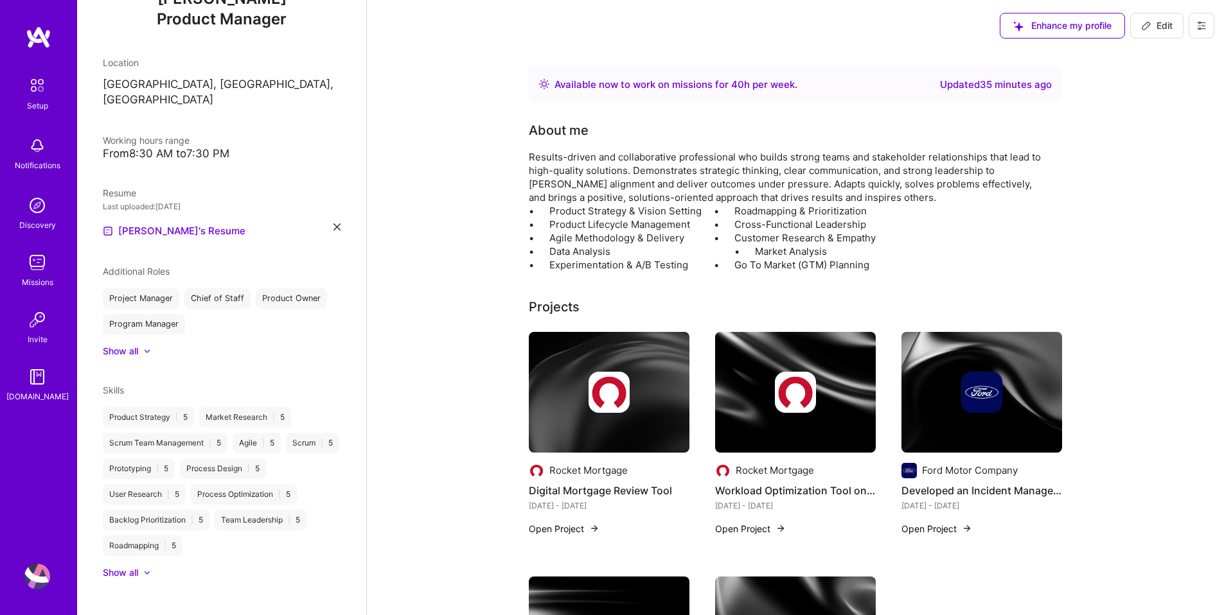
click at [37, 84] on img at bounding box center [37, 85] width 27 height 27
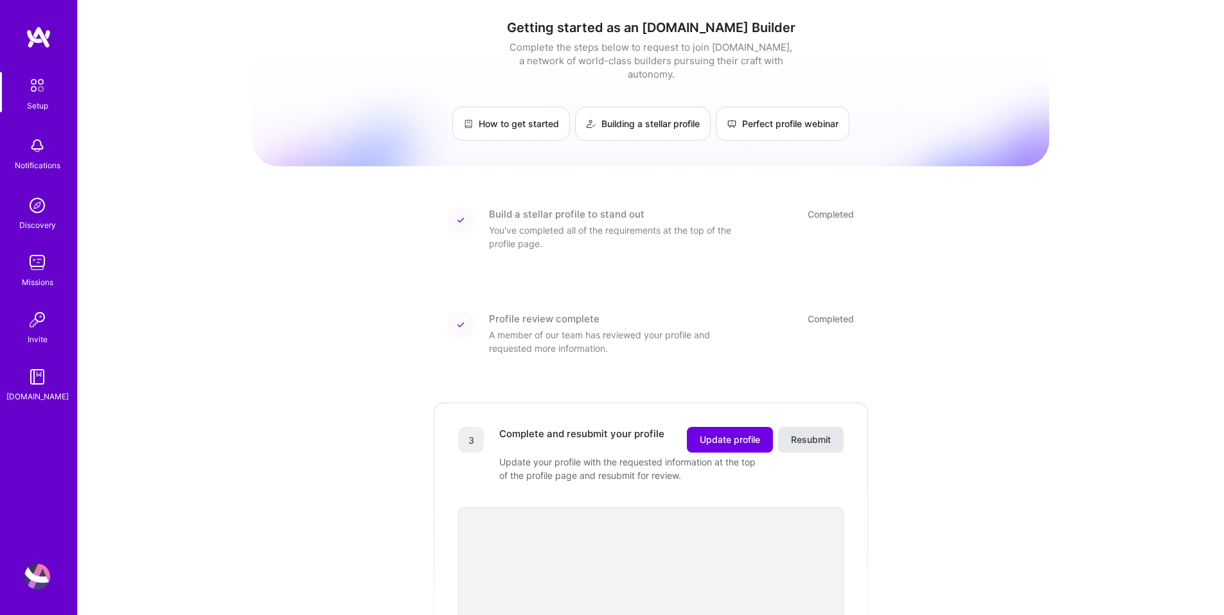
click at [815, 434] on span "Resubmit" at bounding box center [811, 440] width 40 height 13
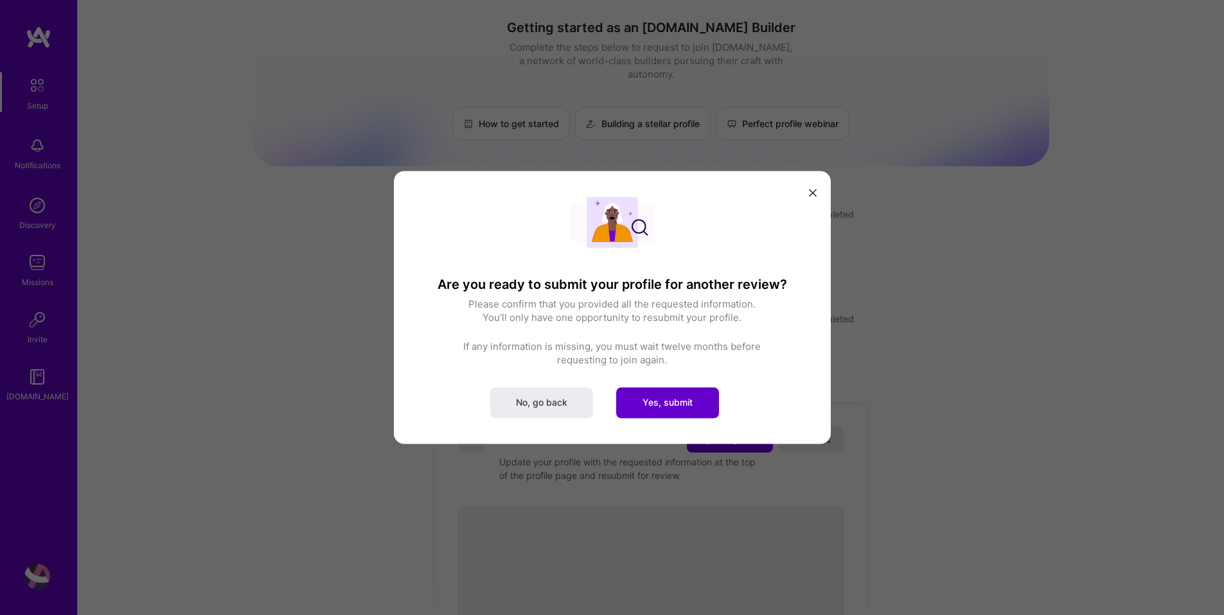
click at [677, 408] on span "Yes, submit" at bounding box center [667, 402] width 50 height 13
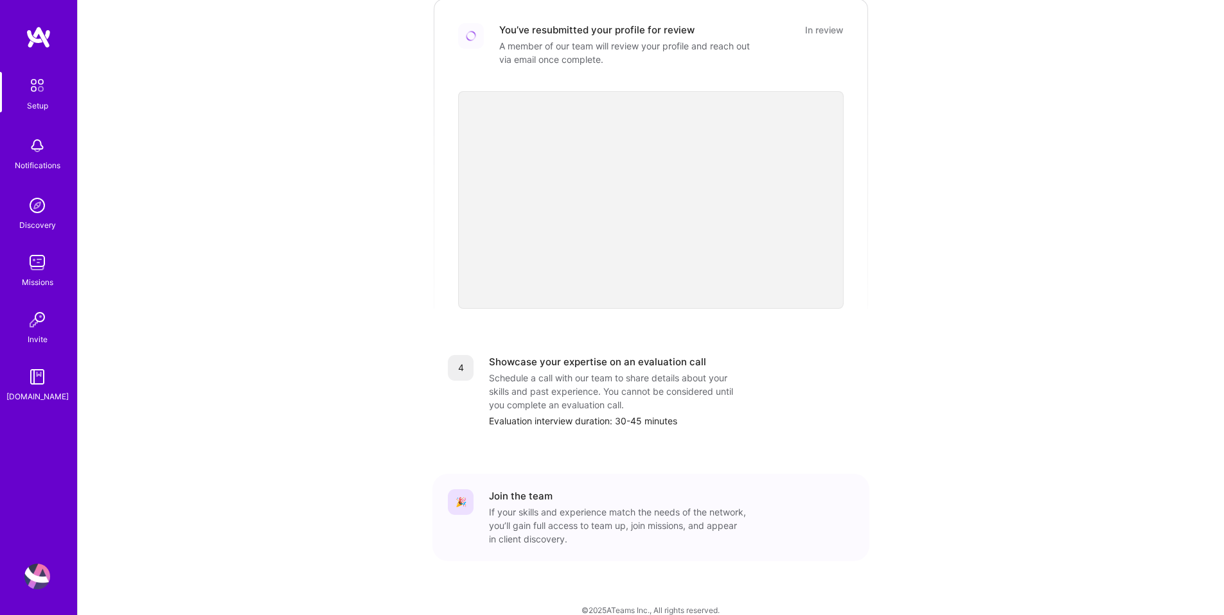
scroll to position [408, 0]
